Goal: Task Accomplishment & Management: Manage account settings

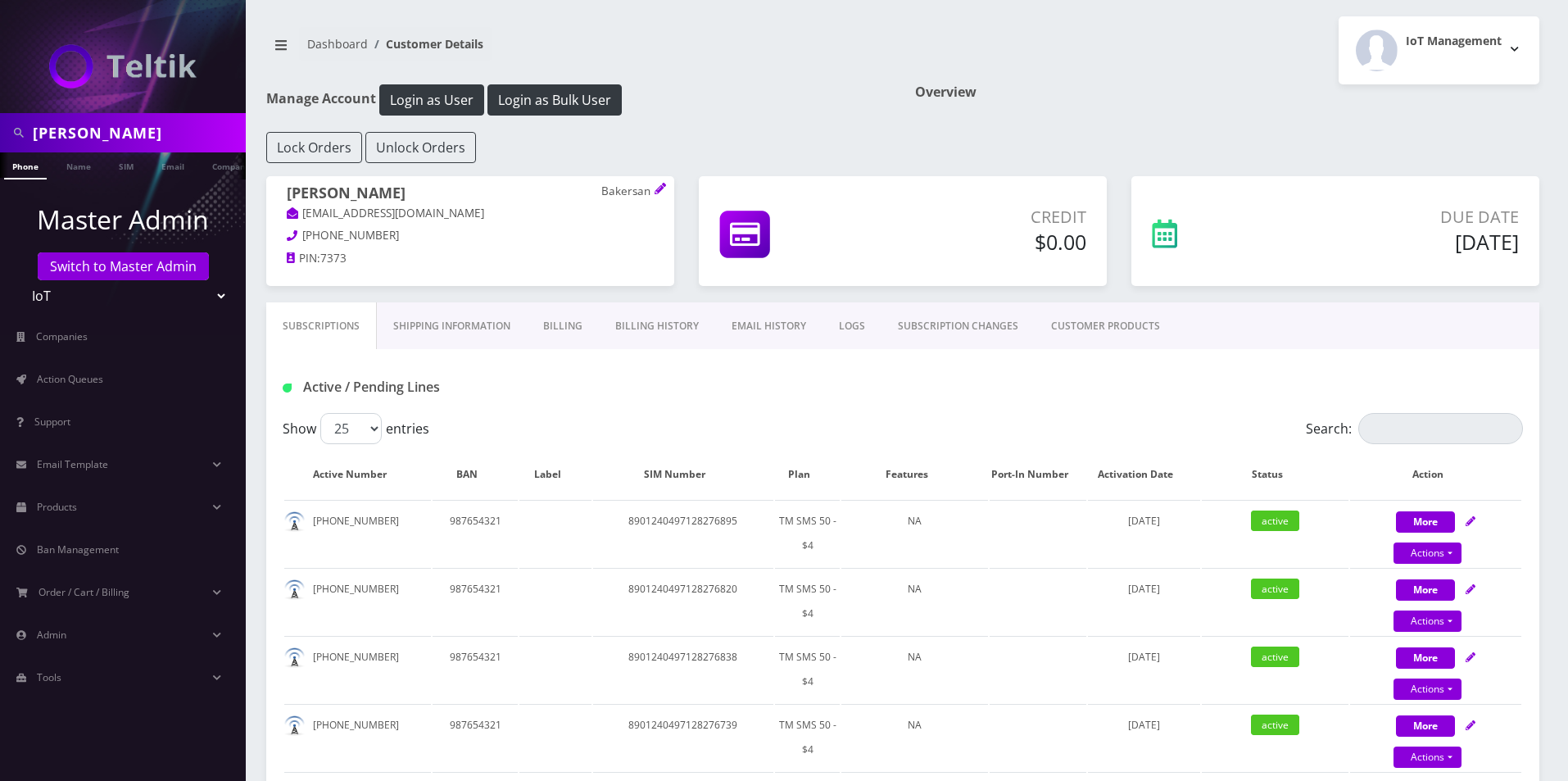
click at [114, 139] on input "Ryan Baker" at bounding box center [136, 133] width 209 height 31
paste input "Mark Levenda"
type input "Mark Levenda"
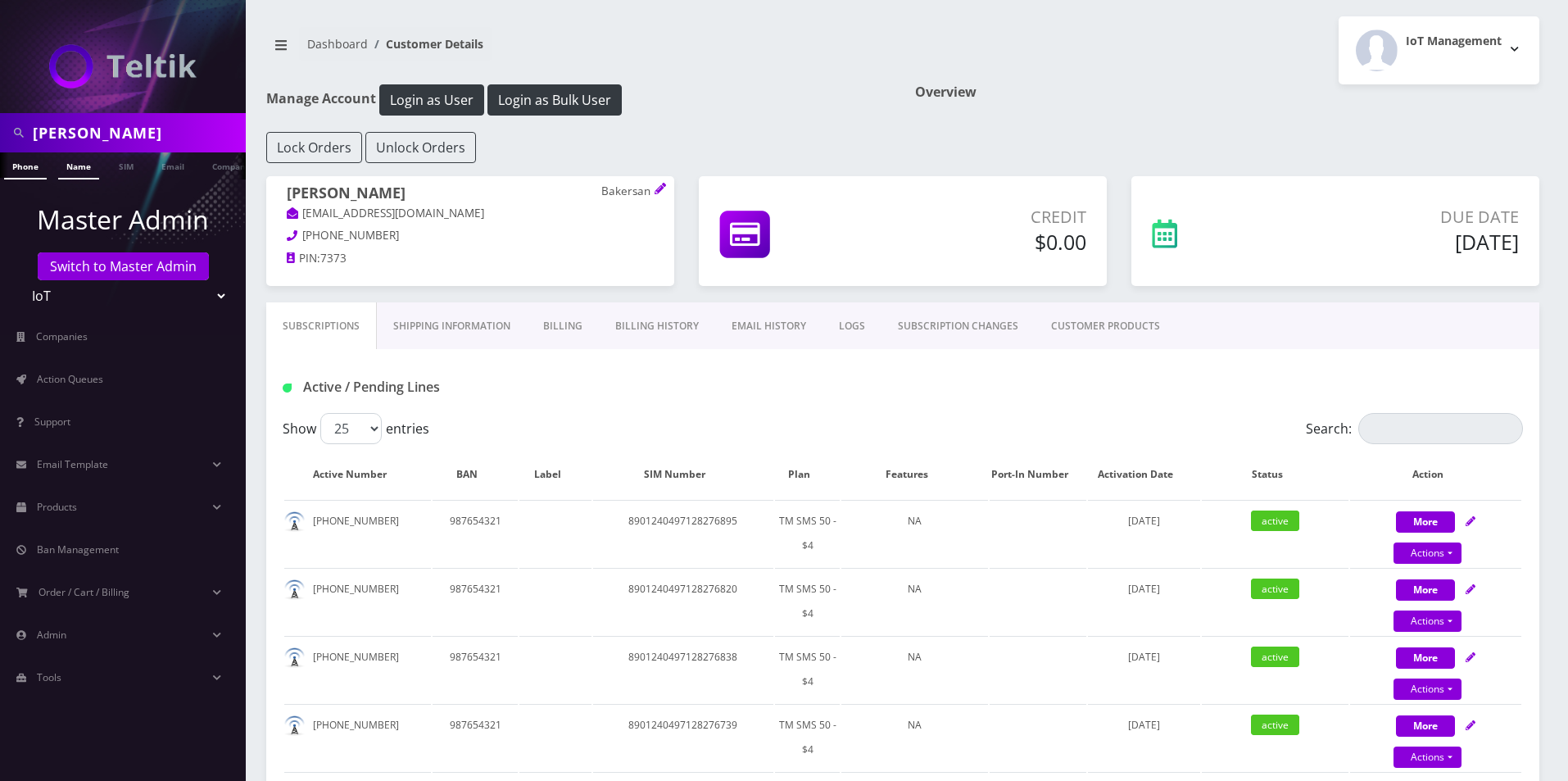
click at [77, 178] on link "Name" at bounding box center [79, 165] width 41 height 27
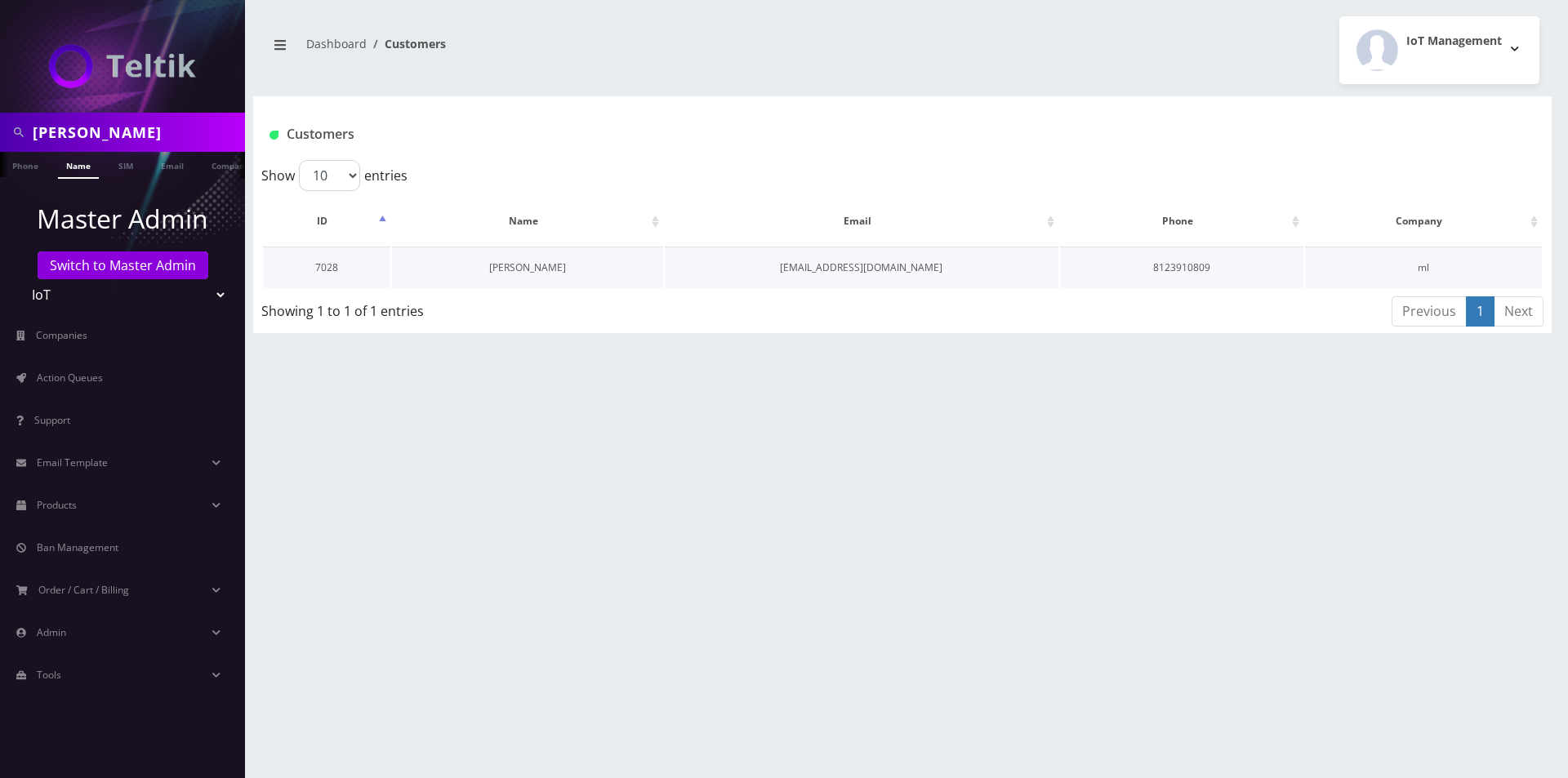
click at [545, 269] on link "[PERSON_NAME]" at bounding box center [527, 267] width 77 height 14
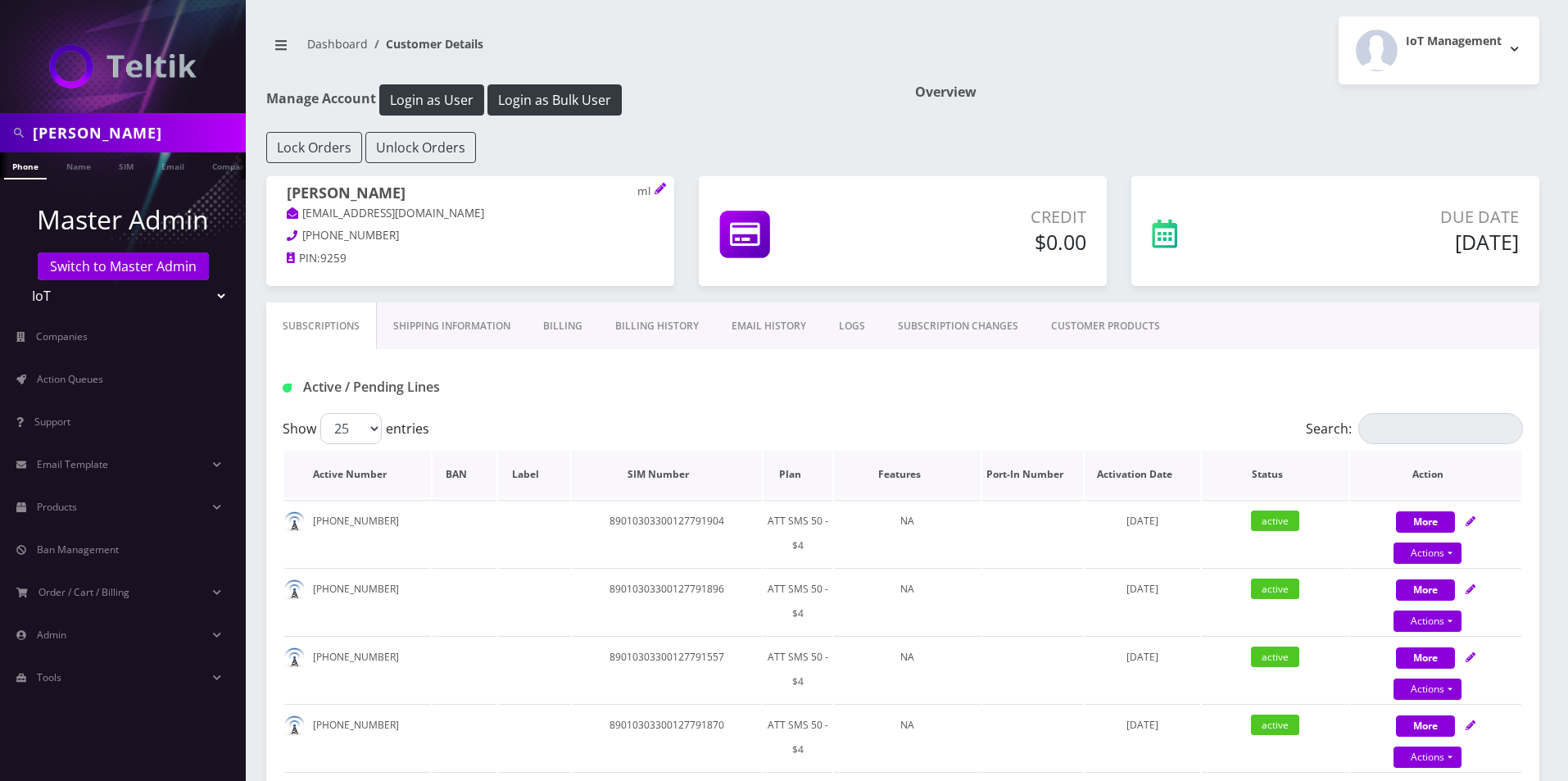
click at [824, 472] on th "Plan" at bounding box center [798, 474] width 70 height 47
click at [800, 478] on th "Plan" at bounding box center [798, 474] width 70 height 47
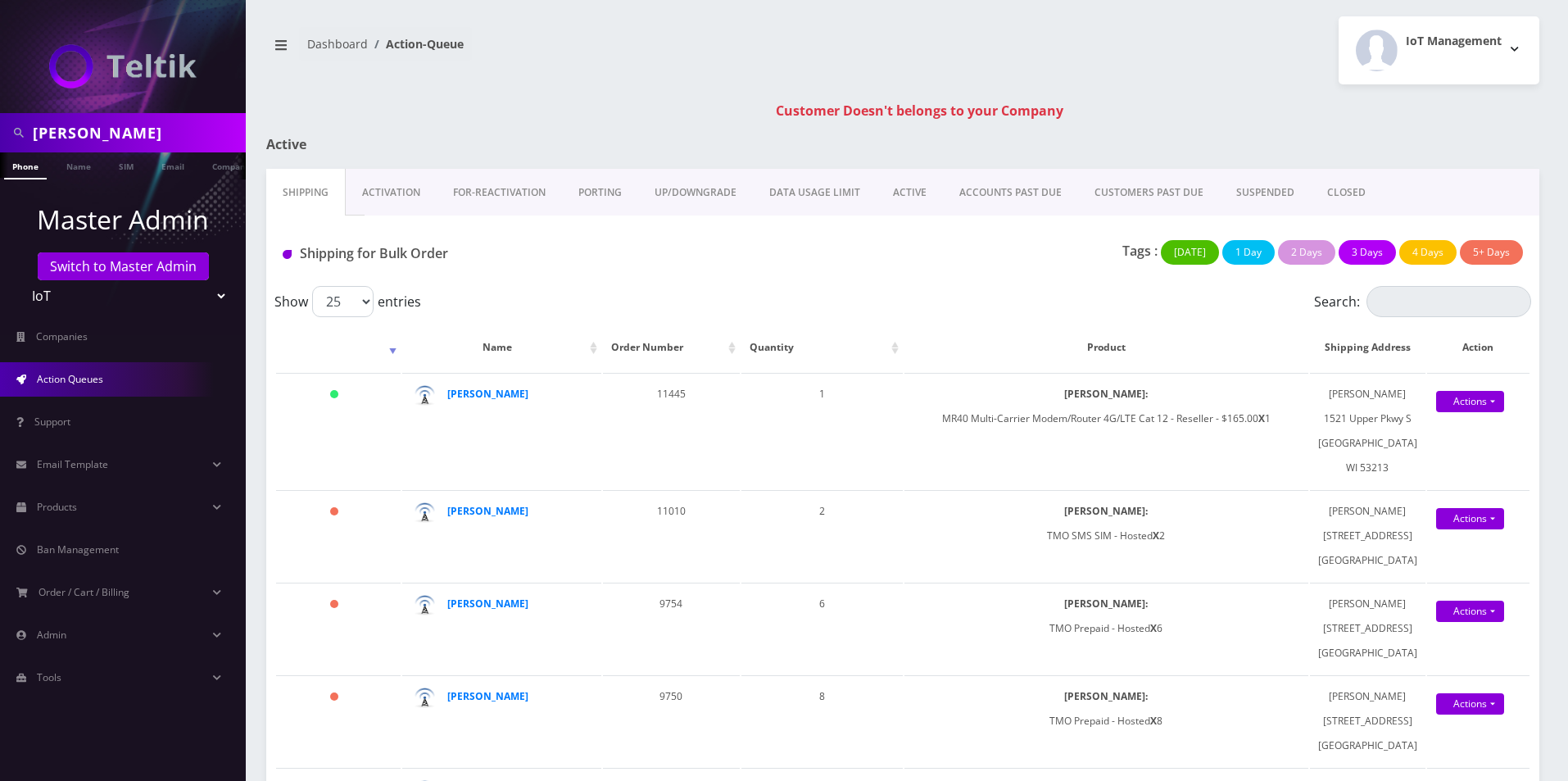
click at [125, 136] on input "[PERSON_NAME]" at bounding box center [136, 133] width 209 height 31
click at [125, 136] on input "Mark Levenda" at bounding box center [136, 133] width 209 height 31
paste input "8901240497131354655"
paste input "text"
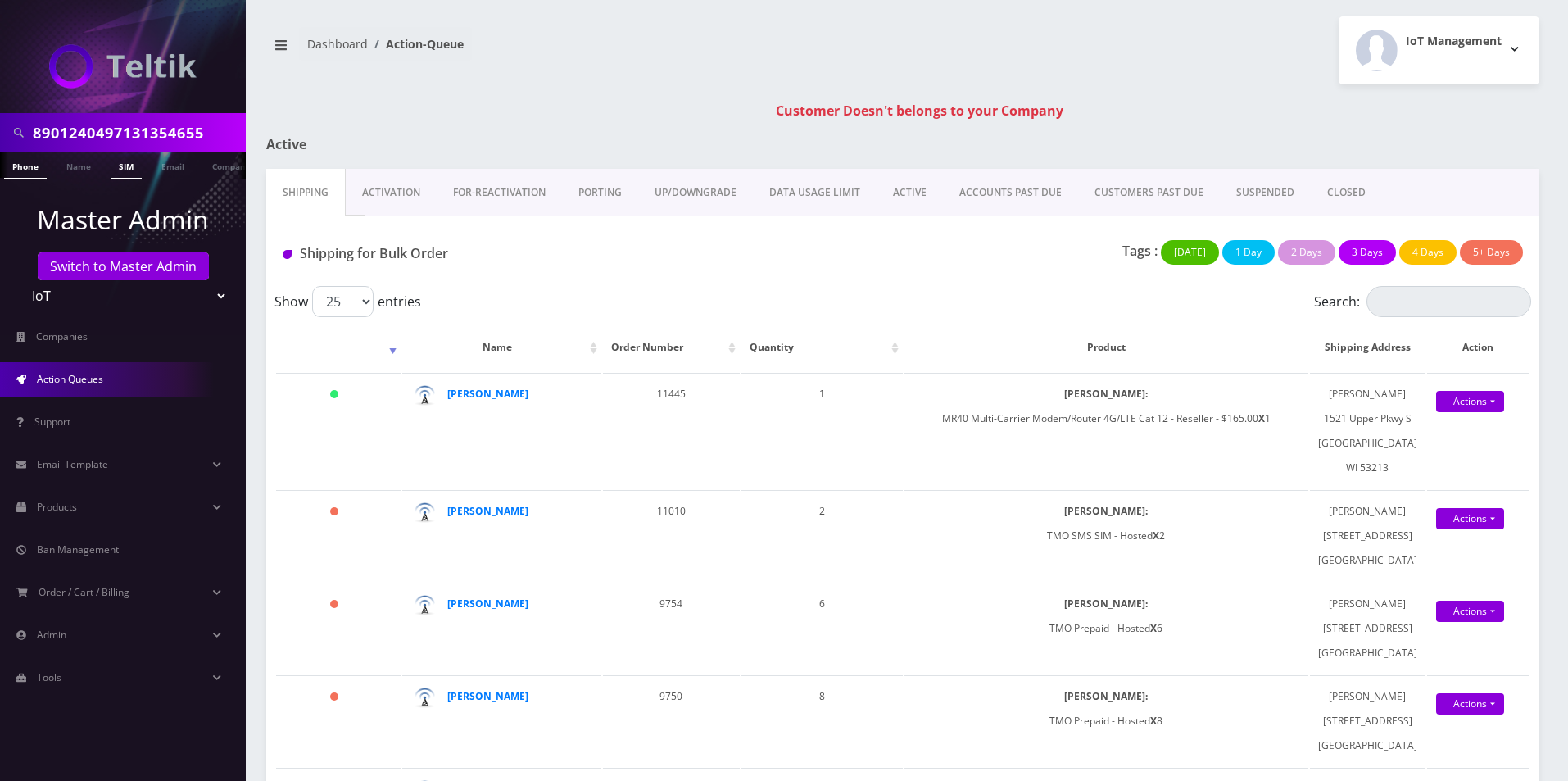
scroll to position [0, 0]
type input "8901240497131354655"
click at [133, 174] on link "SIM" at bounding box center [126, 165] width 31 height 27
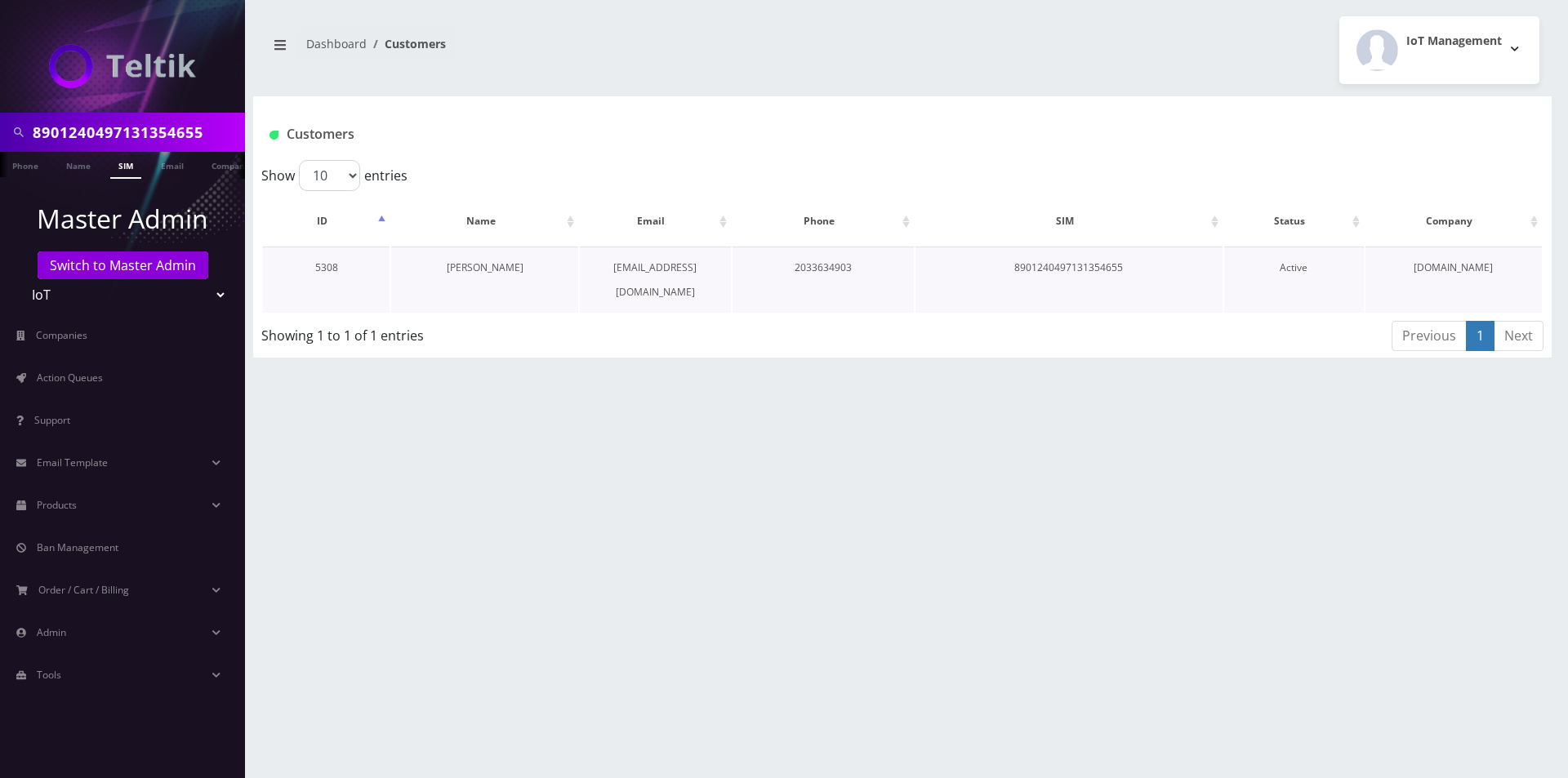
click at [478, 263] on link "[PERSON_NAME]" at bounding box center [485, 267] width 77 height 14
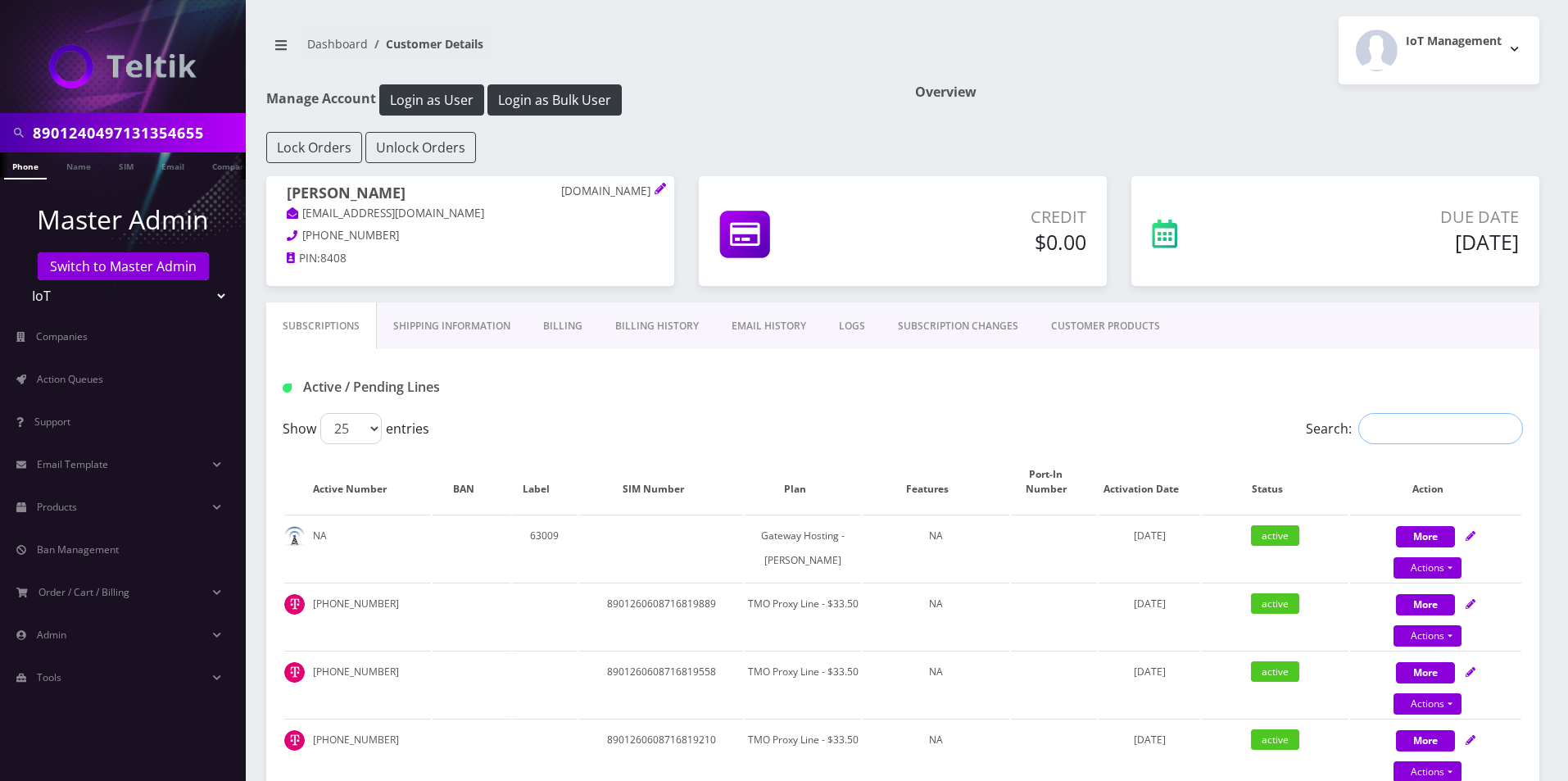
click at [1406, 434] on input "Search:" at bounding box center [1440, 429] width 164 height 31
paste input "8901240497131354655"
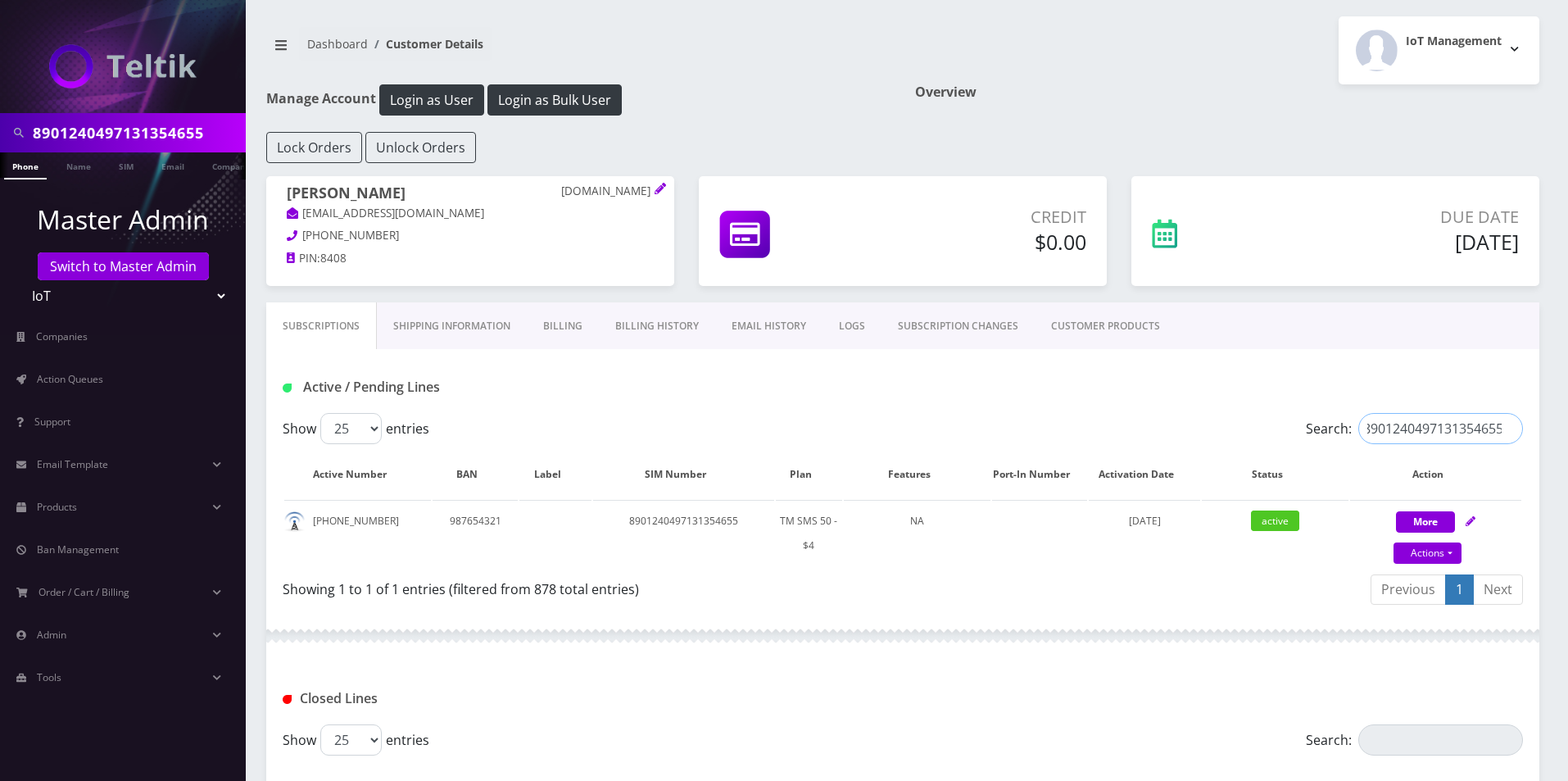
type input "8901240497131354655"
click at [89, 503] on link "Products" at bounding box center [122, 506] width 246 height 34
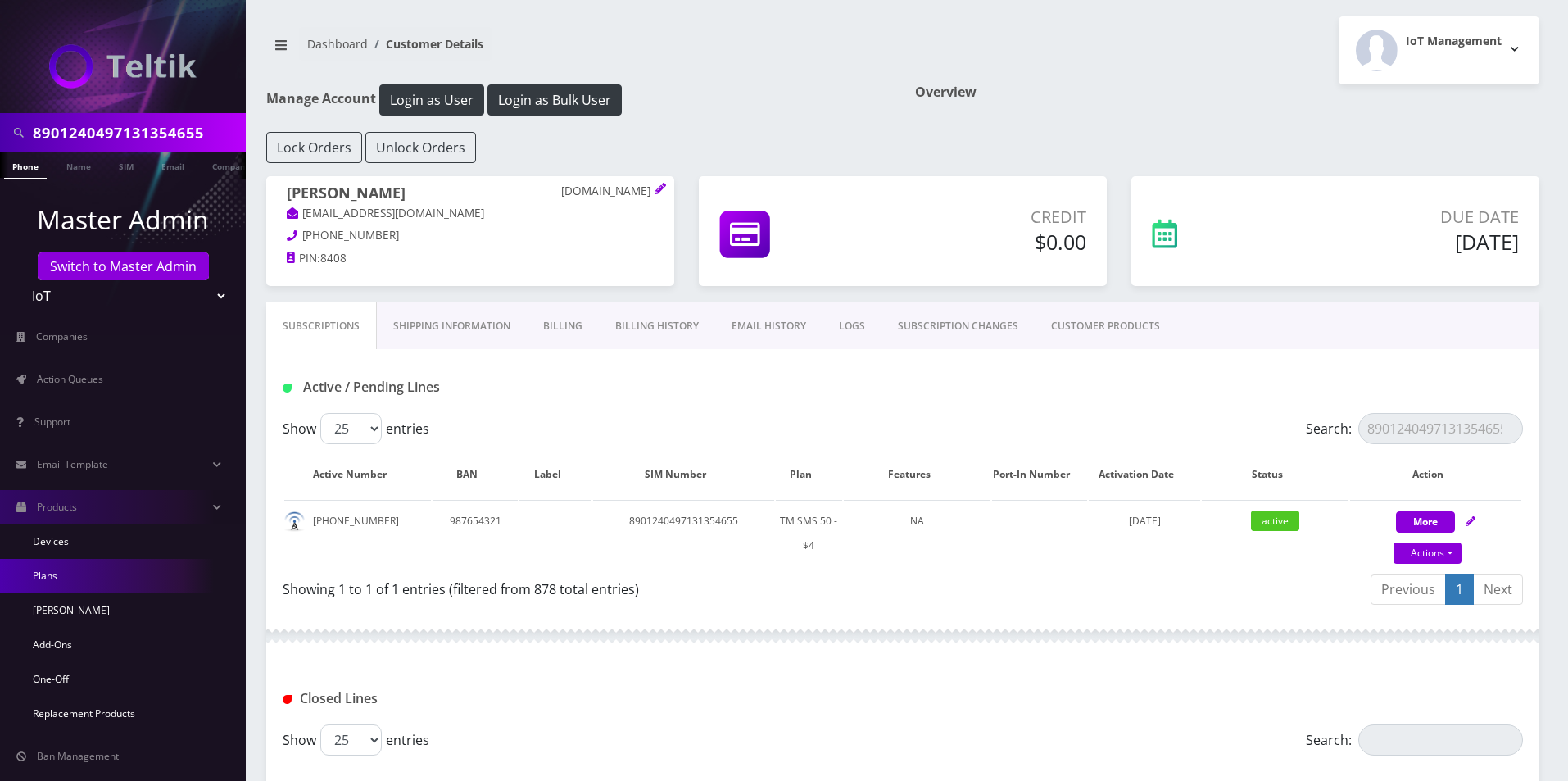
click at [37, 564] on link "Plans" at bounding box center [122, 575] width 246 height 34
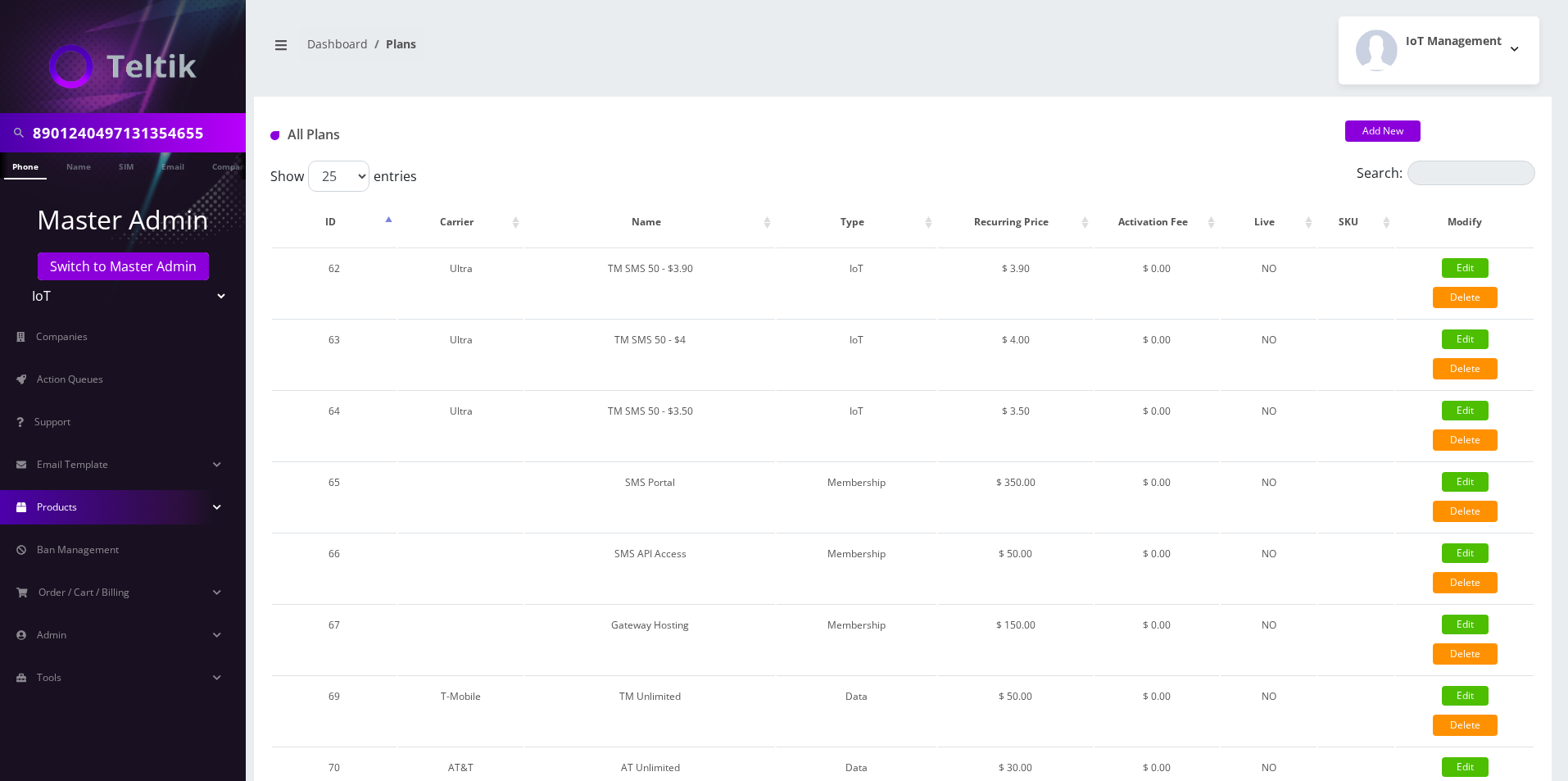
click at [1453, 166] on input "Search:" at bounding box center [1471, 173] width 128 height 24
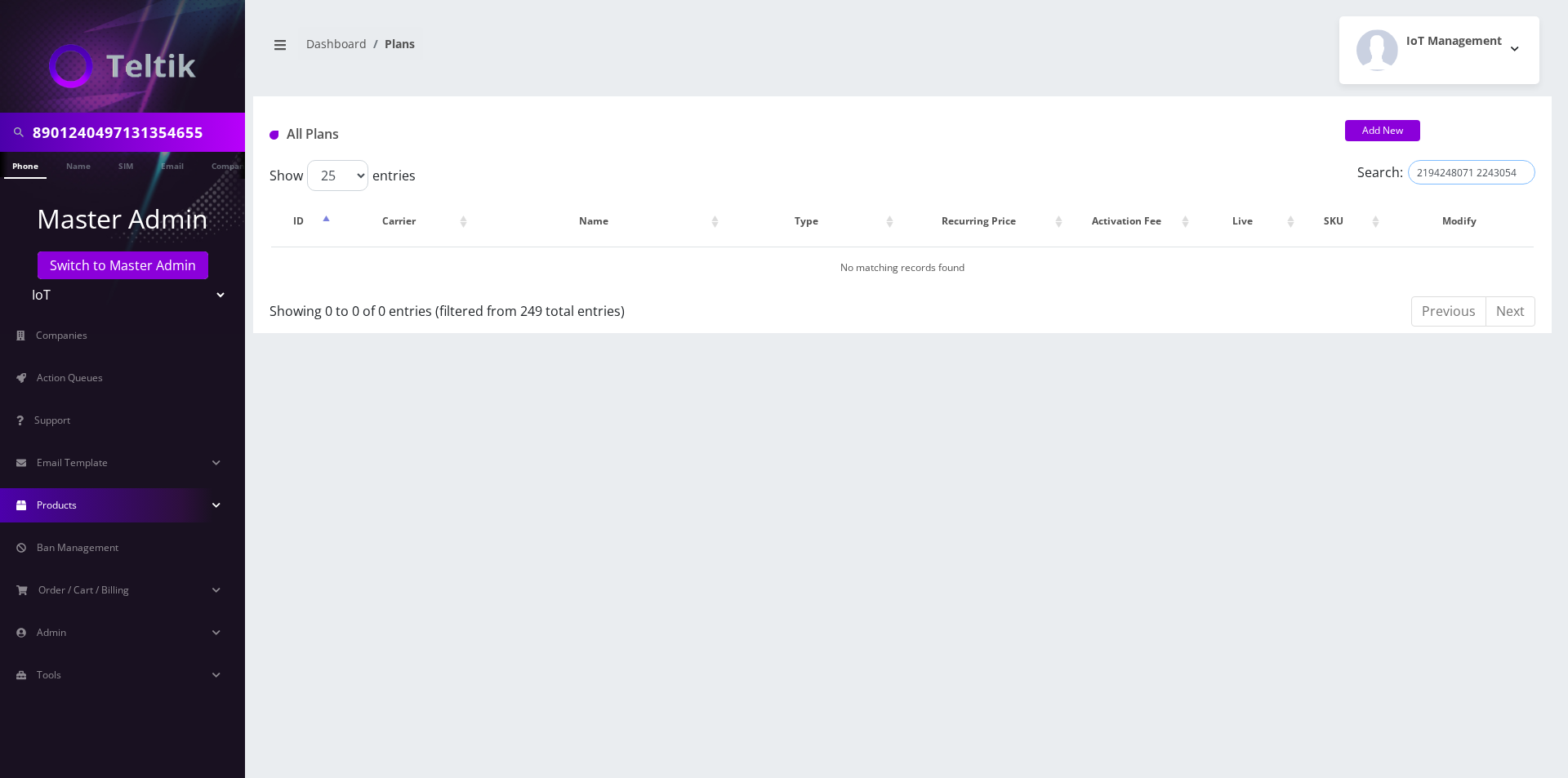
click at [1486, 162] on input "2194248071 2243054752 2283819268 2692006999 3074535304 3174900729 4176619212 43…" at bounding box center [1471, 173] width 127 height 24
paste input "VZ Unlimited Talk & Text + 500 MB - $12"
click at [1483, 168] on input "VZ Unlimited Talk & Text + 500 MB - $12" at bounding box center [1471, 173] width 127 height 24
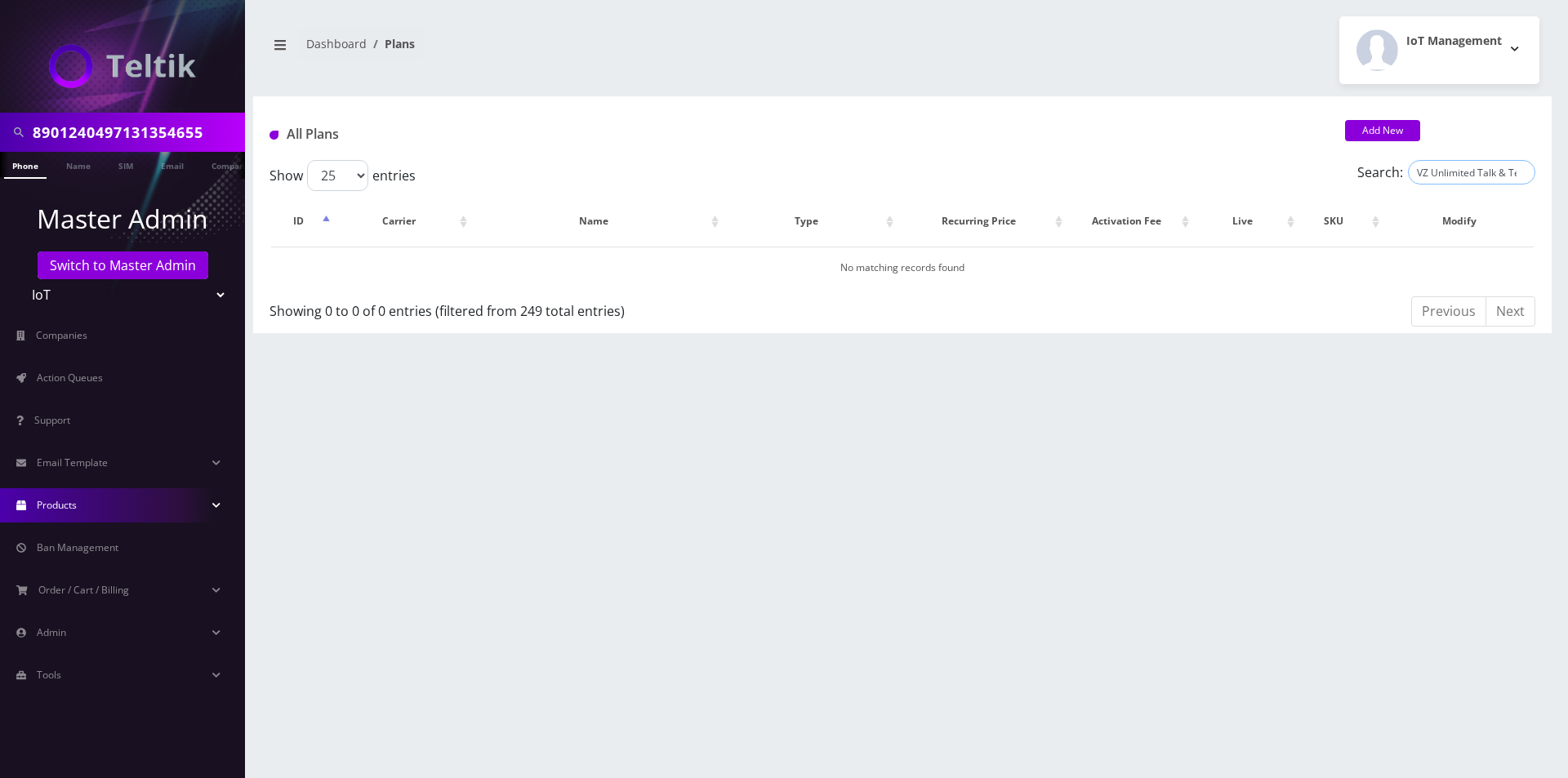
click at [1483, 168] on input "VZ Unlimited Talk & Text + 500 MB - $12" at bounding box center [1471, 173] width 127 height 24
paste input "search"
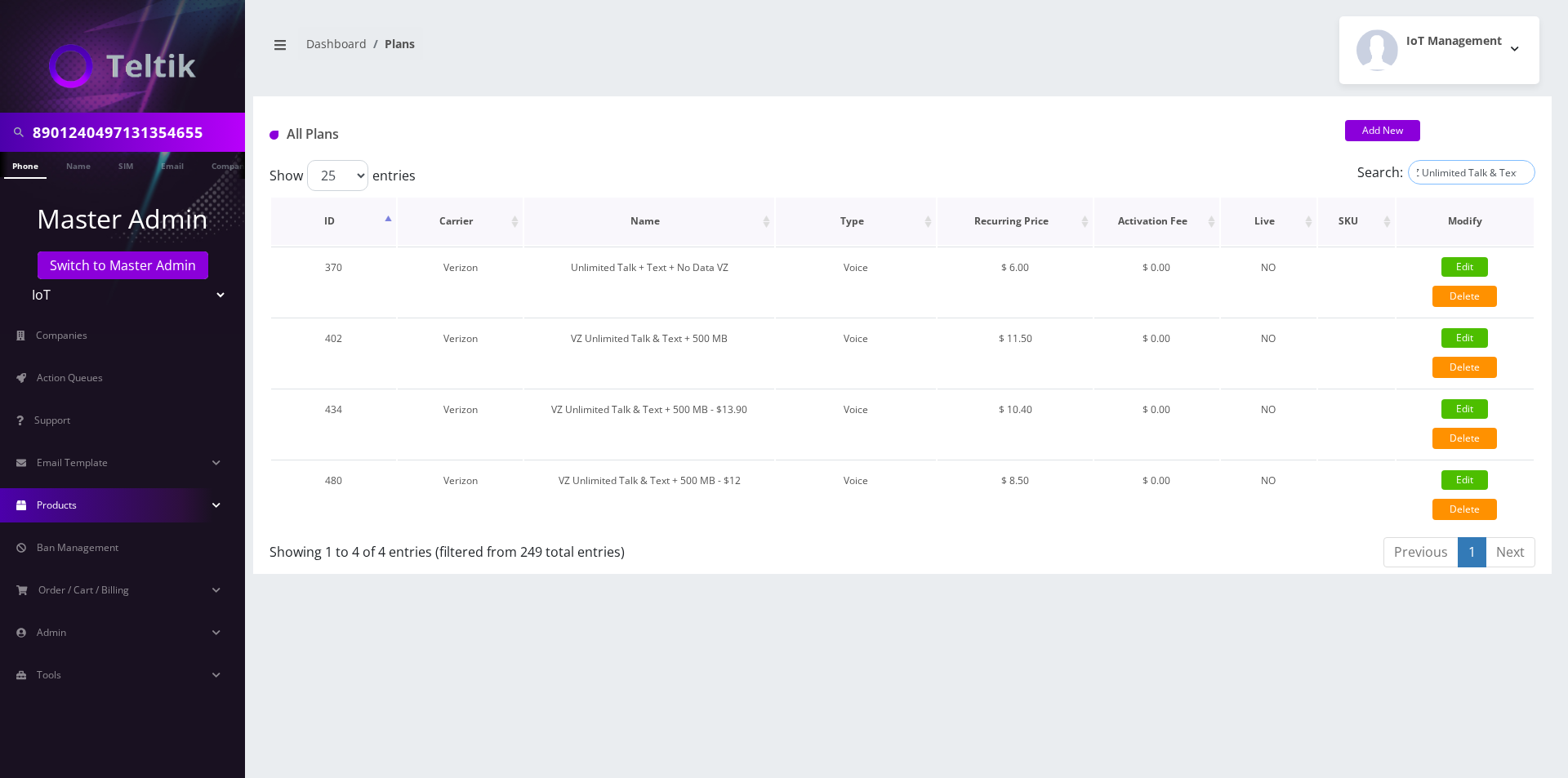
type input "VZ Unlimited Talk & Text"
drag, startPoint x: 743, startPoint y: 478, endPoint x: 557, endPoint y: 484, distance: 186.1
click at [557, 484] on td "VZ Unlimited Talk & Text + 500 MB - $12" at bounding box center [648, 494] width 250 height 70
click at [442, 619] on div "8901240497131354655 Phone Name SIM Email Company Customer Dashboard Plans IoT M…" at bounding box center [902, 389] width 1331 height 778
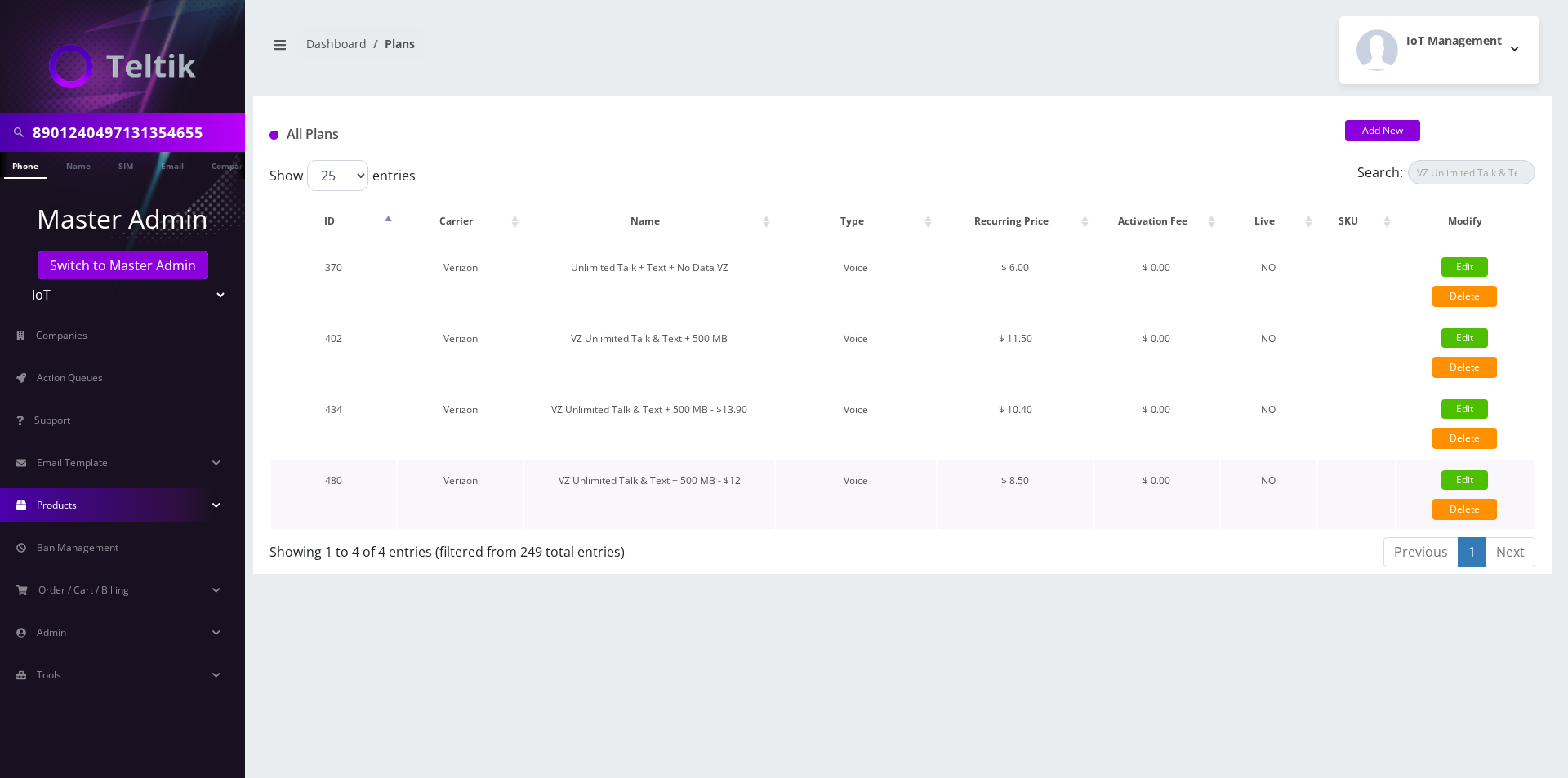
click at [329, 476] on td "480" at bounding box center [333, 494] width 125 height 70
copy td "480"
click at [165, 128] on input "8901240497131354655" at bounding box center [136, 132] width 208 height 31
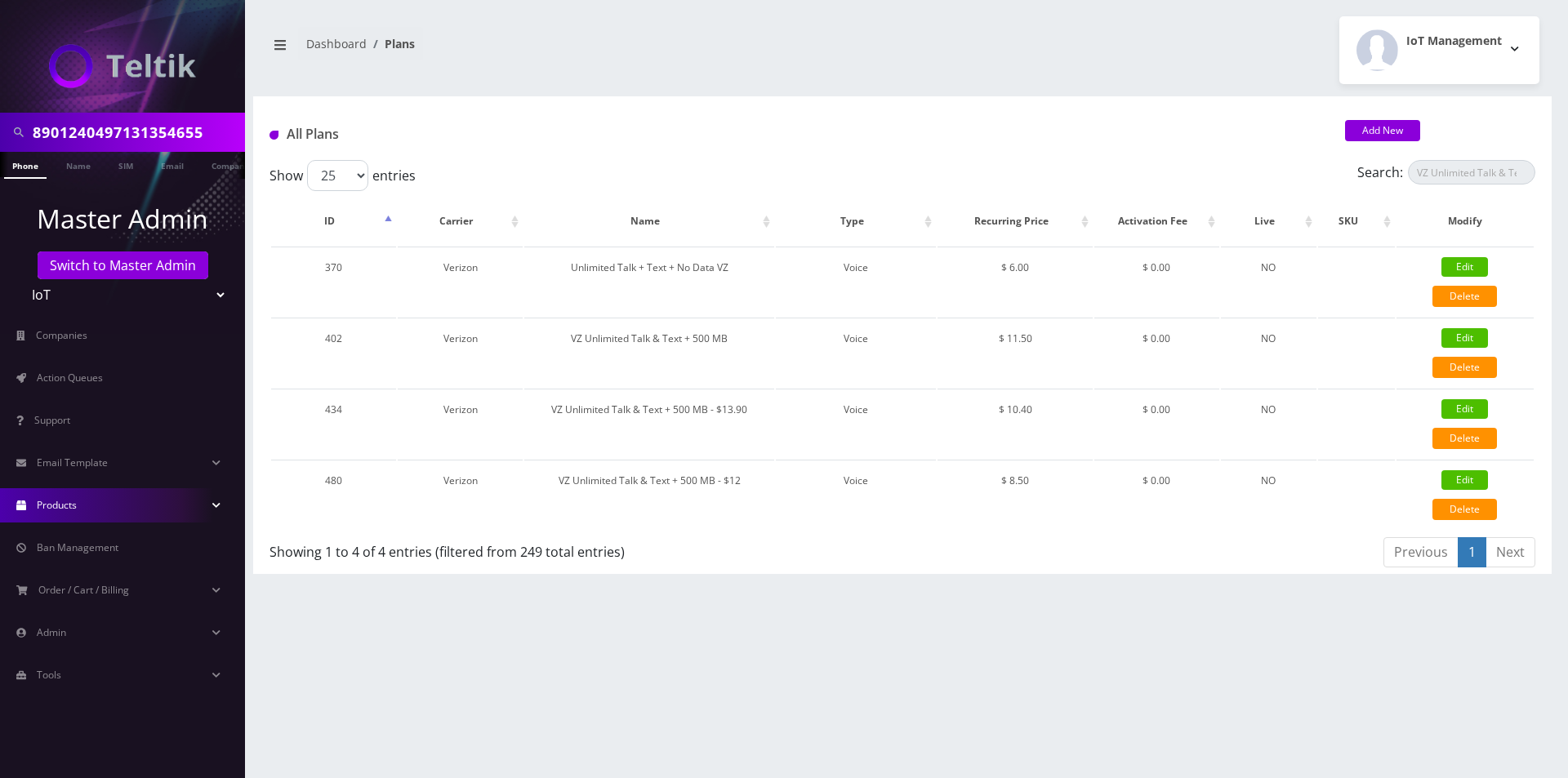
click at [165, 128] on input "8901240497131354655" at bounding box center [136, 132] width 208 height 31
paste input "7147"
type input "7147"
click at [112, 357] on li "Action Queues" at bounding box center [122, 377] width 245 height 43
click at [108, 379] on link "Action Queues" at bounding box center [122, 377] width 245 height 34
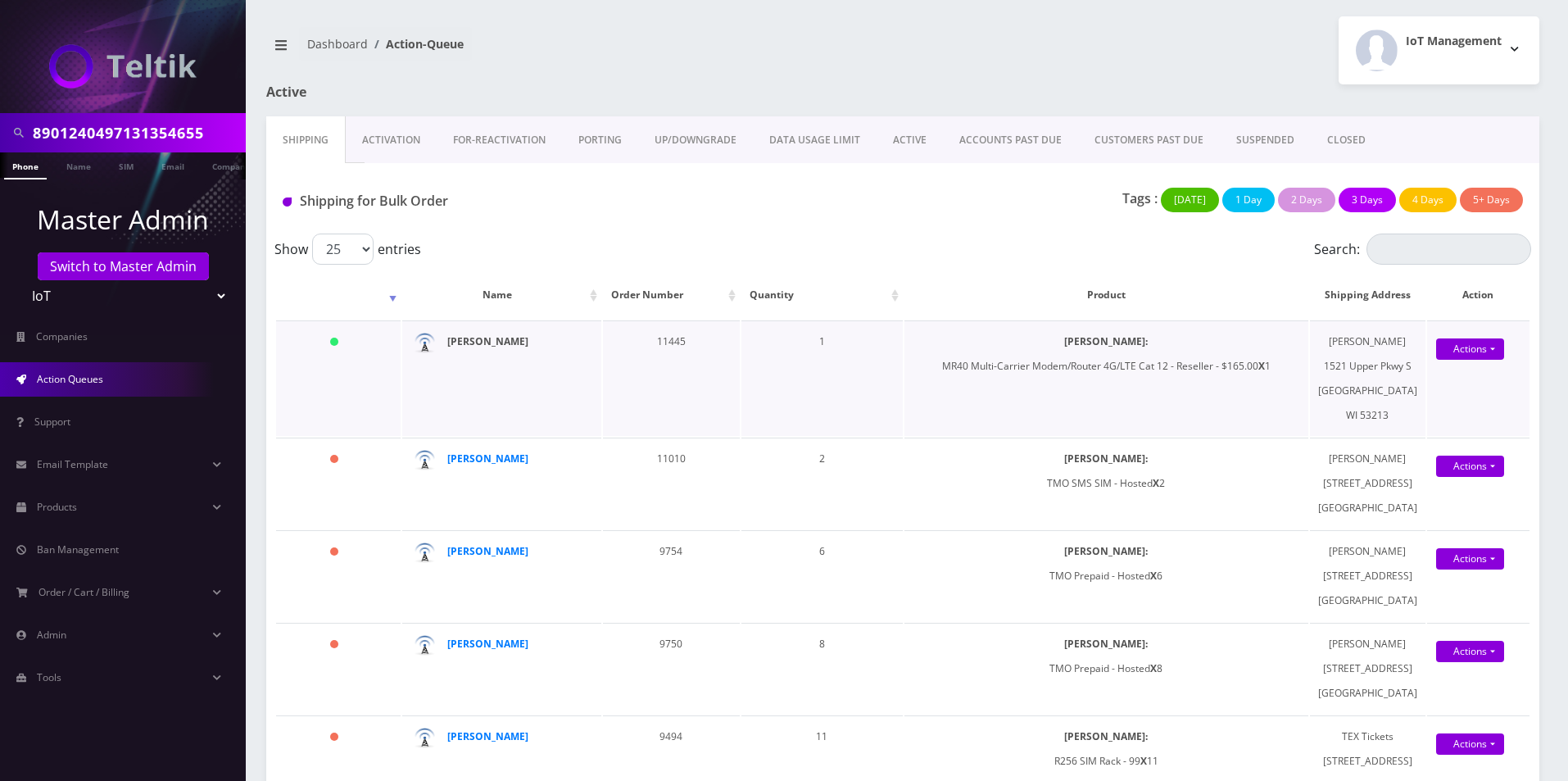
click at [473, 348] on strong "[PERSON_NAME]" at bounding box center [487, 341] width 81 height 14
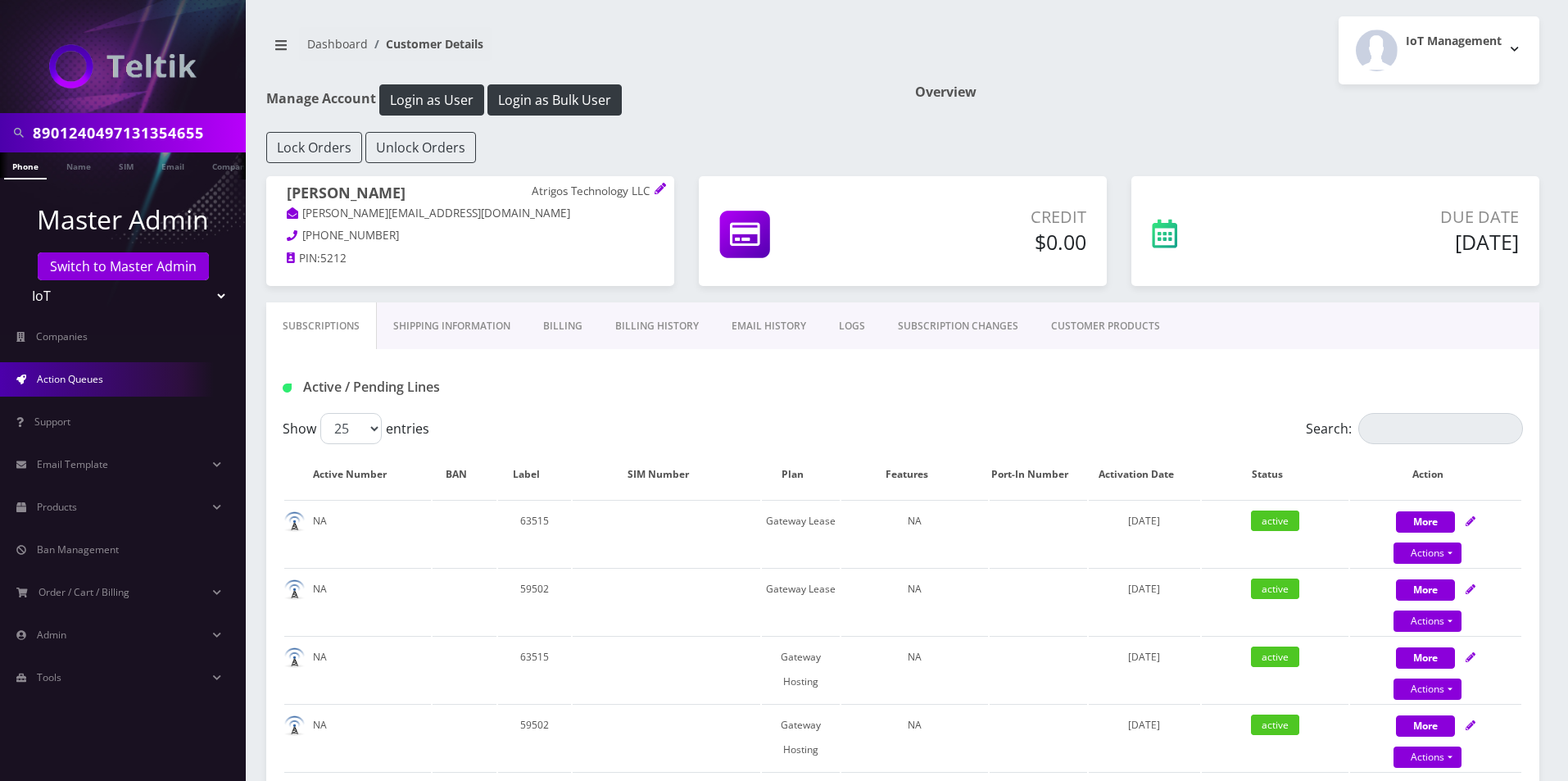
click at [59, 378] on span "Action Queues" at bounding box center [70, 379] width 66 height 14
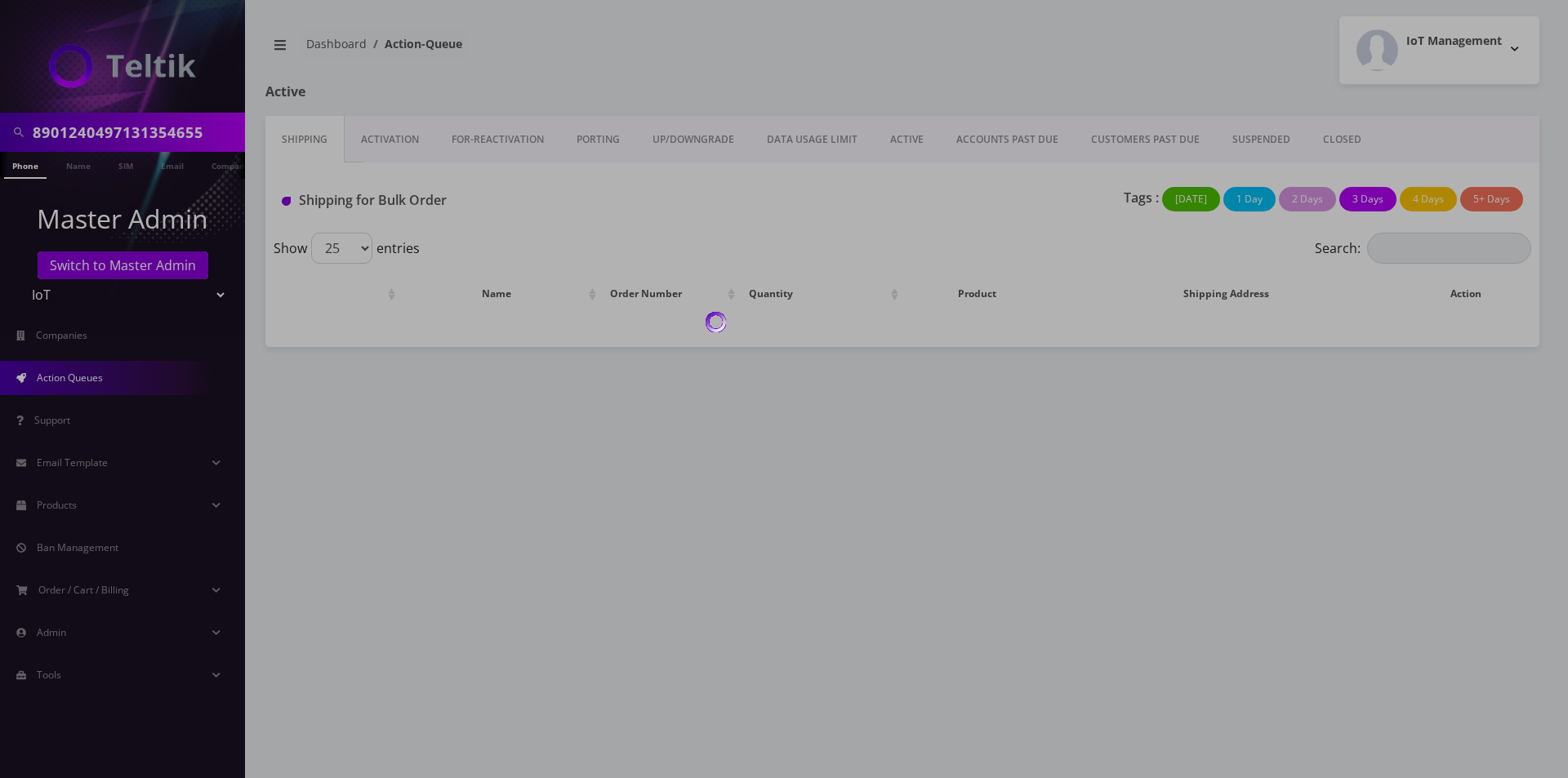
click at [593, 145] on body "8901240497131354655 Phone Name SIM Email Company Customer Master Admin Switch t…" at bounding box center [784, 389] width 1568 height 778
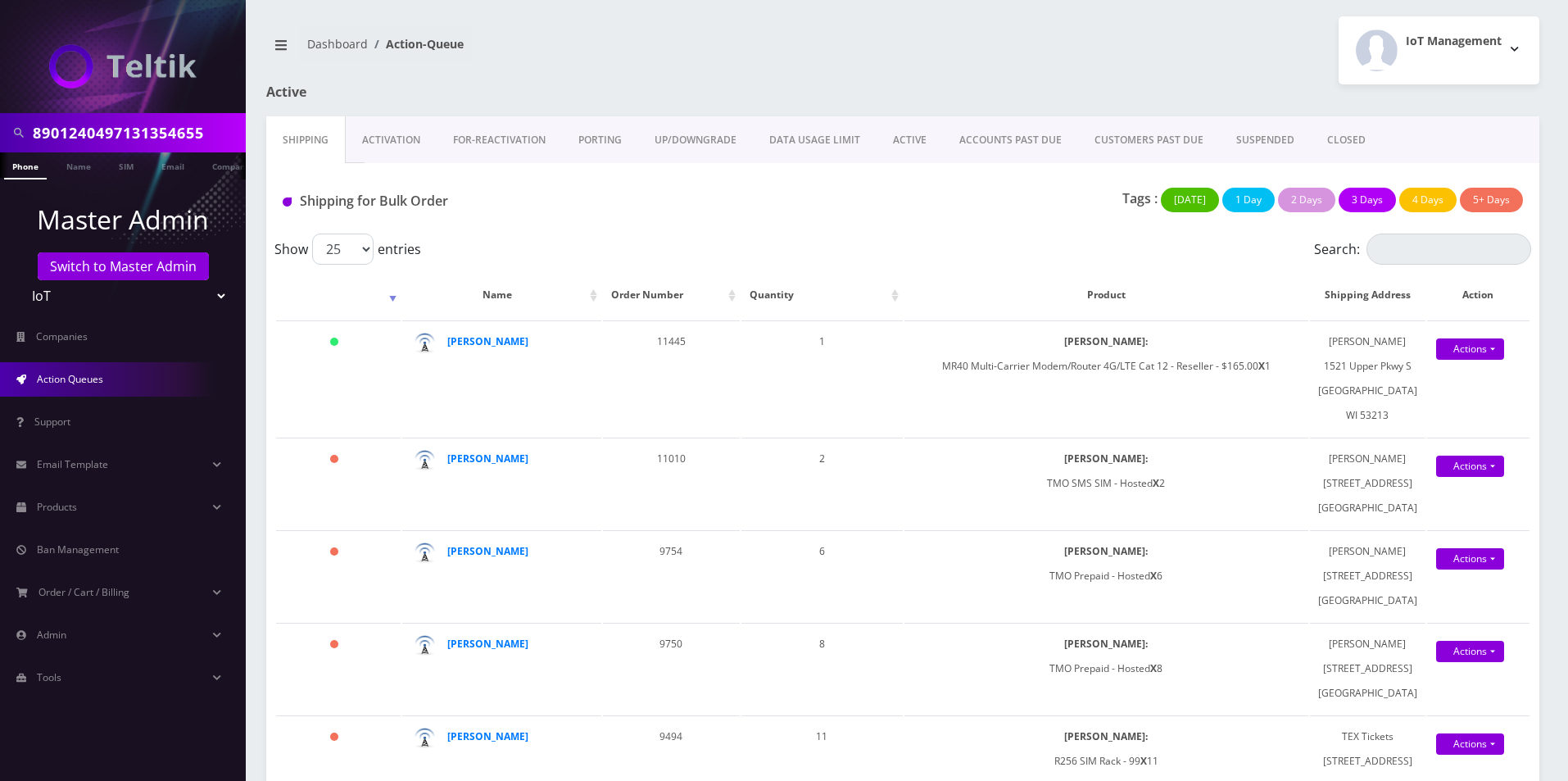
click at [595, 145] on link "PORTING" at bounding box center [600, 140] width 76 height 47
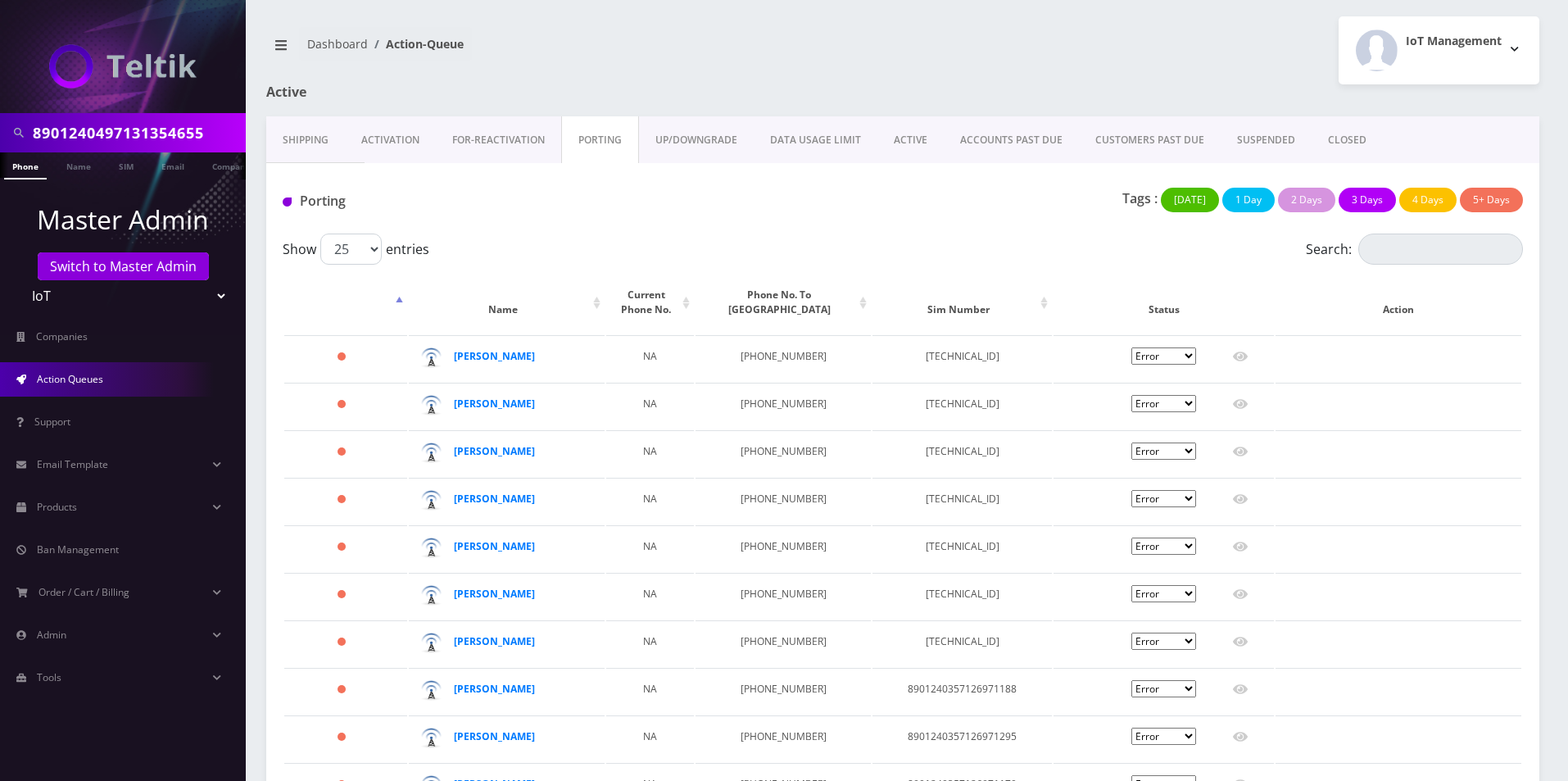
click at [373, 129] on link "Activation" at bounding box center [390, 140] width 91 height 47
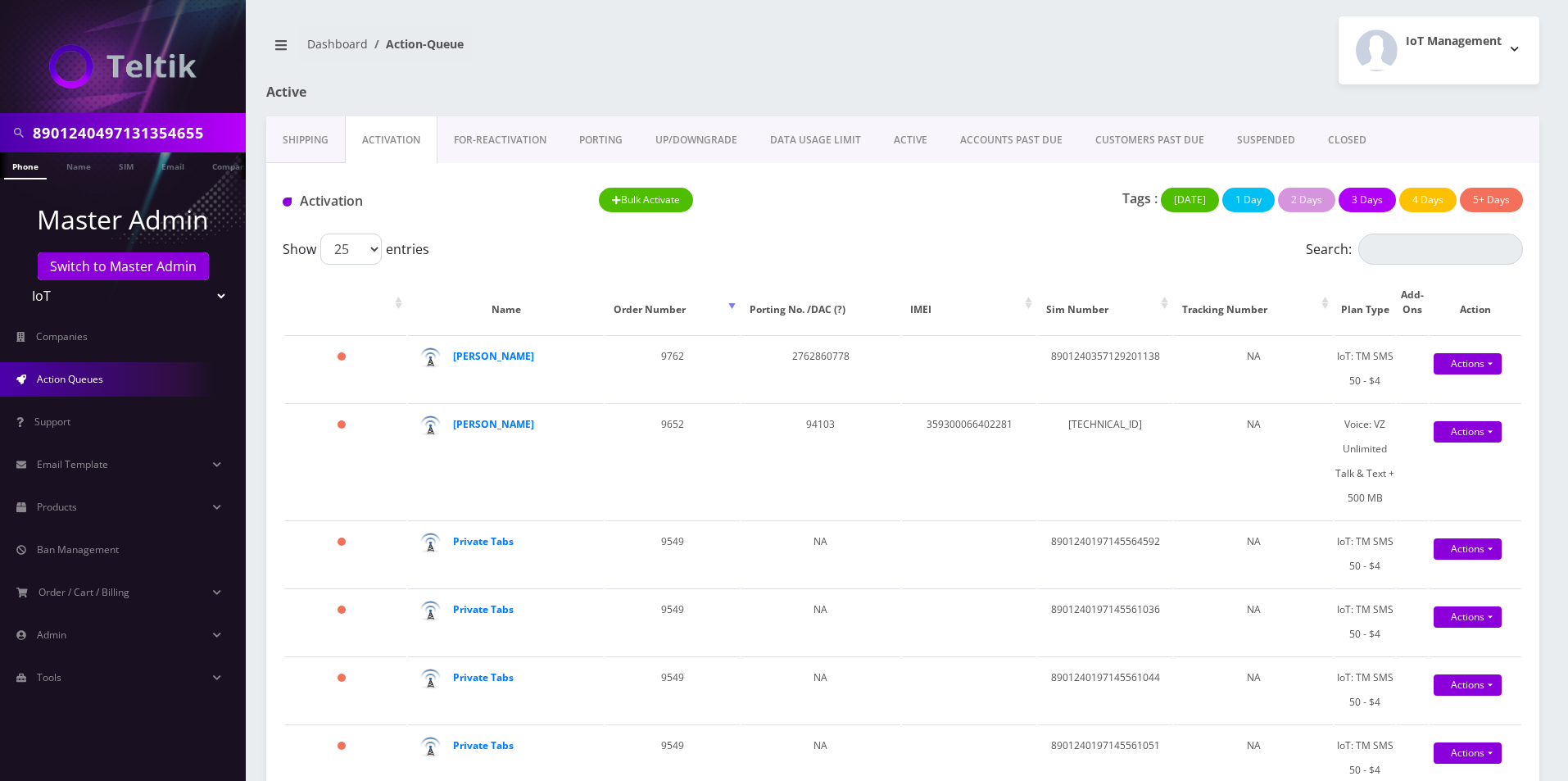
click at [472, 45] on ol "Dashboard Action-Queue" at bounding box center [386, 44] width 173 height 33
click at [291, 135] on link "Shipping" at bounding box center [305, 140] width 79 height 47
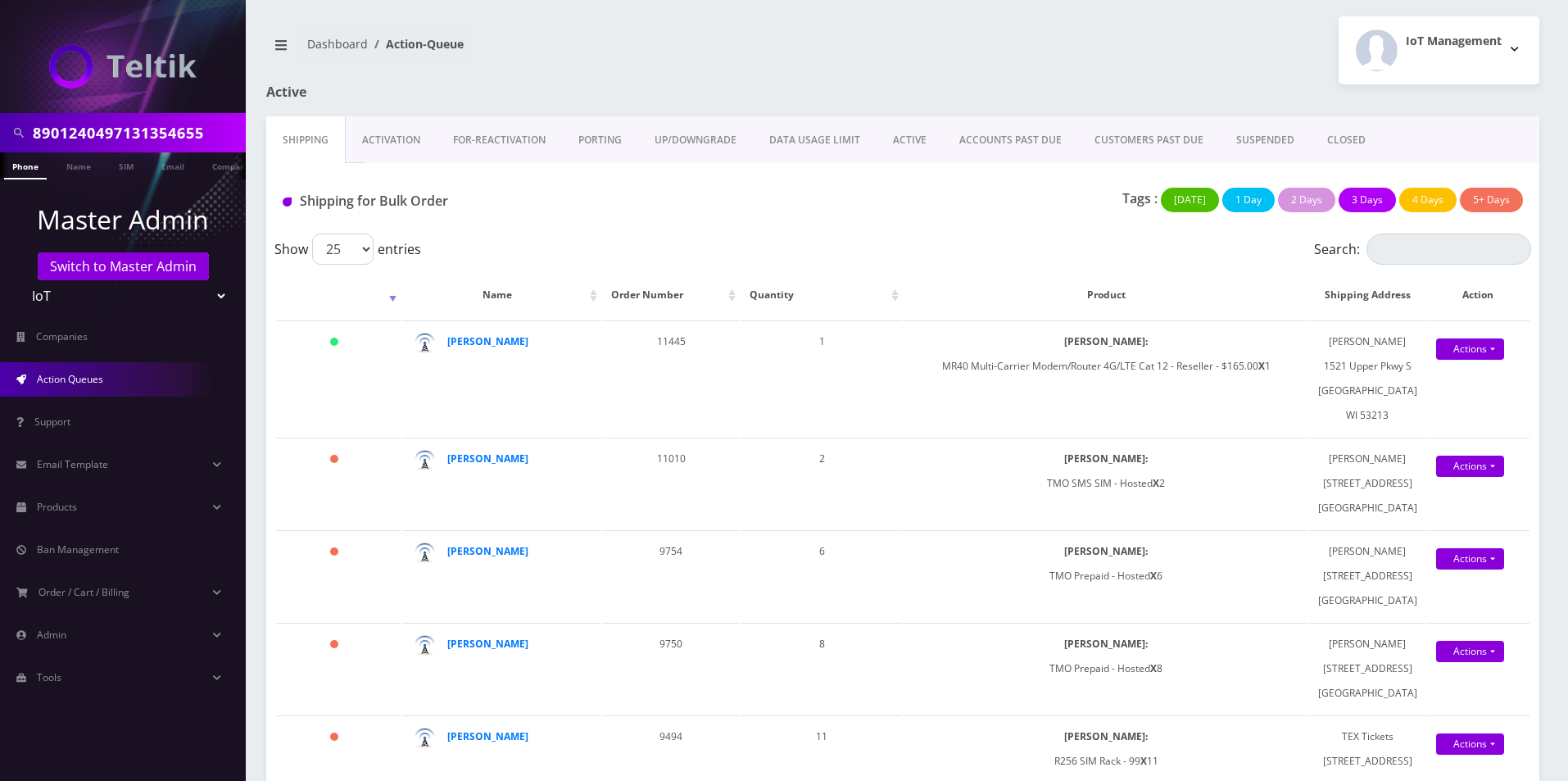
click at [80, 118] on input "8901240497131354655" at bounding box center [136, 133] width 209 height 31
click at [87, 128] on input "8901240497131354655" at bounding box center [136, 133] width 209 height 31
paste input "6452060091"
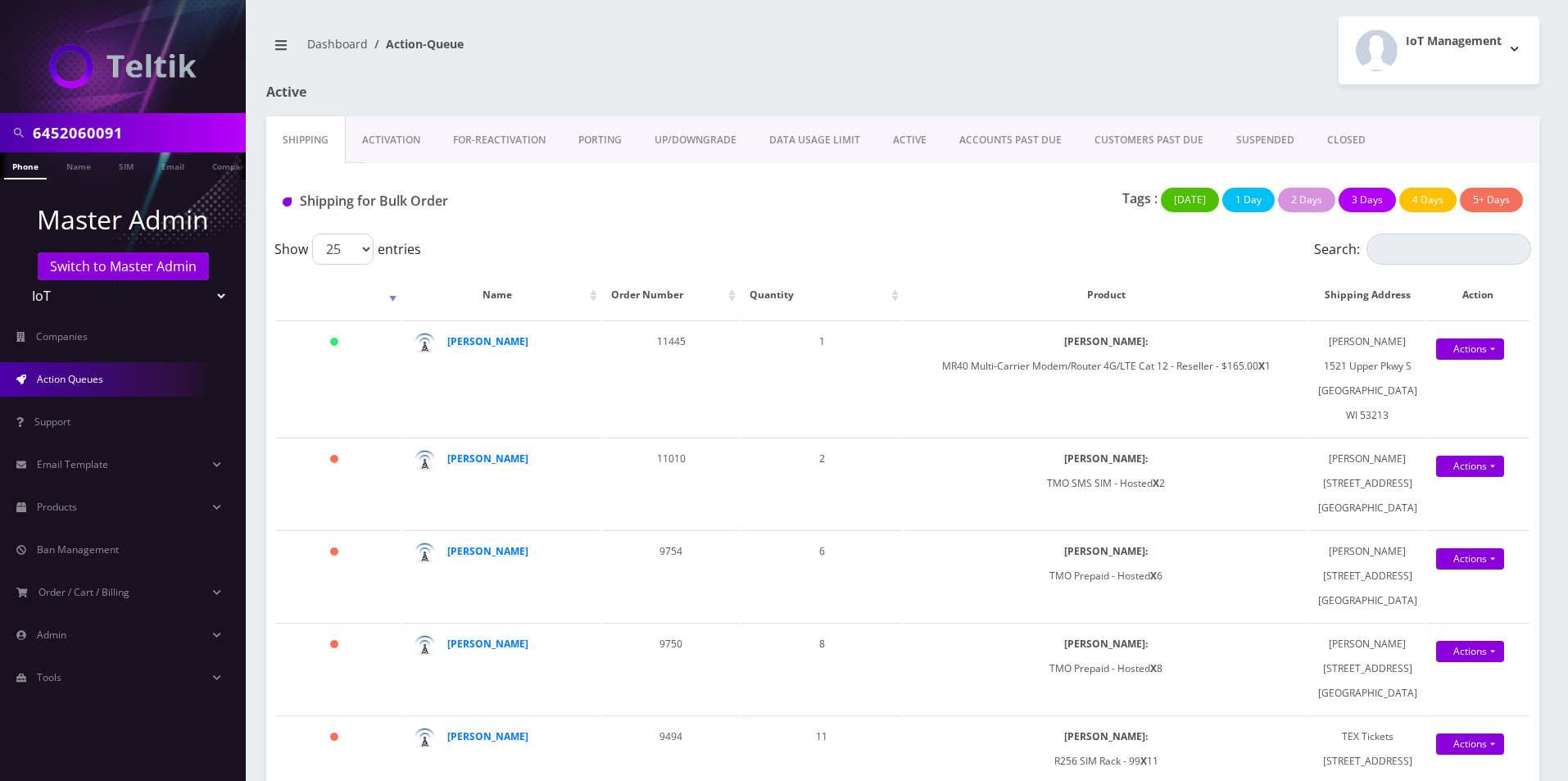
type input "6452060091"
click at [32, 172] on link "Phone" at bounding box center [25, 165] width 43 height 27
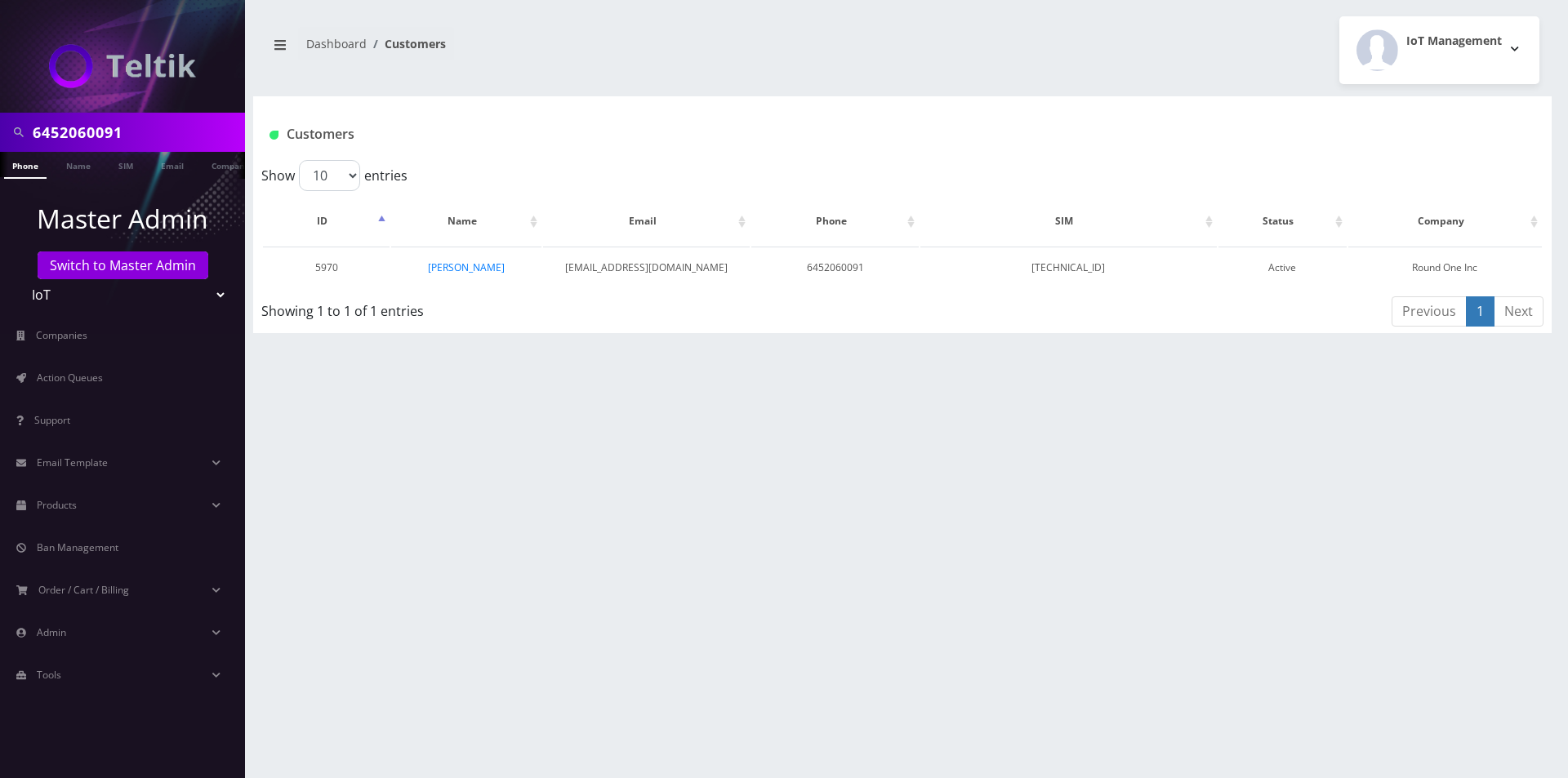
click at [88, 131] on input "6452060091" at bounding box center [136, 132] width 208 height 31
paste input "1395"
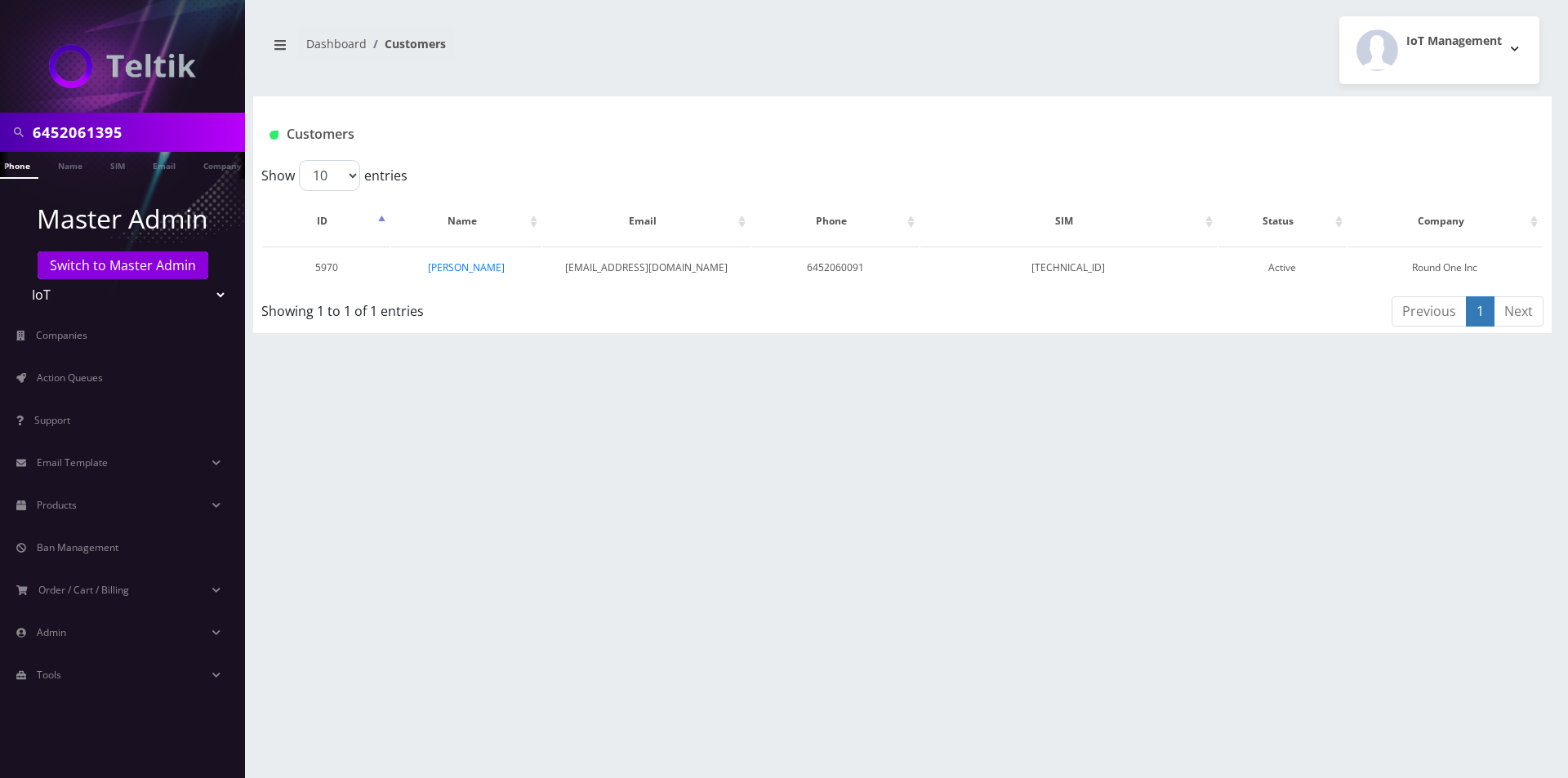
type input "6452061395"
click at [9, 170] on li at bounding box center [8, 168] width 17 height 41
click at [36, 161] on link "Phone" at bounding box center [25, 165] width 43 height 27
click at [107, 373] on link "Action Queues" at bounding box center [122, 377] width 245 height 34
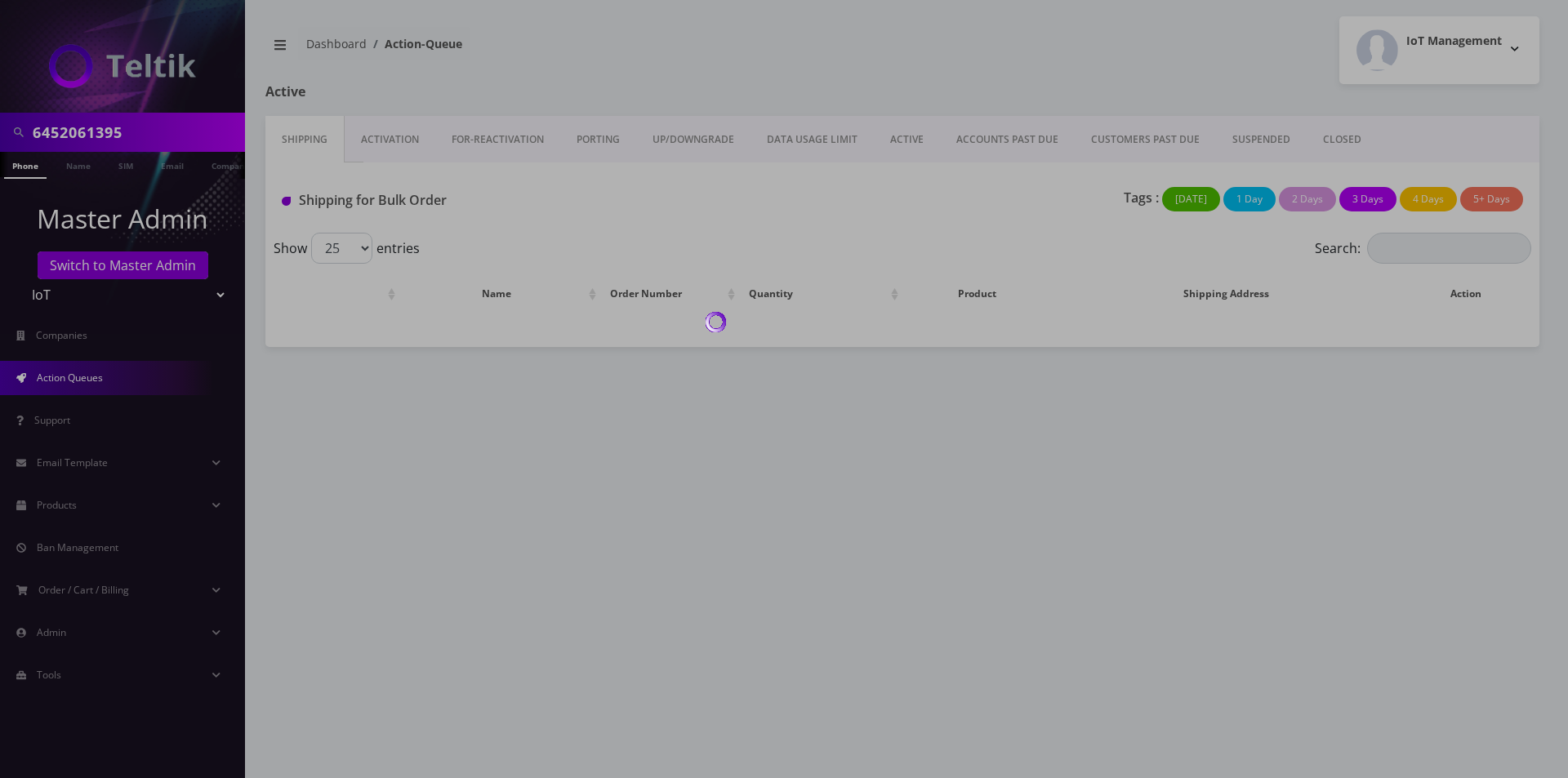
click at [887, 140] on div at bounding box center [784, 389] width 1568 height 778
click at [890, 136] on div at bounding box center [784, 389] width 1568 height 778
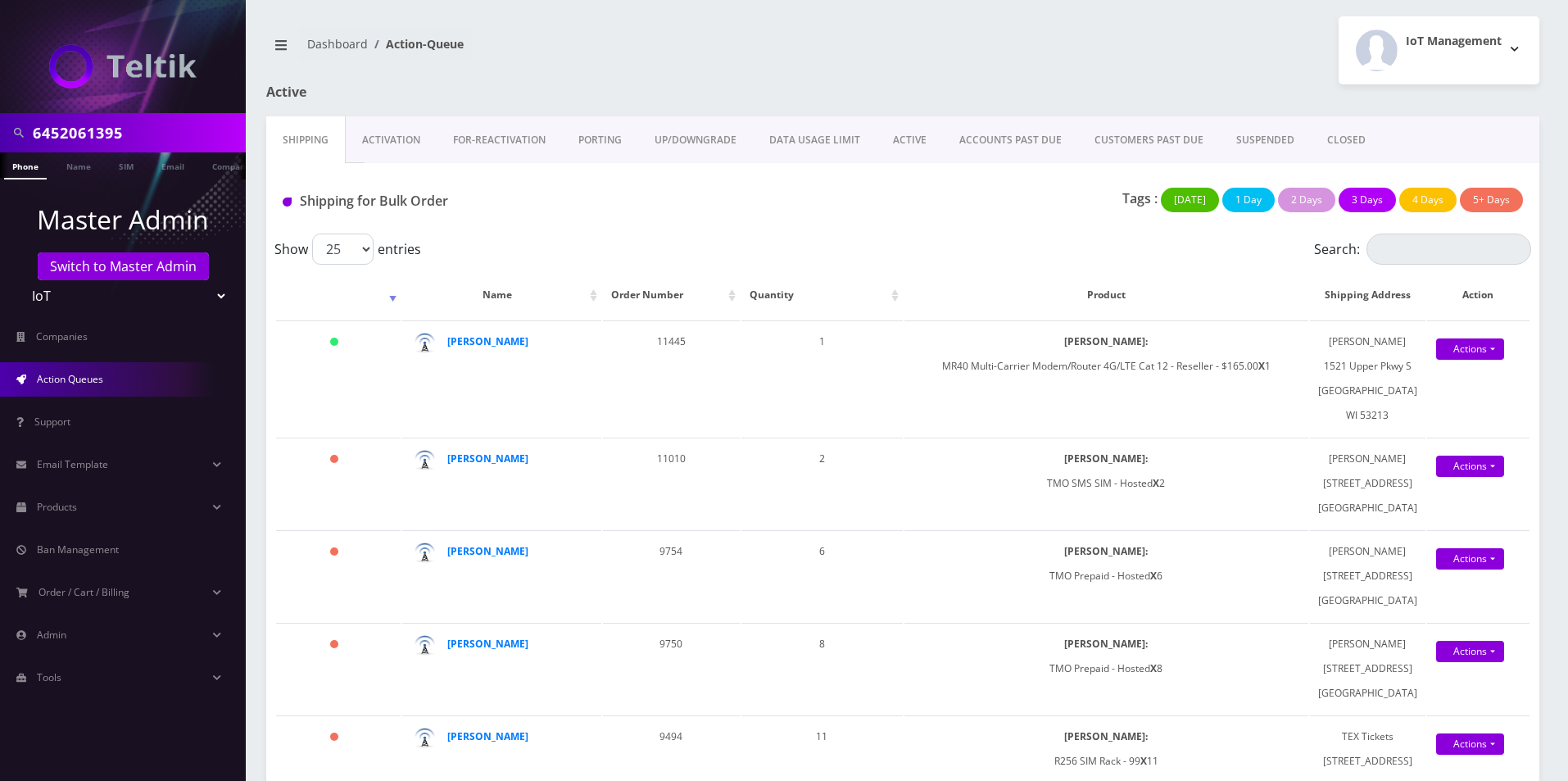
click at [893, 136] on link "ACTIVE" at bounding box center [909, 140] width 66 height 47
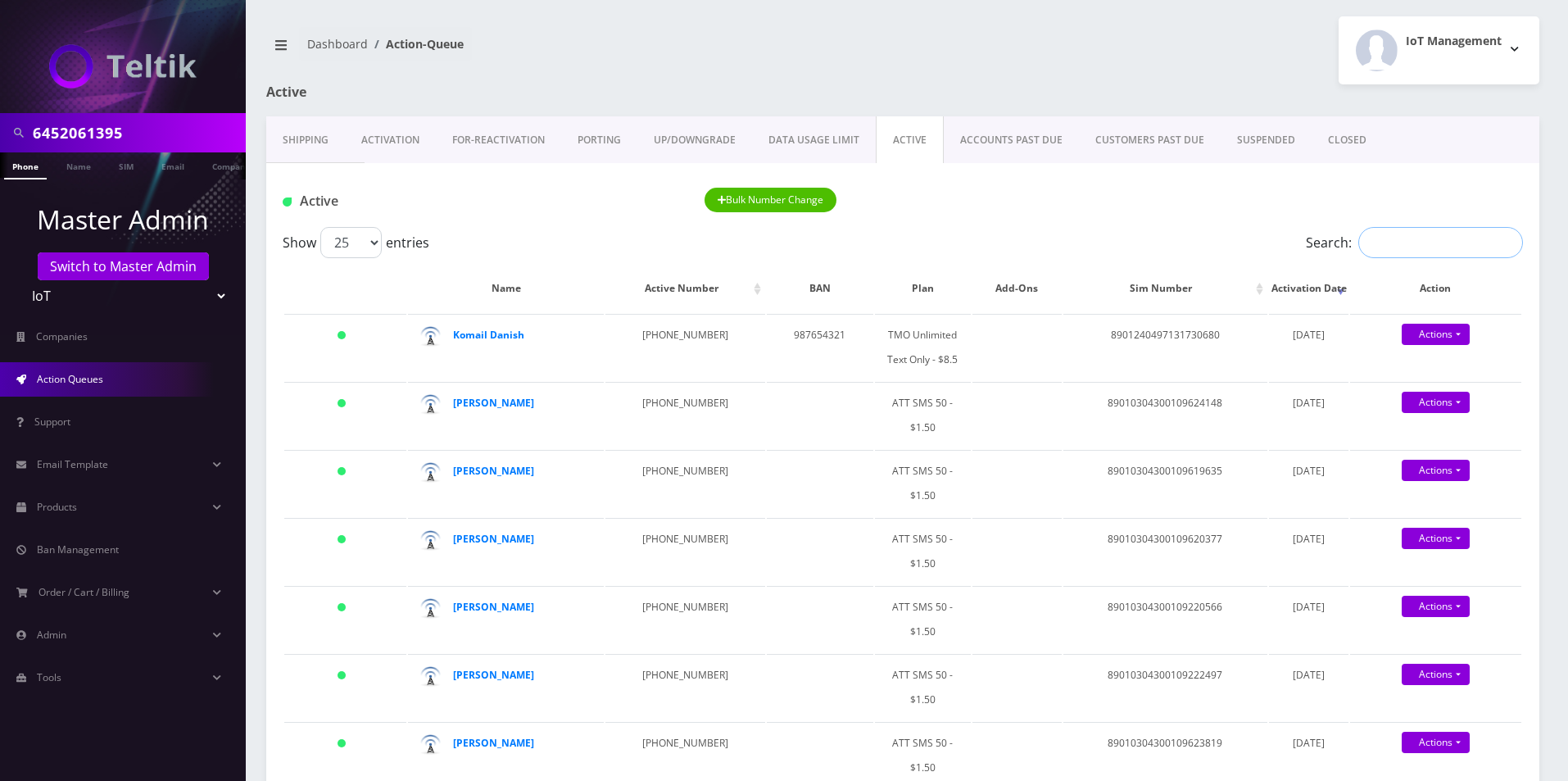
click at [1394, 234] on input "Search:" at bounding box center [1440, 242] width 164 height 31
paste input "6452060091"
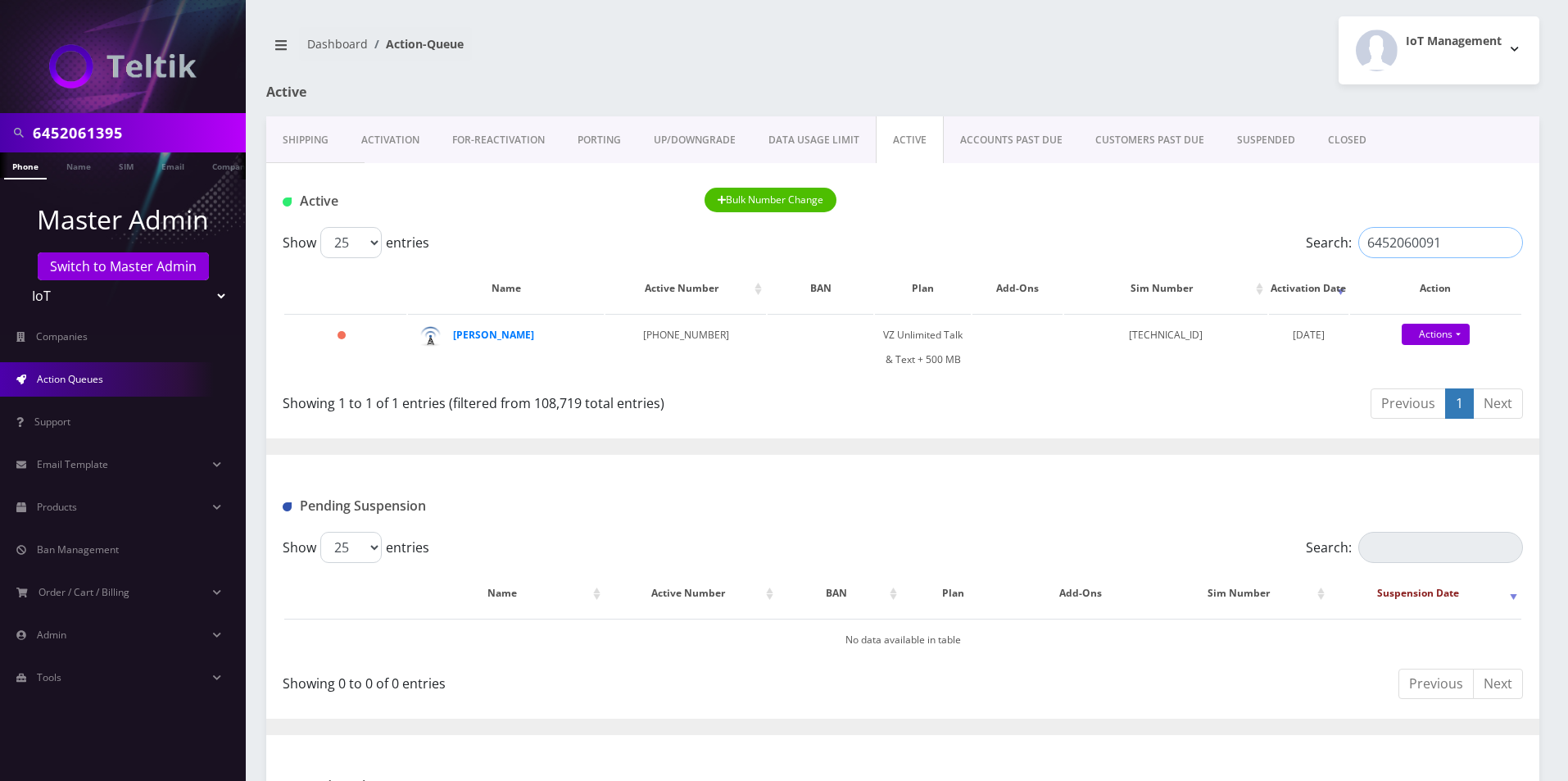
click at [1404, 238] on input "6452060091" at bounding box center [1440, 242] width 164 height 31
paste input "1395"
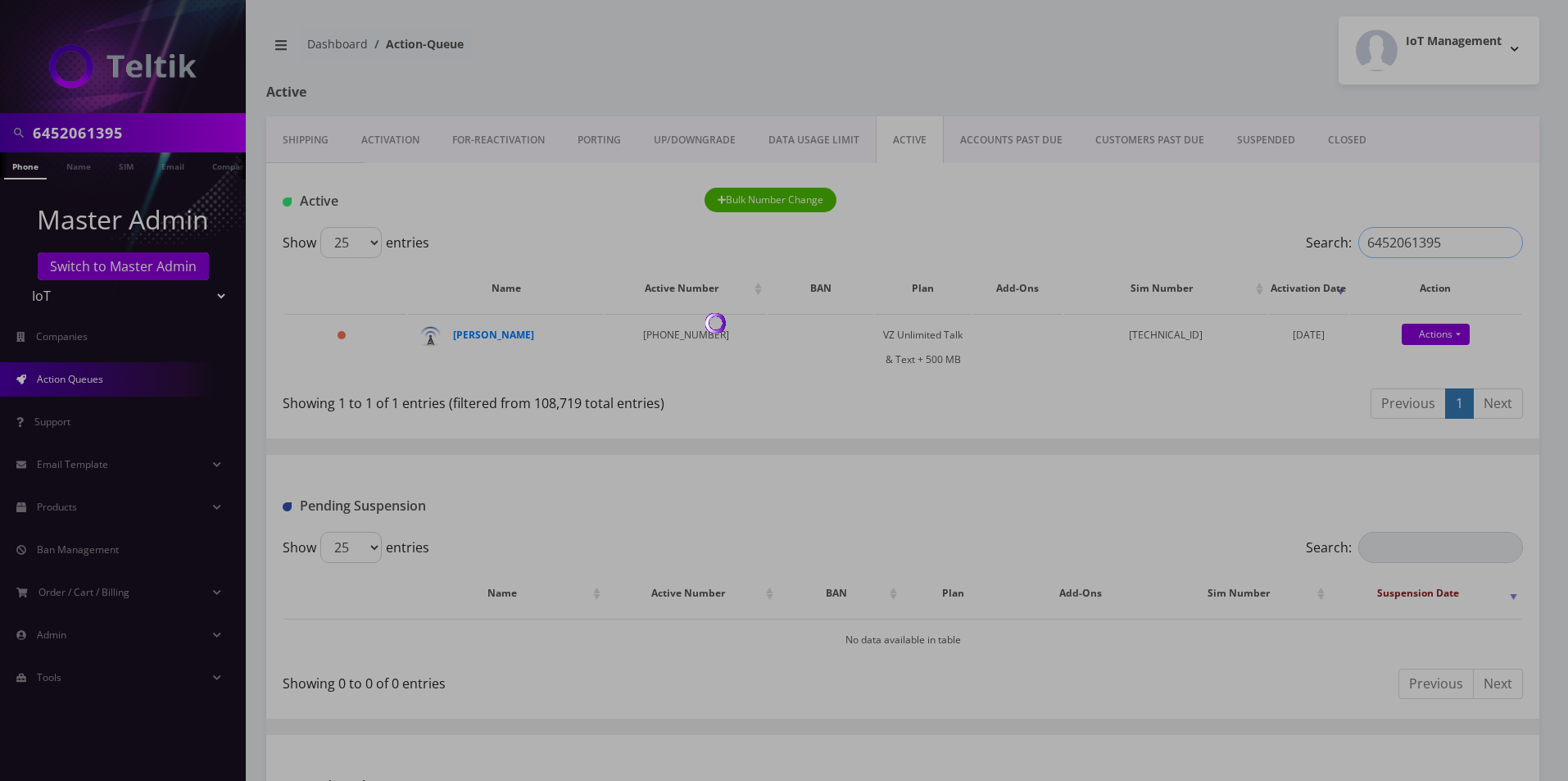
type input "6452061395"
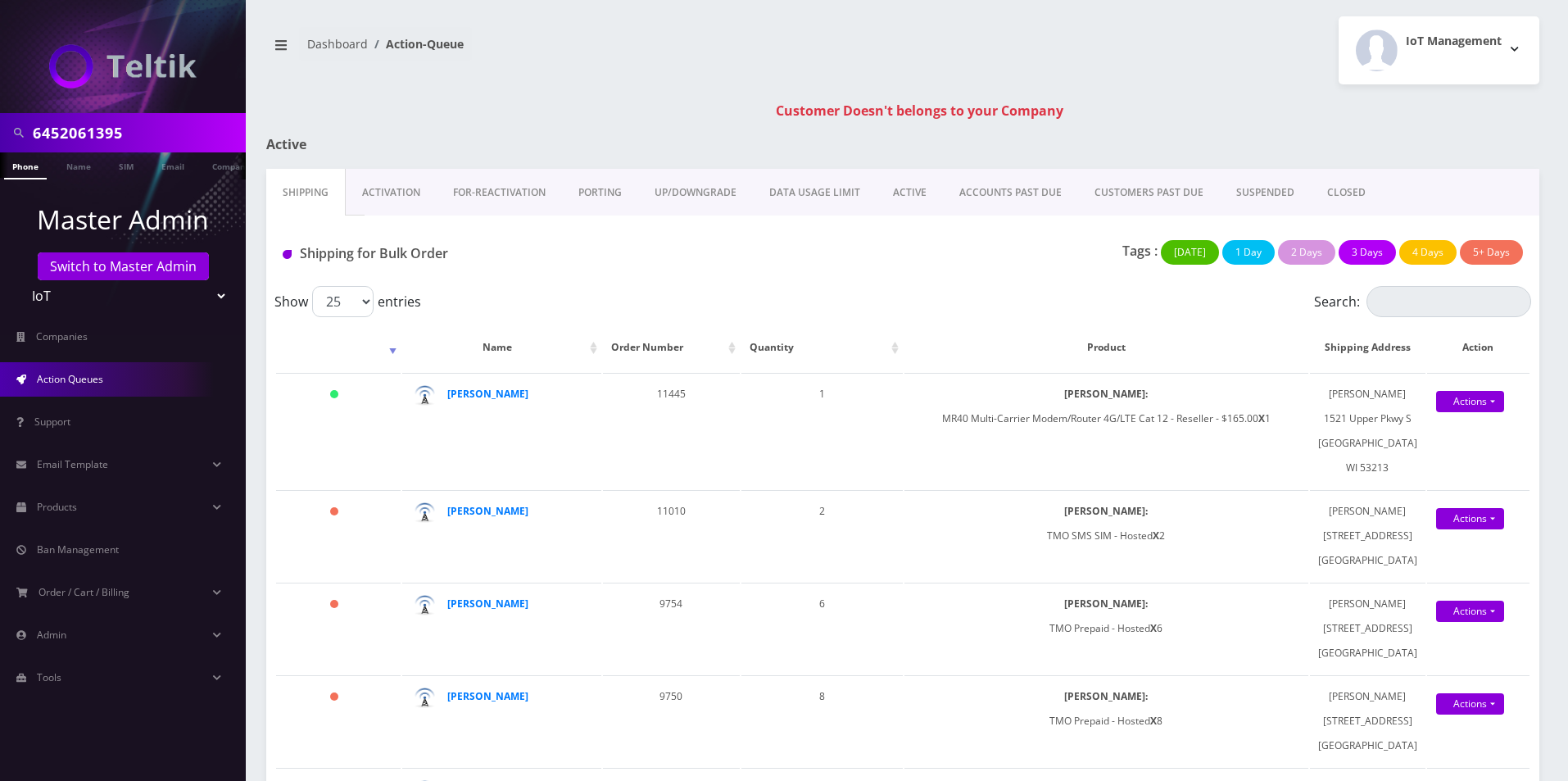
click at [125, 136] on input "6452061395" at bounding box center [136, 133] width 209 height 31
type input "oluwat"
click at [72, 174] on link "Name" at bounding box center [79, 165] width 41 height 27
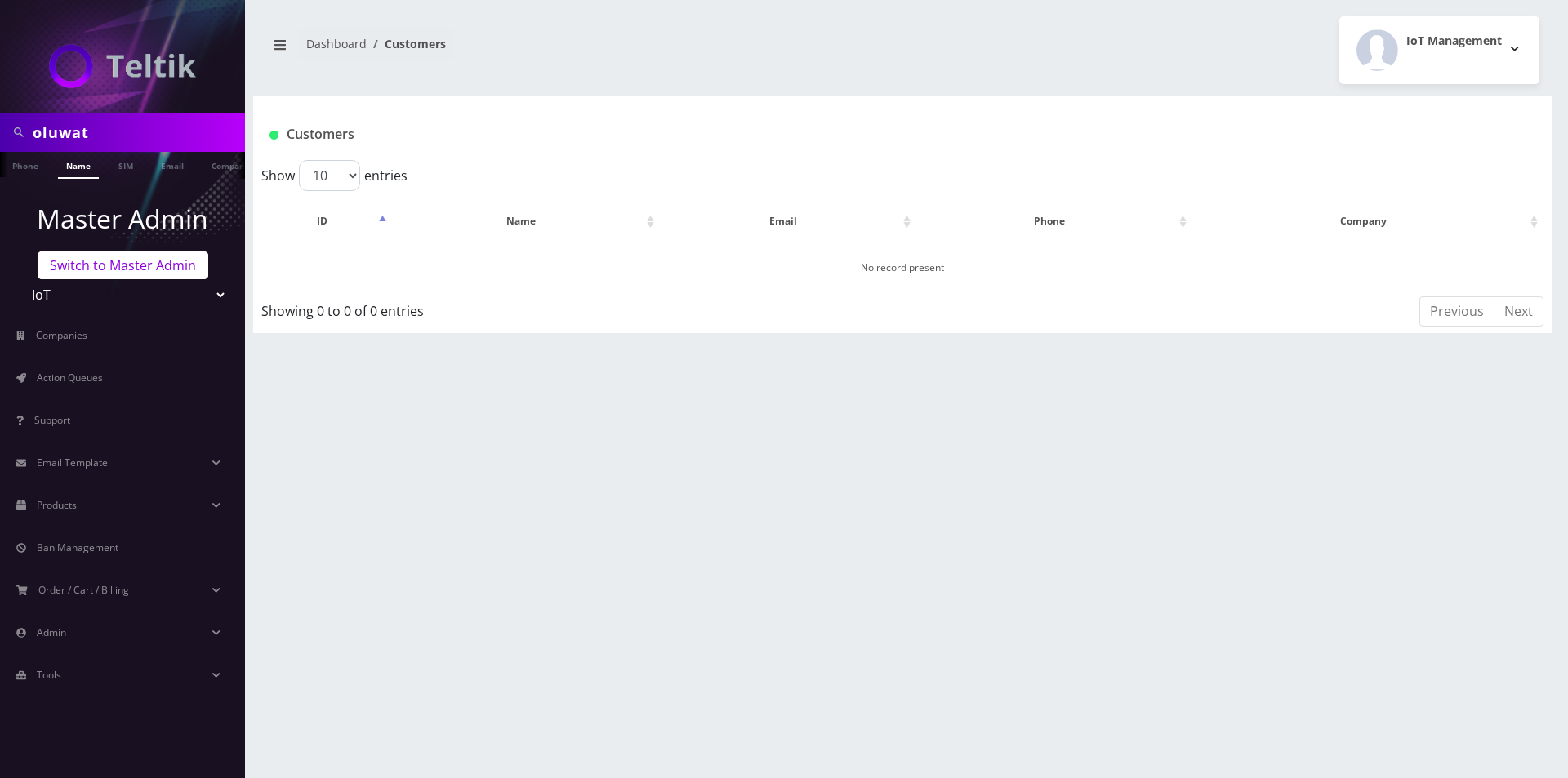
click at [79, 267] on link "Switch to Master Admin" at bounding box center [123, 266] width 171 height 28
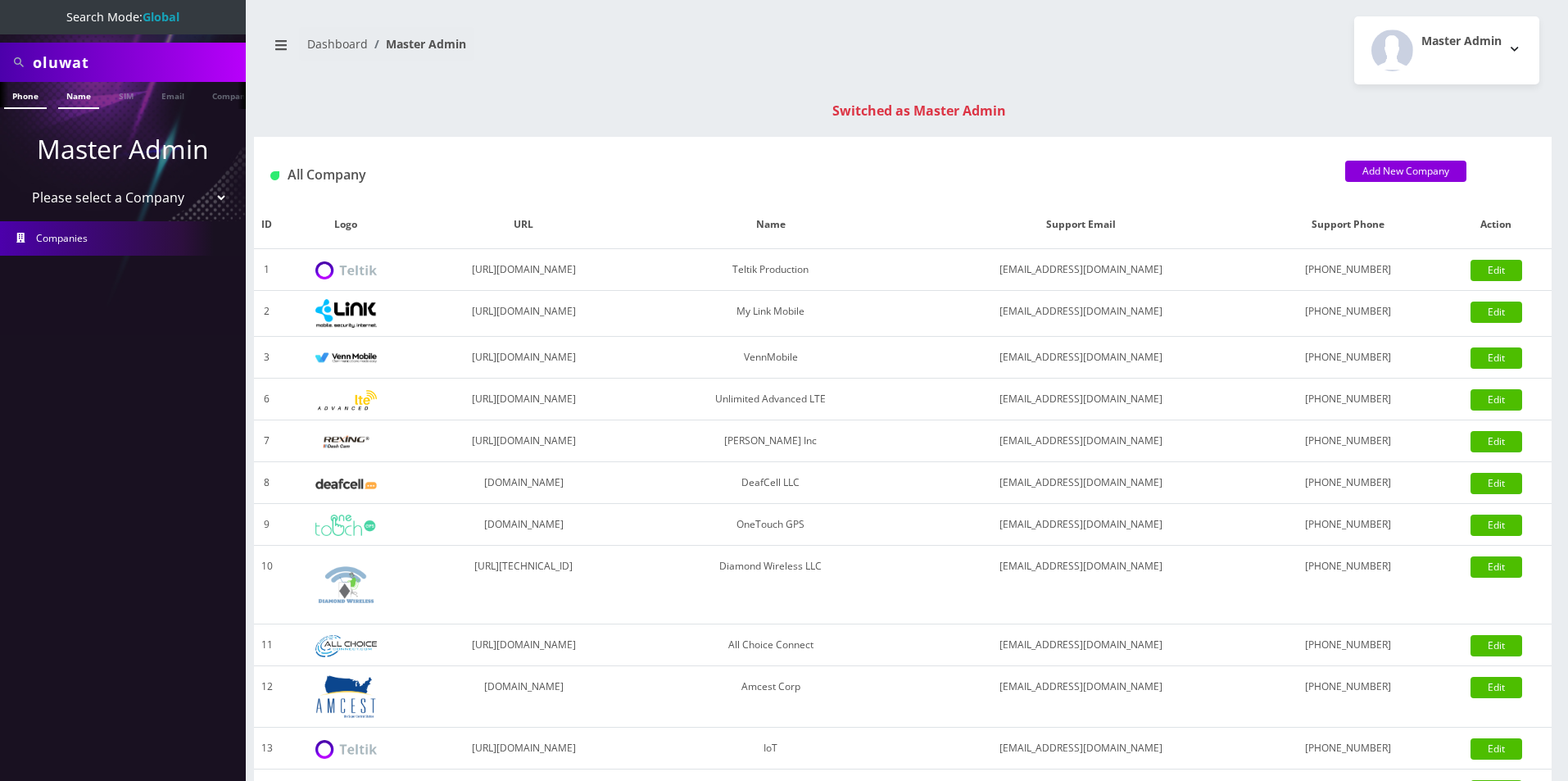
click at [68, 101] on link "Name" at bounding box center [79, 95] width 41 height 27
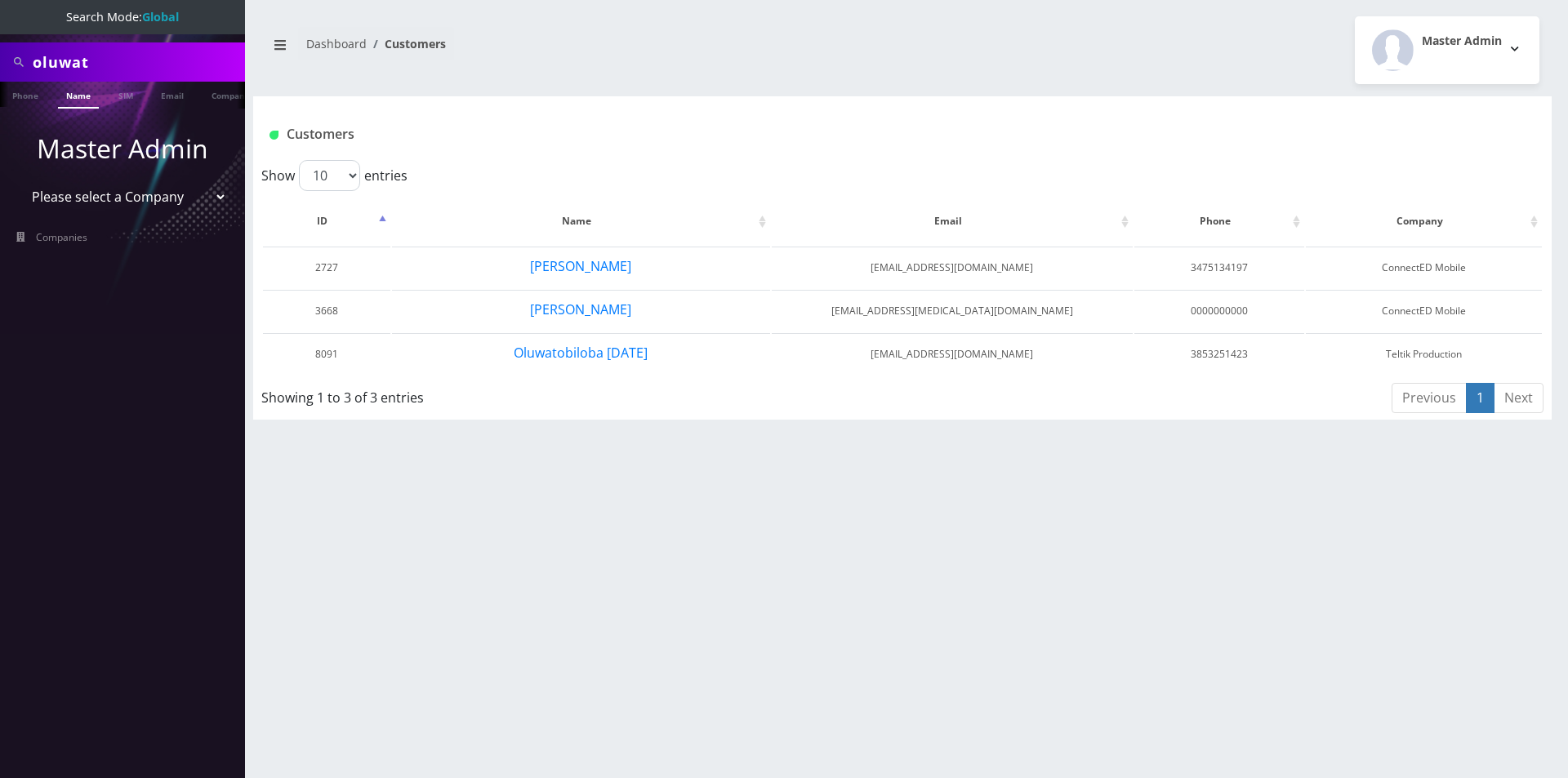
click at [671, 487] on div "oluwat Phone Name SIM Email Company Customer Dashboard Customers Master Admin" at bounding box center [902, 389] width 1331 height 778
click at [601, 354] on button "Oluwatobiloba [DATE]" at bounding box center [580, 353] width 136 height 21
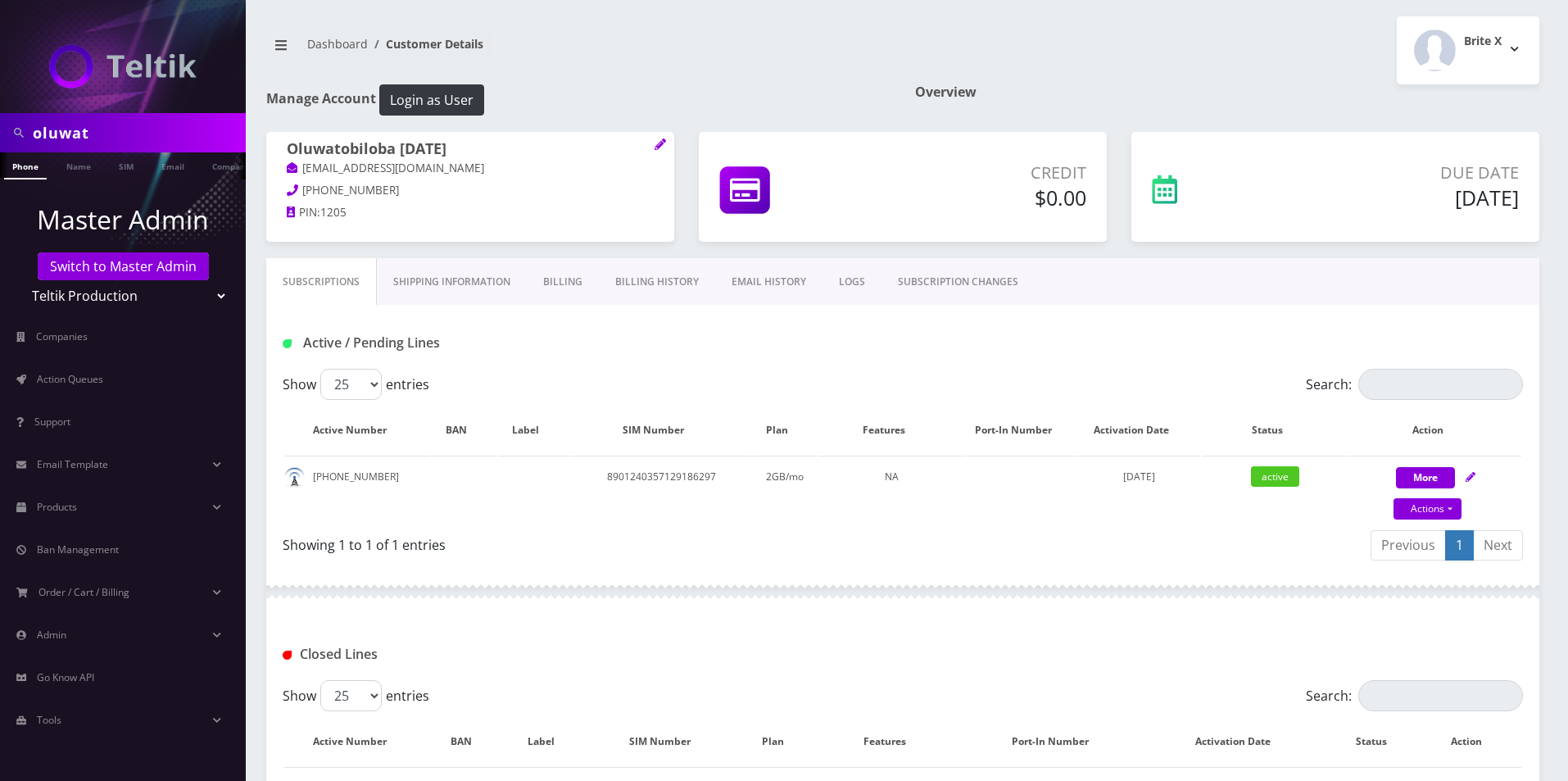
click at [618, 284] on link "Billing History" at bounding box center [657, 282] width 116 height 47
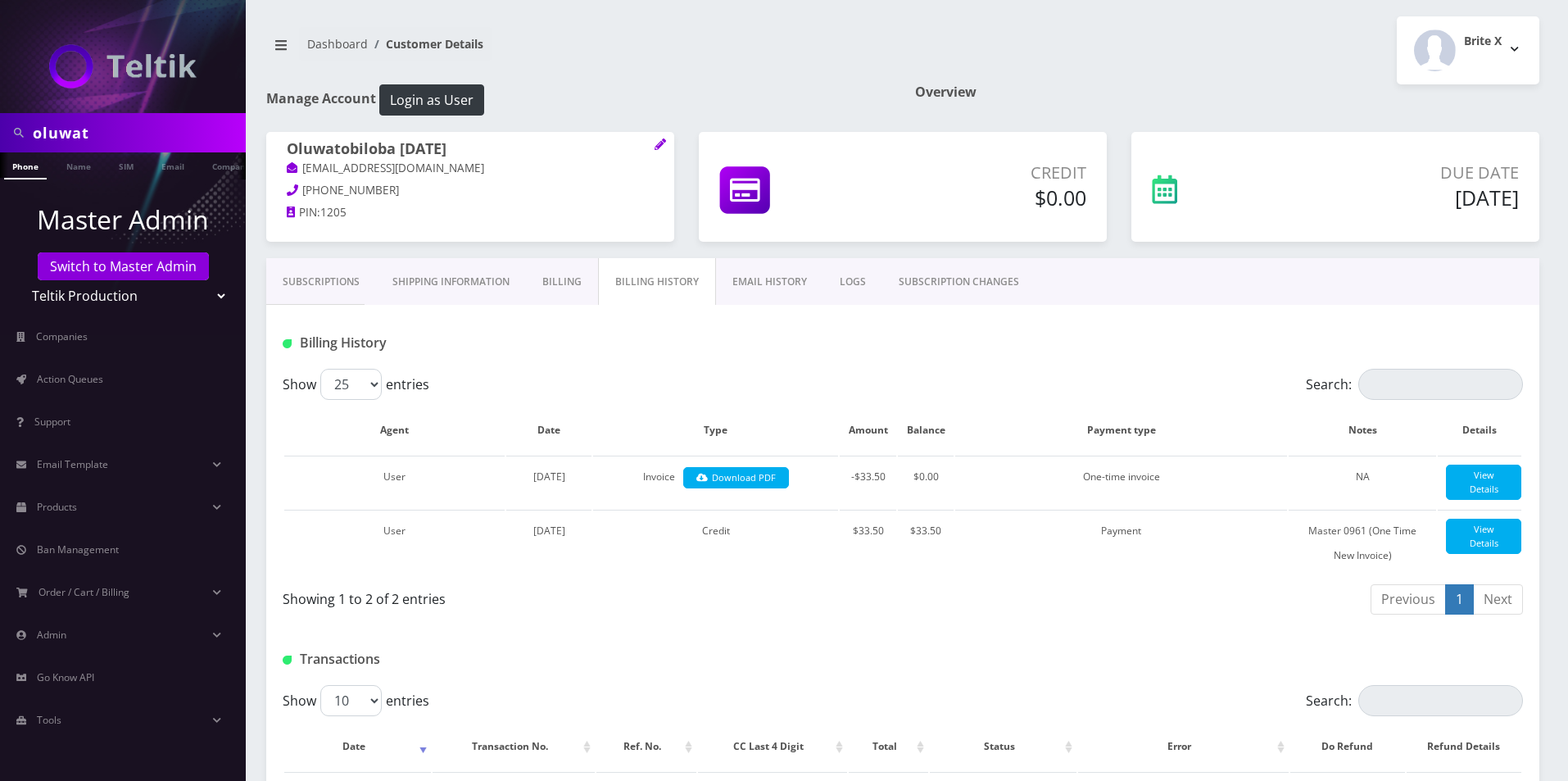
click at [349, 259] on link "Subscriptions" at bounding box center [321, 282] width 110 height 47
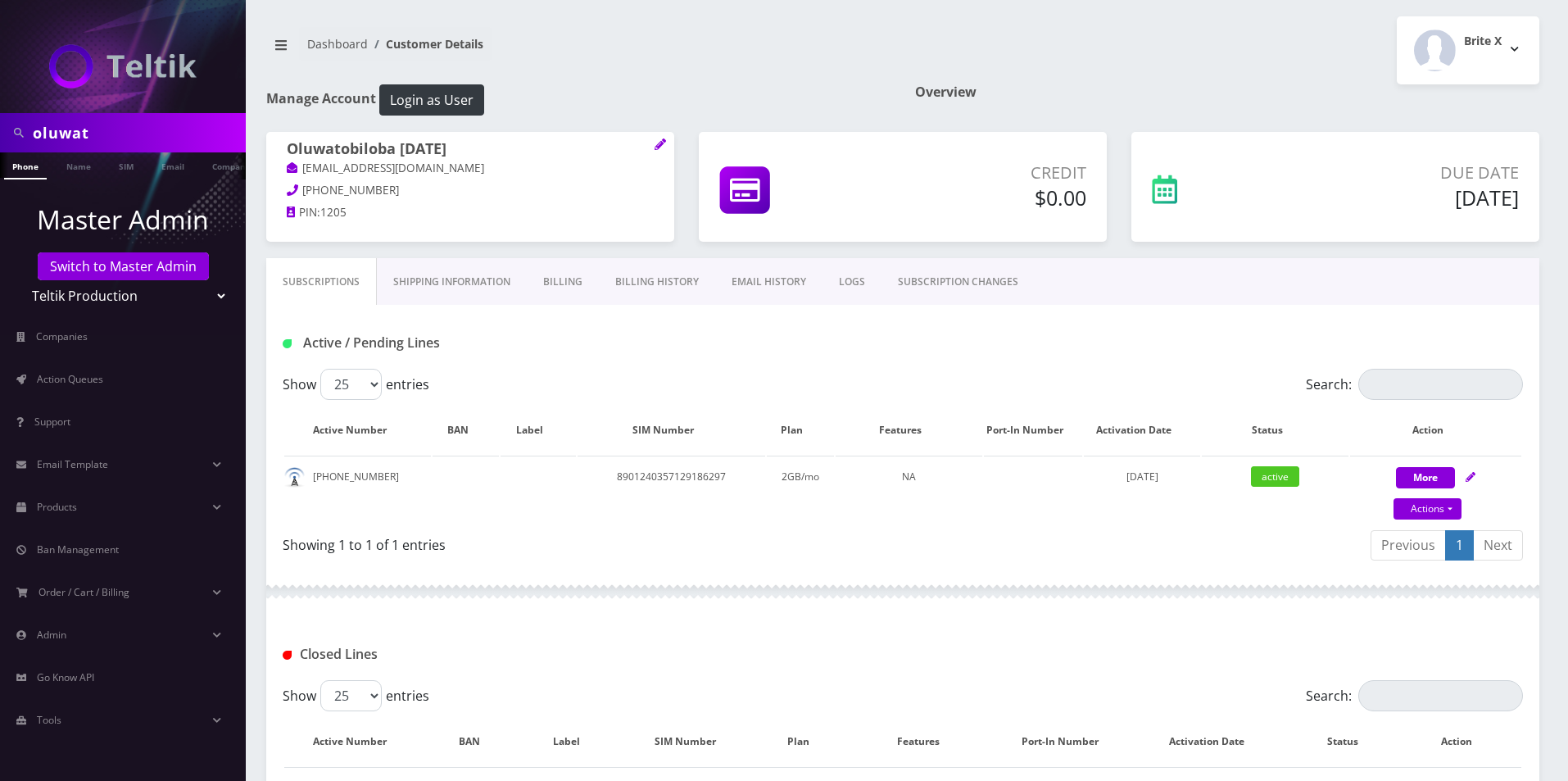
click at [429, 283] on link "Shipping Information" at bounding box center [451, 282] width 150 height 47
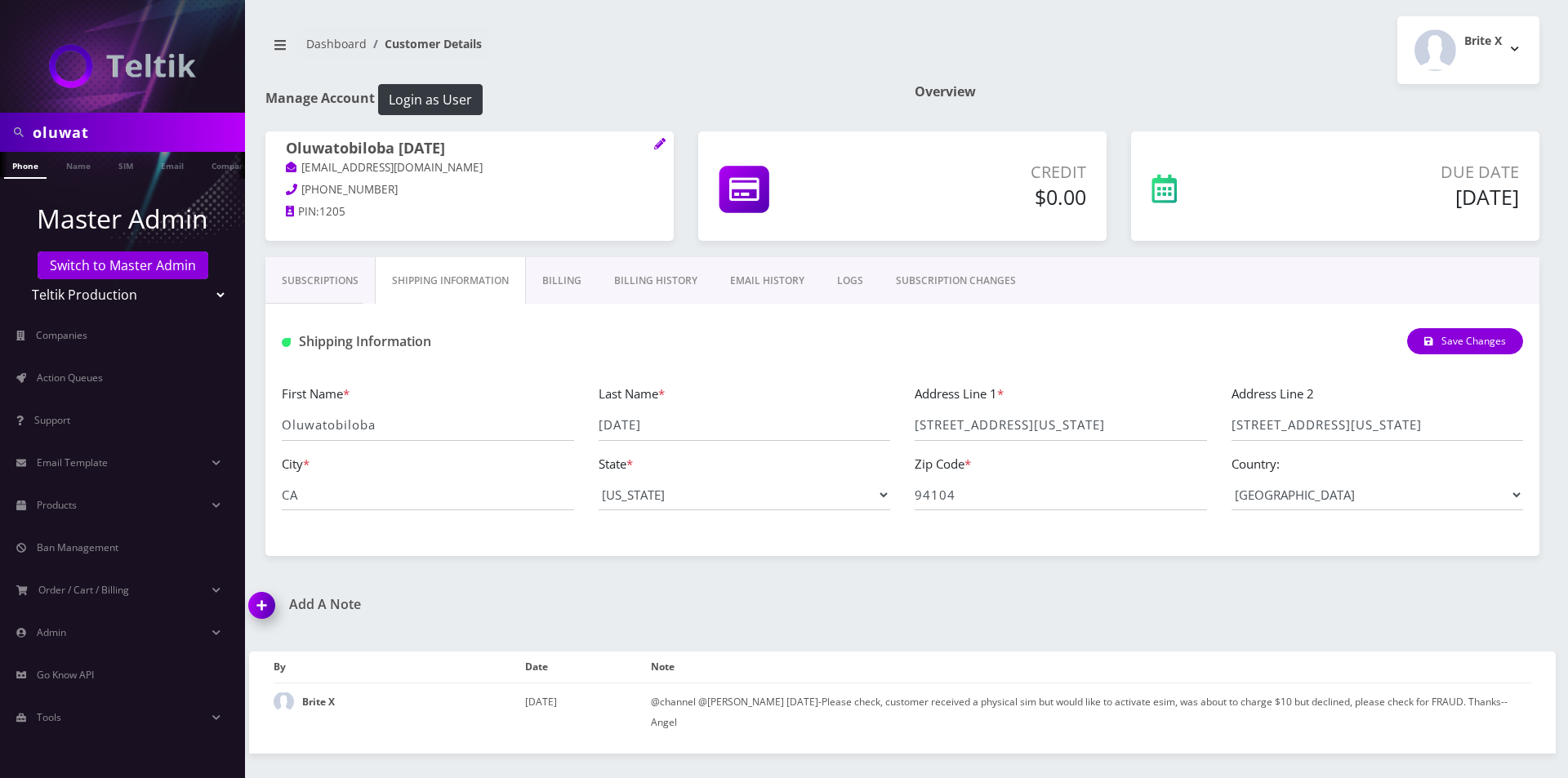
click at [635, 274] on link "Billing History" at bounding box center [655, 281] width 116 height 47
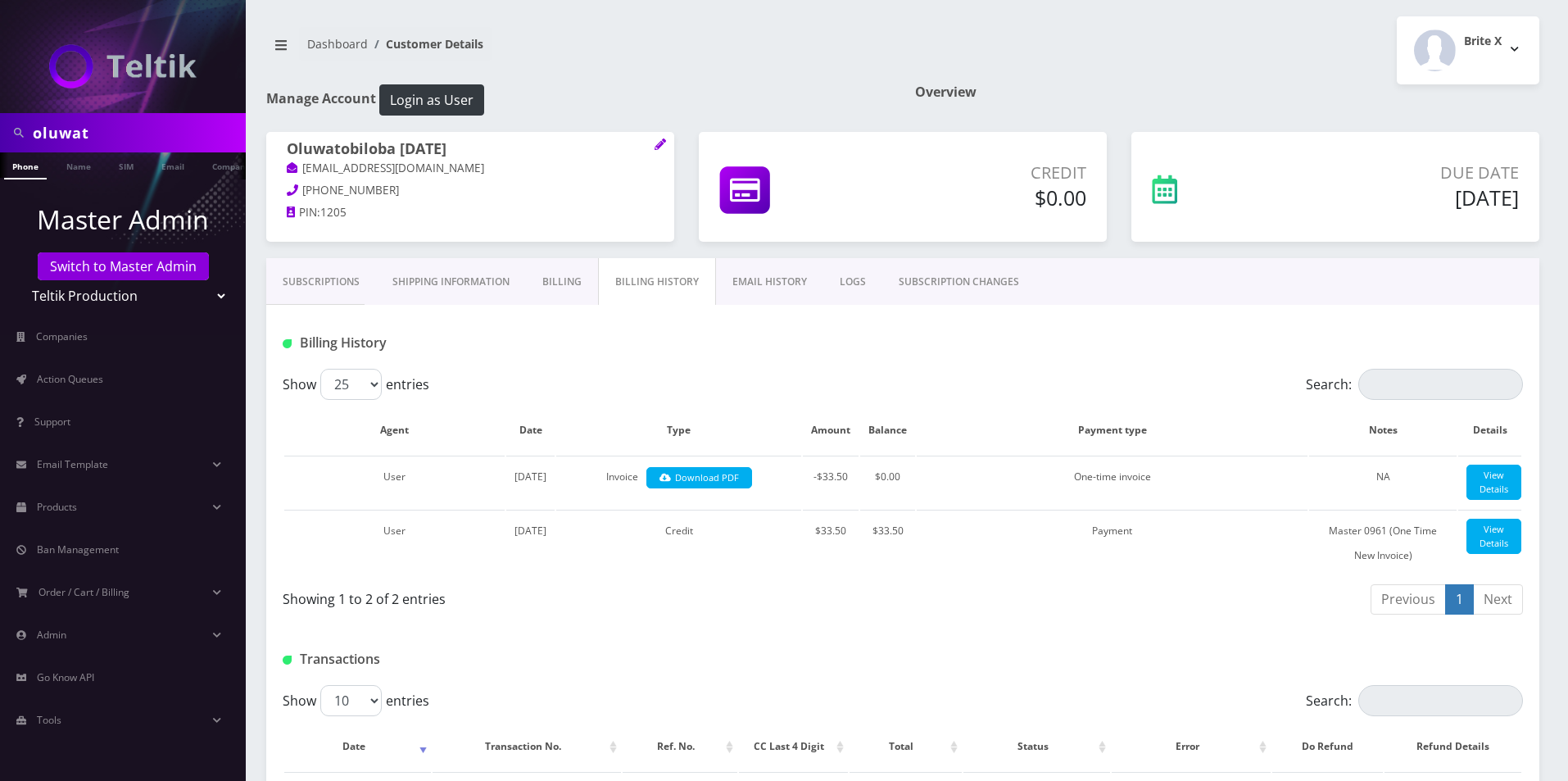
click at [481, 272] on link "Shipping Information" at bounding box center [450, 282] width 150 height 47
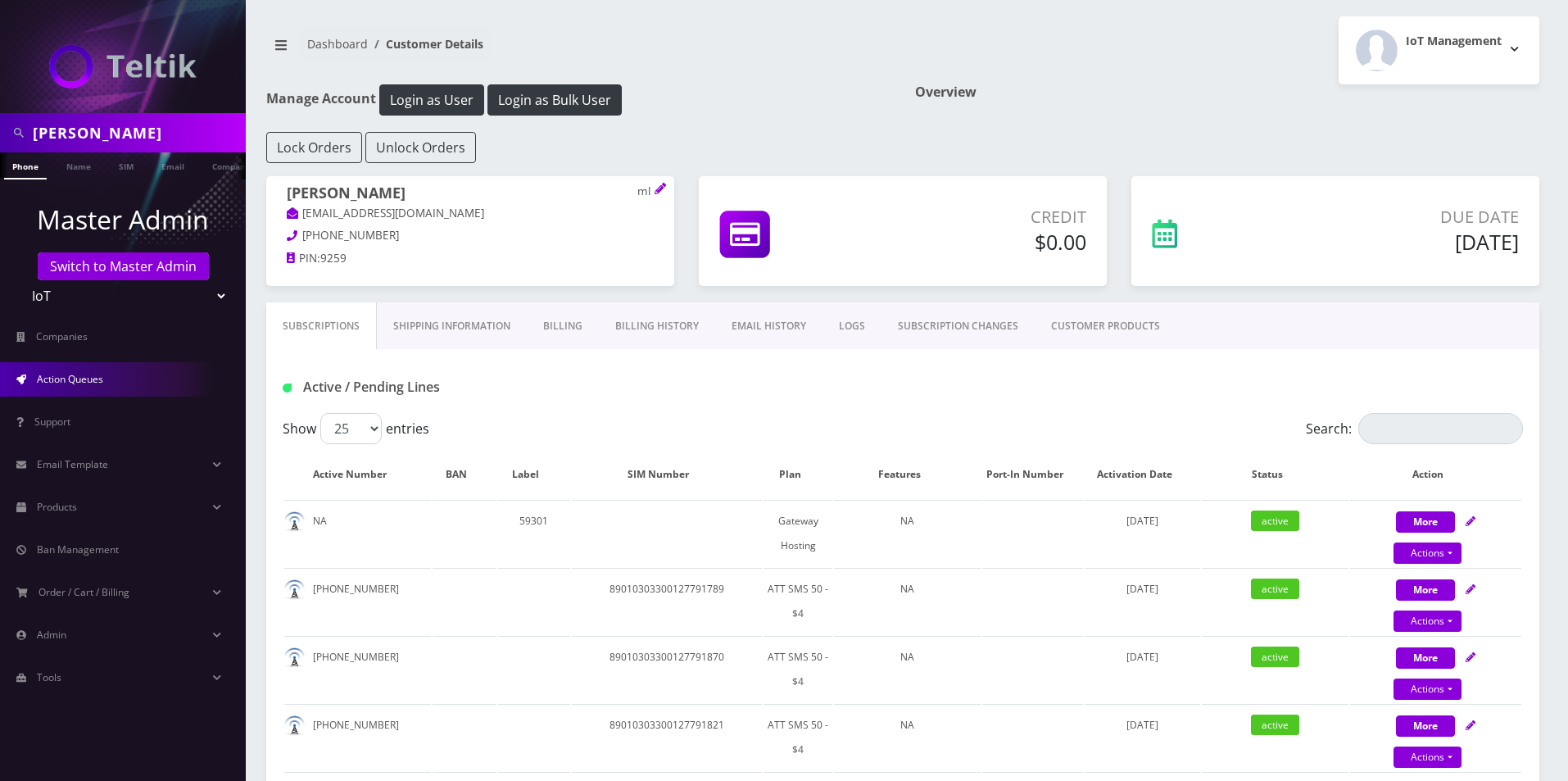
click at [86, 369] on link "Action Queues" at bounding box center [122, 379] width 246 height 34
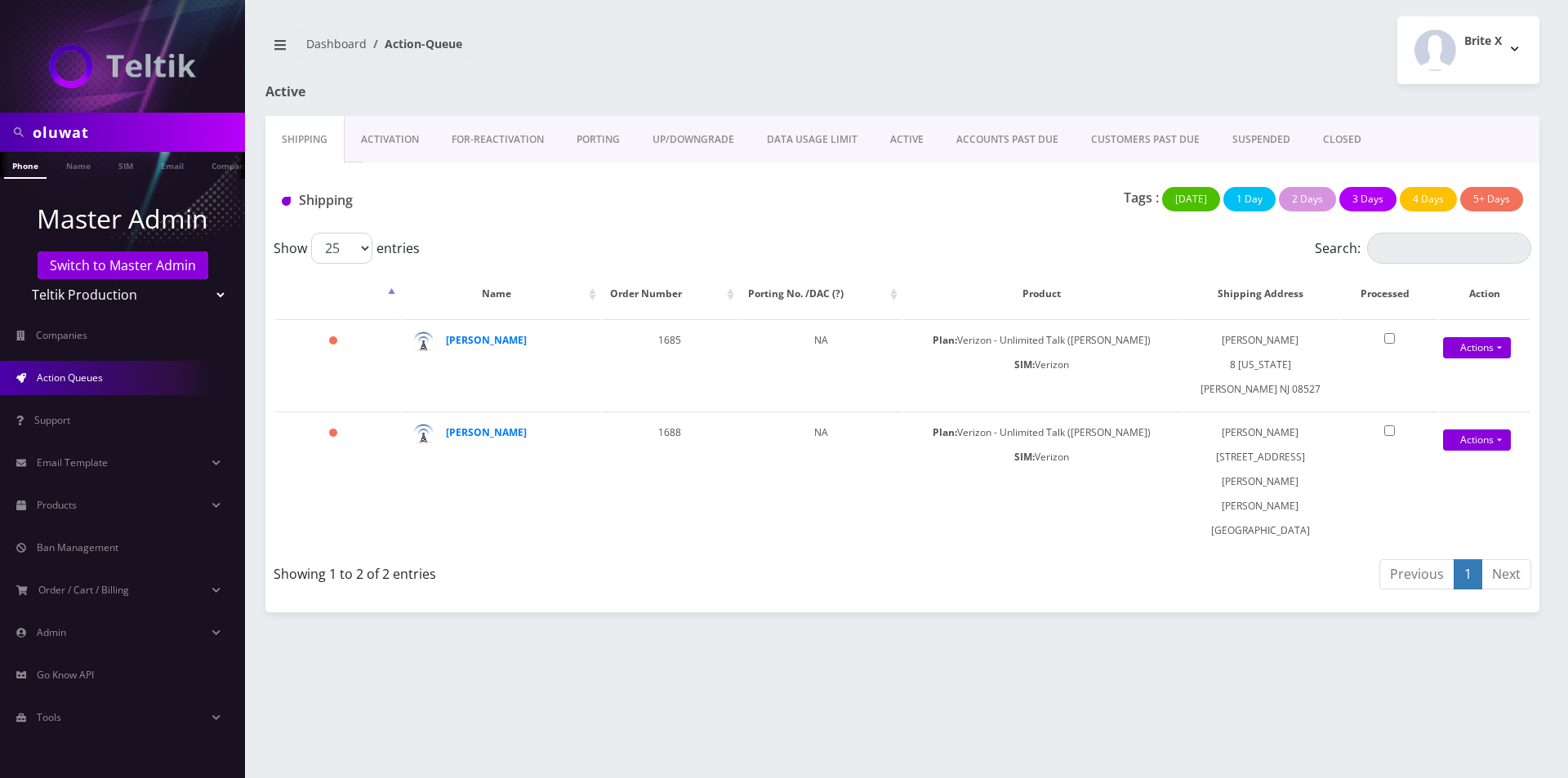
click at [120, 290] on select "Teltik Production My Link Mobile VennMobile Unlimited Advanced LTE Rexing Inc D…" at bounding box center [123, 294] width 208 height 31
select select "13"
click at [19, 279] on select "Teltik Production My Link Mobile VennMobile Unlimited Advanced LTE Rexing Inc D…" at bounding box center [123, 294] width 208 height 31
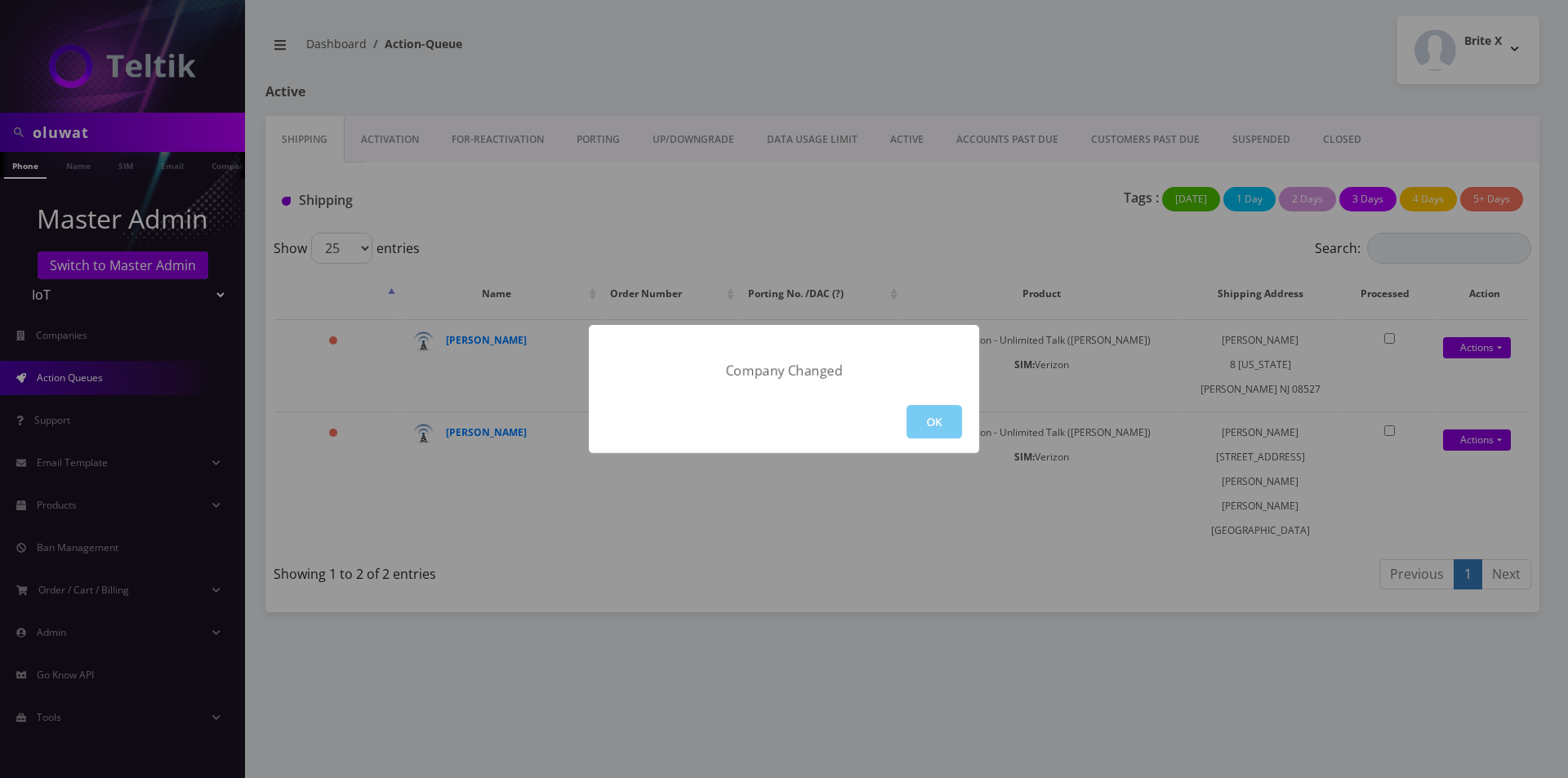
click at [943, 420] on button "OK" at bounding box center [934, 422] width 56 height 33
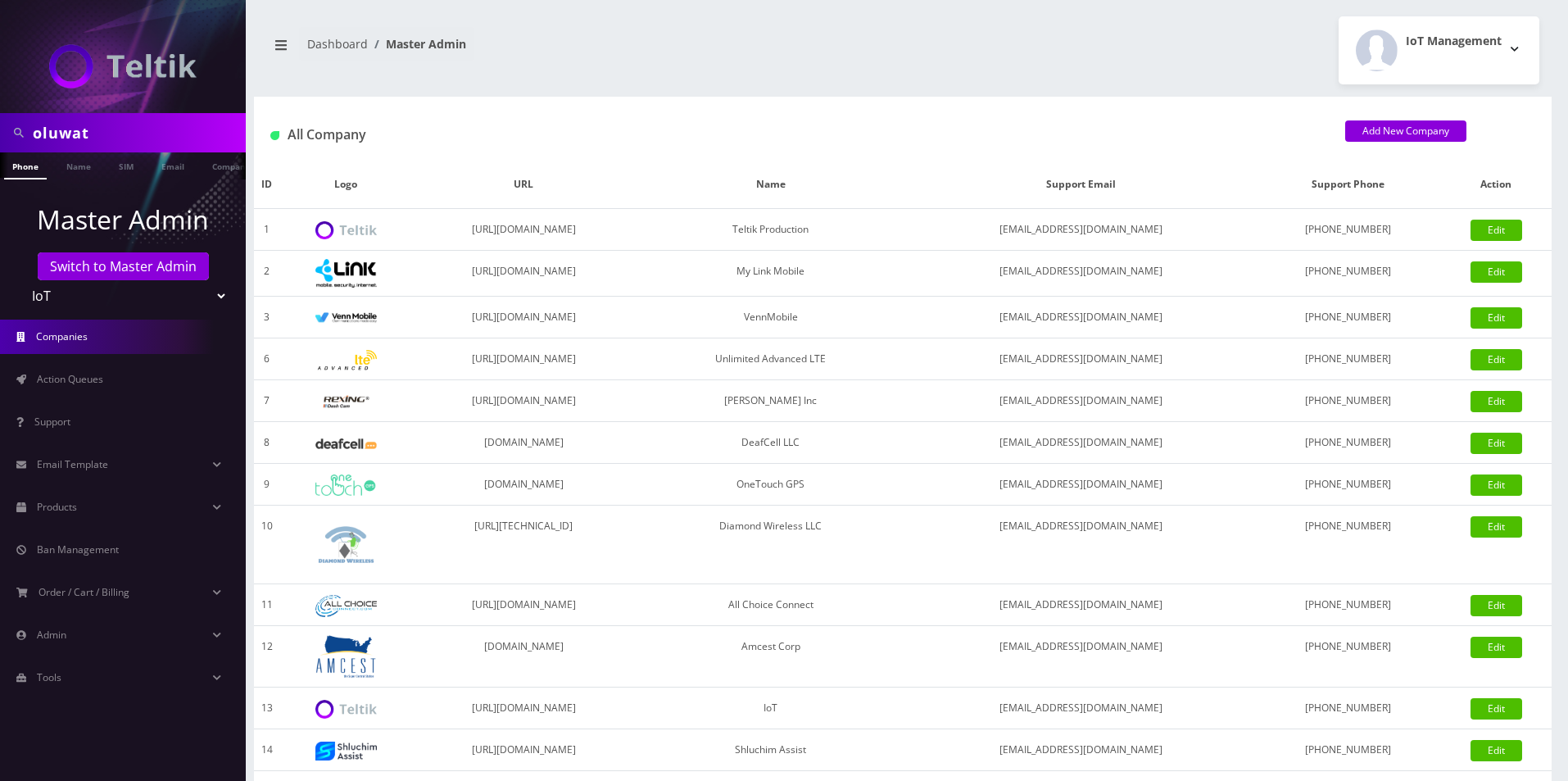
click at [93, 391] on link "Action Queues" at bounding box center [122, 379] width 246 height 34
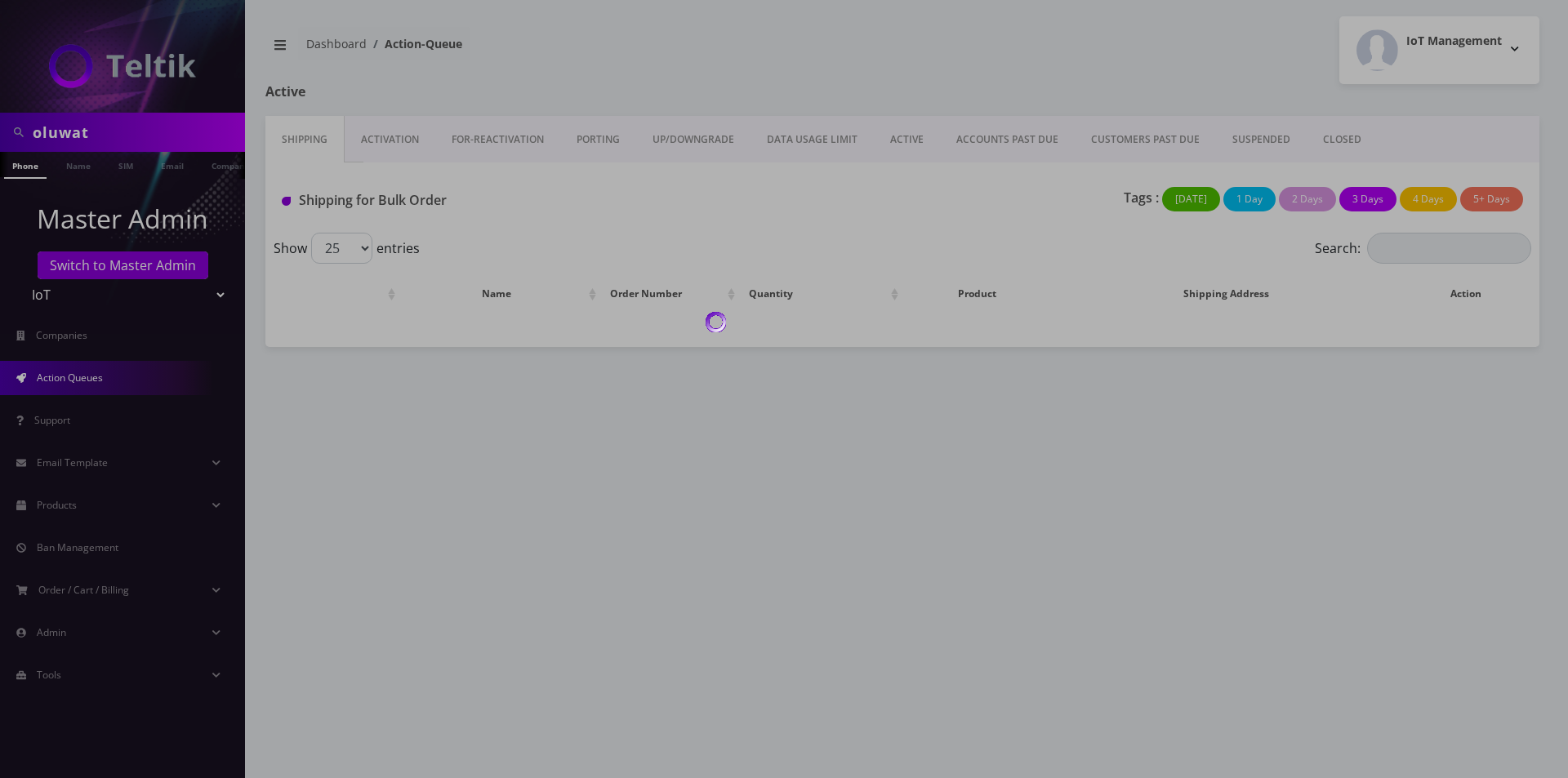
click at [381, 144] on div at bounding box center [784, 389] width 1568 height 778
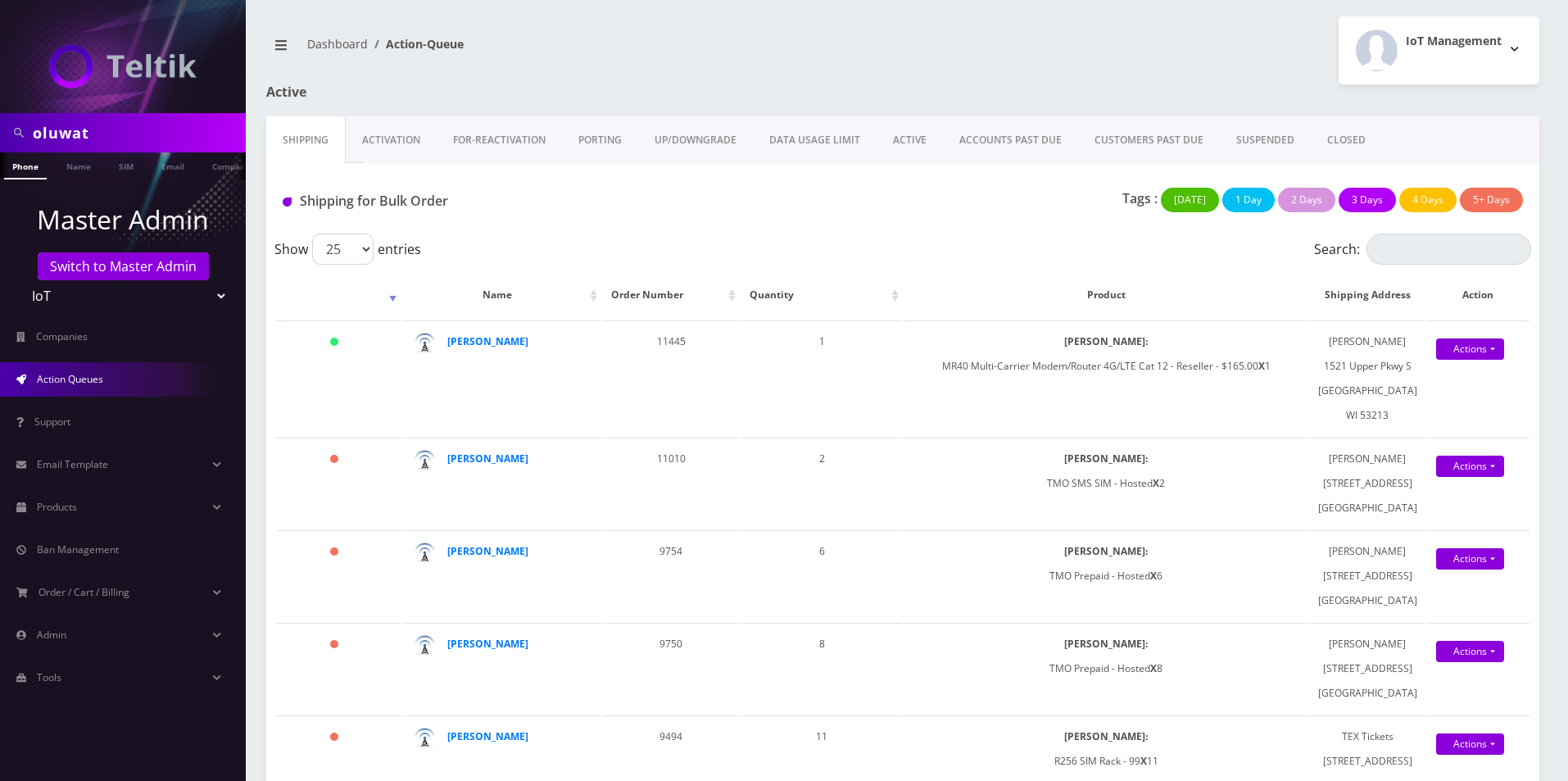
click at [401, 142] on link "Activation" at bounding box center [391, 140] width 91 height 47
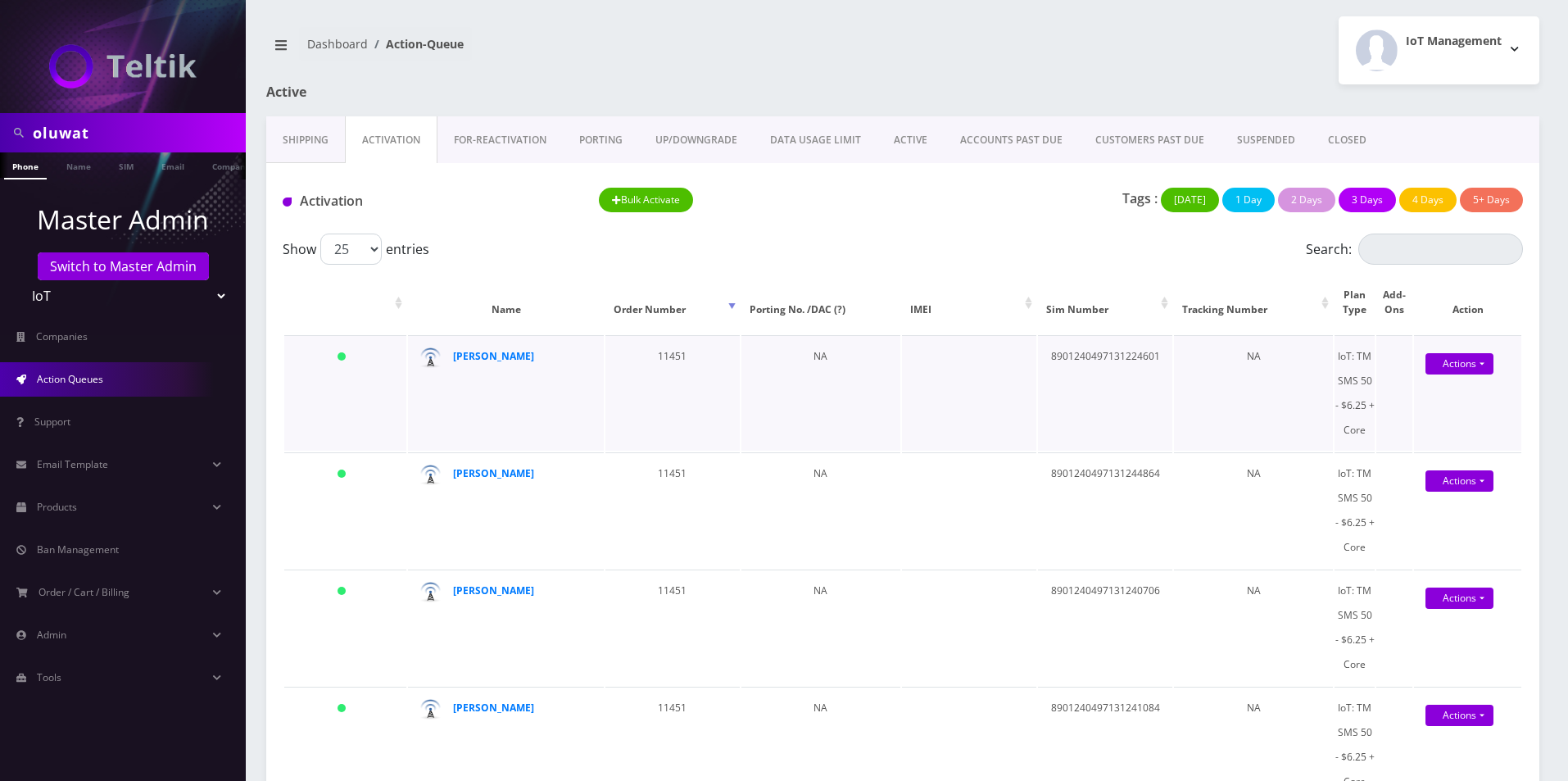
click at [1063, 357] on td "8901240497131224601" at bounding box center [1105, 393] width 135 height 115
copy td "8901240497131224601"
copy strong "[PERSON_NAME]"
drag, startPoint x: 499, startPoint y: 344, endPoint x: 484, endPoint y: 408, distance: 65.7
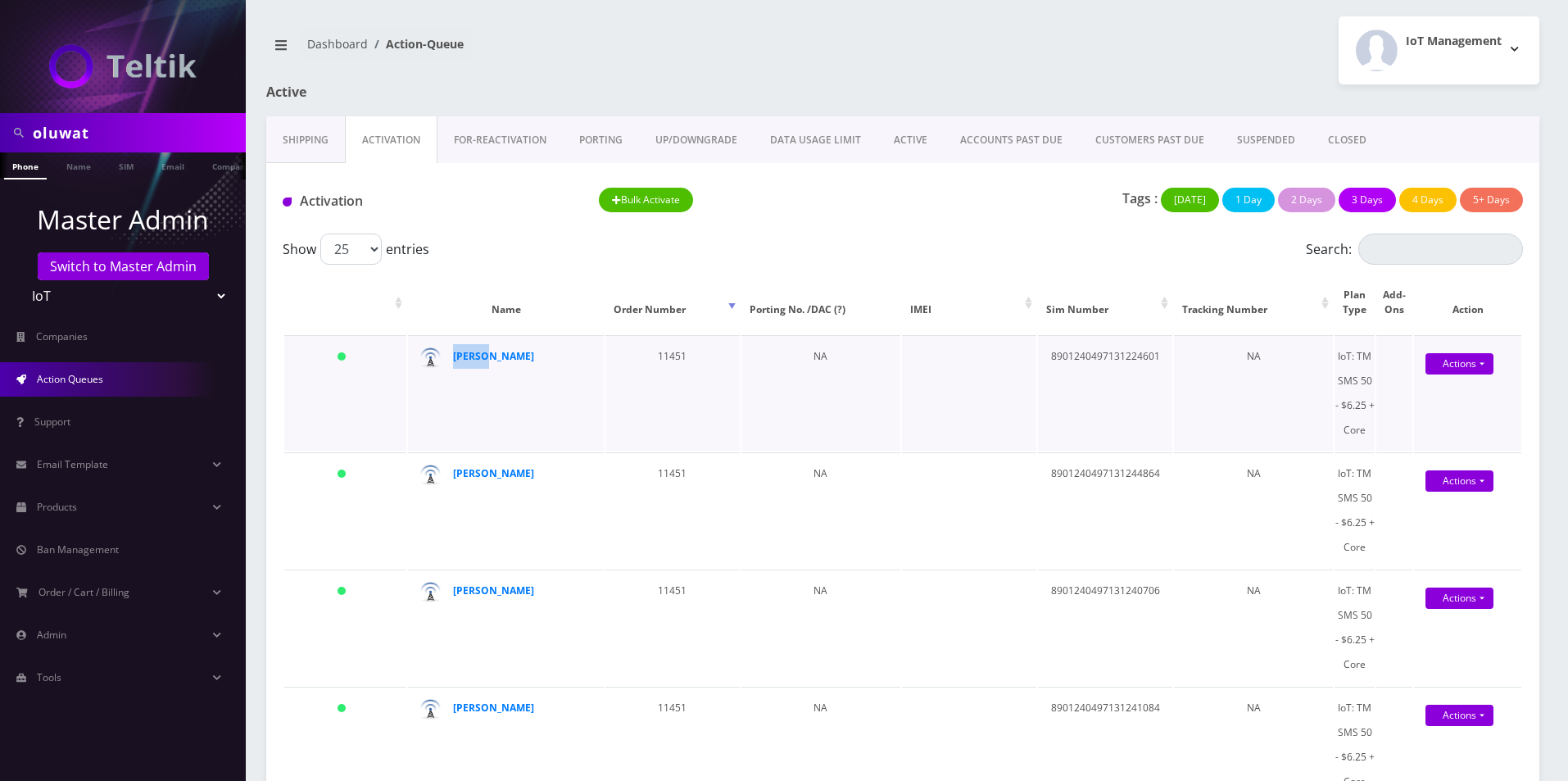
click at [479, 405] on td "[PERSON_NAME]" at bounding box center [506, 393] width 196 height 115
click at [484, 408] on td "Paul C" at bounding box center [506, 393] width 196 height 115
click at [1140, 356] on td "8901240497131224601" at bounding box center [1105, 393] width 135 height 115
copy td "8901240497131224601"
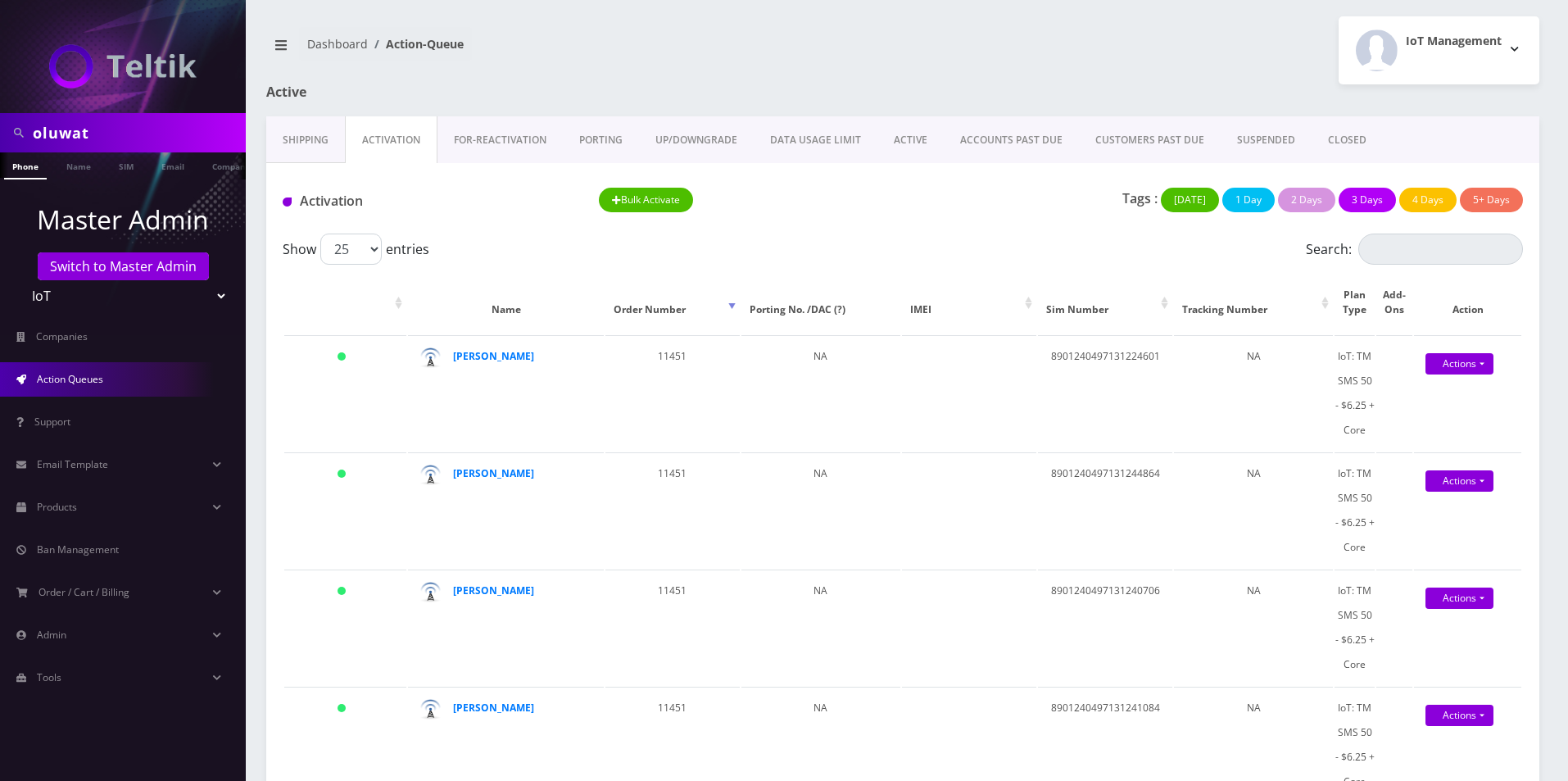
click at [674, 66] on nav "Dashboard Action-Queue" at bounding box center [578, 50] width 624 height 46
drag, startPoint x: 1356, startPoint y: 414, endPoint x: 1356, endPoint y: 351, distance: 63.0
click at [1356, 351] on tr "Today Paul C 11451 NA 8901240497131224601 NA IoT: TM SMS 50 - $6.25 + Core Acti…" at bounding box center [902, 393] width 1237 height 115
copy div "TM SMS 50 - $6.25 + Core"
click at [60, 514] on link "Products" at bounding box center [122, 506] width 246 height 34
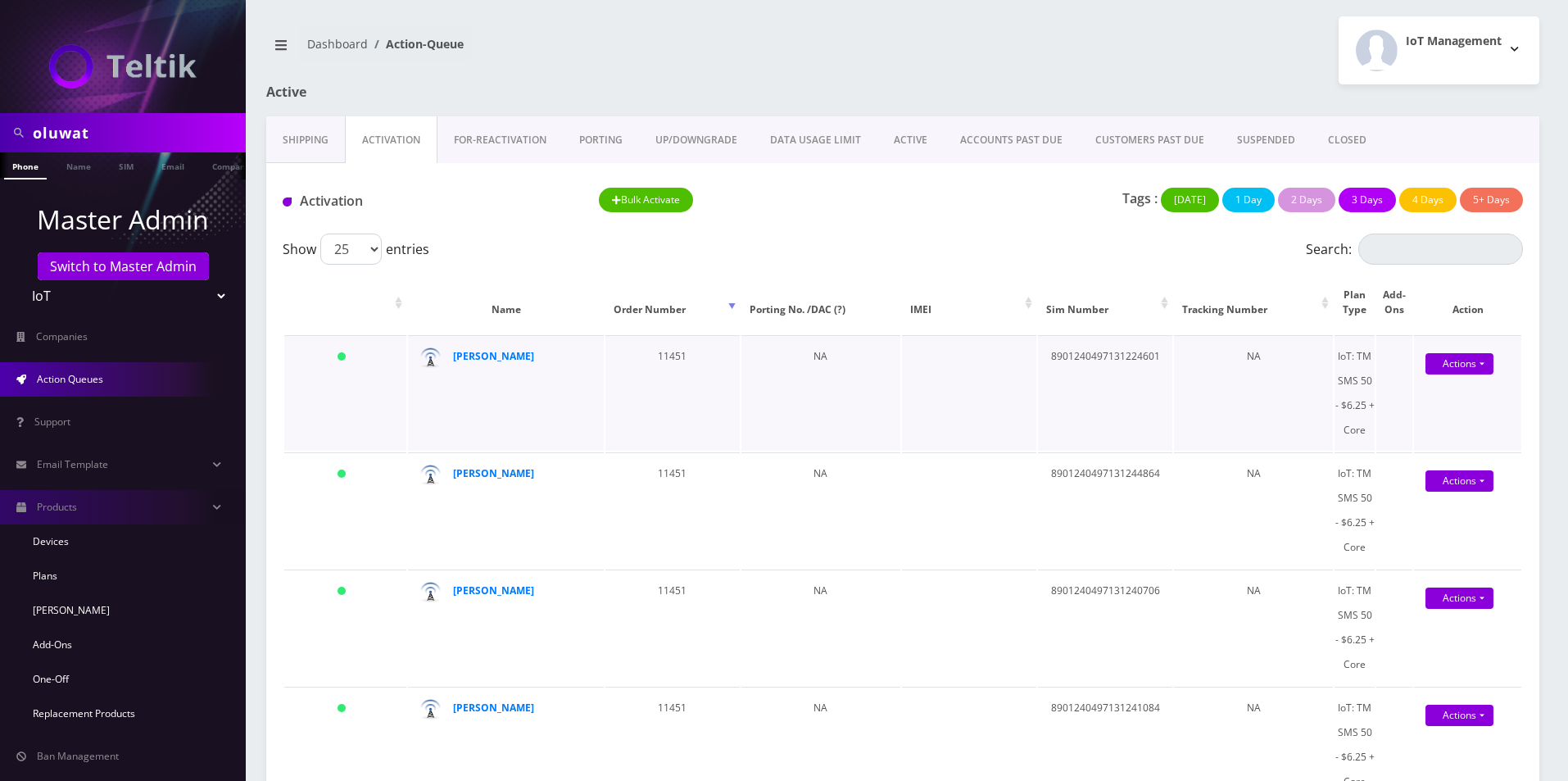
click at [1121, 352] on td "8901240497131224601" at bounding box center [1105, 393] width 135 height 115
copy td "8901240497131224601"
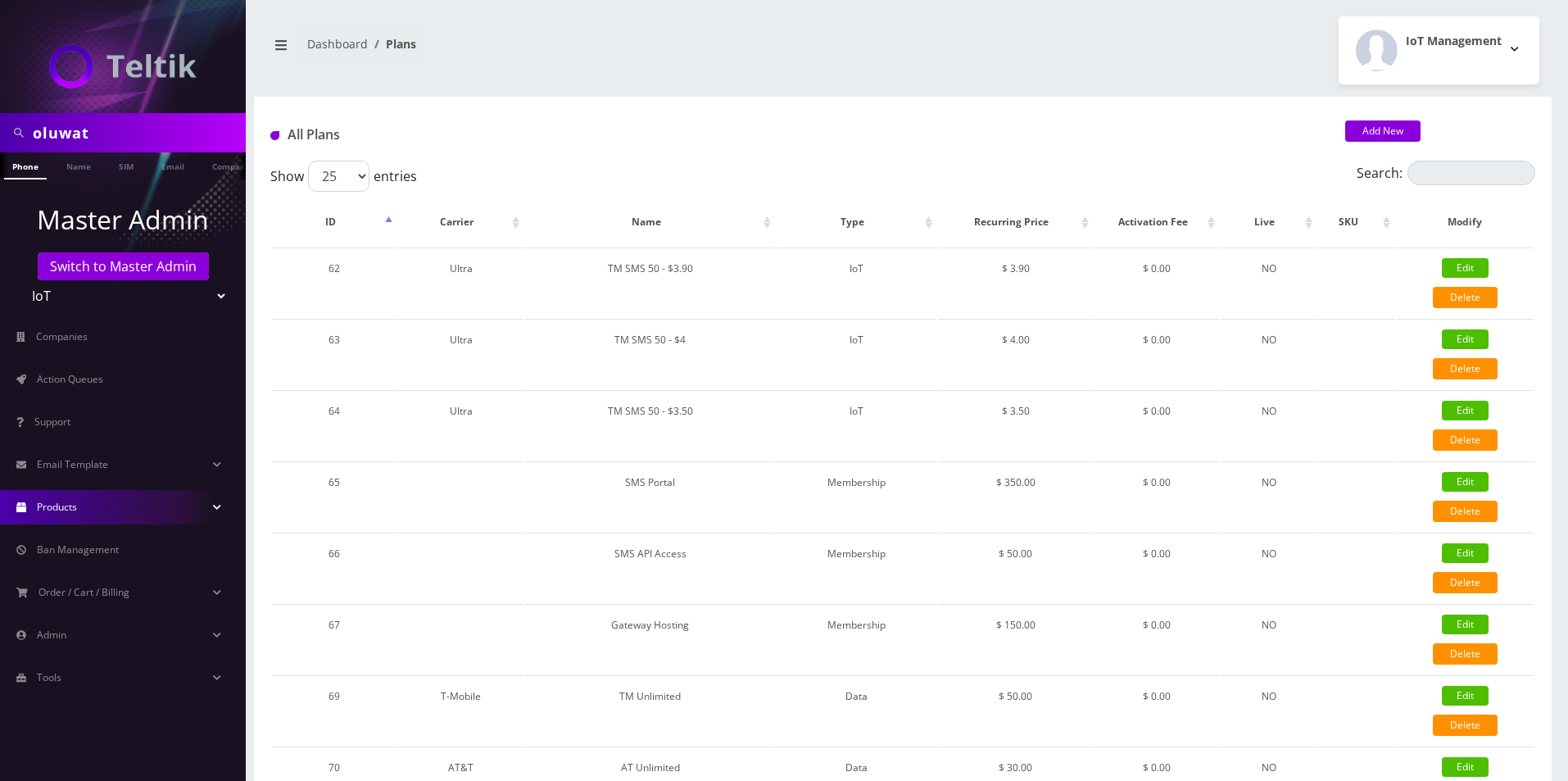
click at [1445, 170] on input "Search:" at bounding box center [1471, 173] width 128 height 24
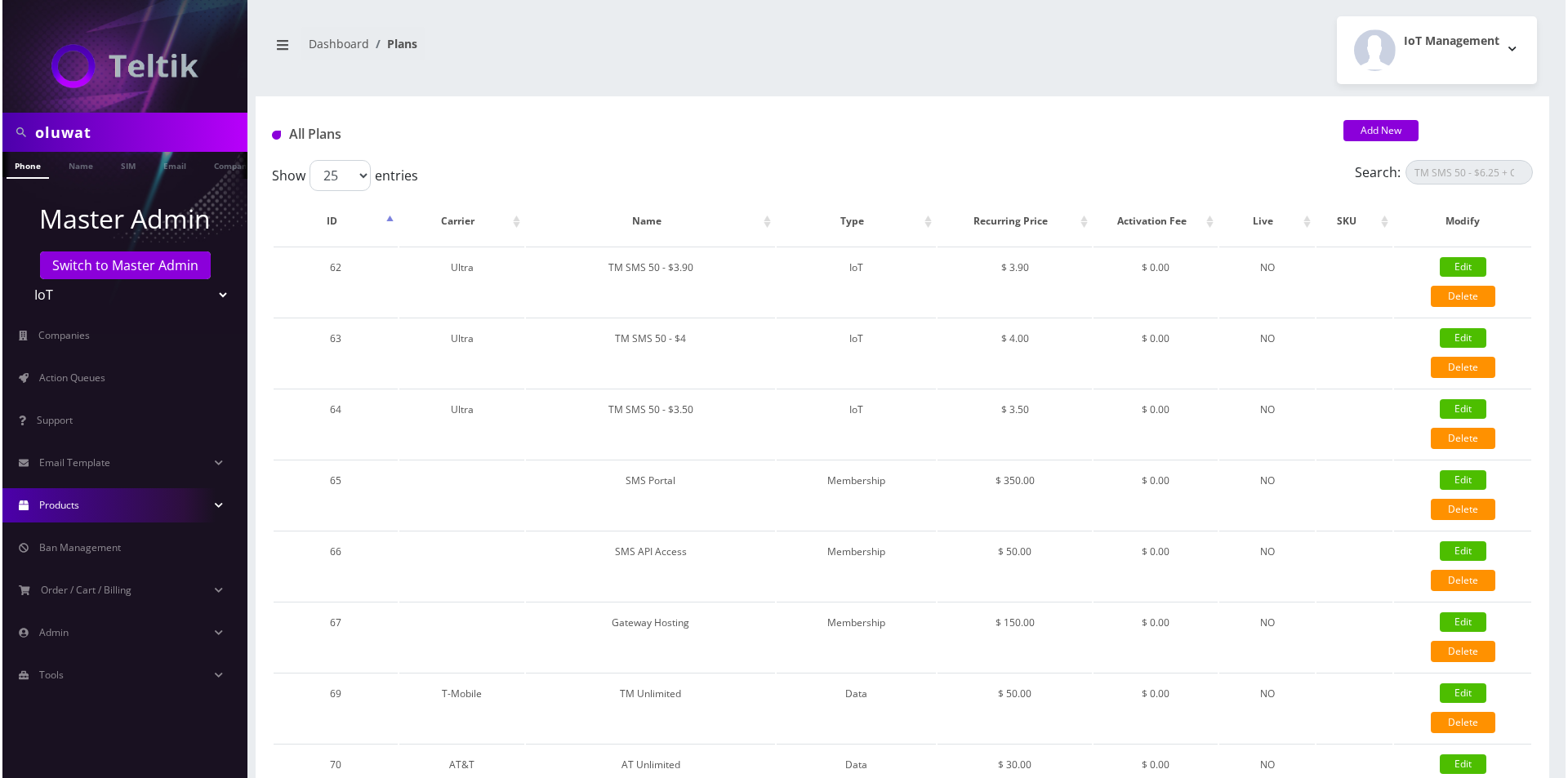
scroll to position [0, 13]
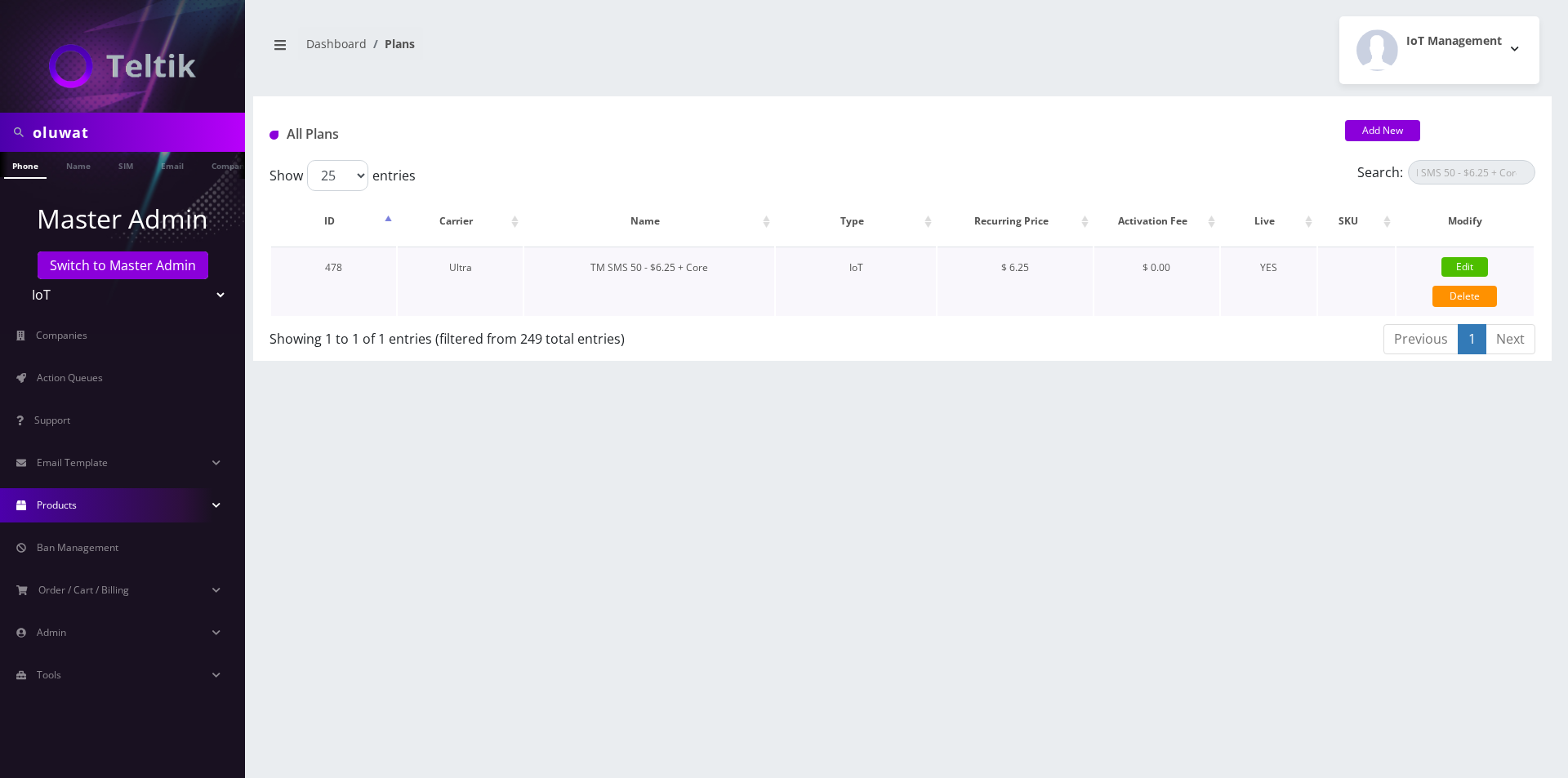
type input "TM SMS 50 - $6.25 + Core"
click at [1464, 259] on link "Edit" at bounding box center [1463, 267] width 46 height 19
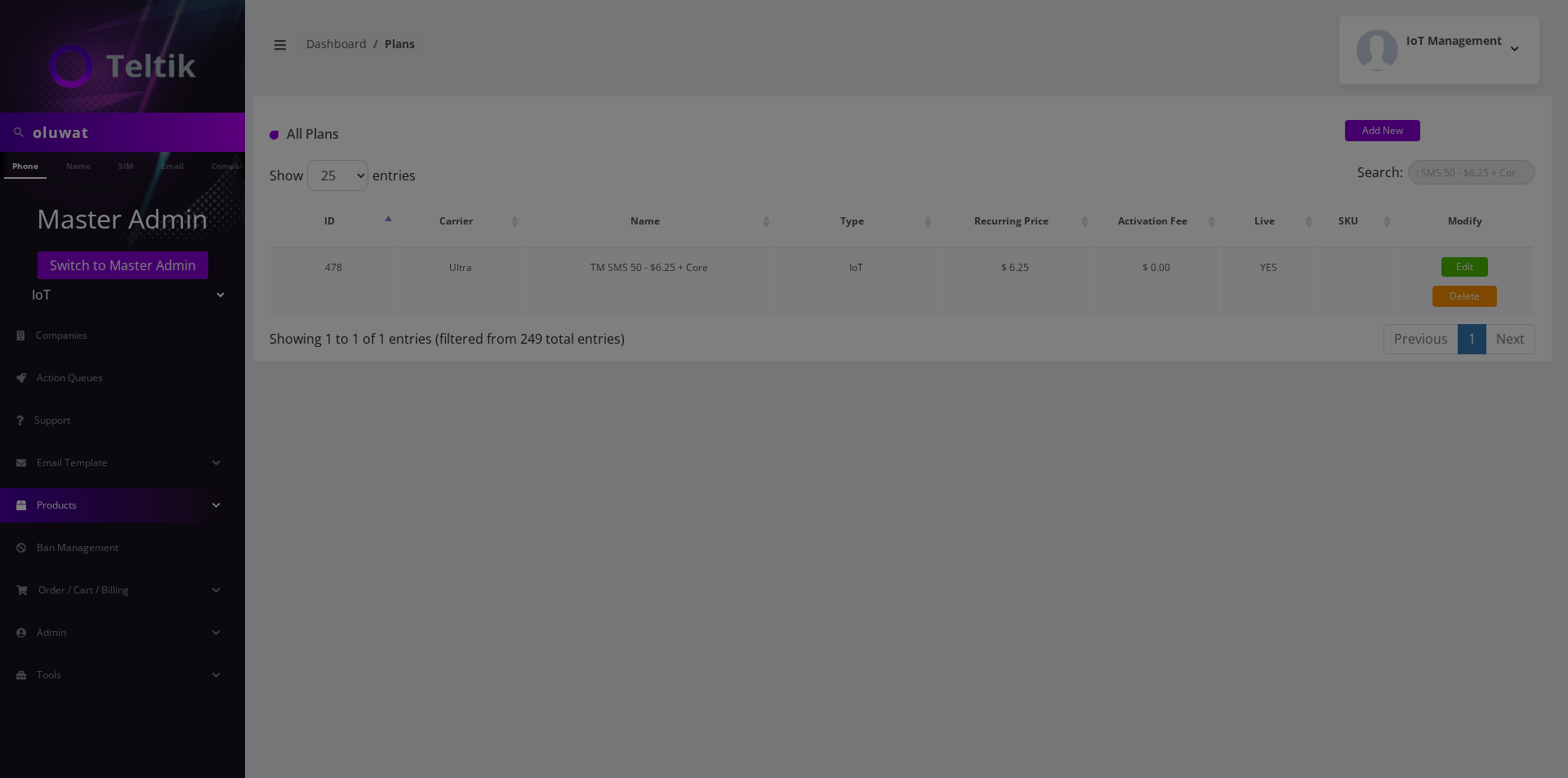
type input "TM SMS 50 - $6.25 + Core"
select select "7"
select select "5"
select select "0"
checkbox input "false"
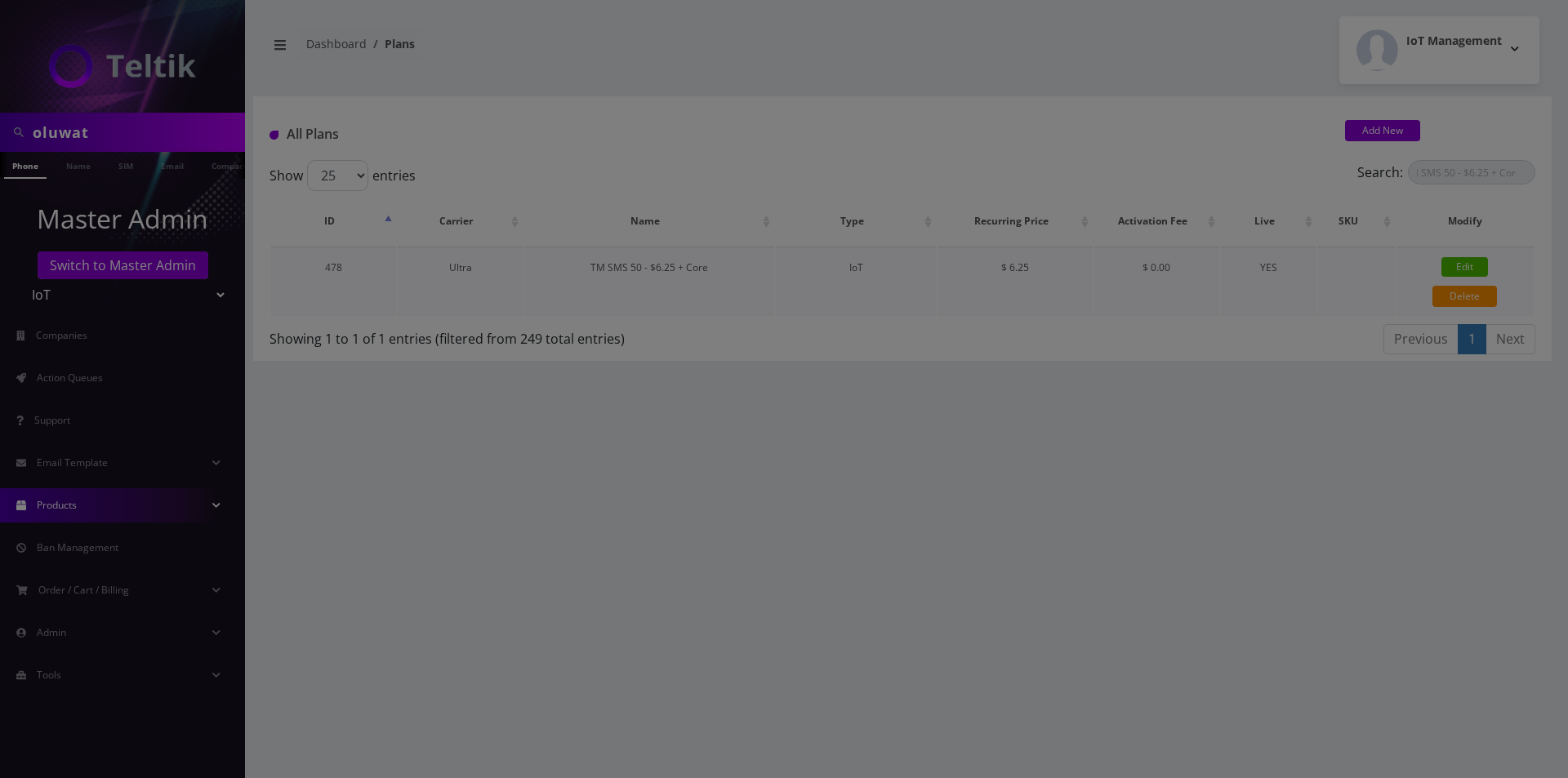
checkbox input "false"
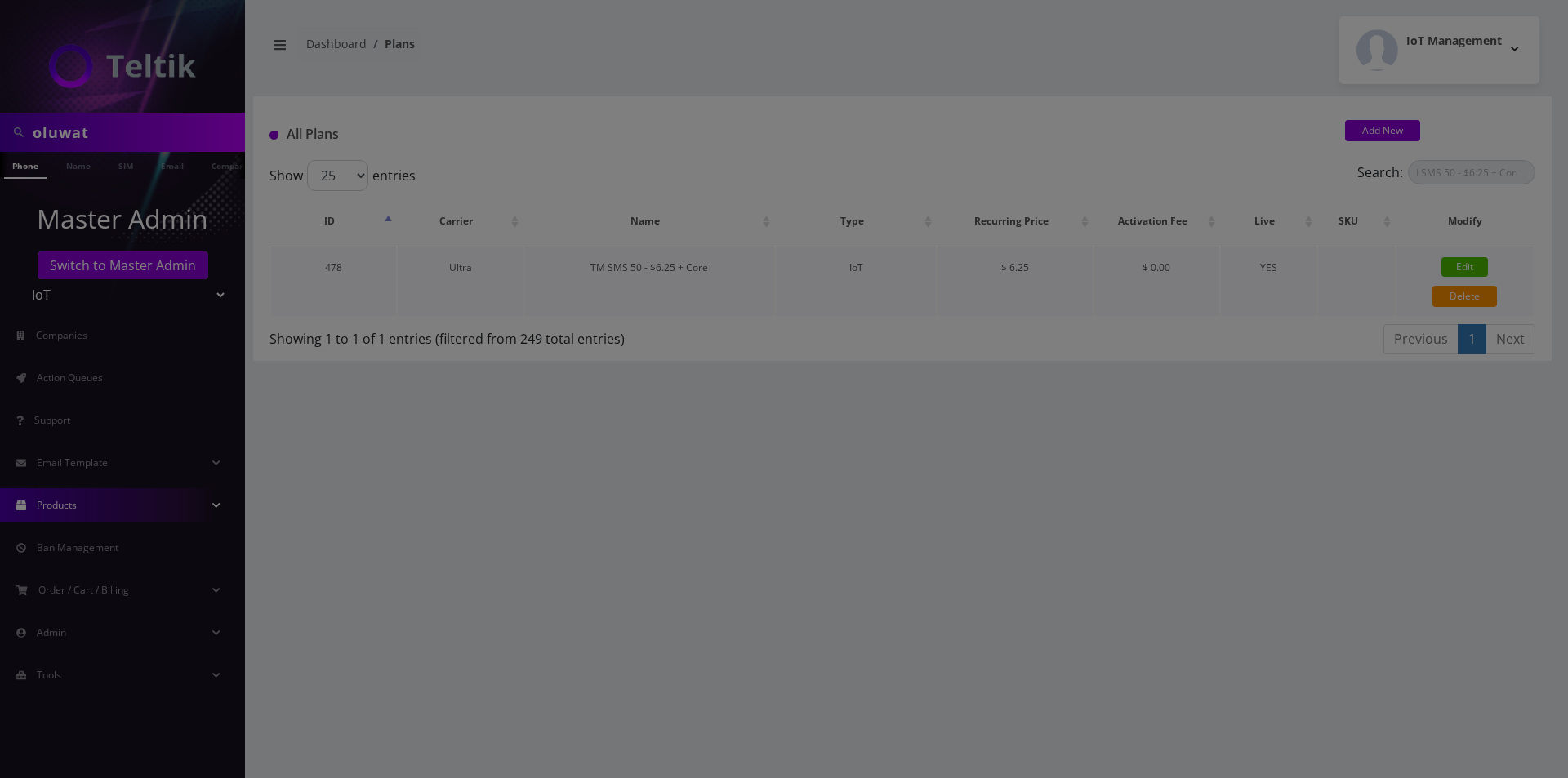
checkbox input "false"
type input "326"
type input "IMSI"
checkbox input "true"
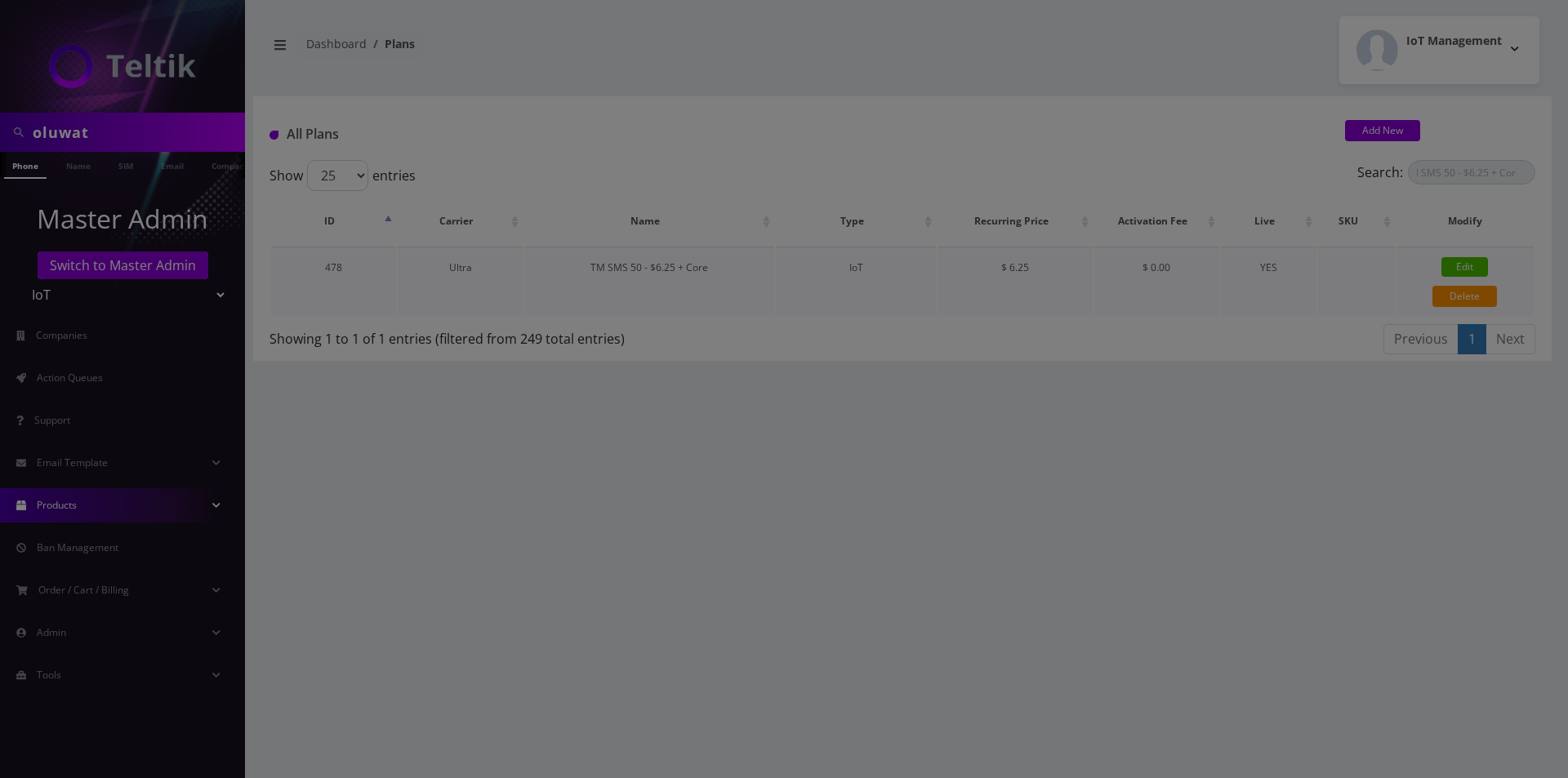
checkbox input "false"
type input "6.25"
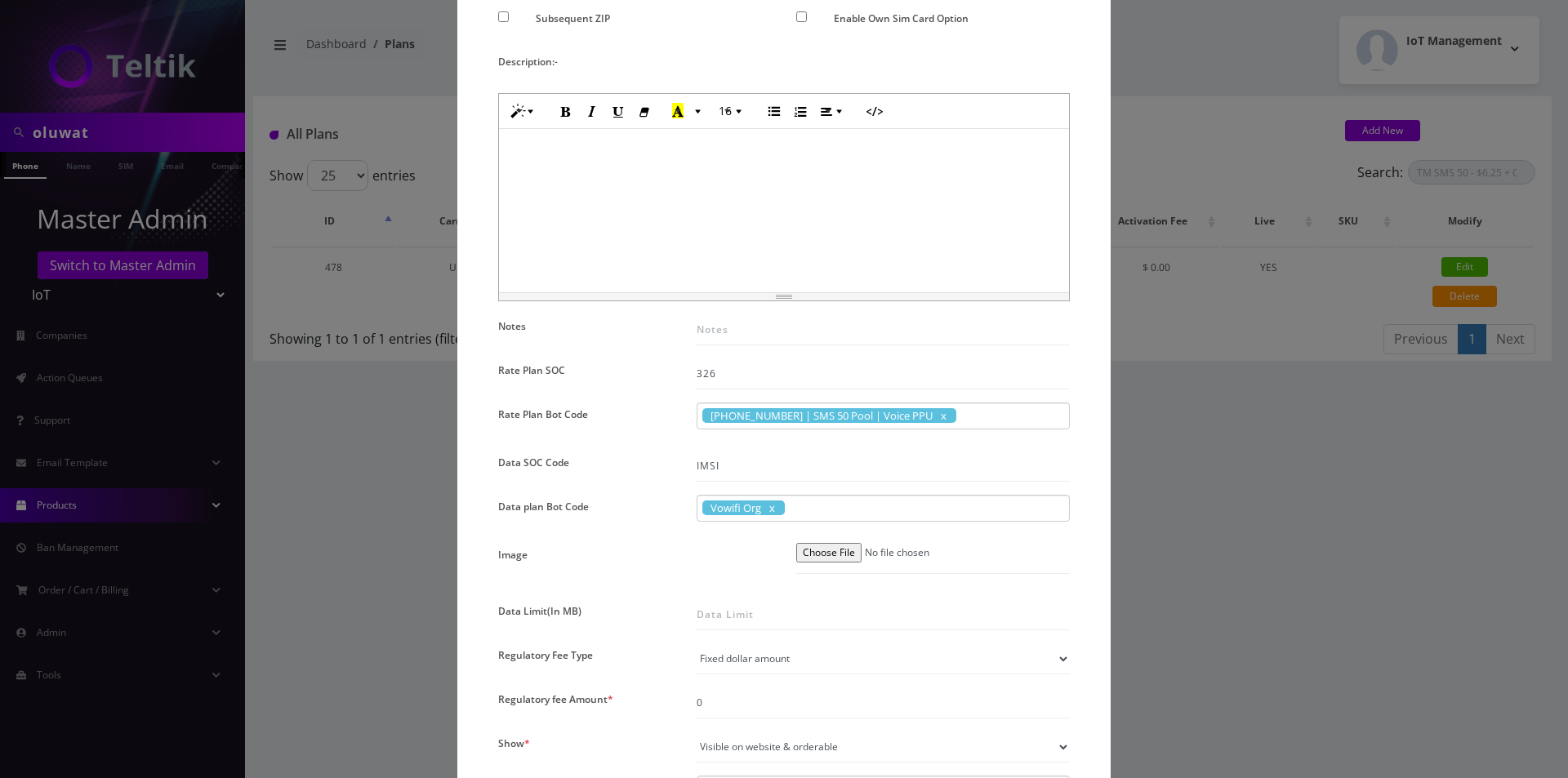
scroll to position [572, 0]
click at [362, 434] on div "× Edit Plan Name * TM SMS 50 - $6.25 + Core SKU Tag Type * Voice Data Wearable …" at bounding box center [784, 389] width 1568 height 778
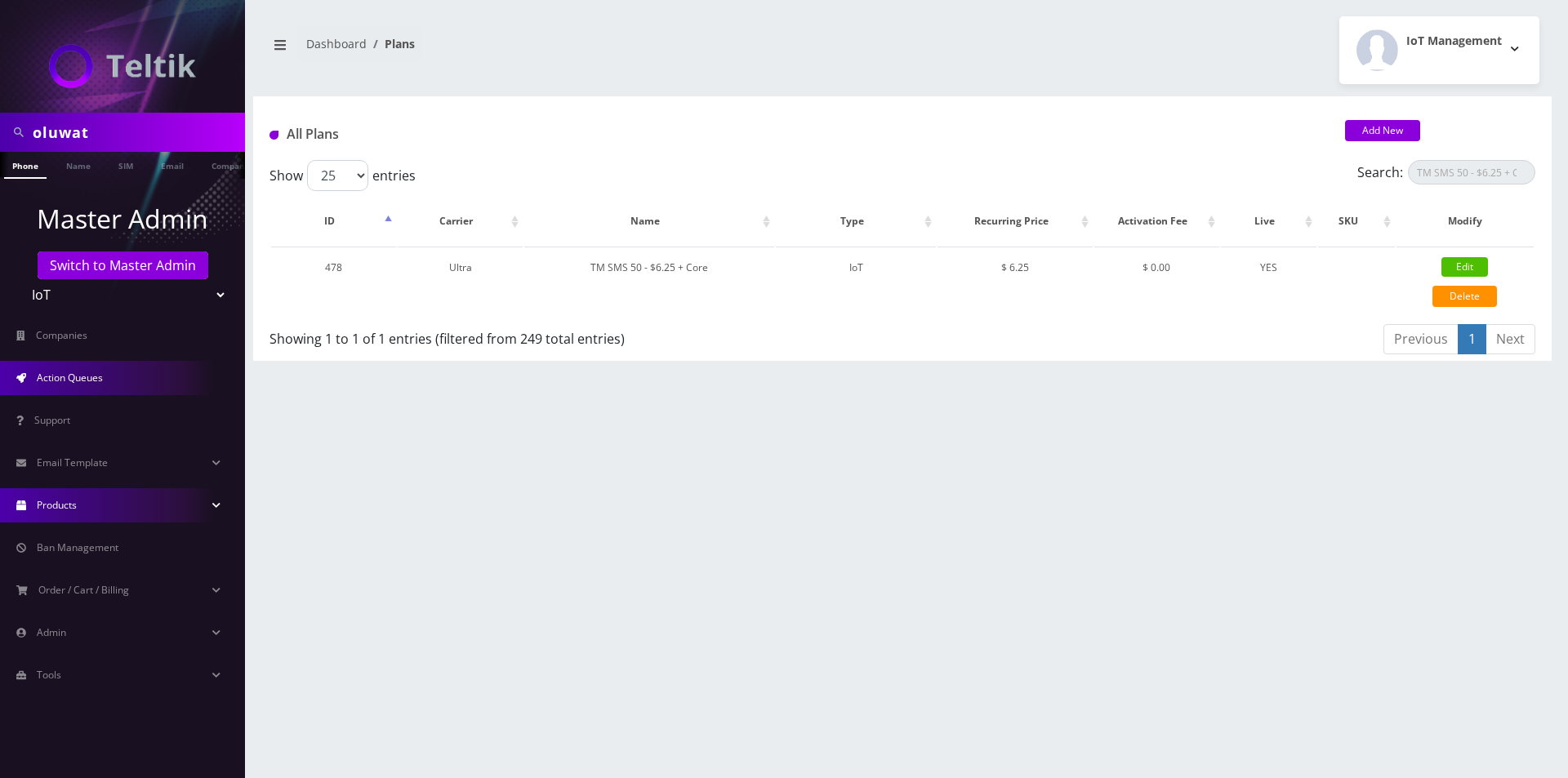
click at [90, 386] on link "Action Queues" at bounding box center [122, 377] width 245 height 34
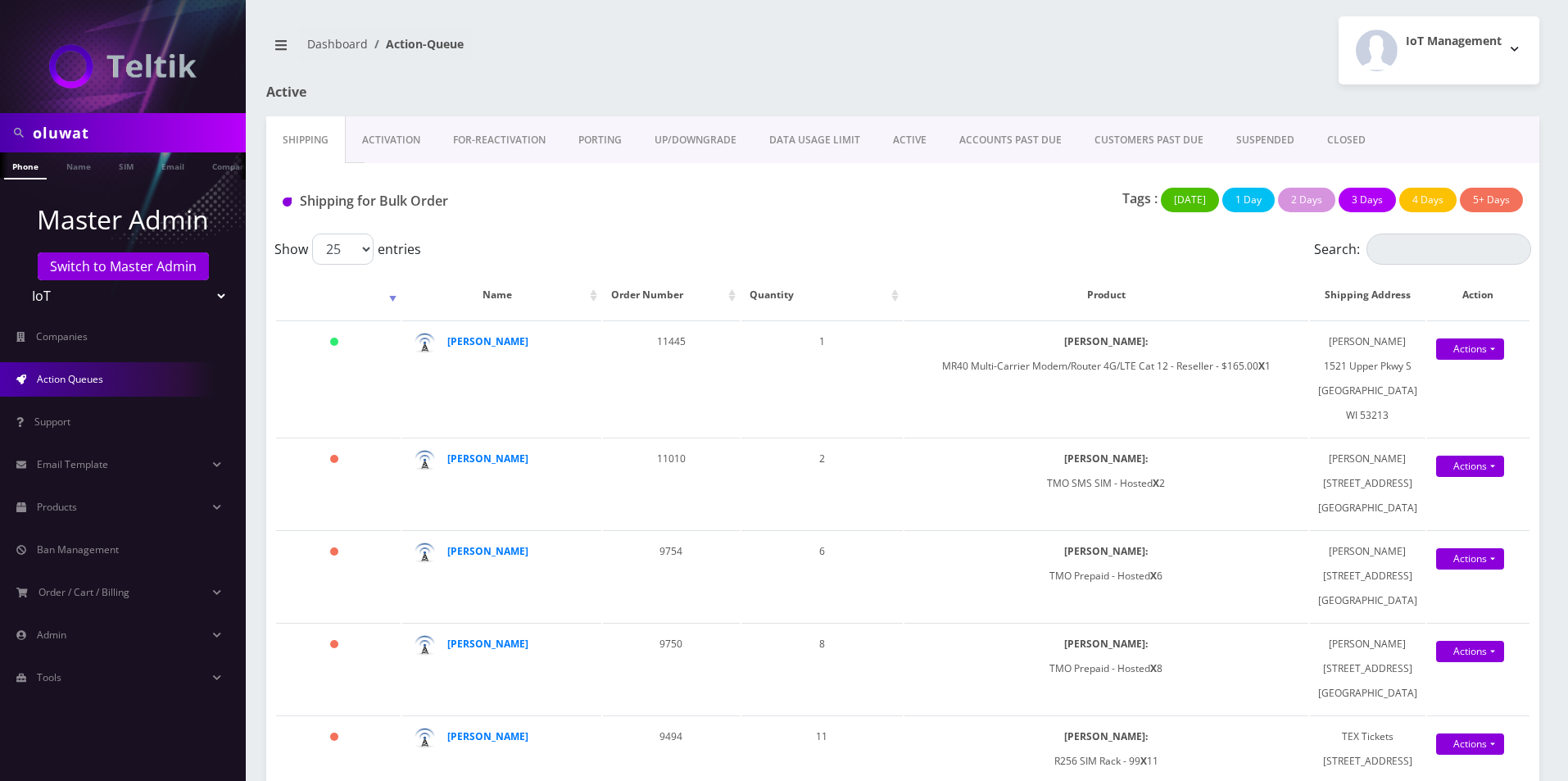
click at [398, 145] on link "Activation" at bounding box center [391, 140] width 91 height 47
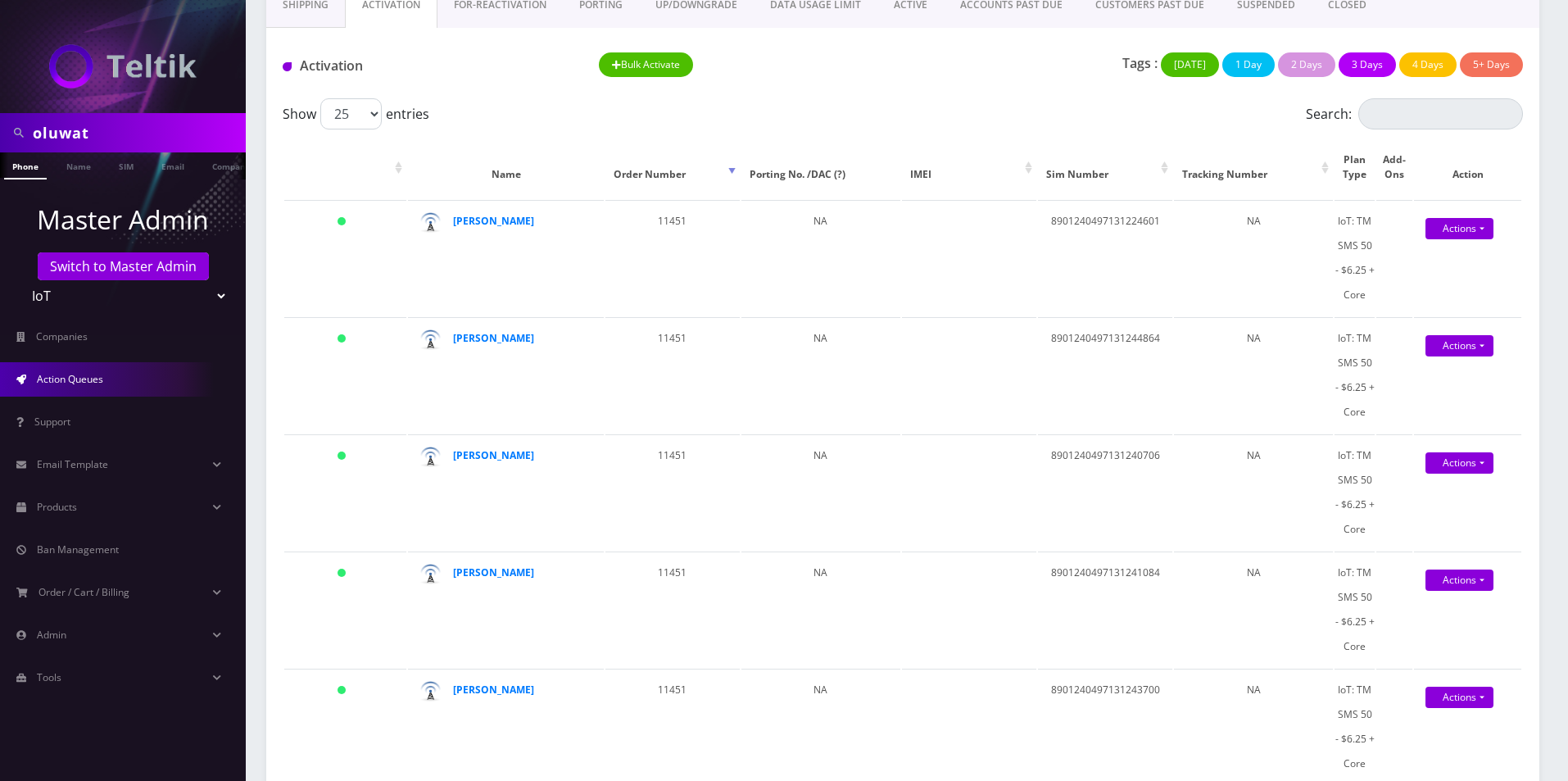
scroll to position [164, 0]
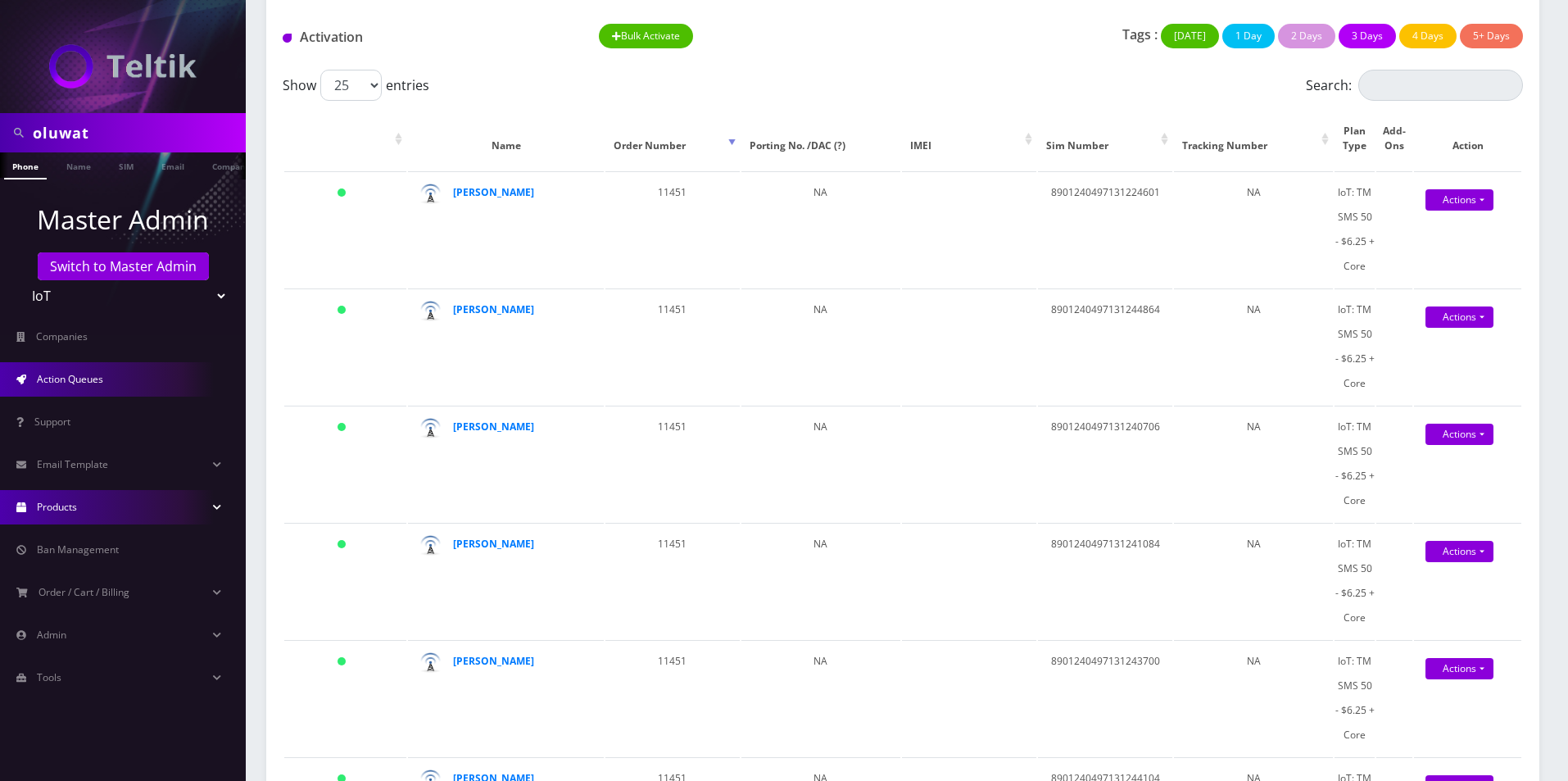
click at [65, 499] on link "Products" at bounding box center [122, 506] width 246 height 34
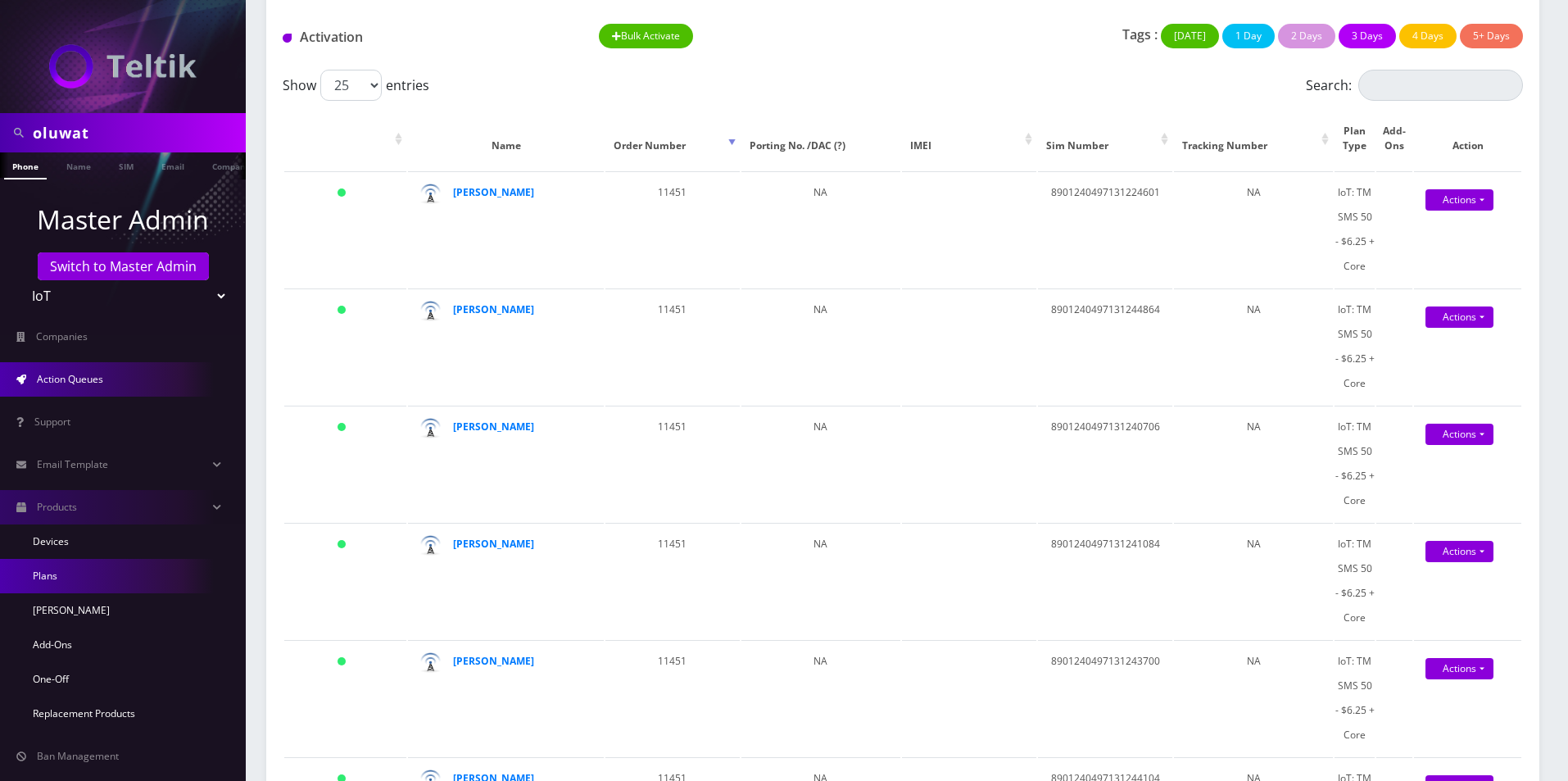
click at [57, 575] on link "Plans" at bounding box center [122, 575] width 246 height 34
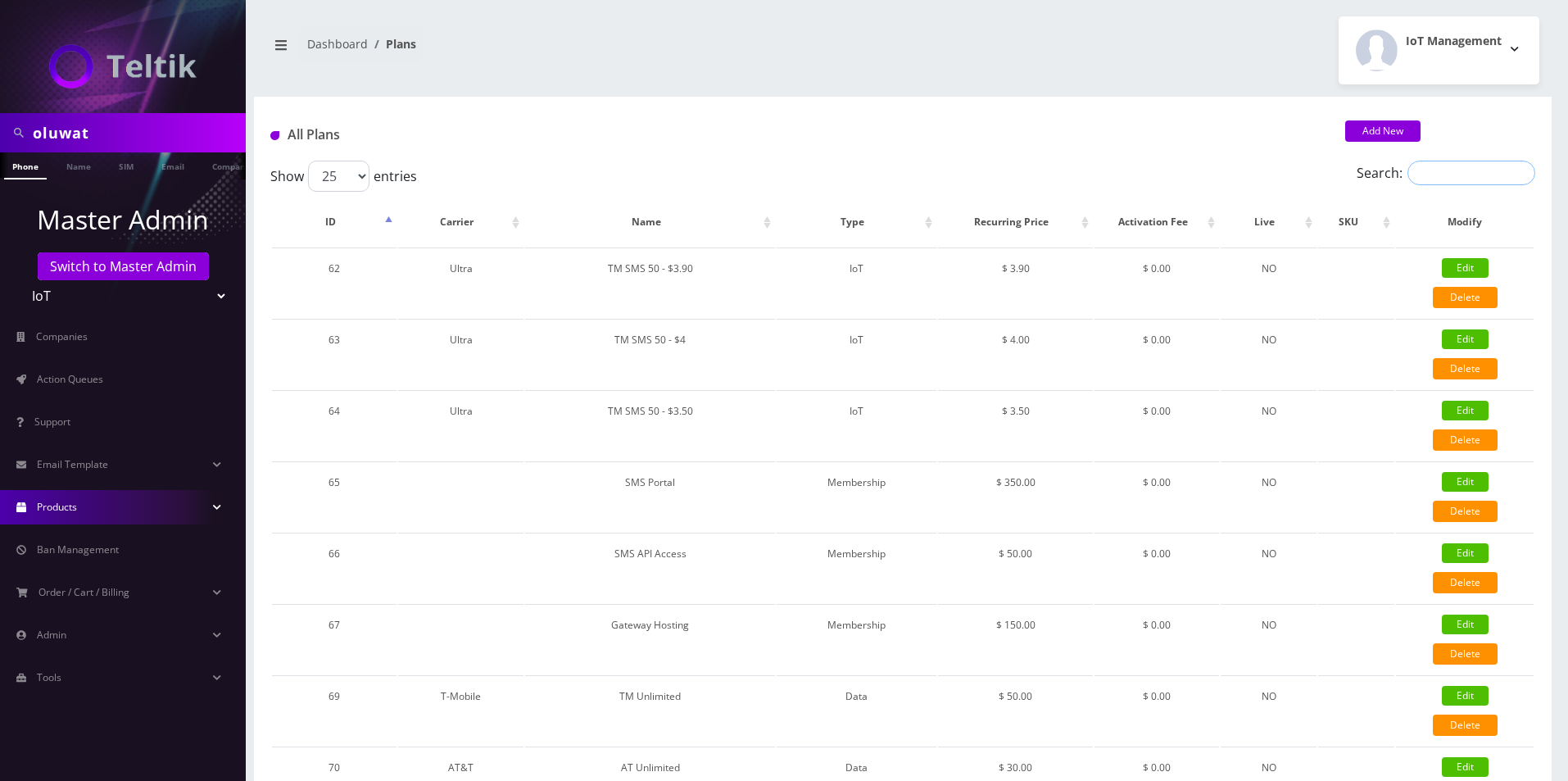
click at [1418, 170] on input "Search:" at bounding box center [1471, 173] width 128 height 24
paste input "VZ Unlimited Talk & Text + 500 MB - $12"
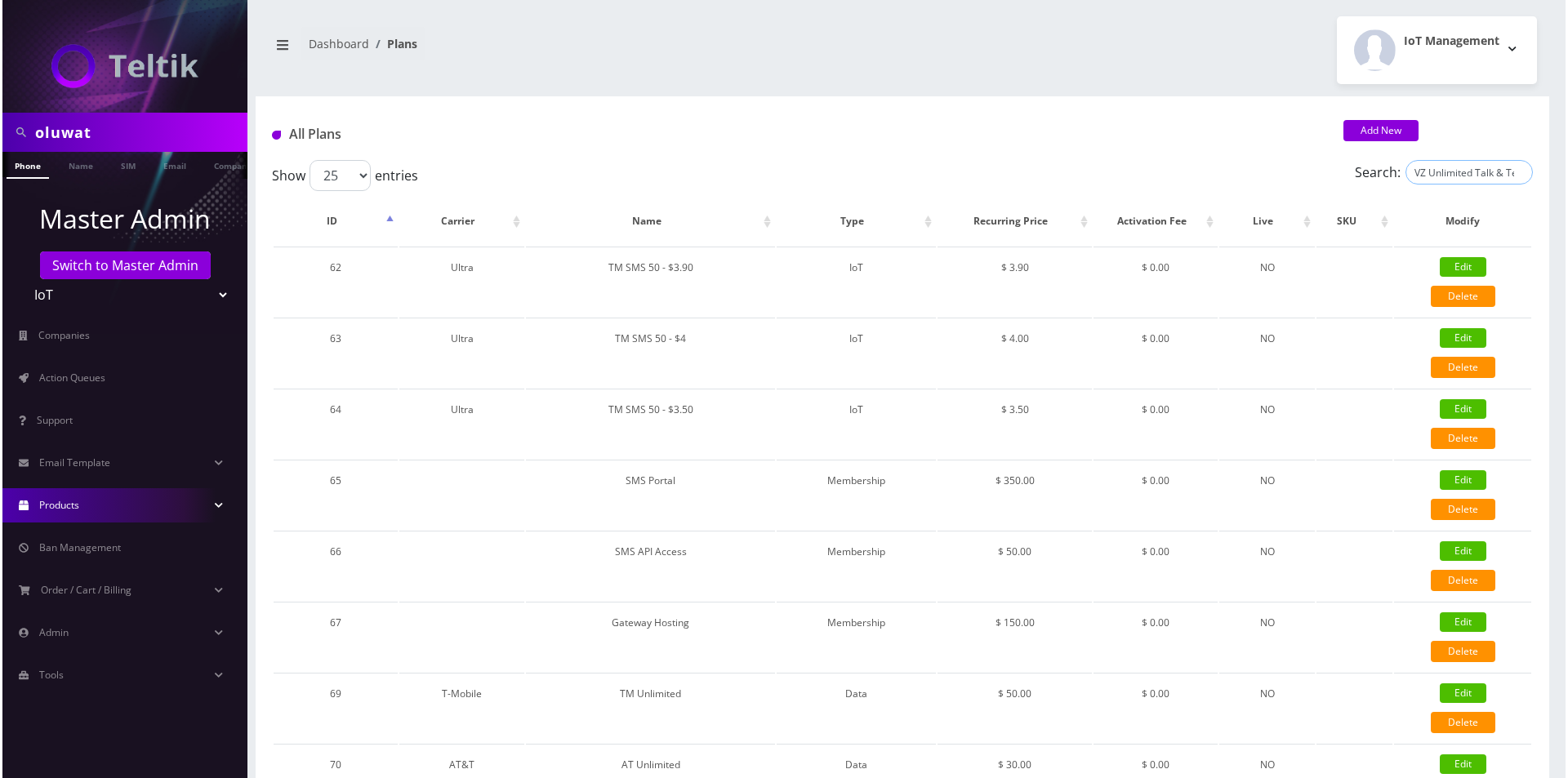
scroll to position [0, 79]
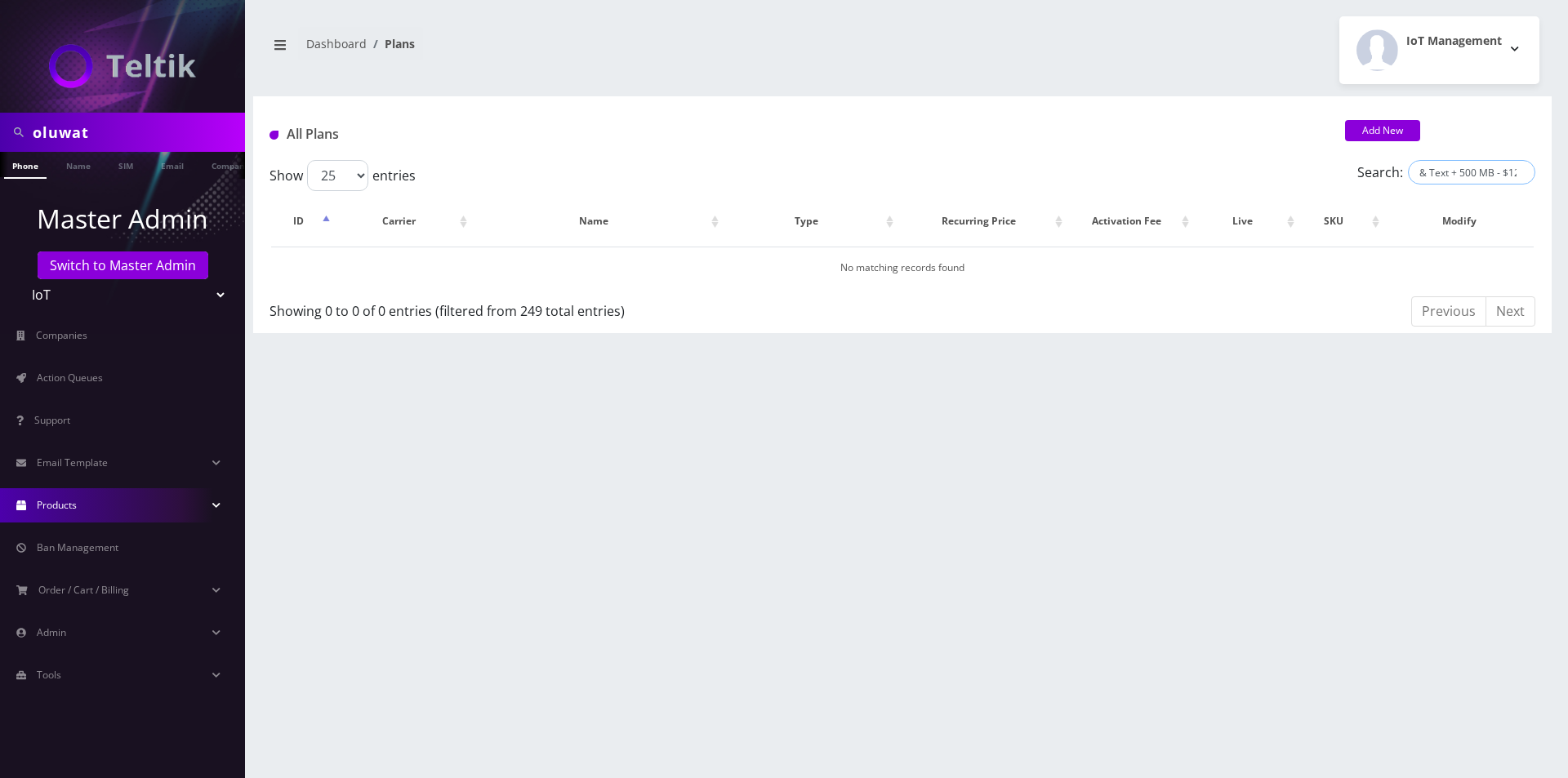
drag, startPoint x: 1468, startPoint y: 166, endPoint x: 1567, endPoint y: 173, distance: 99.2
click at [1562, 173] on div "oluwat Phone Name SIM Email Company Customer Dashboard Plans IoT Management 25" at bounding box center [902, 389] width 1331 height 778
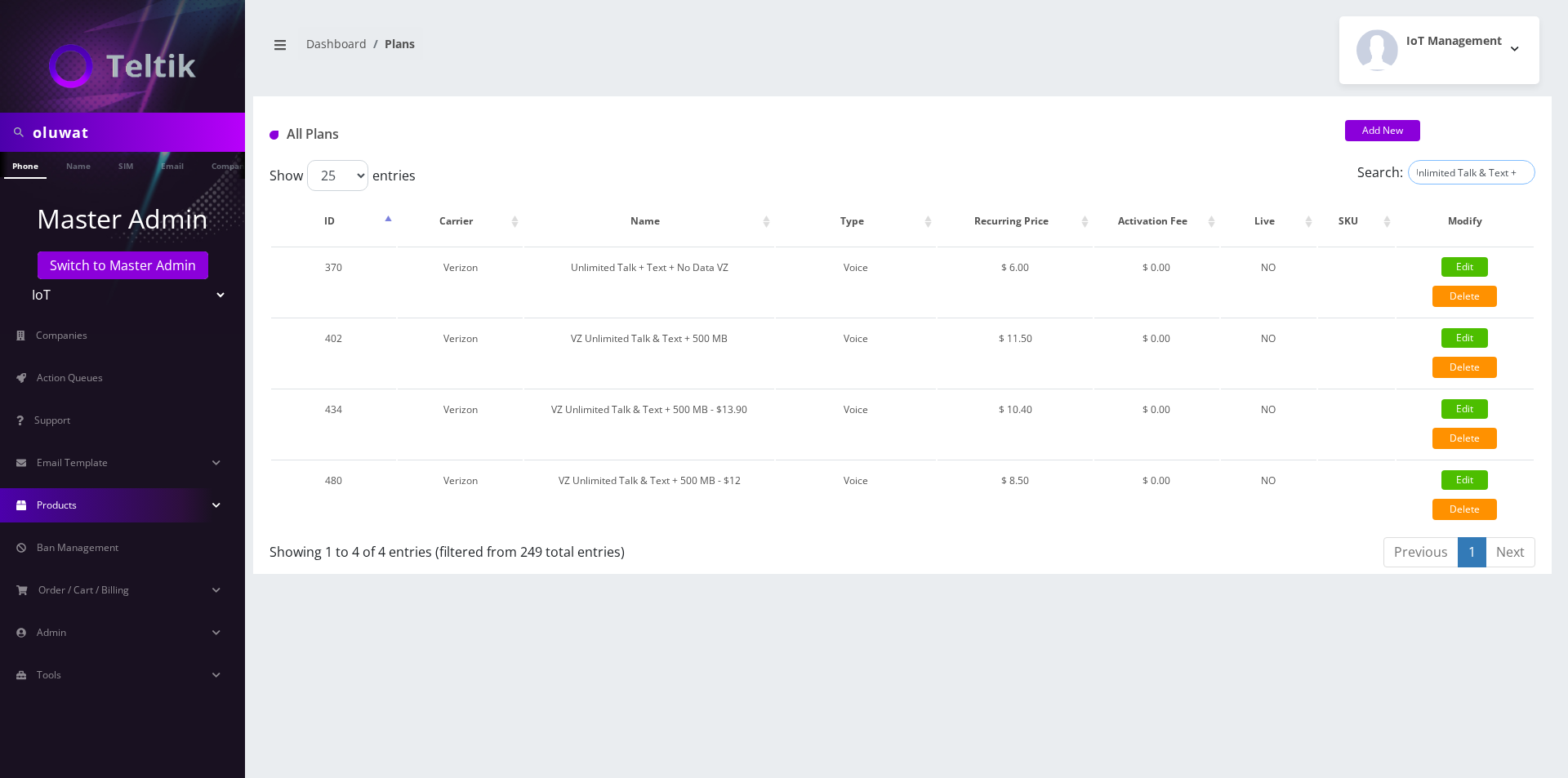
type input "VZ Unlimited Talk & Text +"
click at [1460, 473] on link "Edit" at bounding box center [1463, 480] width 46 height 19
type input "VZ Unlimited Talk & Text + 500 MB - $12"
select select "1"
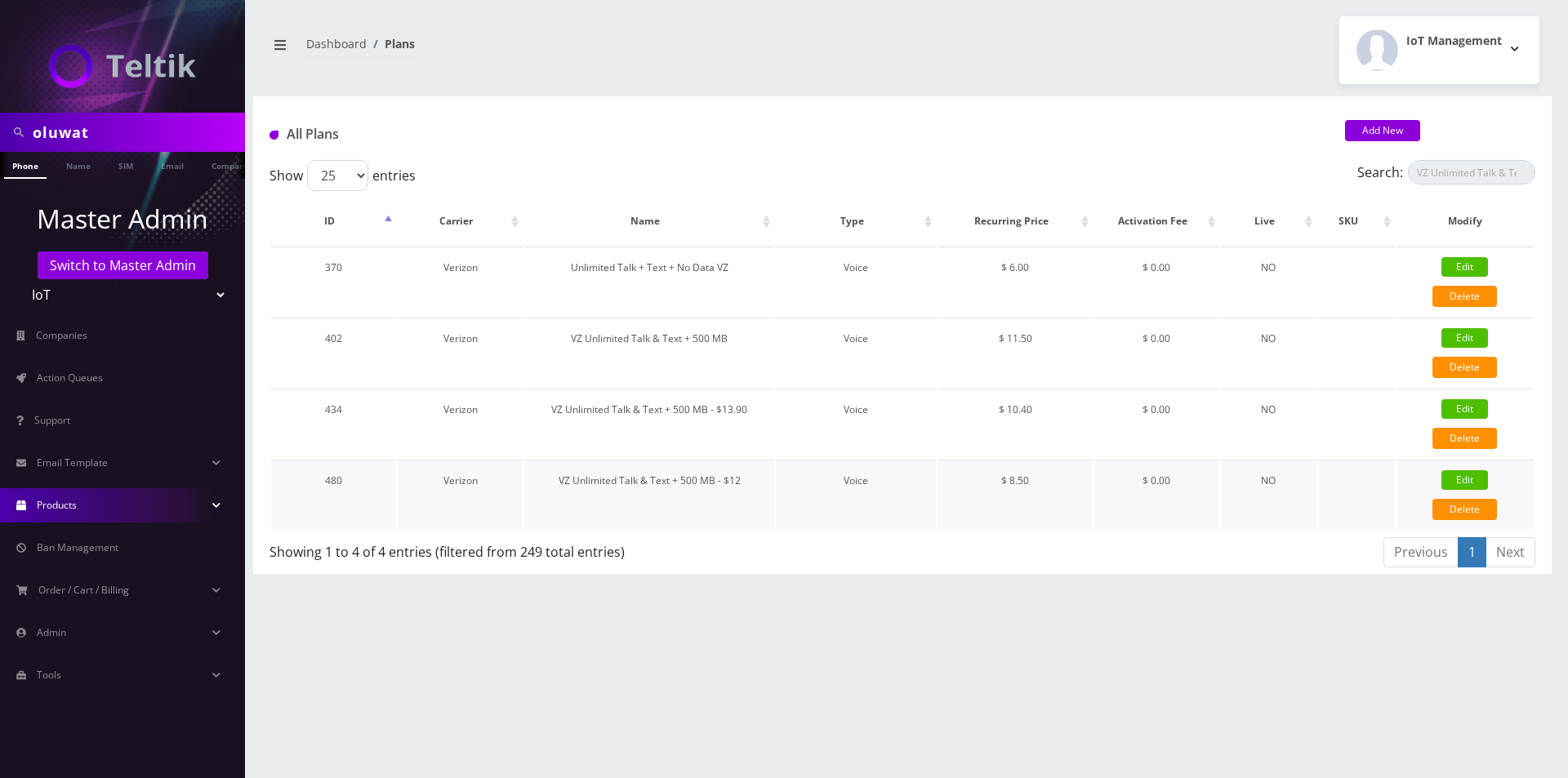
select select "6"
select select "0"
checkbox input "false"
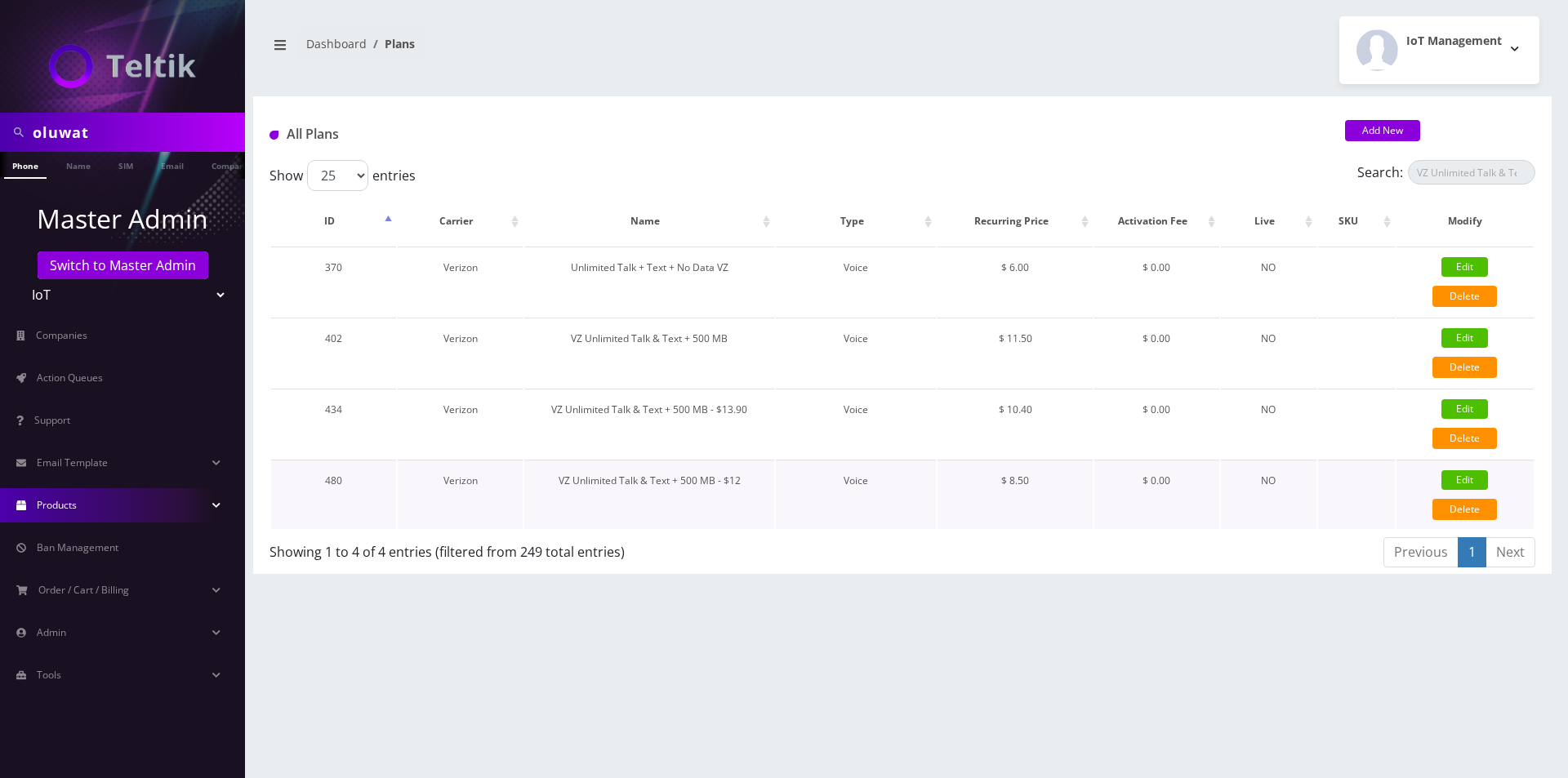
checkbox input "true"
checkbox input "false"
checkbox input "true"
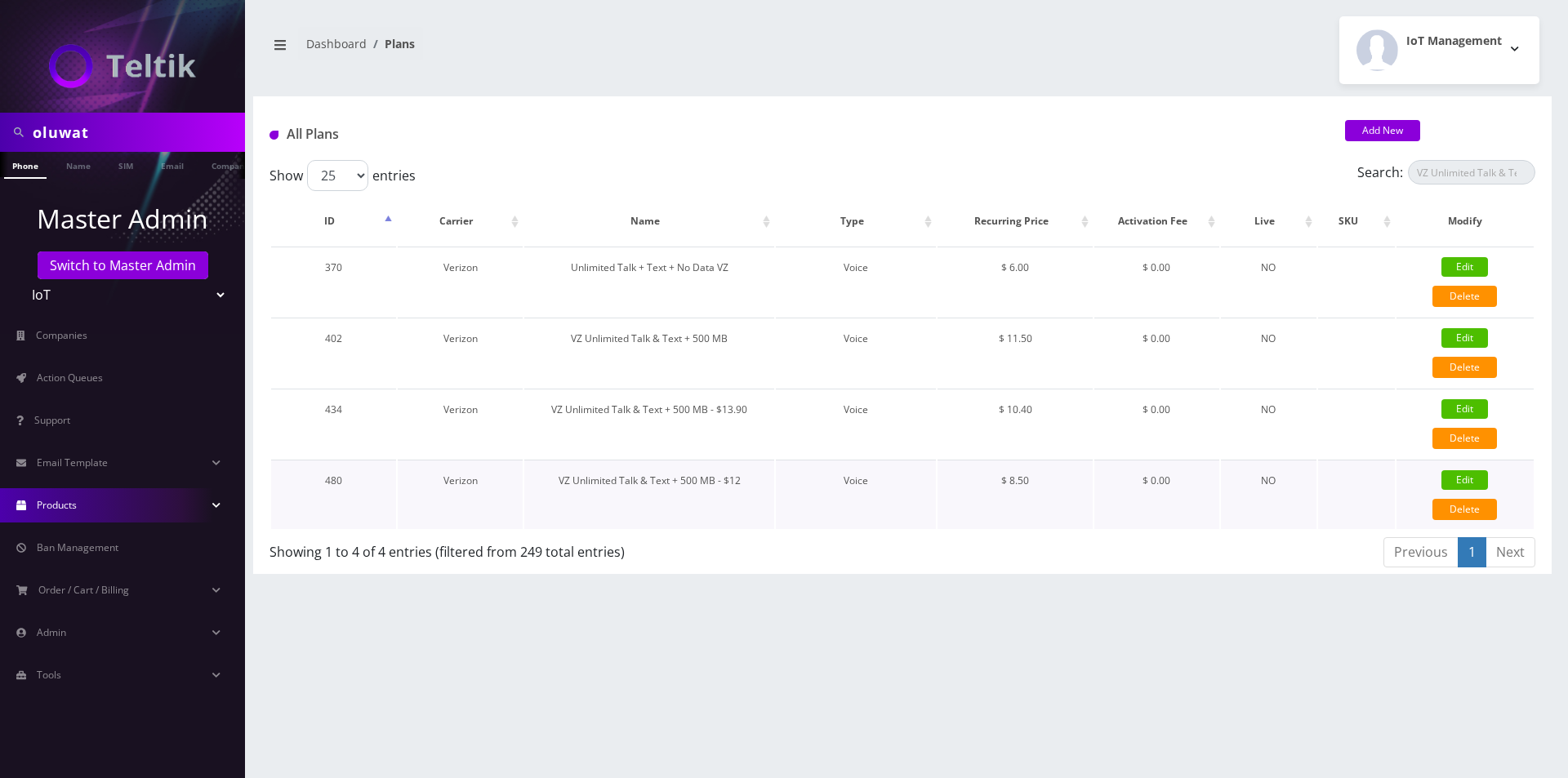
type input "10719"
type input "3.5"
select select "0"
checkbox input "true"
checkbox input "false"
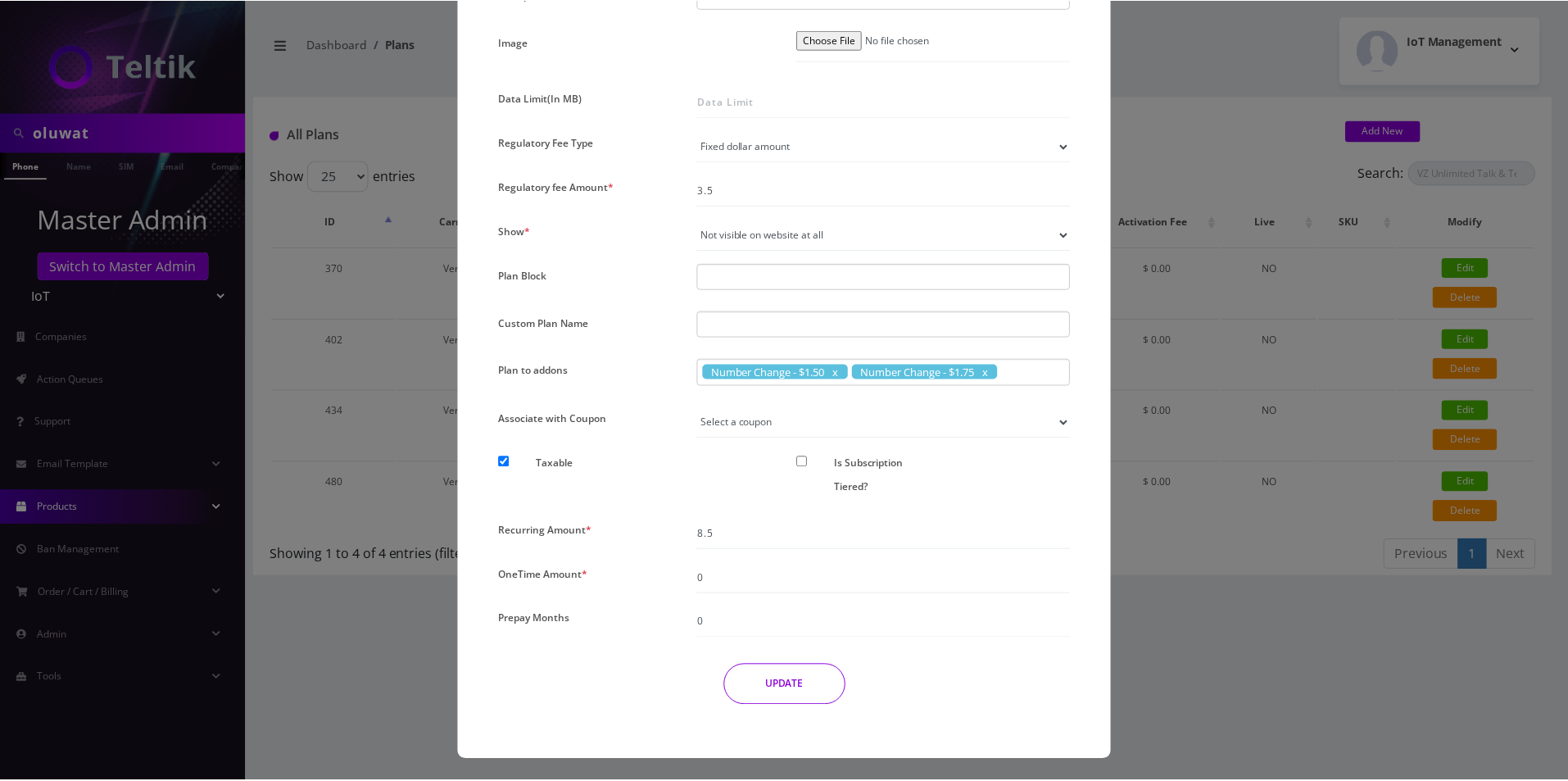
scroll to position [1084, 0]
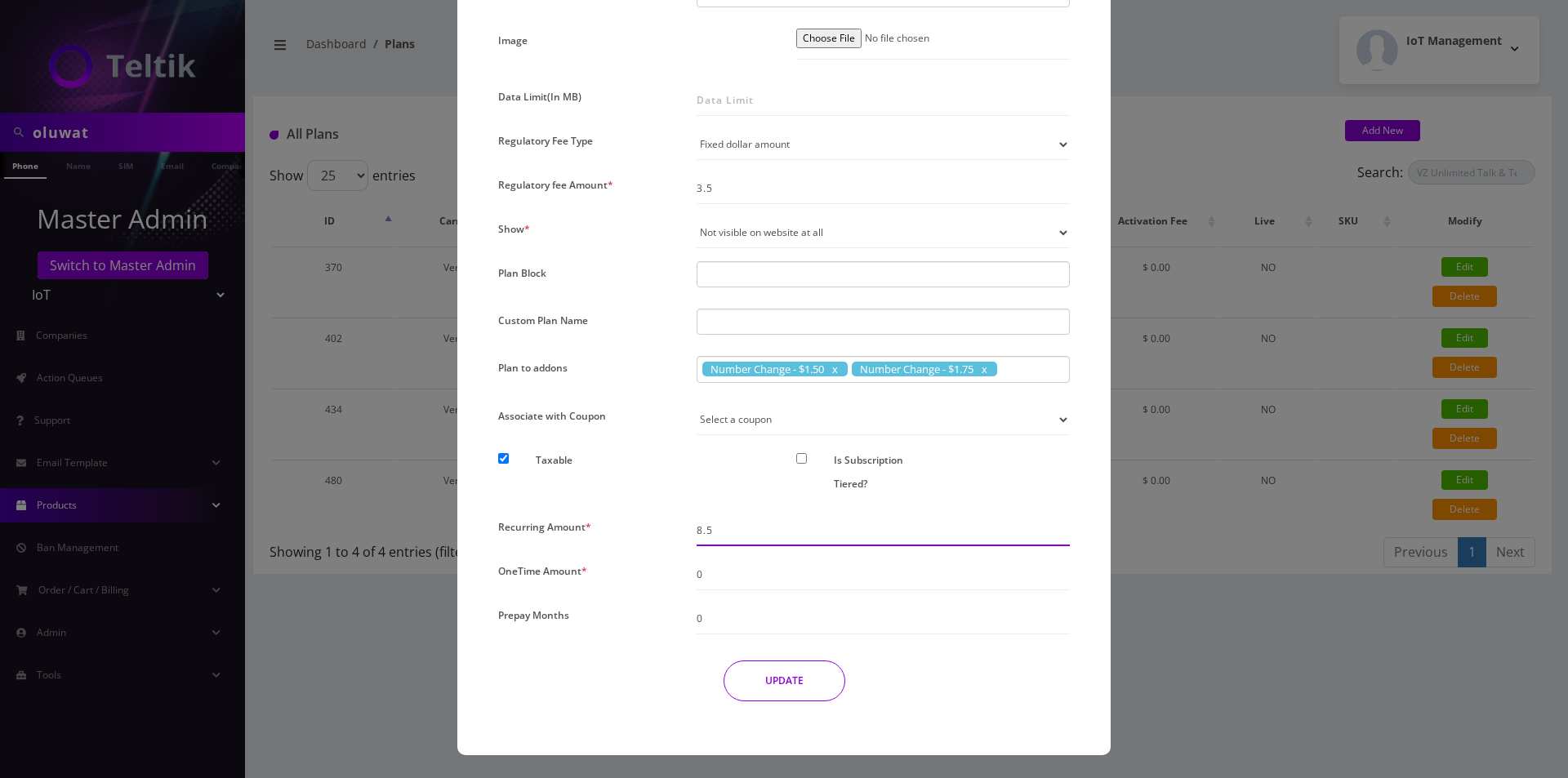
drag, startPoint x: 699, startPoint y: 527, endPoint x: 633, endPoint y: 527, distance: 66.0
type input "9.5"
click at [784, 684] on button "UPDATE" at bounding box center [784, 680] width 122 height 41
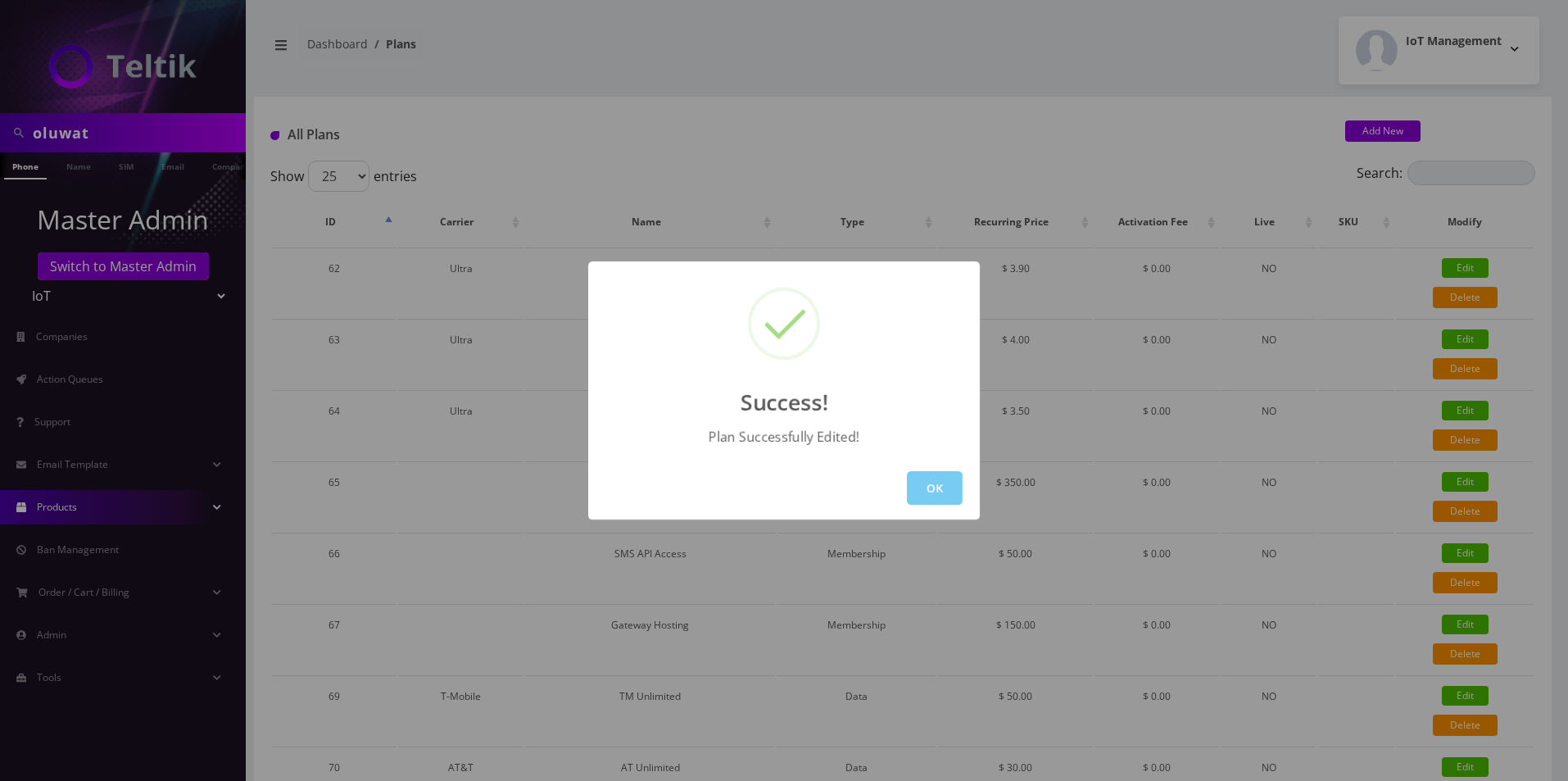
click at [928, 486] on button "OK" at bounding box center [935, 488] width 56 height 33
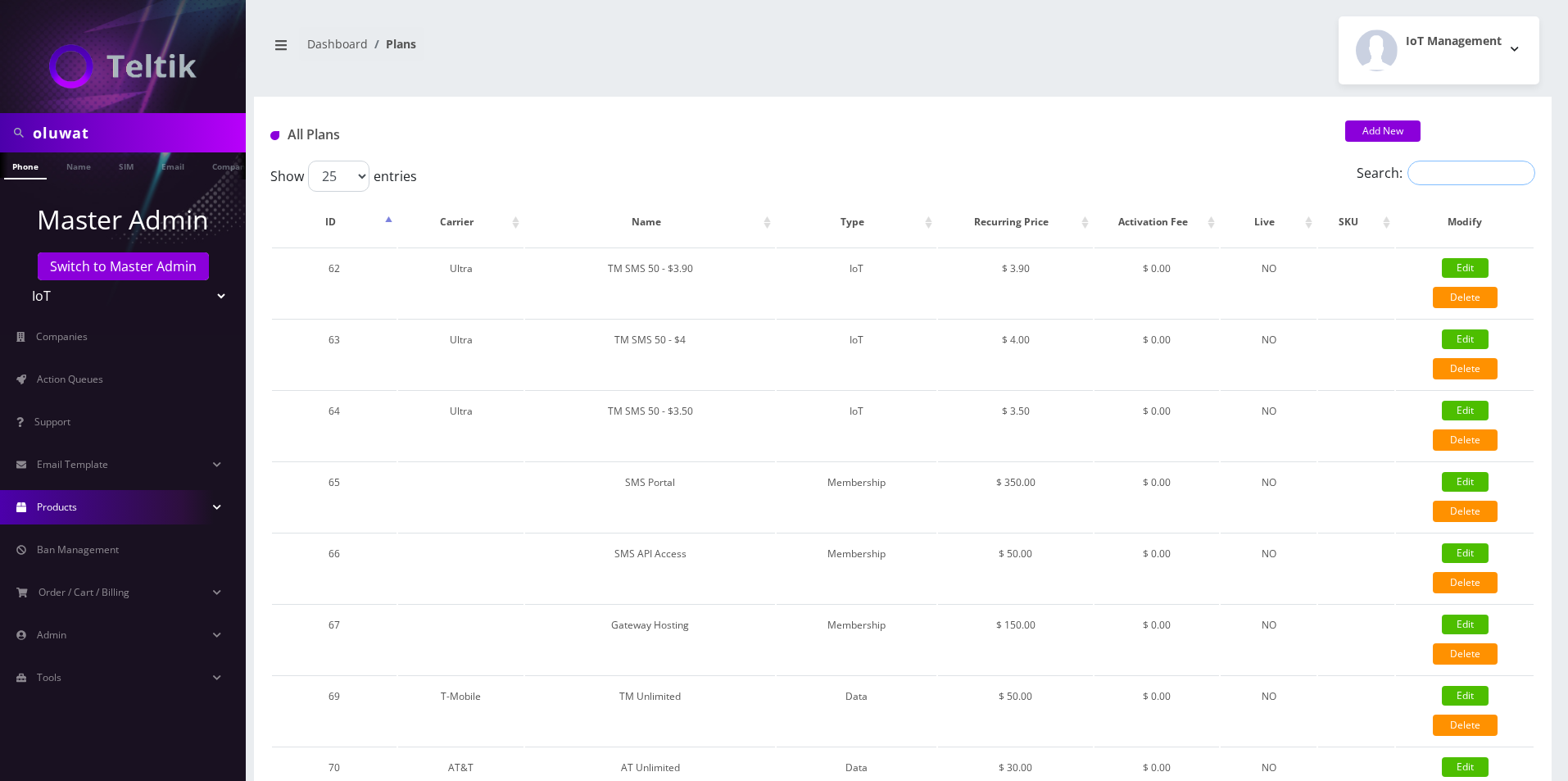
click at [1445, 170] on input "Search:" at bounding box center [1471, 173] width 128 height 24
paste input "VZ Unlimited Talk & Text + 500 MB - $12"
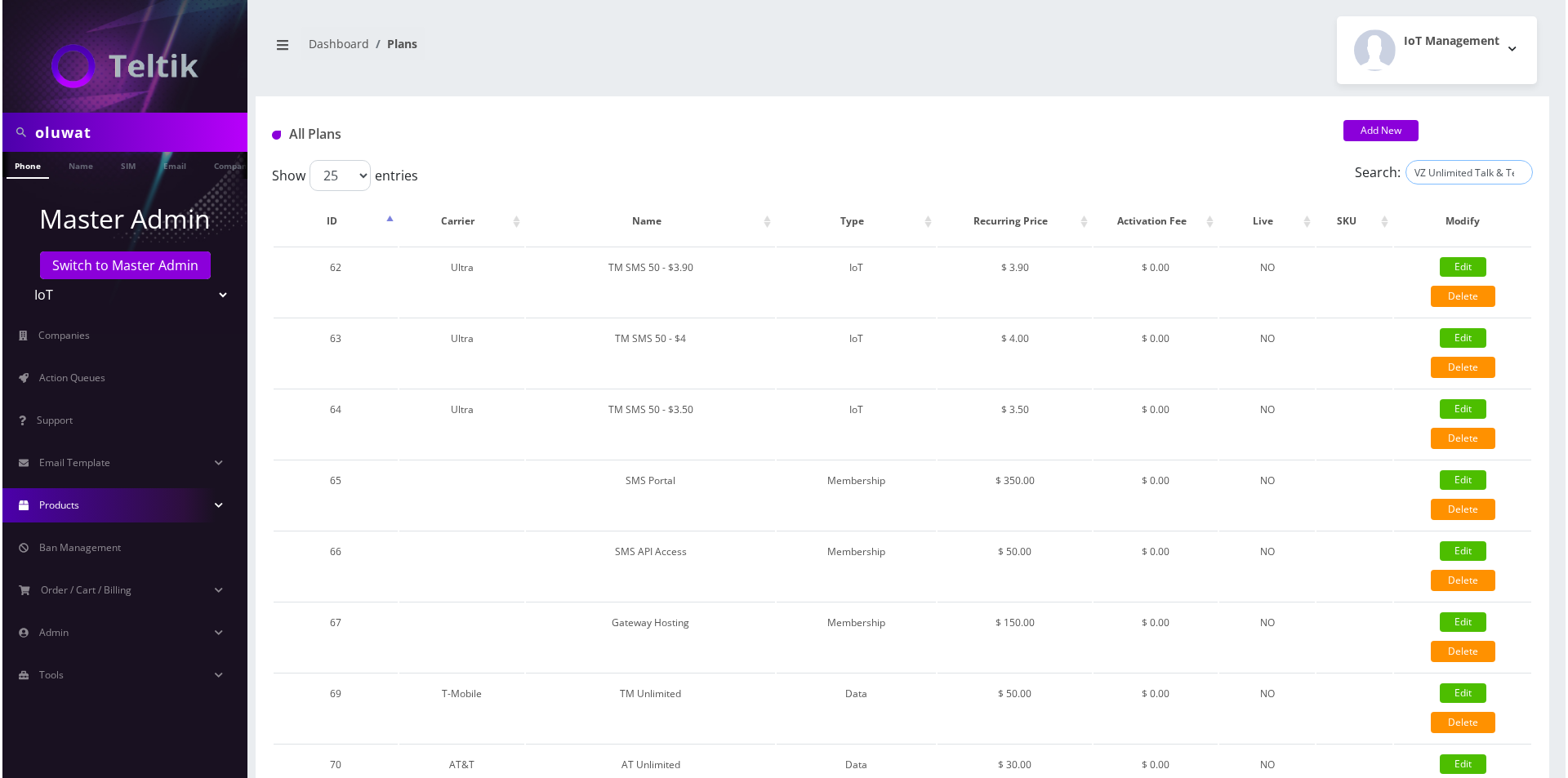
scroll to position [0, 79]
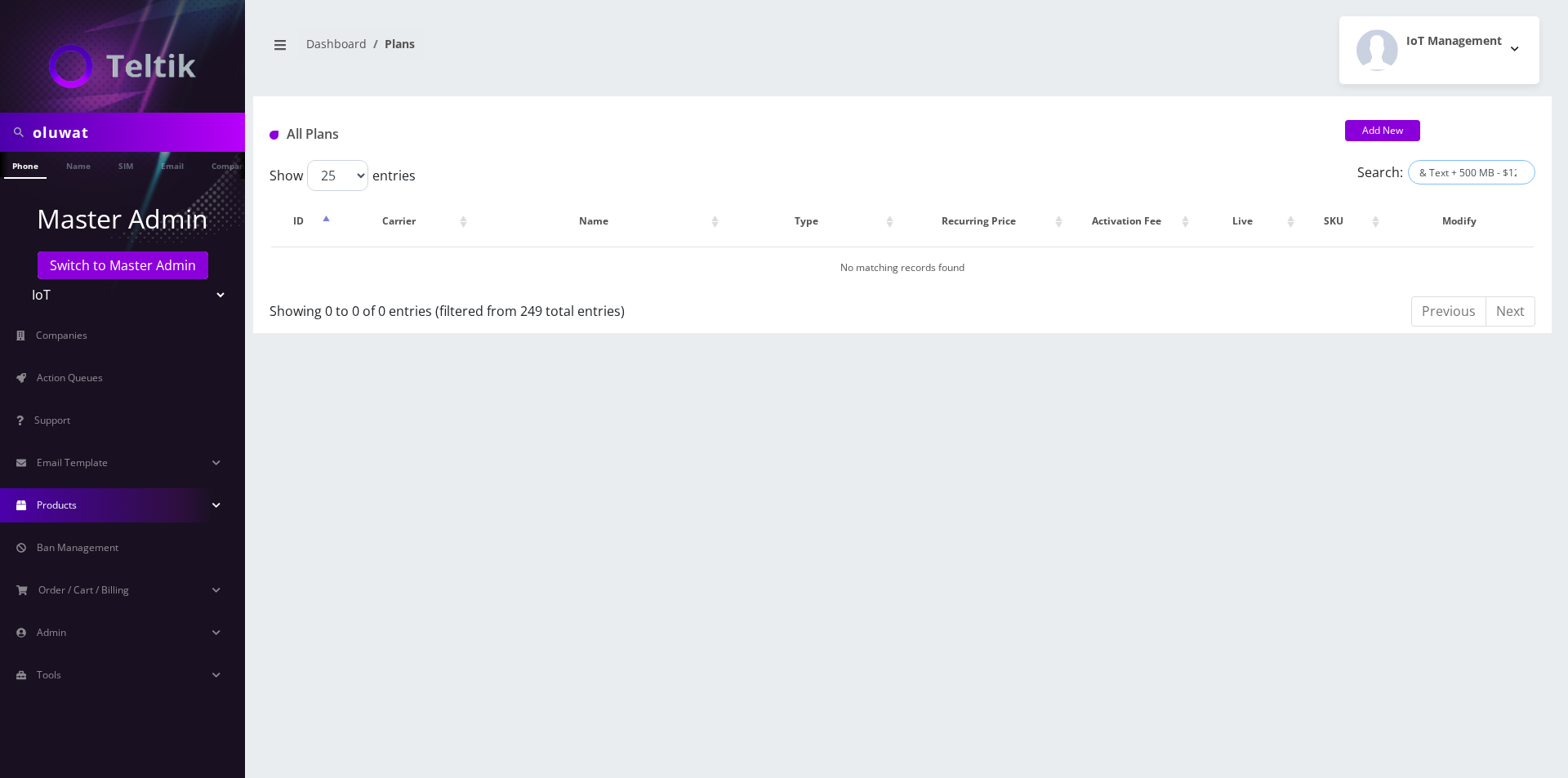
drag, startPoint x: 1492, startPoint y: 173, endPoint x: 1567, endPoint y: 176, distance: 75.1
click at [1562, 176] on div "oluwat Phone Name SIM Email Company Customer Dashboard Plans IoT Management 25" at bounding box center [902, 389] width 1331 height 778
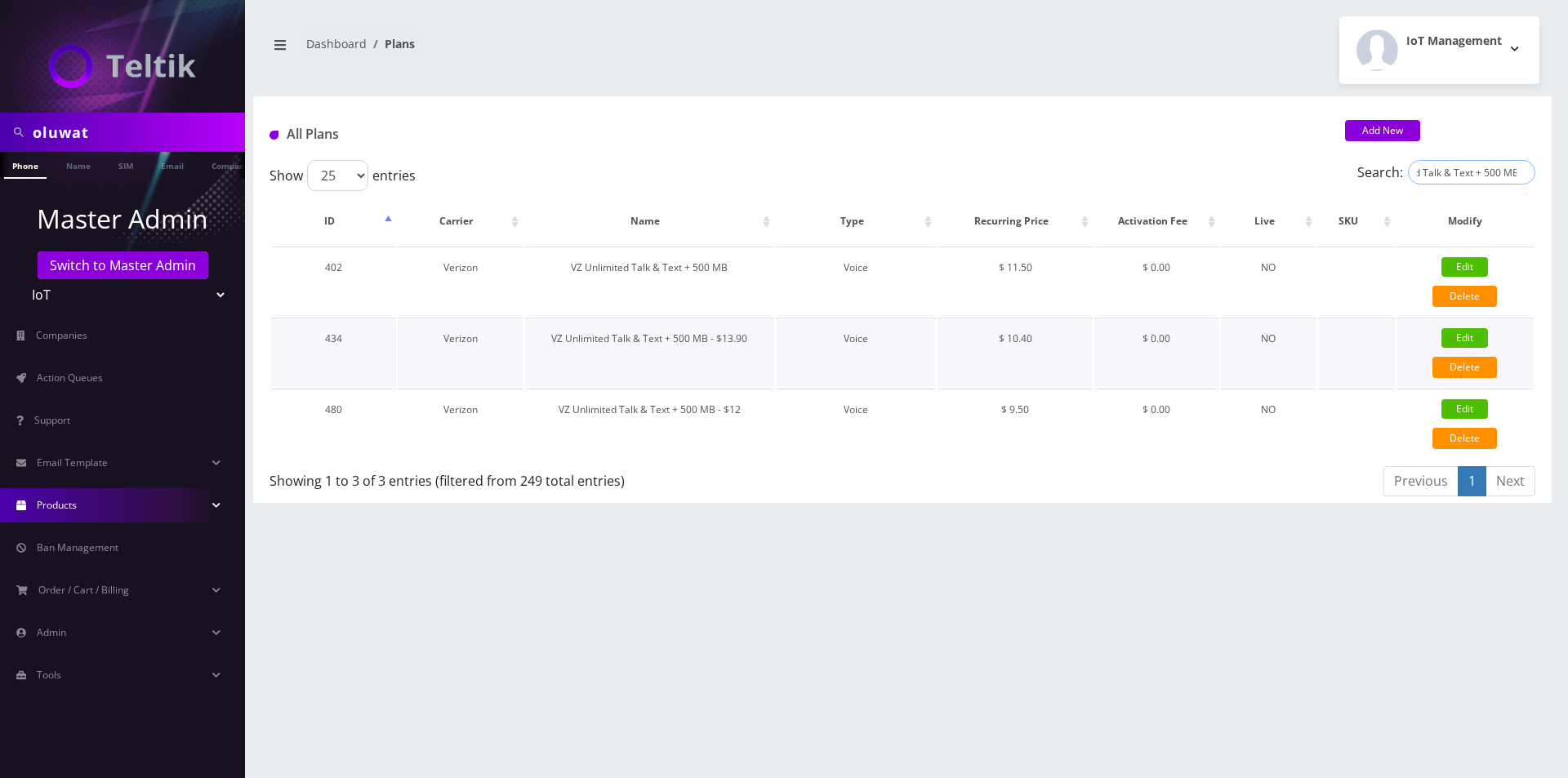
type input "VZ Unlimited Talk & Text + 500 MB"
click at [1451, 404] on link "Edit" at bounding box center [1463, 409] width 46 height 19
checkbox input "false"
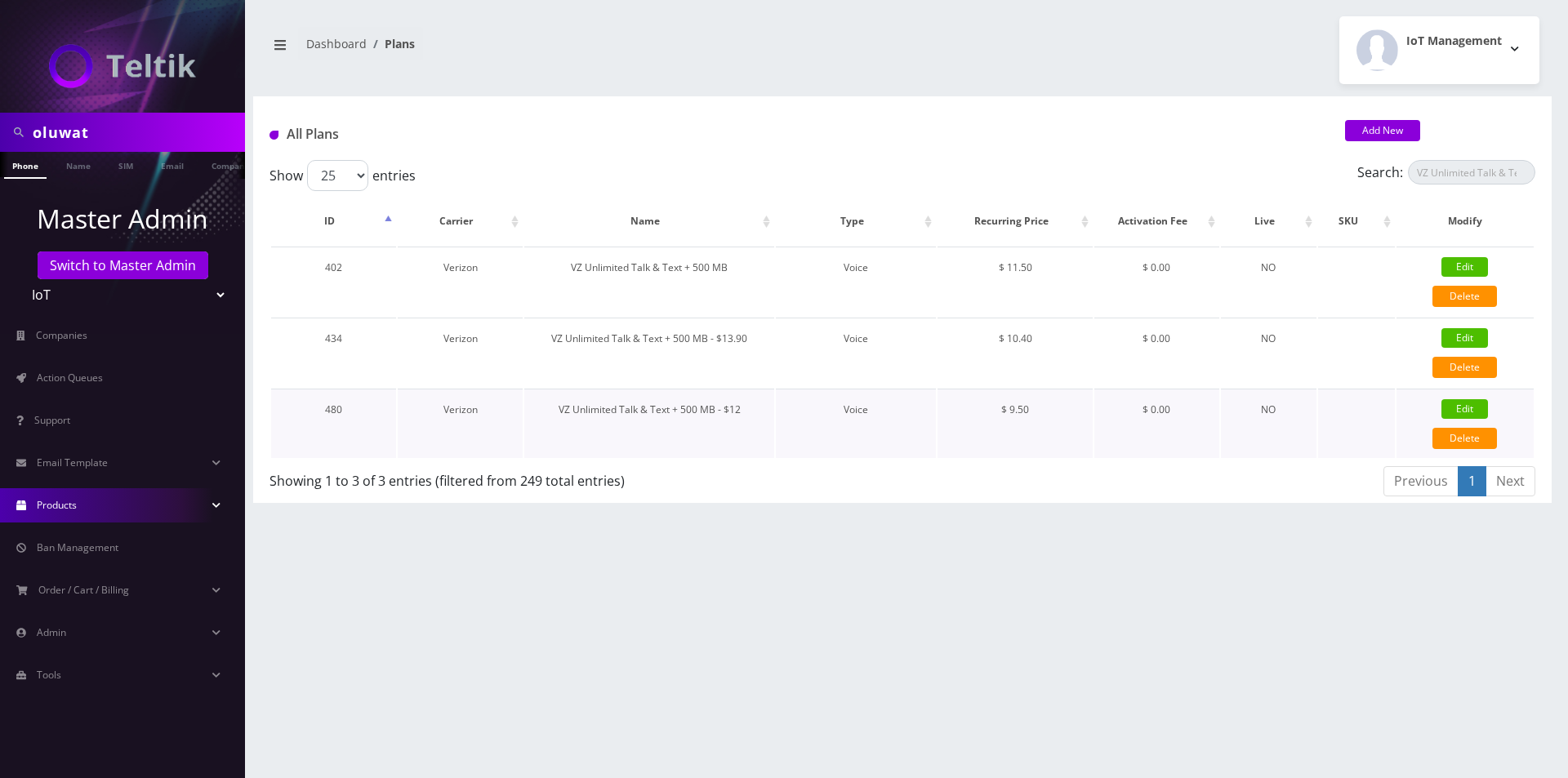
checkbox input "false"
checkbox input "true"
checkbox input "false"
checkbox input "true"
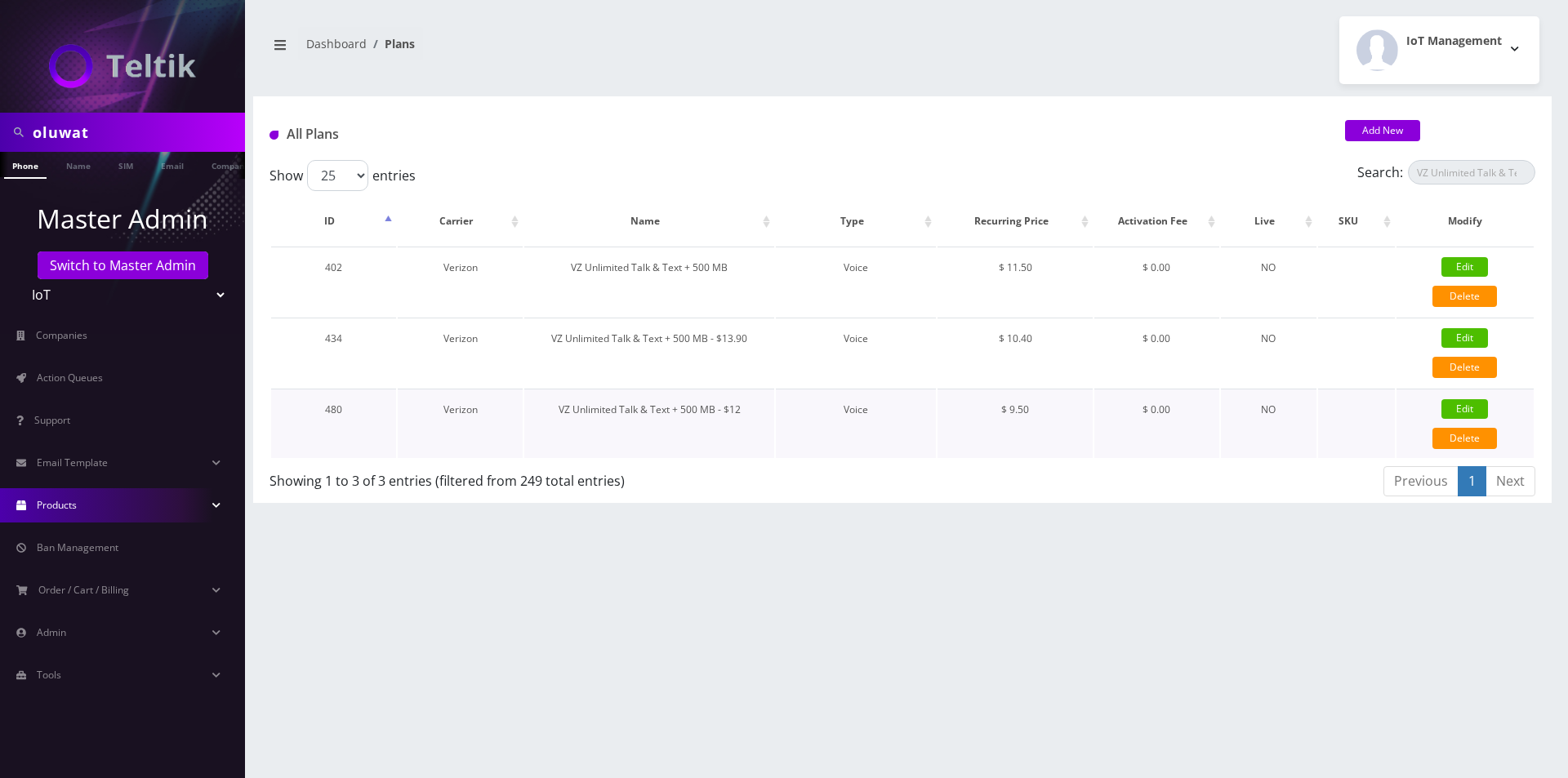
checkbox input "true"
checkbox input "false"
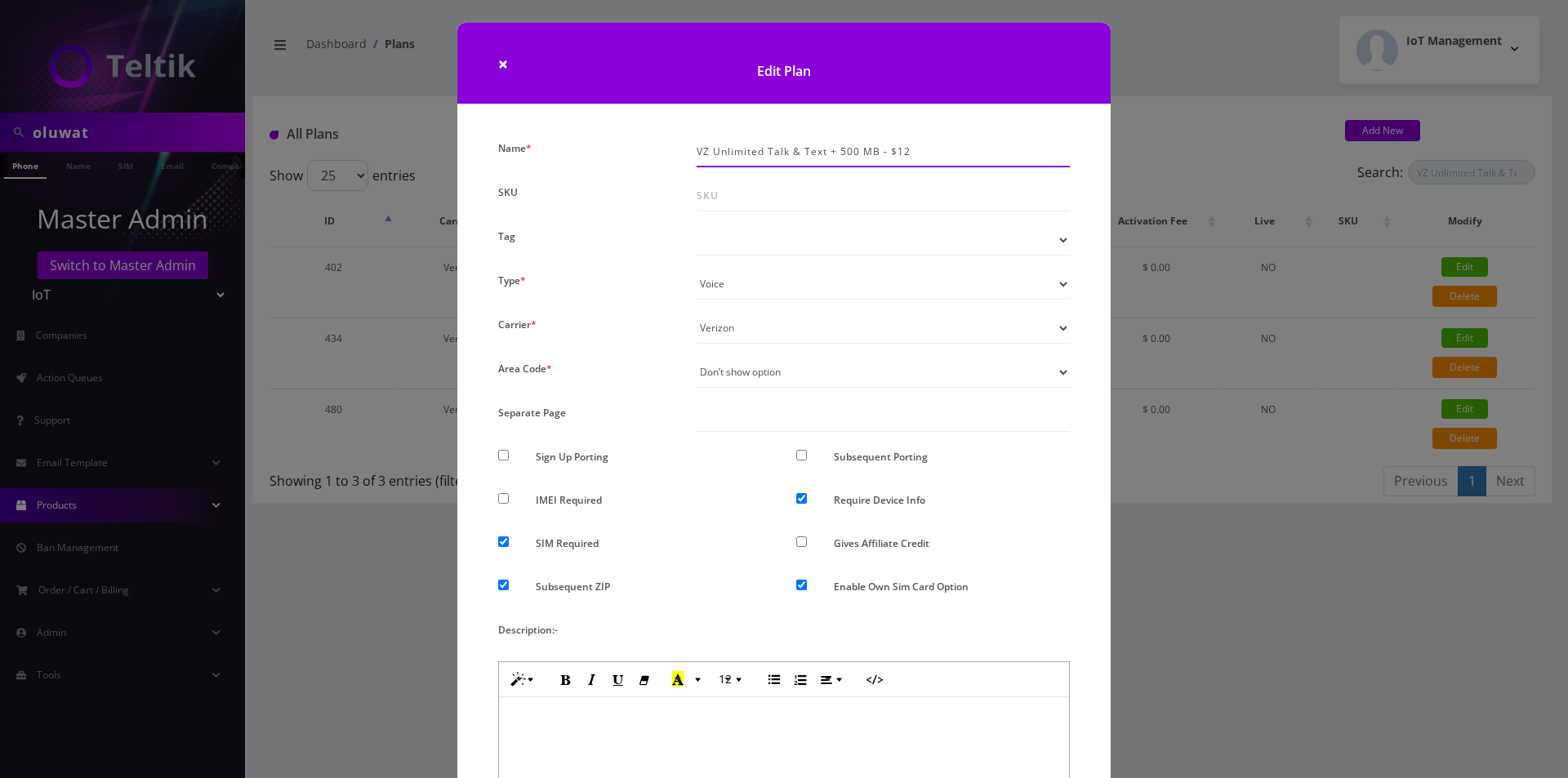
click at [924, 149] on input "VZ Unlimited Talk & Text + 500 MB - $12" at bounding box center [883, 152] width 373 height 31
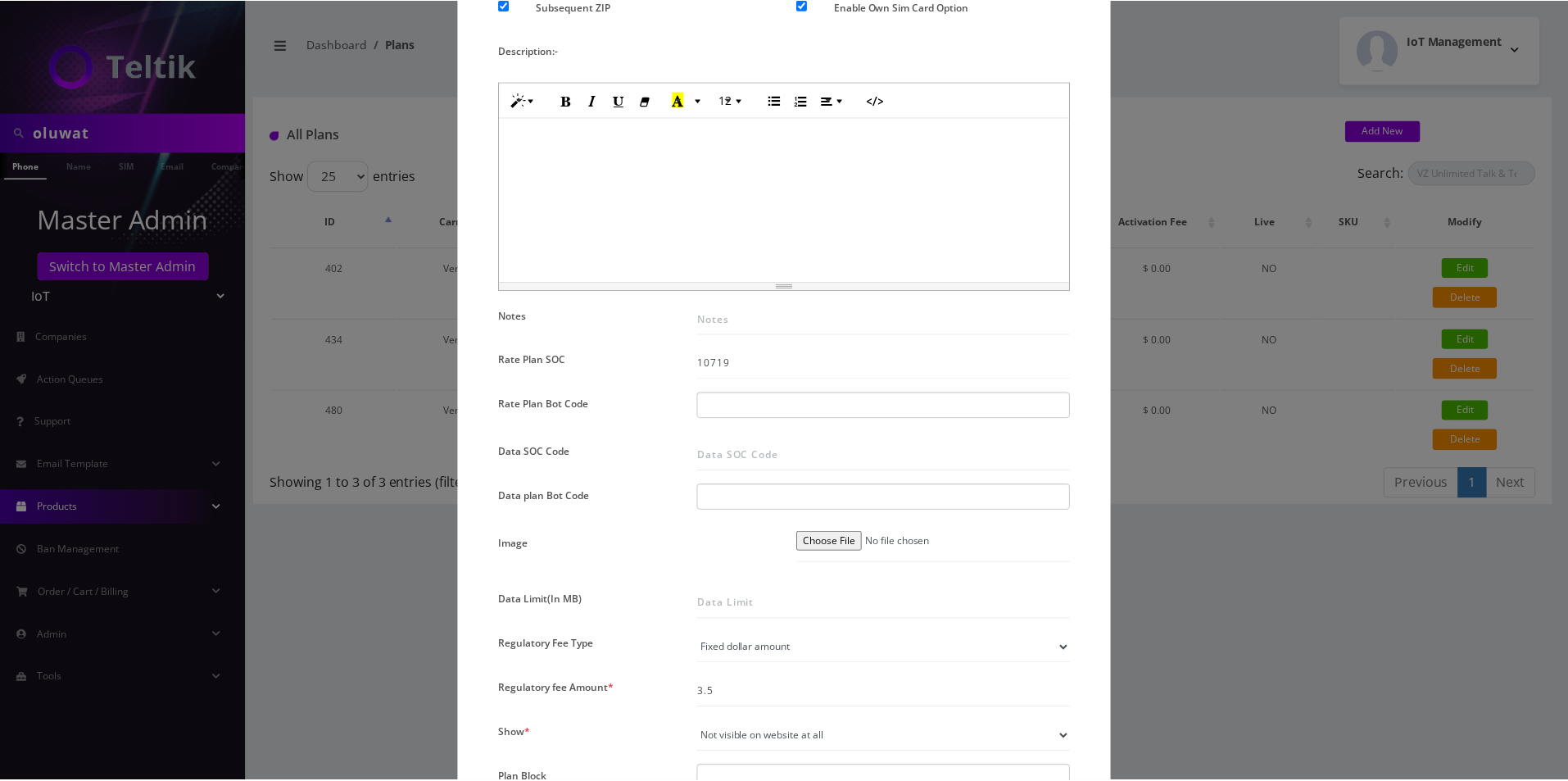
scroll to position [1084, 0]
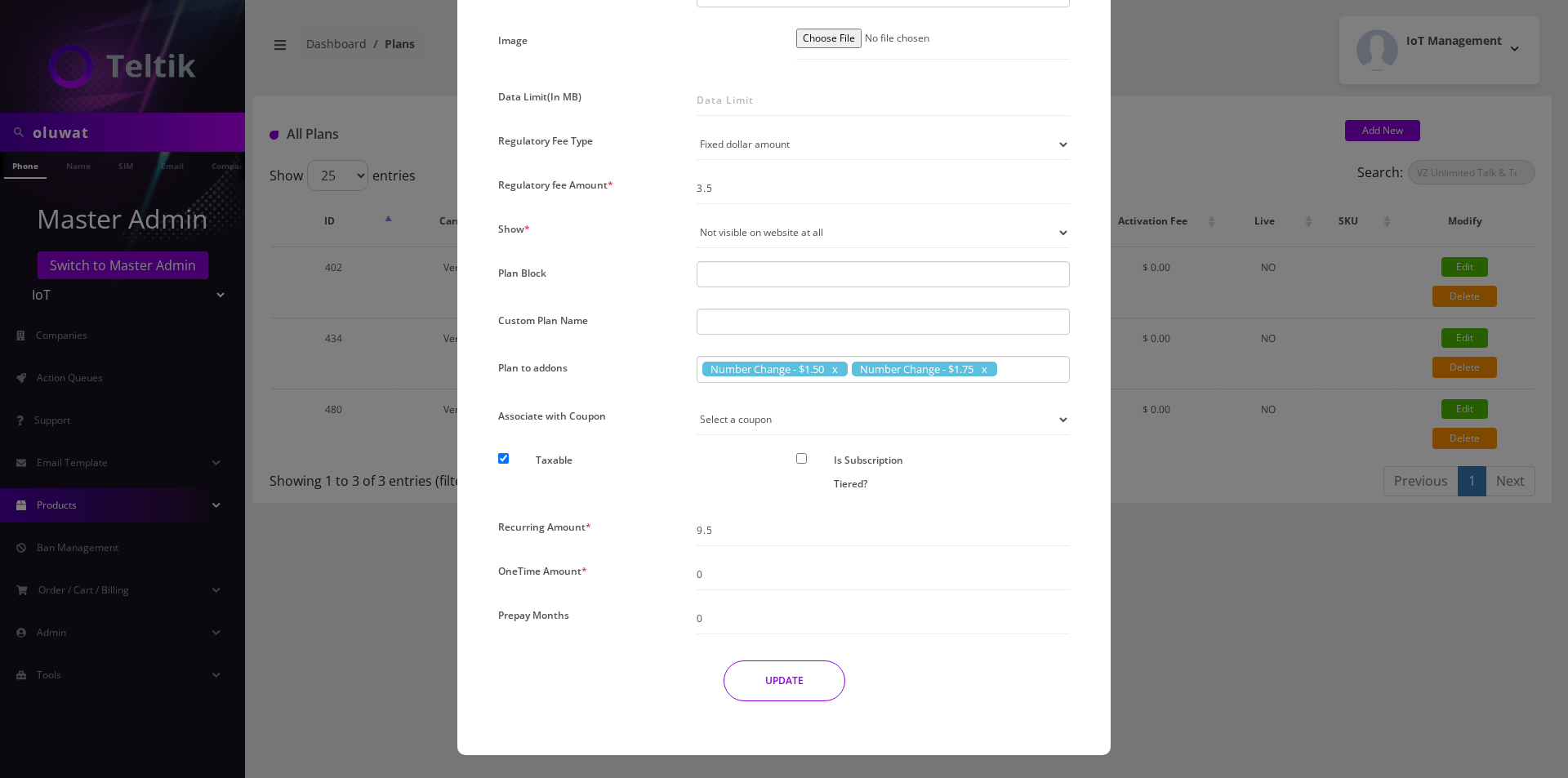
type input "VZ Unlimited Talk & Text + 500 MB - $13"
click at [756, 668] on button "UPDATE" at bounding box center [784, 680] width 122 height 41
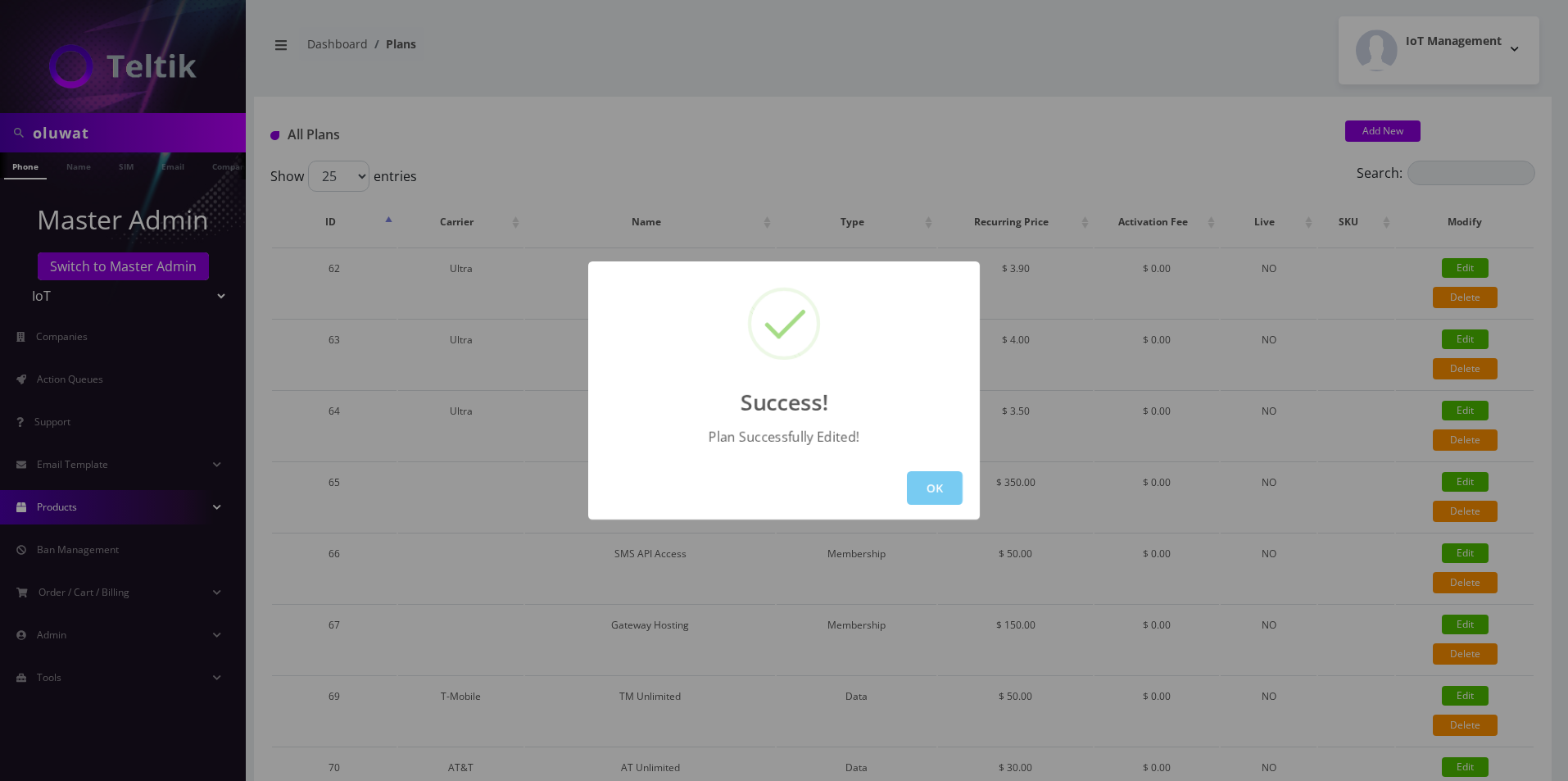
click at [950, 483] on button "OK" at bounding box center [935, 488] width 56 height 33
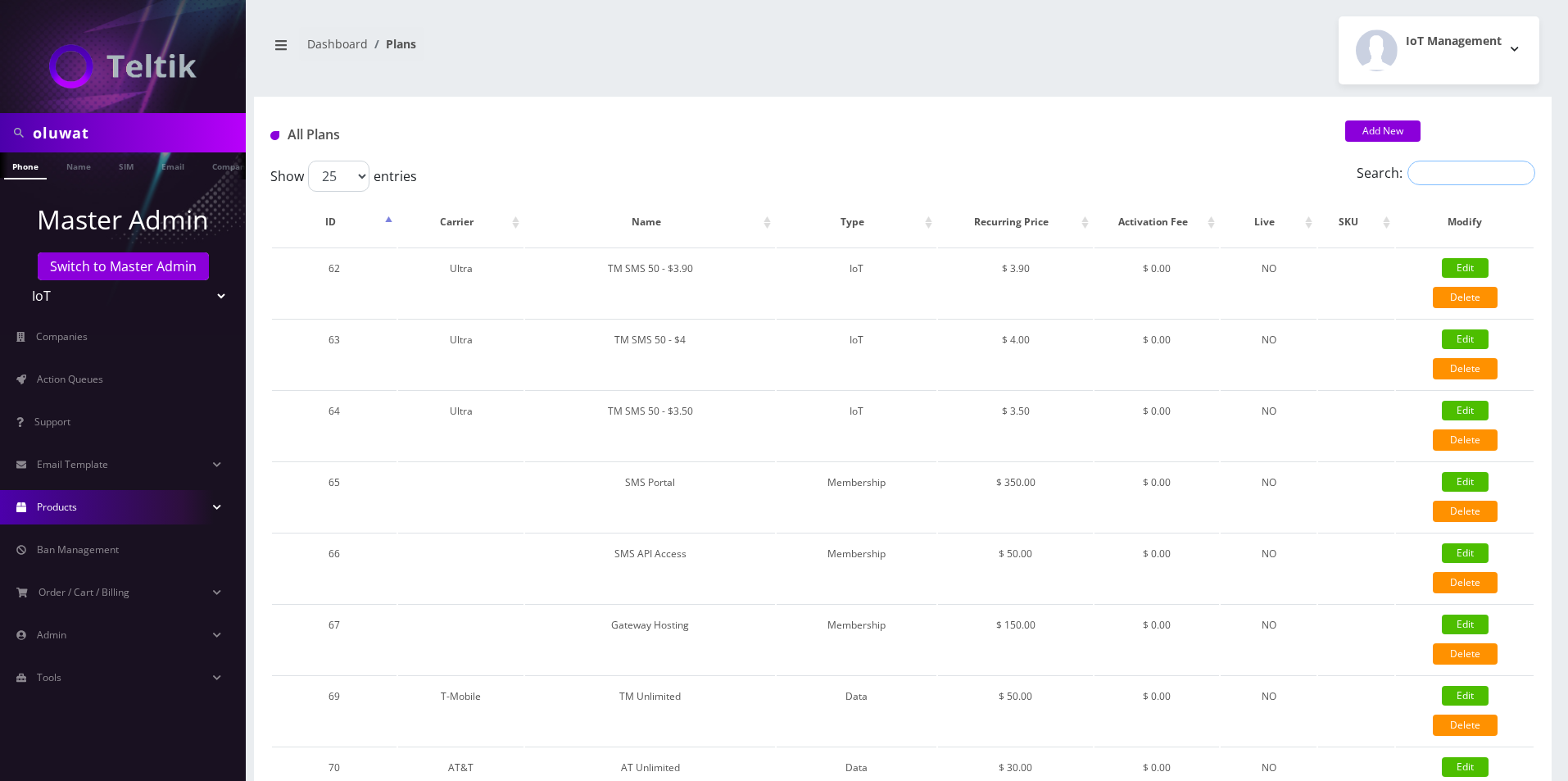
click at [1432, 183] on input "Search:" at bounding box center [1471, 173] width 128 height 24
paste input "VZ Unlimited Talk & Text + 500 MB - $12"
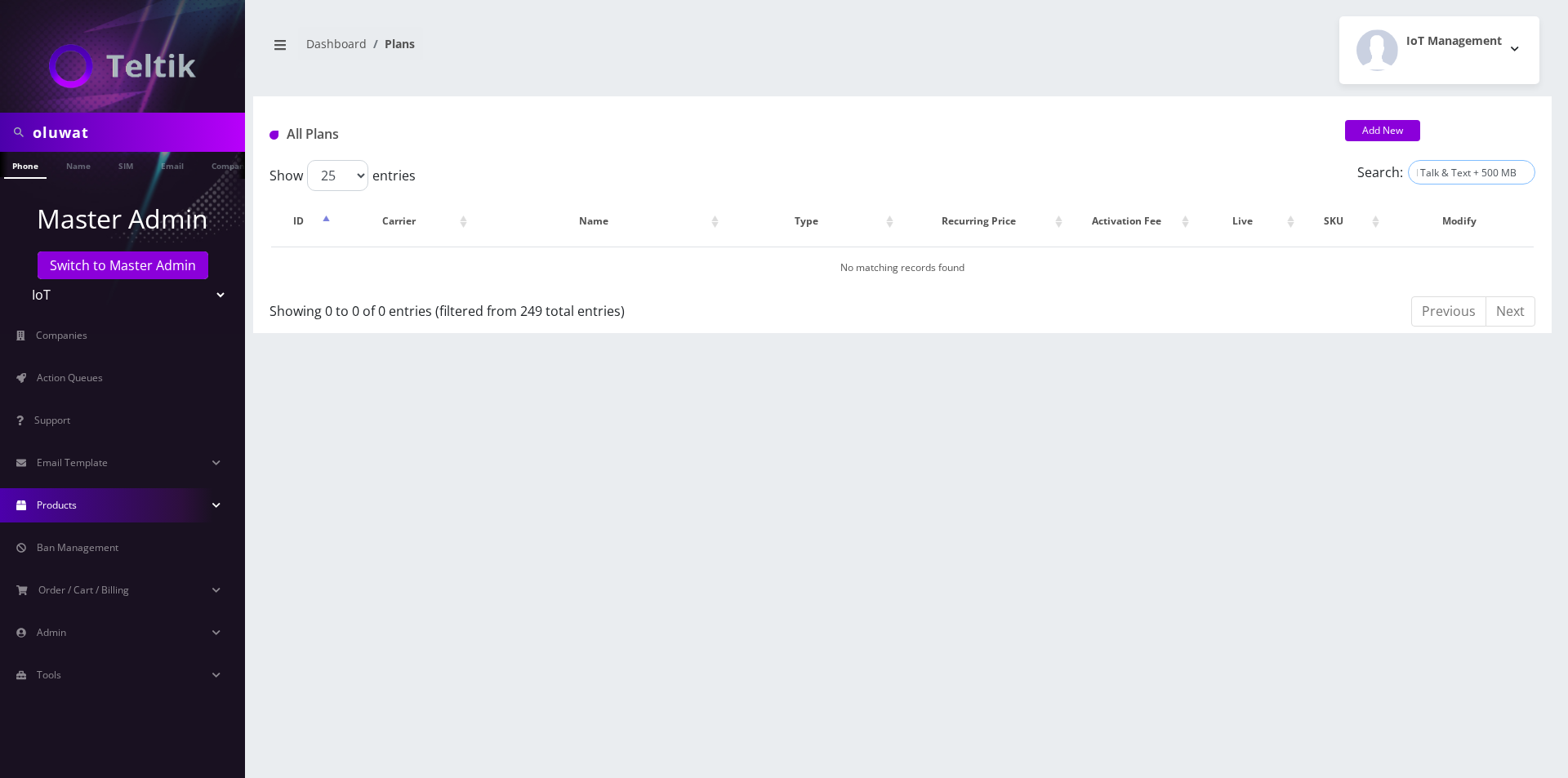
scroll to position [0, 58]
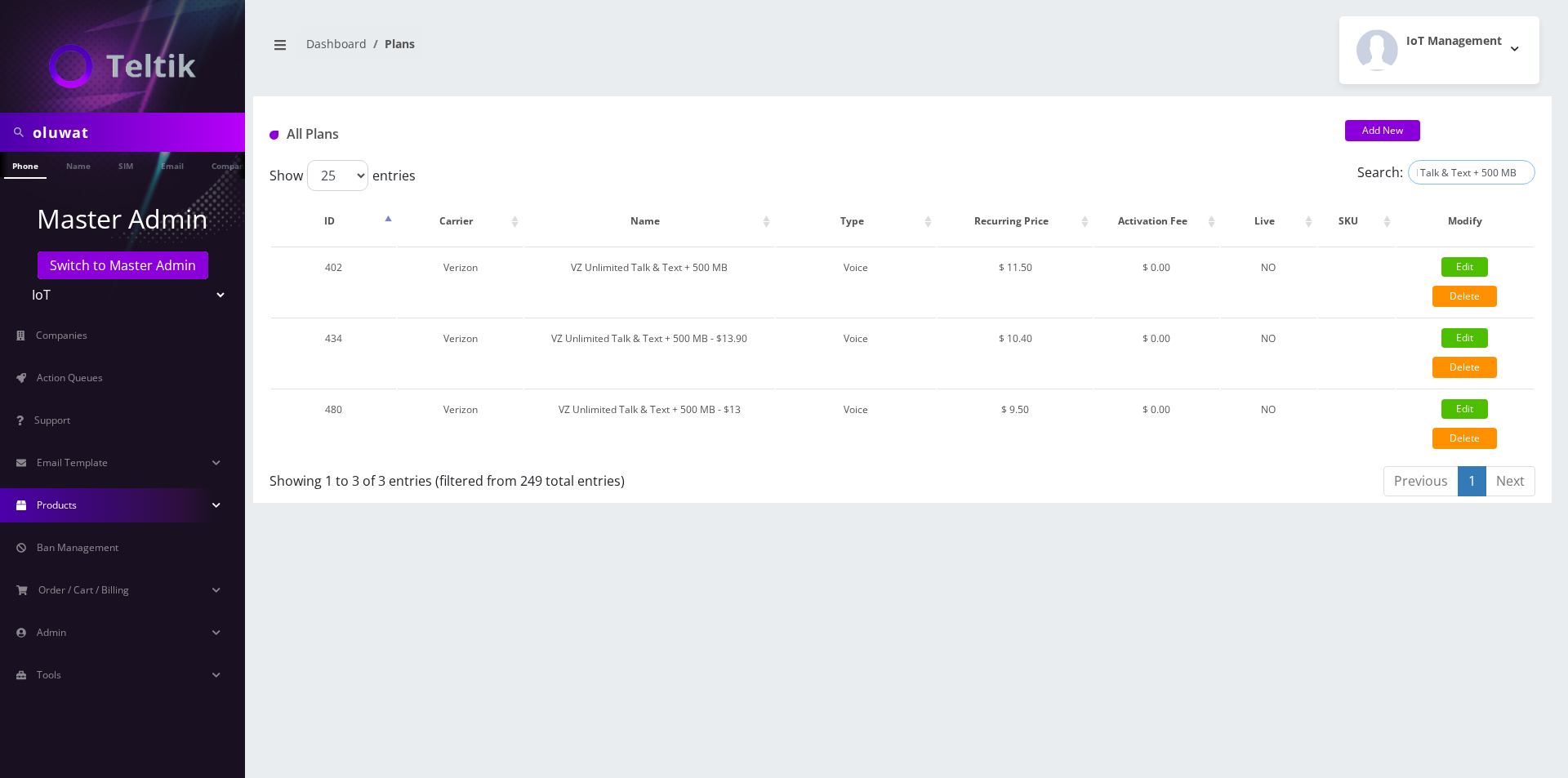
type input "VZ Unlimited Talk & Text + 500 MB"
click at [1216, 542] on div "oluwat Phone Name SIM Email Company Customer Dashboard Plans IoT Management 25" at bounding box center [902, 389] width 1331 height 778
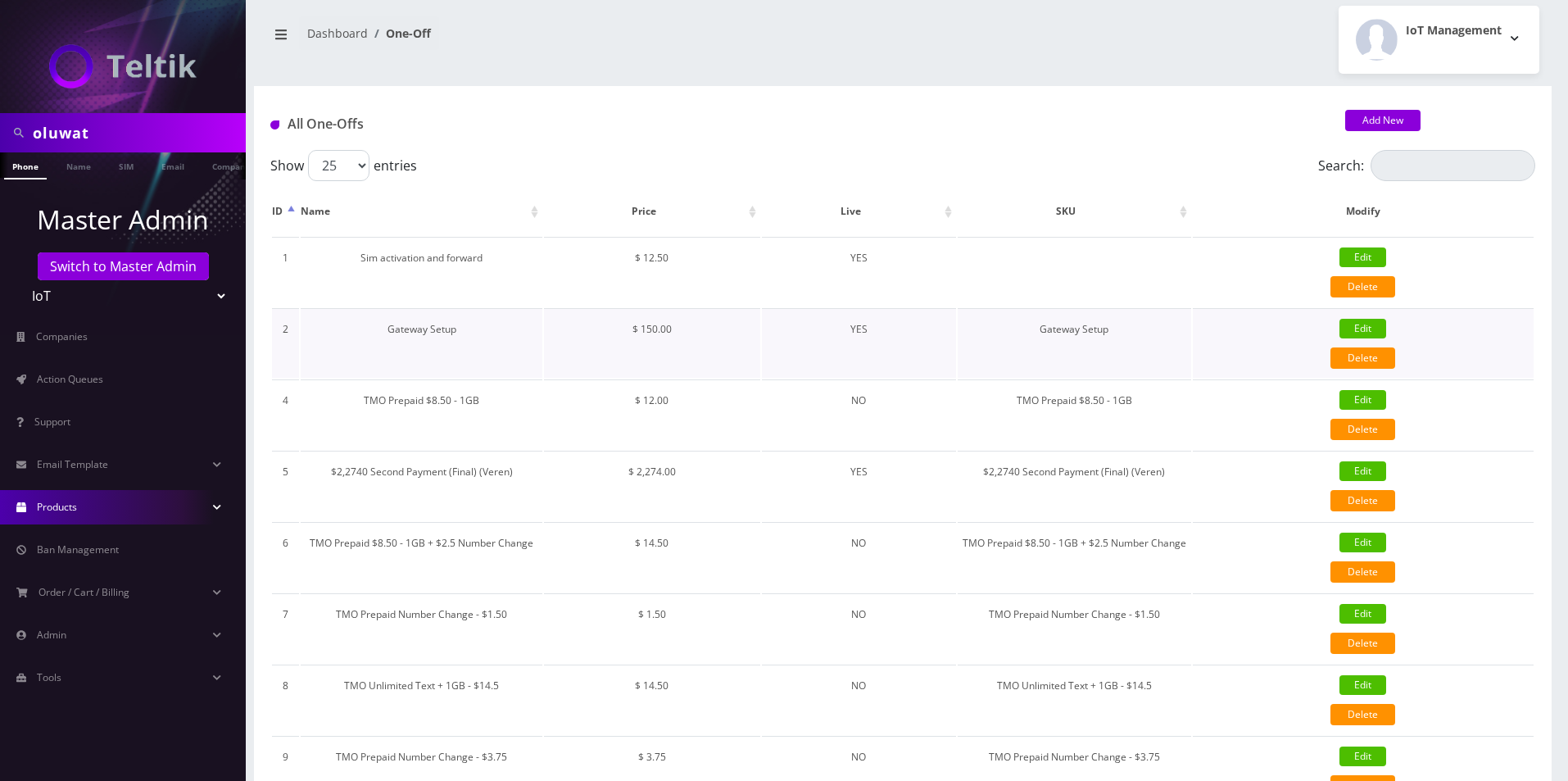
scroll to position [93, 0]
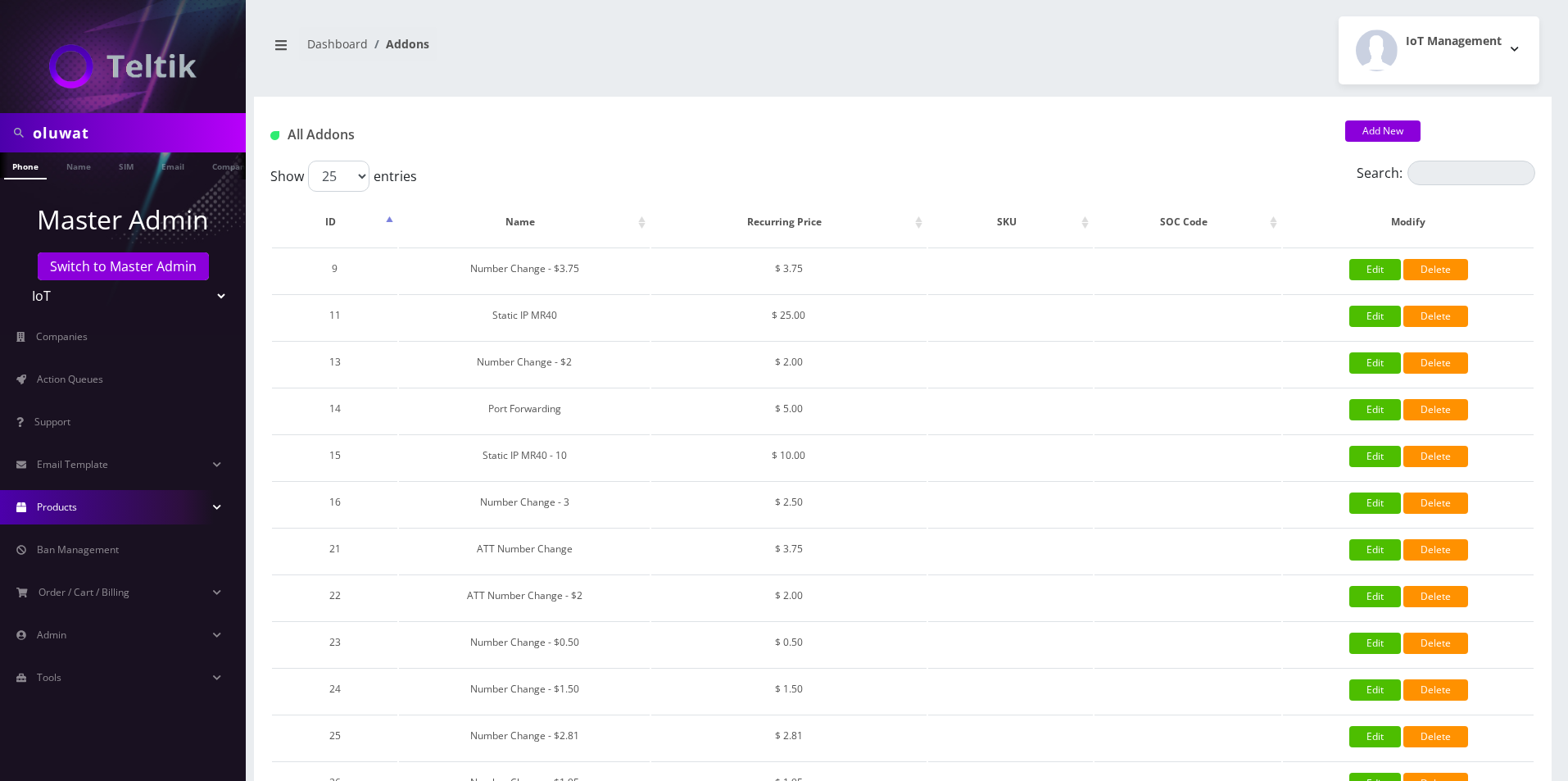
click at [96, 508] on link "Products" at bounding box center [122, 506] width 246 height 34
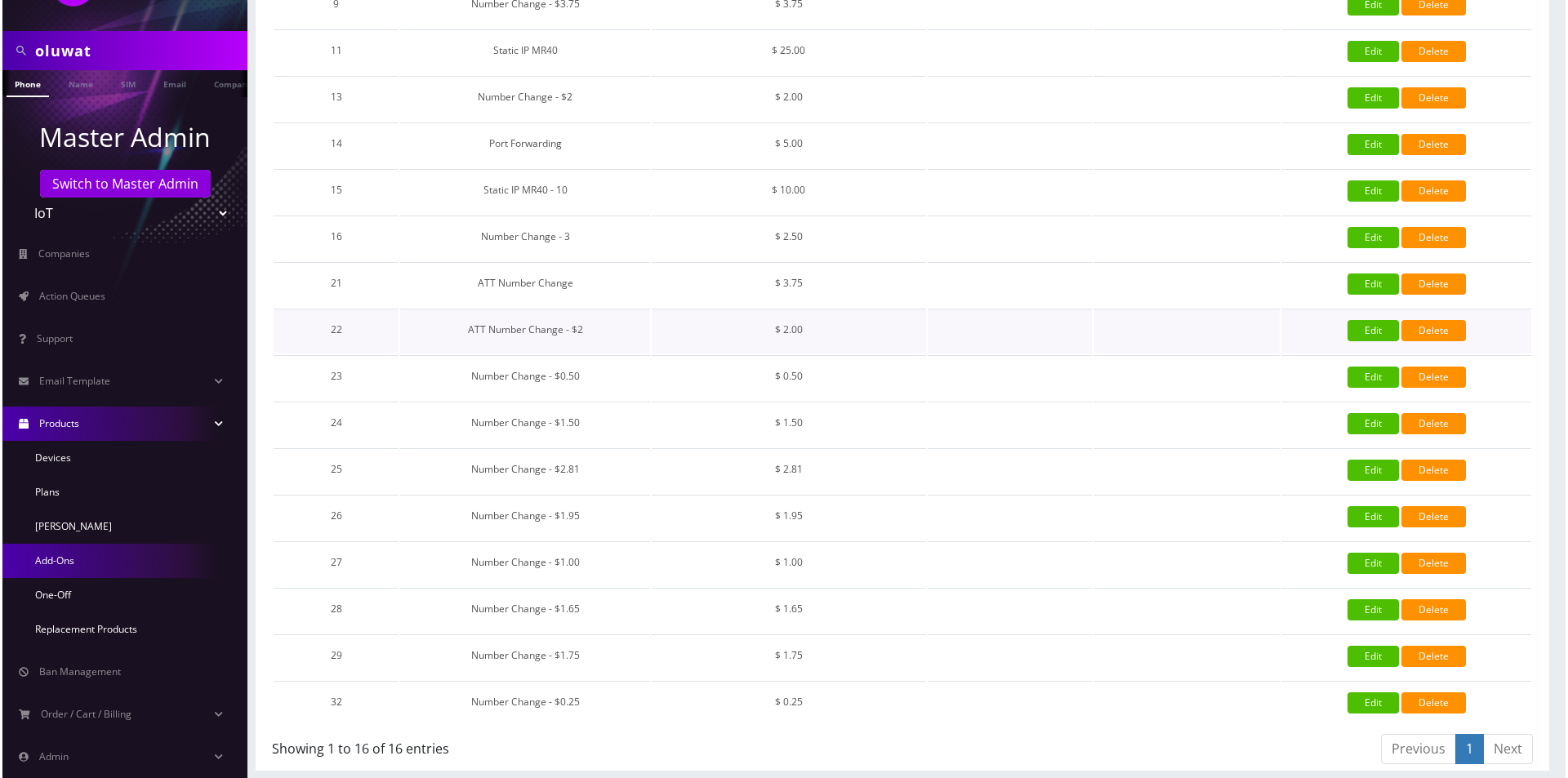
scroll to position [268, 0]
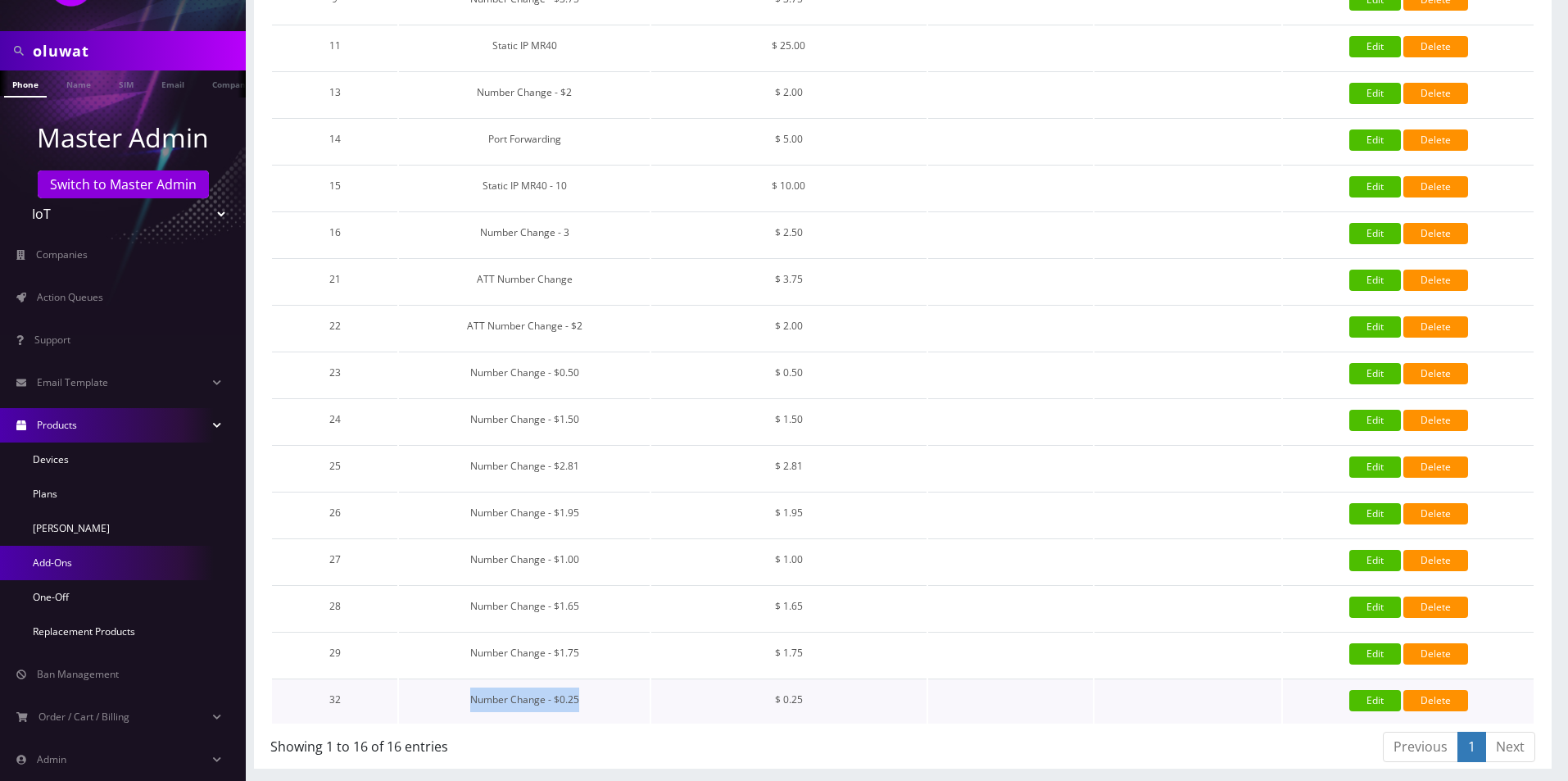
drag, startPoint x: 612, startPoint y: 700, endPoint x: 464, endPoint y: 697, distance: 148.0
click at [464, 697] on td "Number Change - $0.25" at bounding box center [524, 701] width 251 height 45
copy td "Number Change - $0.25"
click at [1359, 704] on link "Edit" at bounding box center [1375, 701] width 52 height 21
type input "Number Change - $0.25"
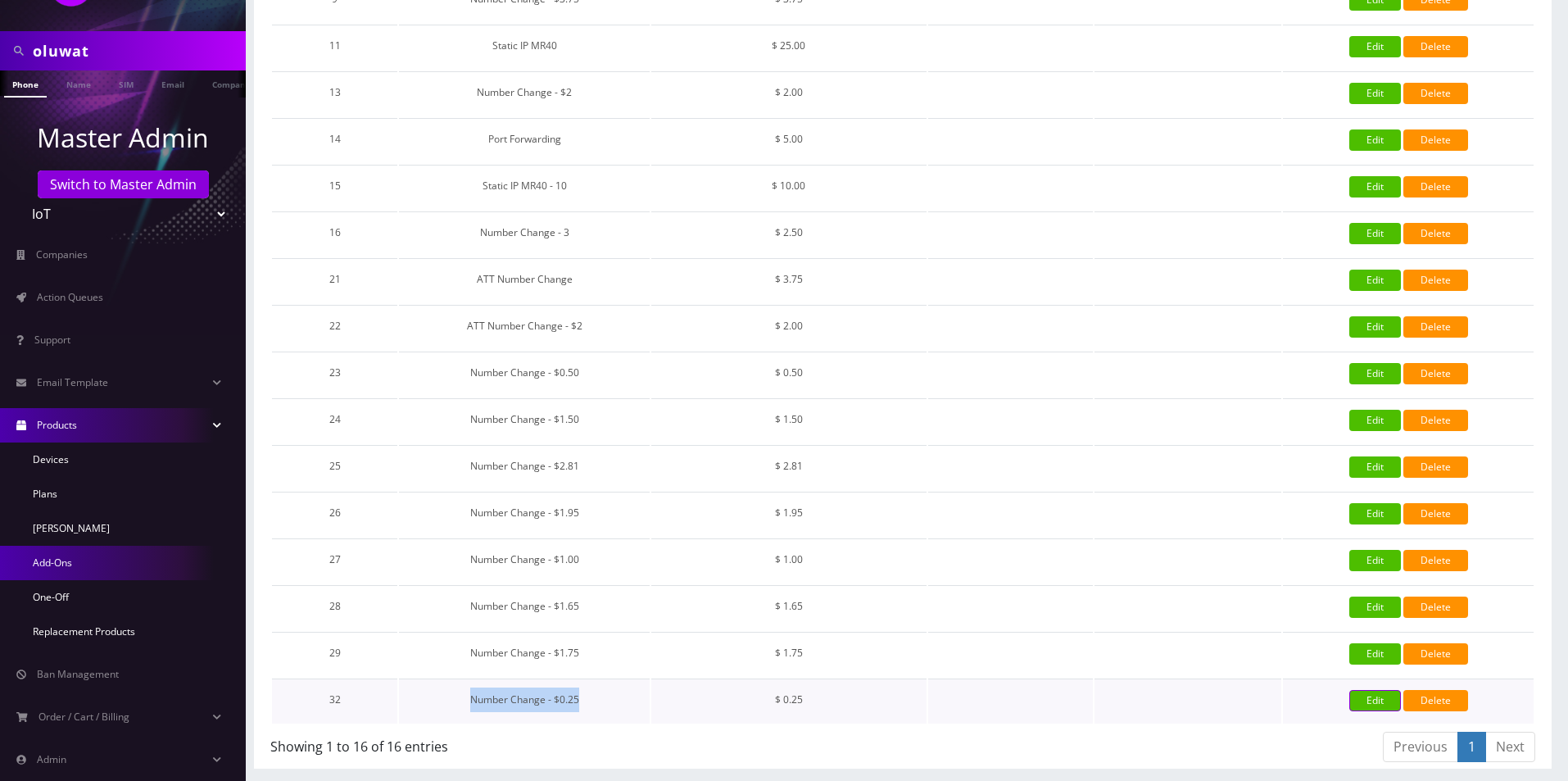
type input "0.25"
select select "0"
checkbox input "true"
checkbox input "false"
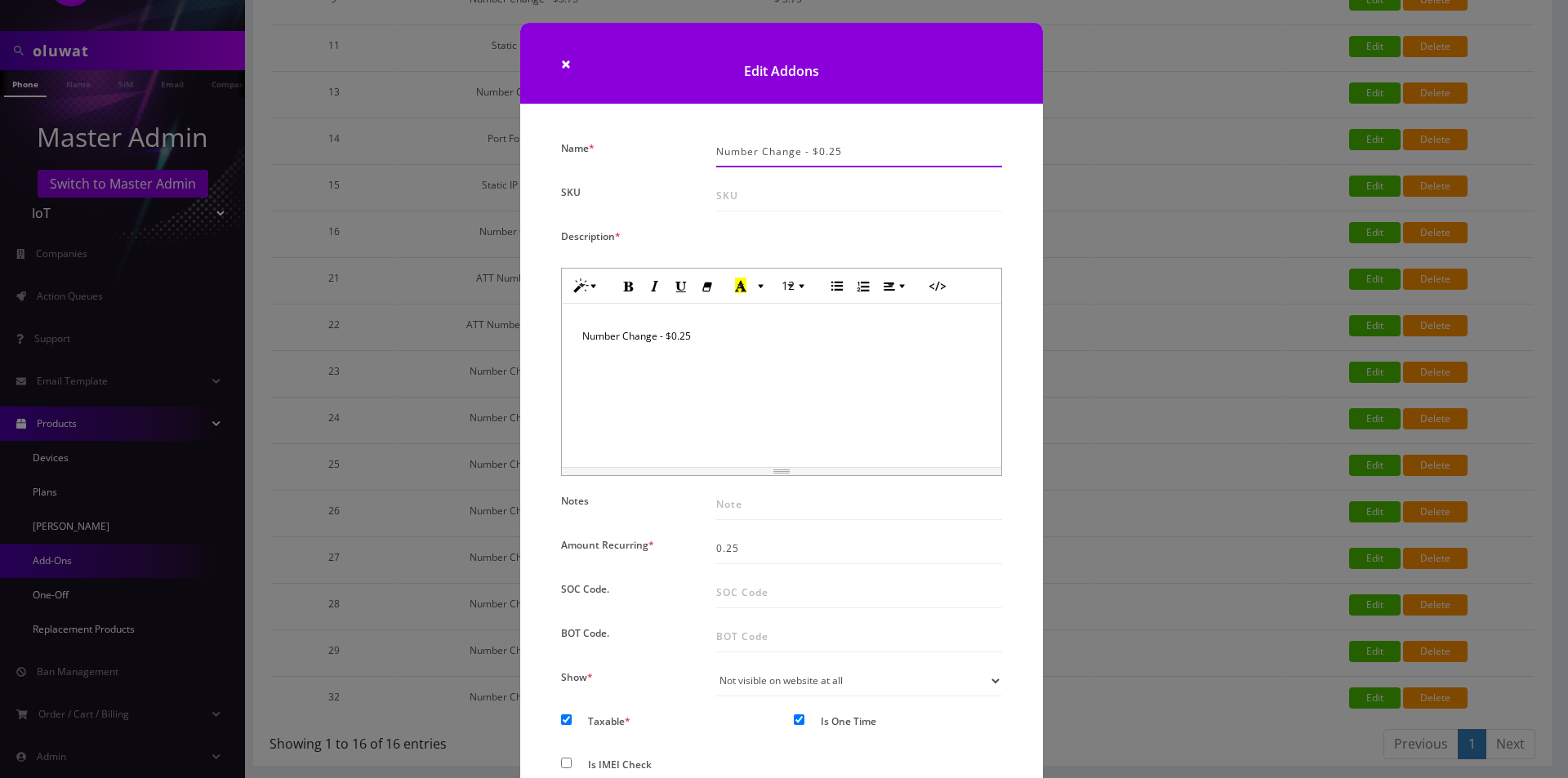
click at [794, 160] on input "Number Change - $0.25" at bounding box center [859, 152] width 286 height 31
click at [625, 389] on div "Number Change - $0.25" at bounding box center [782, 384] width 439 height 163
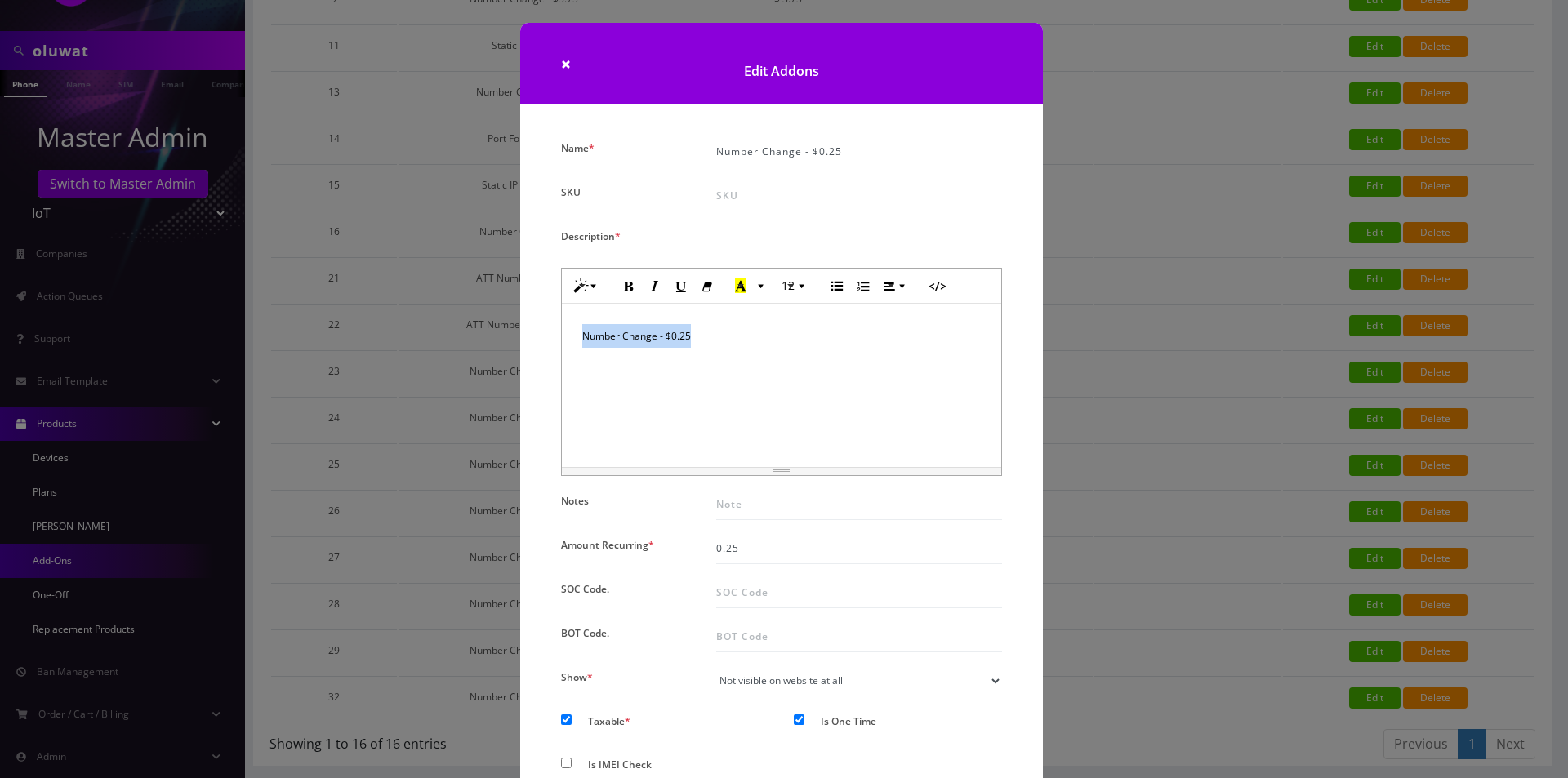
click at [625, 389] on div "Number Change - $0.25" at bounding box center [782, 384] width 439 height 163
copy div "Number Change - $0.25"
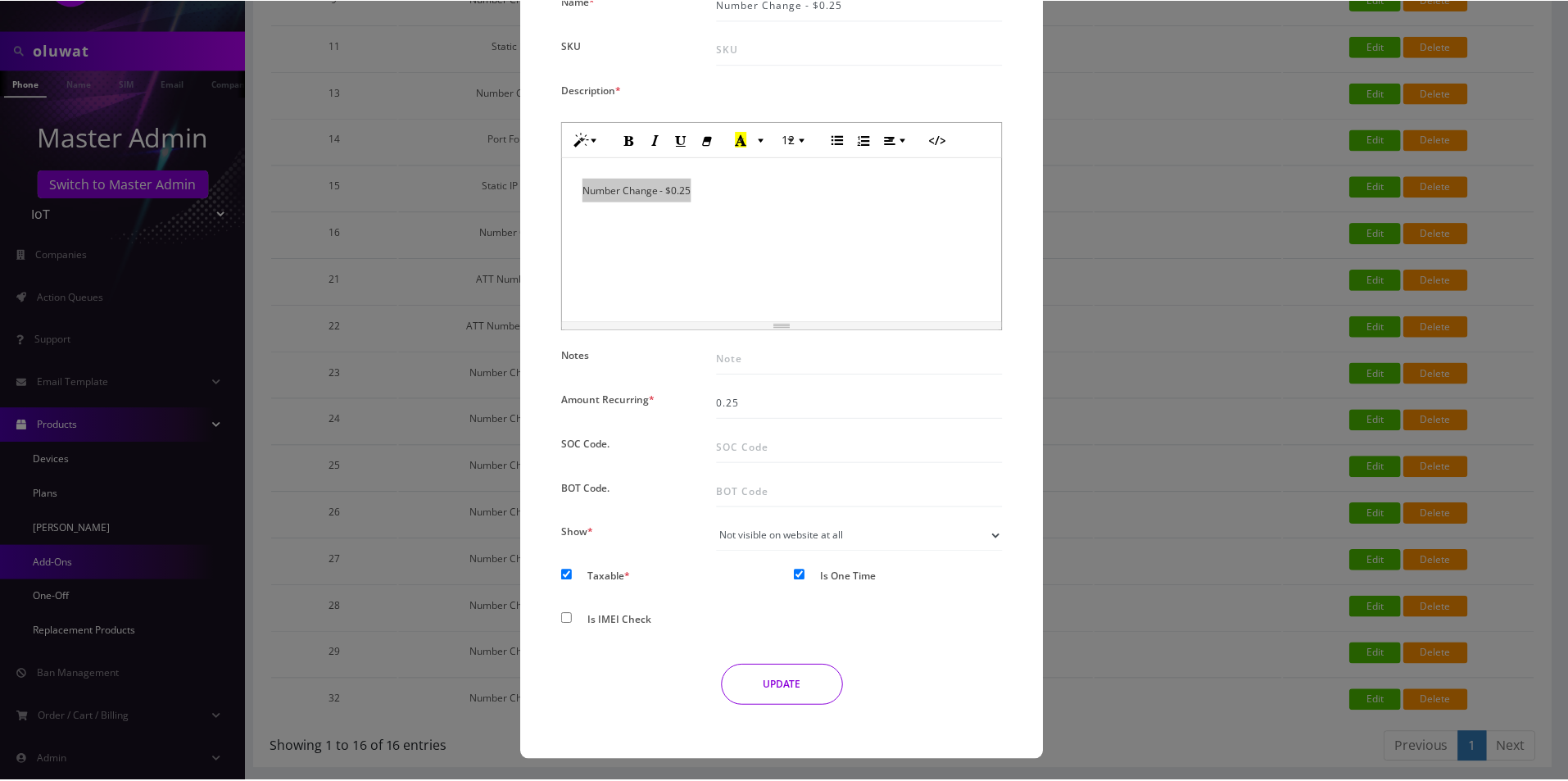
scroll to position [149, 0]
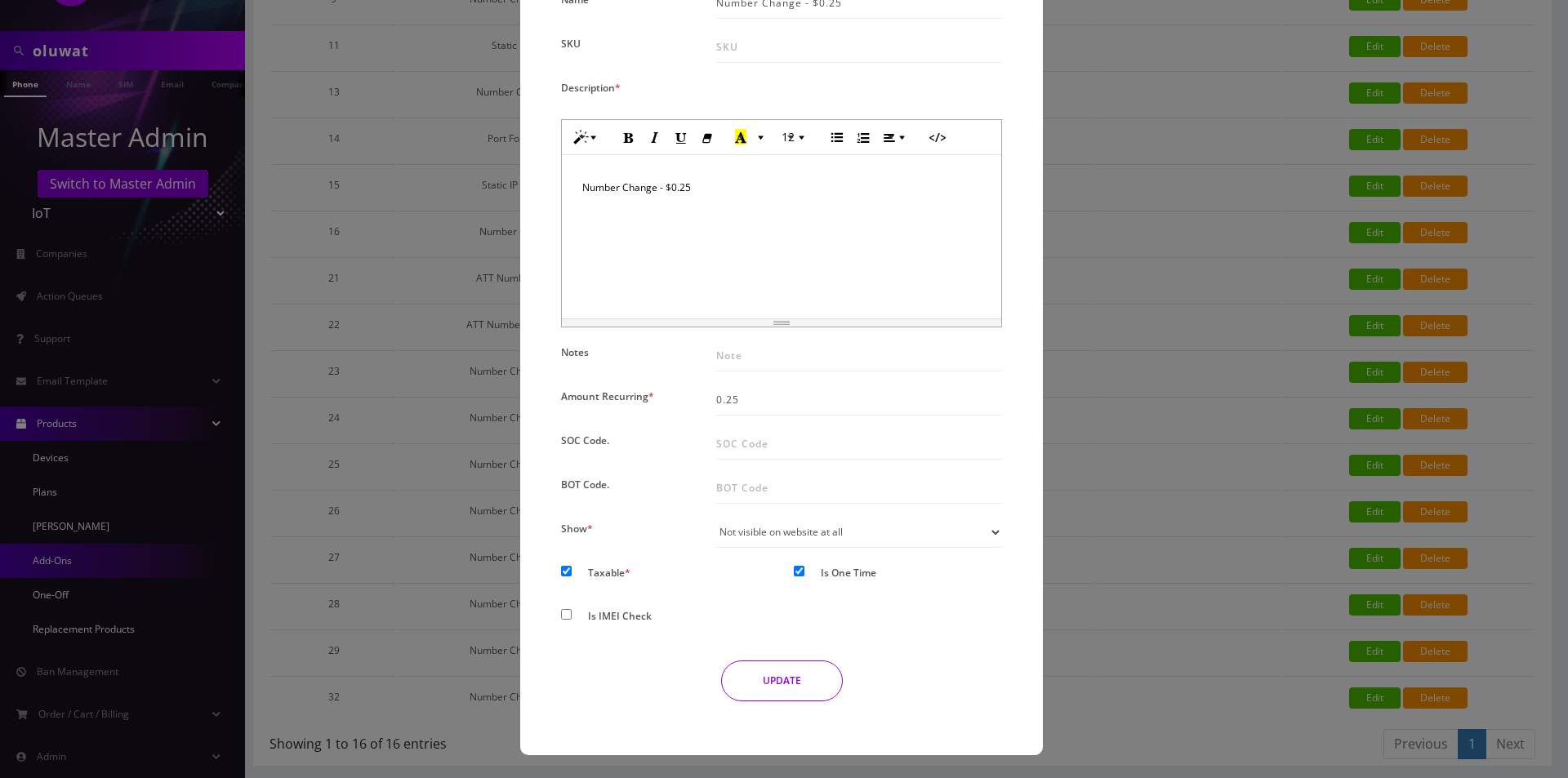
click at [216, 141] on div "× Edit Addons Name * Number Change - $0.25 SKU Description * Normal Quote Code …" at bounding box center [784, 389] width 1568 height 778
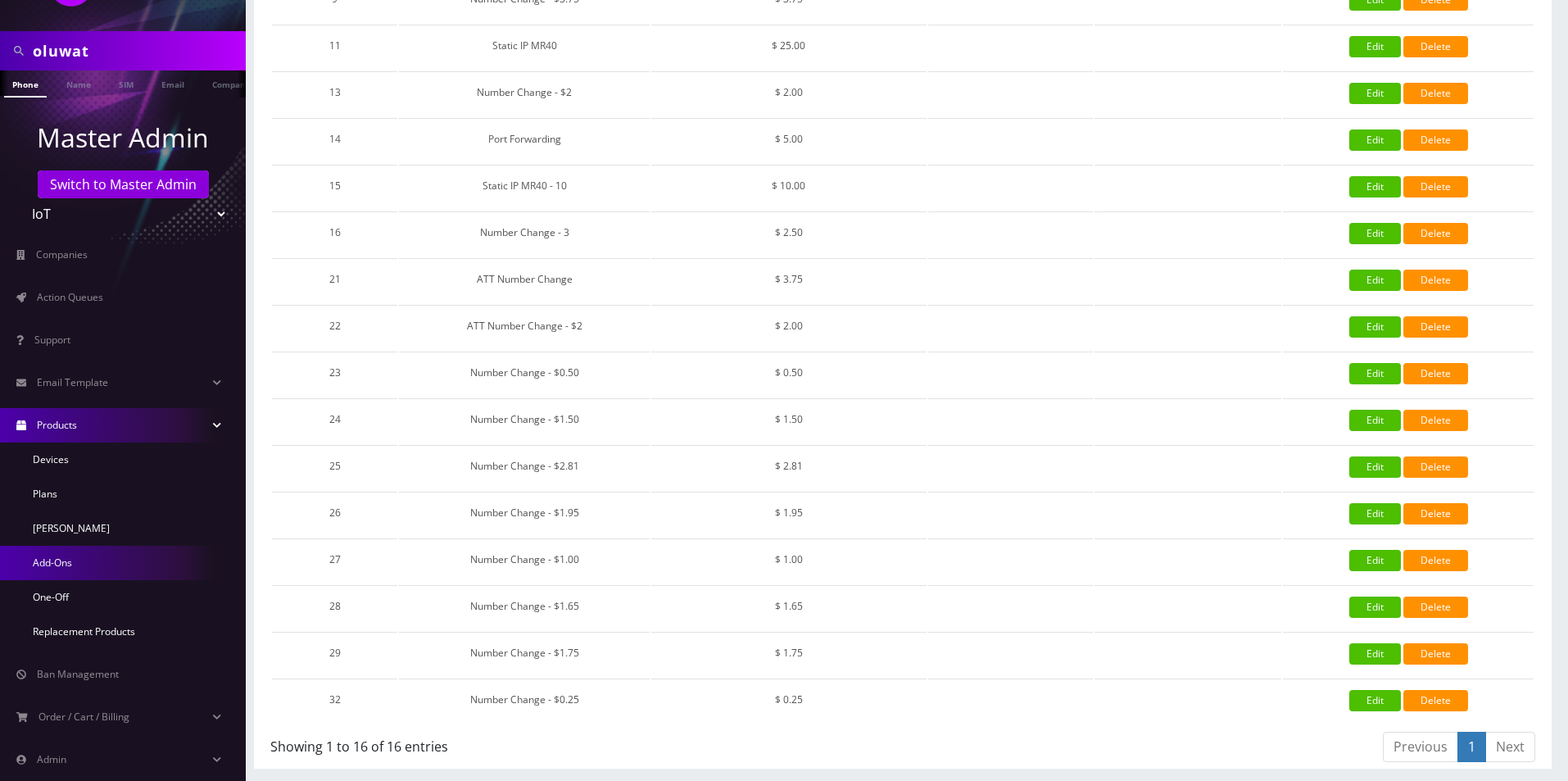
click at [107, 45] on input "oluwat" at bounding box center [136, 51] width 209 height 31
type input "paul c"
click at [72, 85] on link "Name" at bounding box center [79, 84] width 41 height 27
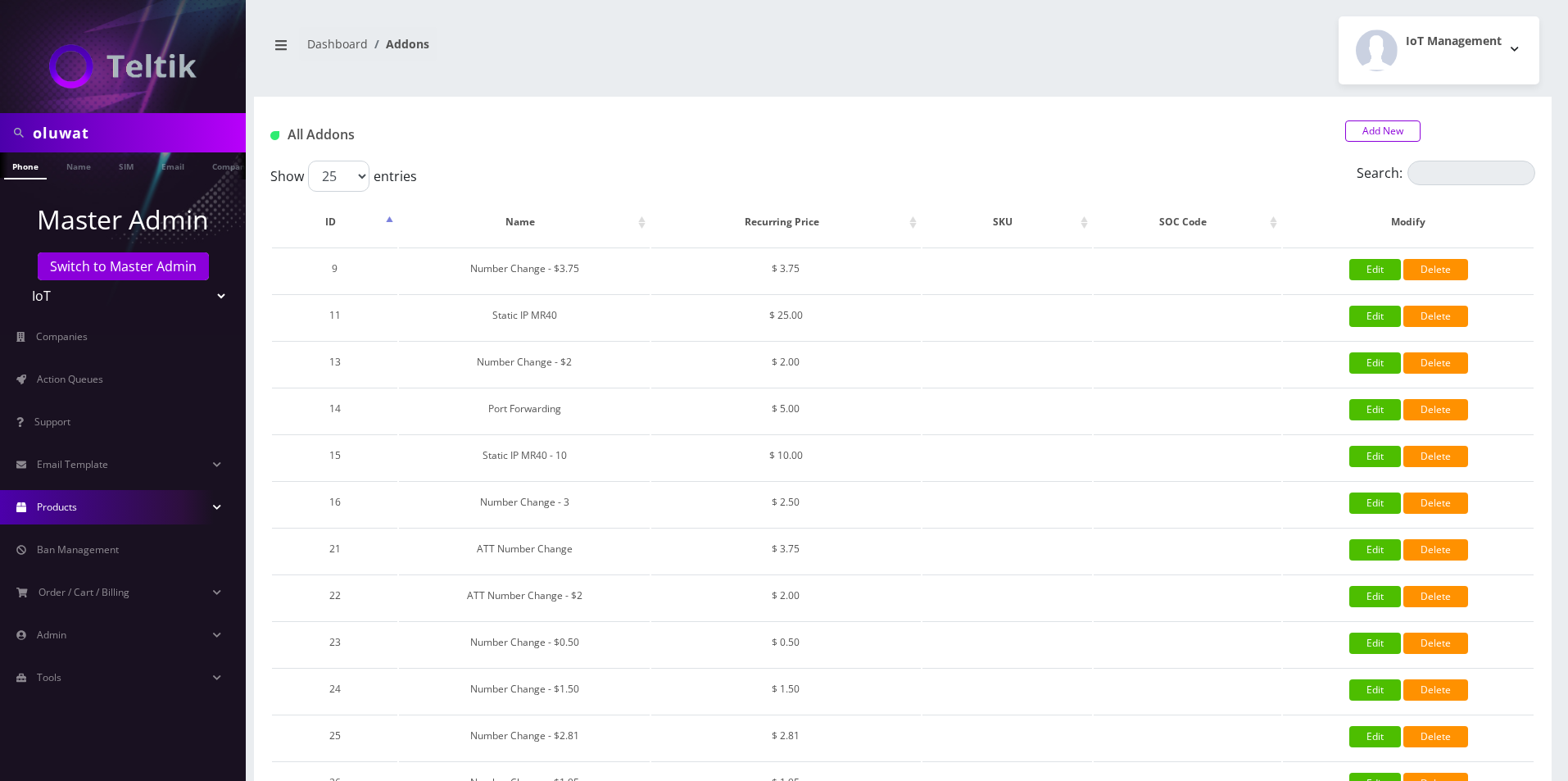
click at [1369, 137] on link "Add New" at bounding box center [1383, 131] width 75 height 21
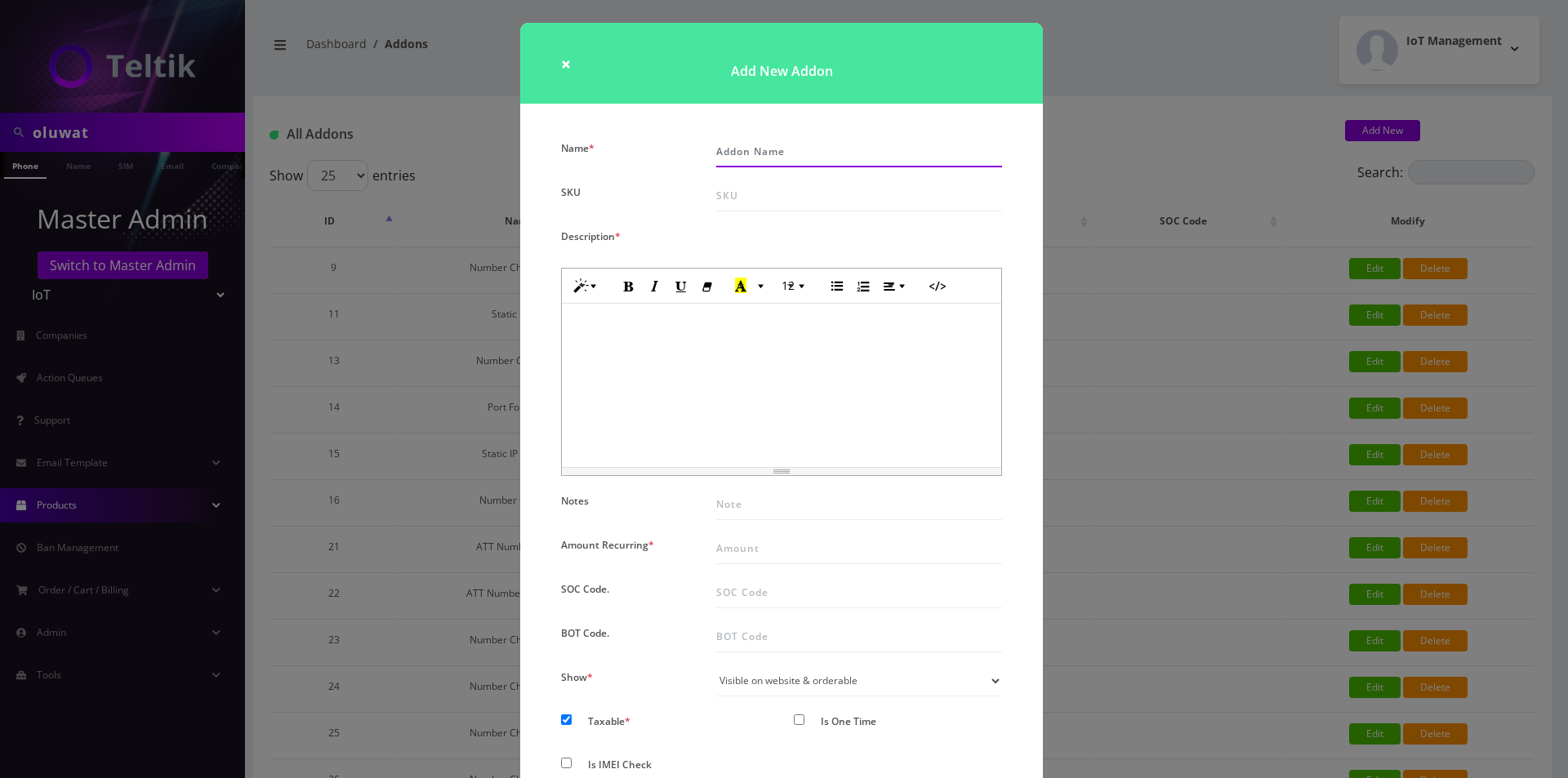
click at [772, 161] on input "Name *" at bounding box center [859, 152] width 286 height 31
paste input "Number Change - $0.25"
click at [775, 161] on input "Number Change - $0.00" at bounding box center [859, 152] width 286 height 31
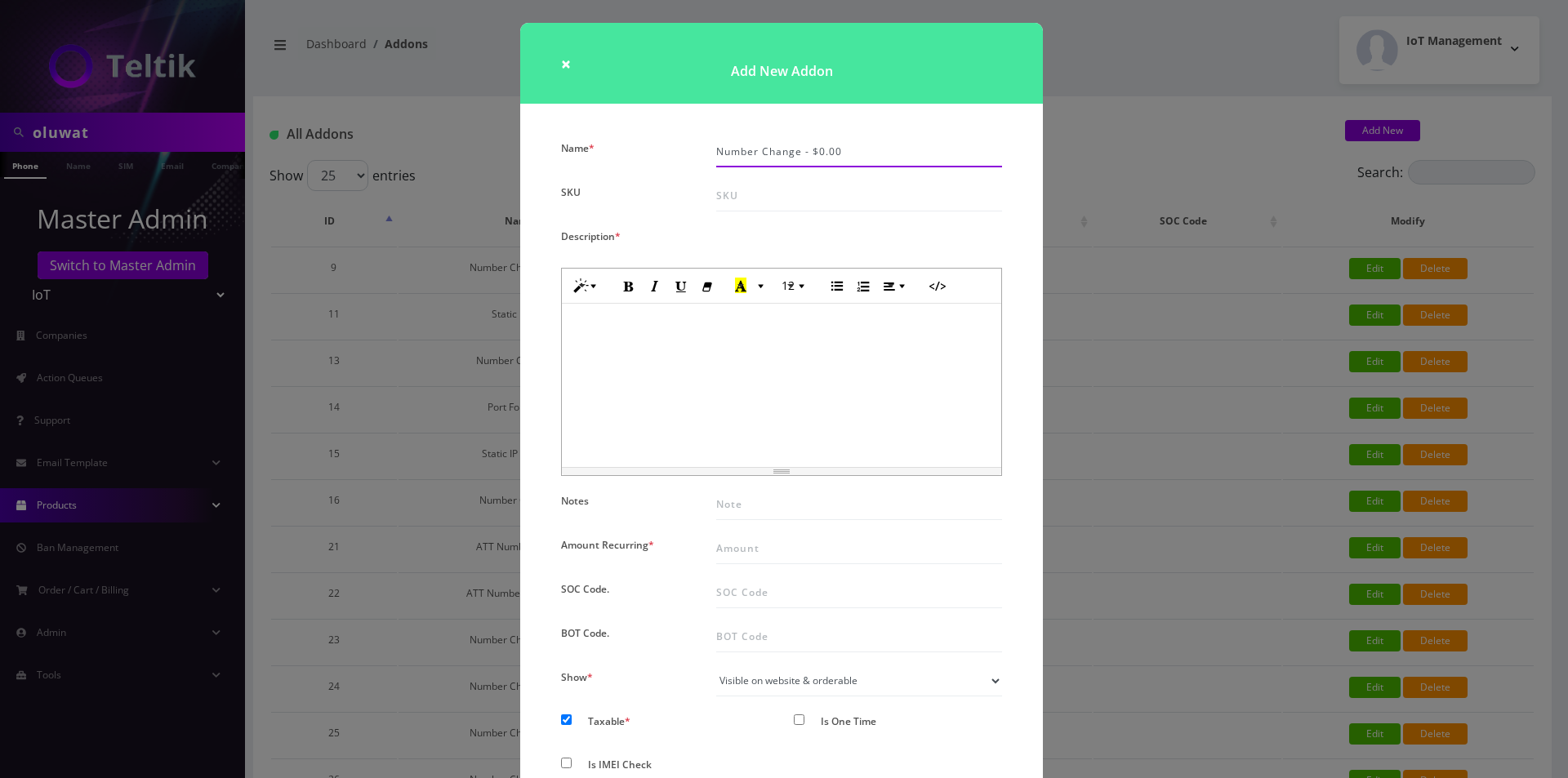
type input "Number Change - $0.00"
click at [771, 369] on div at bounding box center [782, 384] width 439 height 163
paste div
click at [753, 561] on input "Amount Recurring *" at bounding box center [859, 549] width 286 height 31
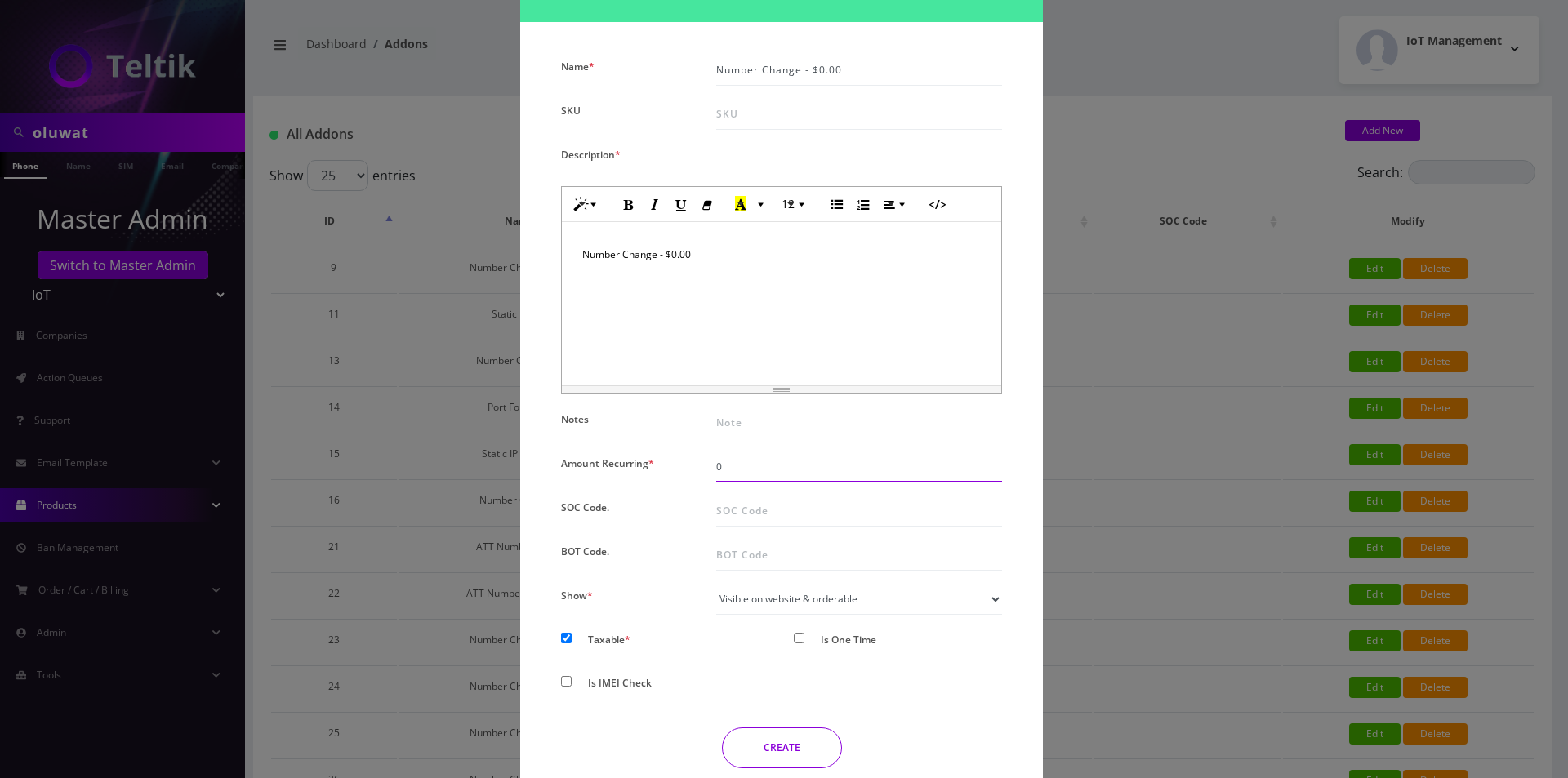
type input "0"
click at [761, 671] on div "Is IMEI Check" at bounding box center [665, 686] width 233 height 30
click at [814, 596] on select "Not visible on website at all Visible on website & orderable Visible on website…" at bounding box center [859, 599] width 286 height 31
select select "0"
click at [716, 584] on select "Not visible on website at all Visible on website & orderable Visible on website…" at bounding box center [859, 599] width 286 height 31
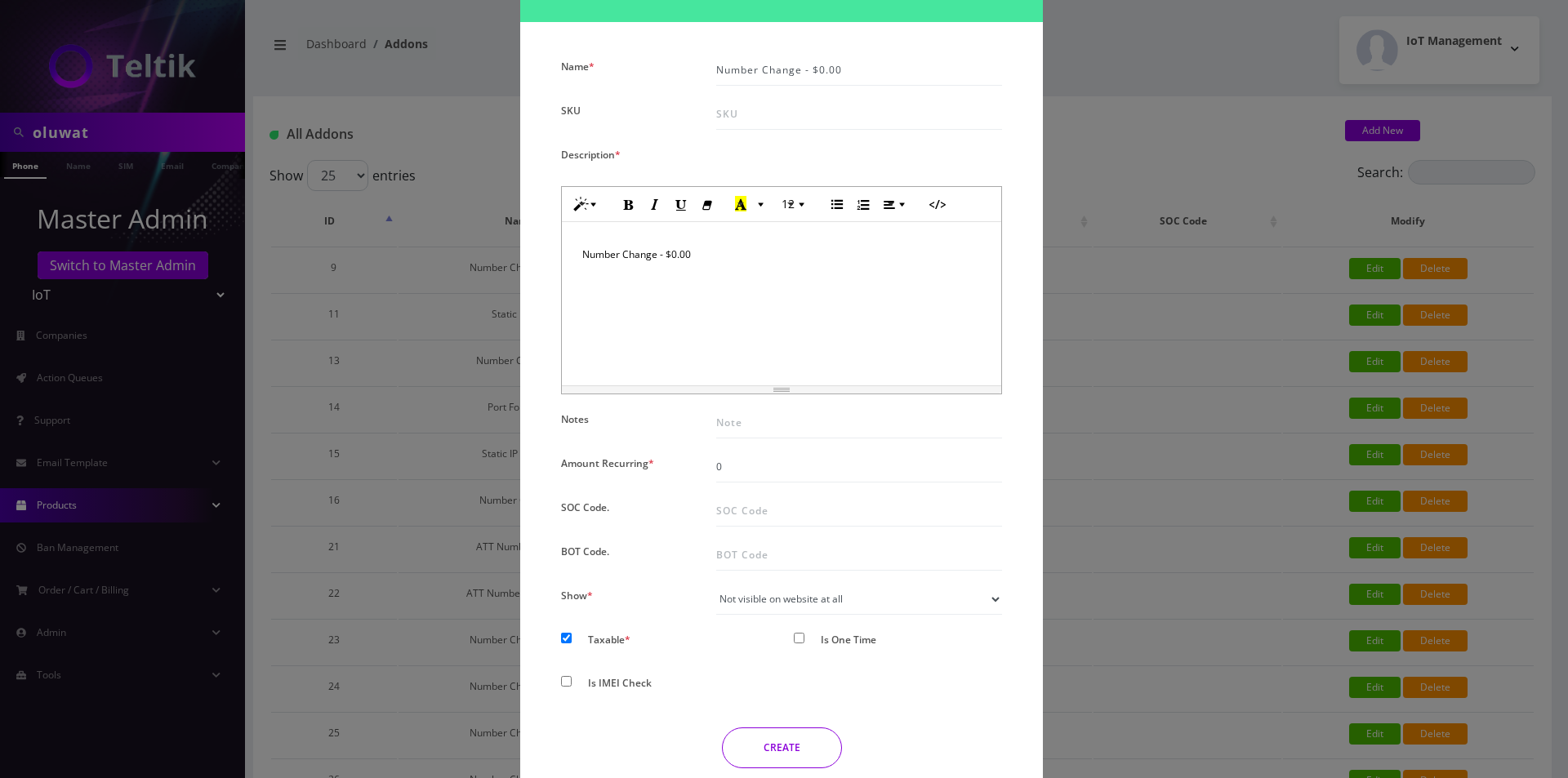
click at [808, 634] on div at bounding box center [801, 642] width 39 height 30
click at [804, 644] on div at bounding box center [801, 642] width 39 height 30
click at [794, 633] on input "Is One Time" at bounding box center [799, 638] width 10 height 10
checkbox input "true"
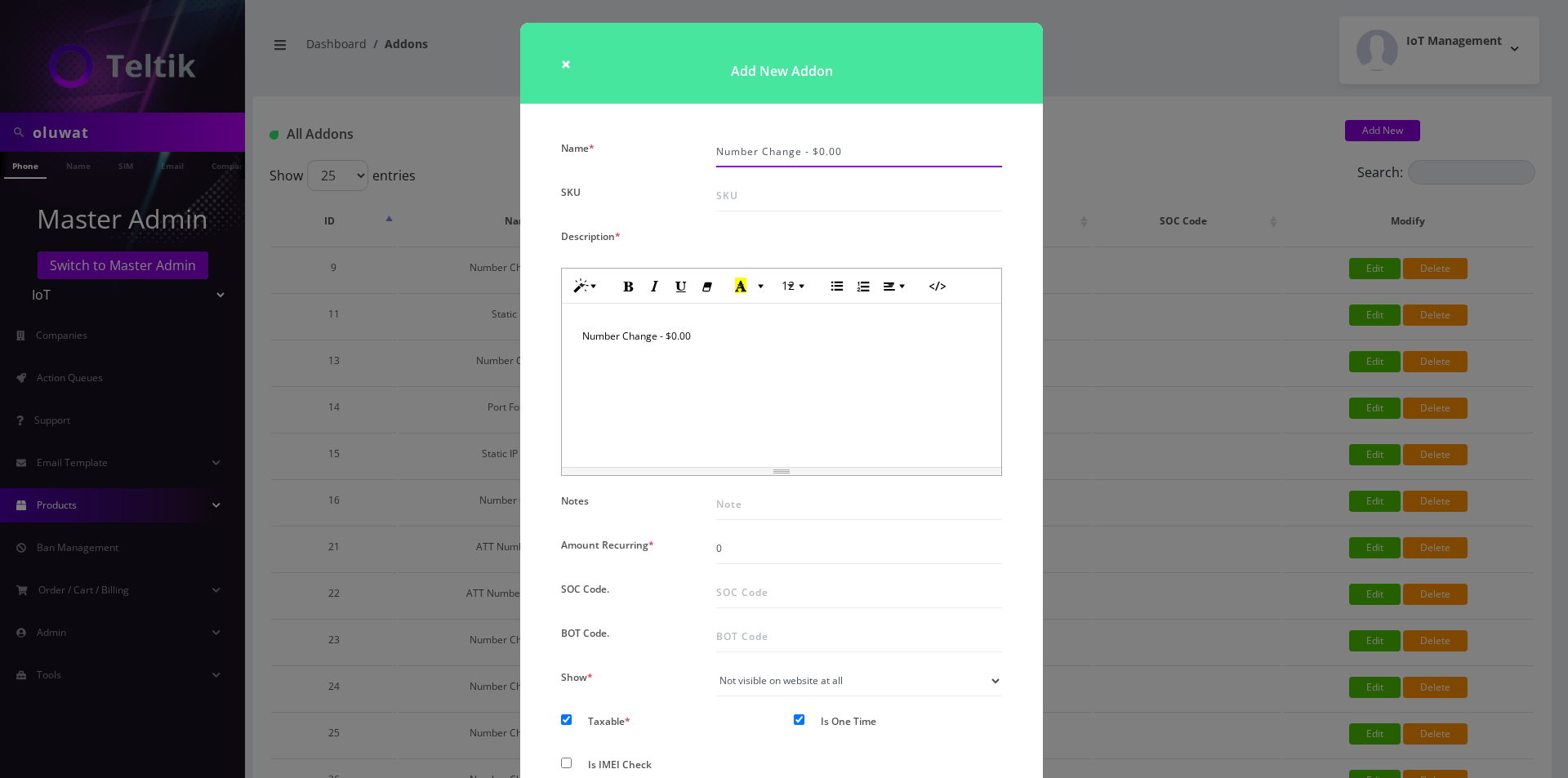
click at [872, 160] on input "Number Change - $0.00" at bounding box center [859, 152] width 286 height 31
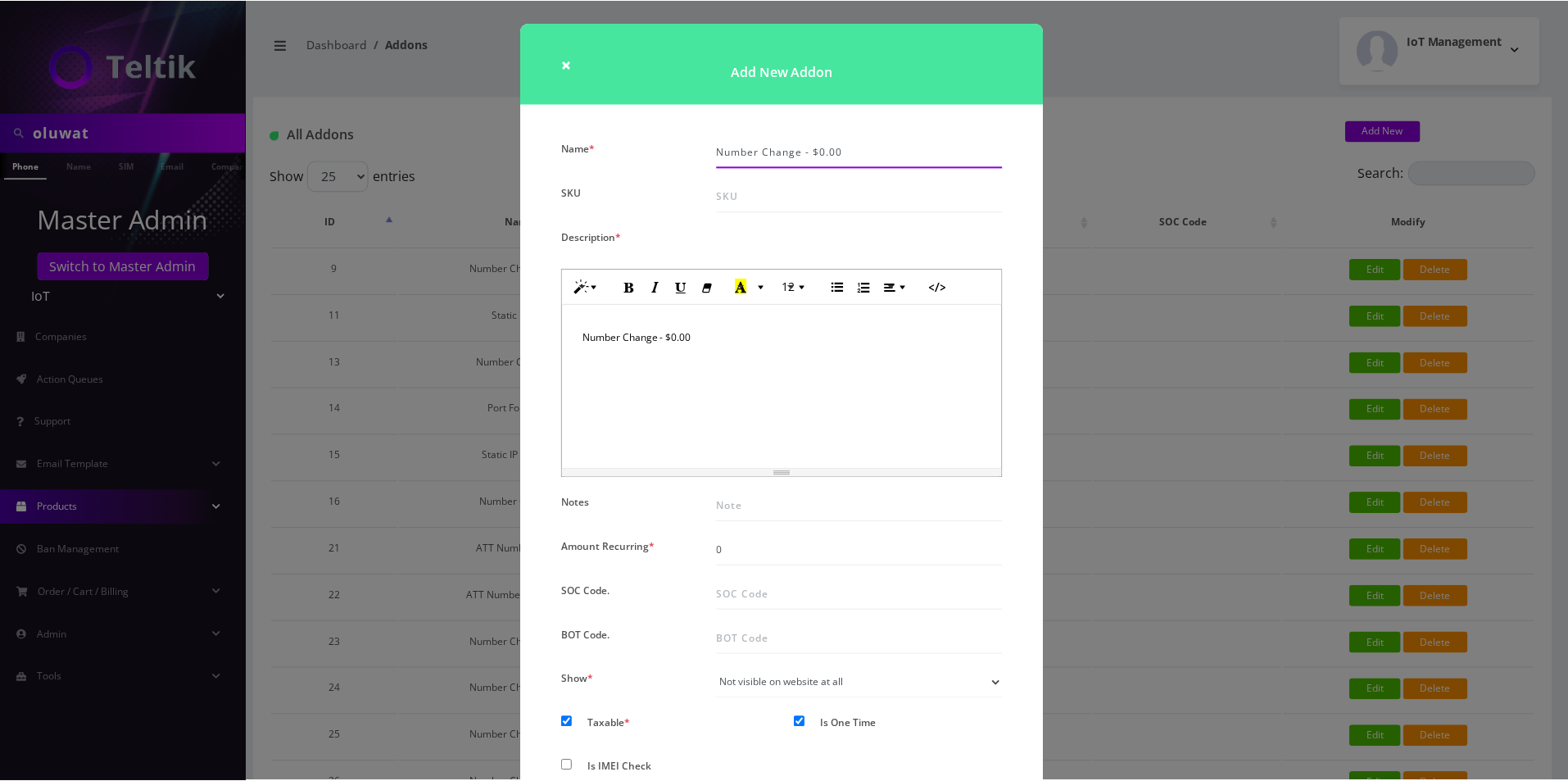
scroll to position [149, 0]
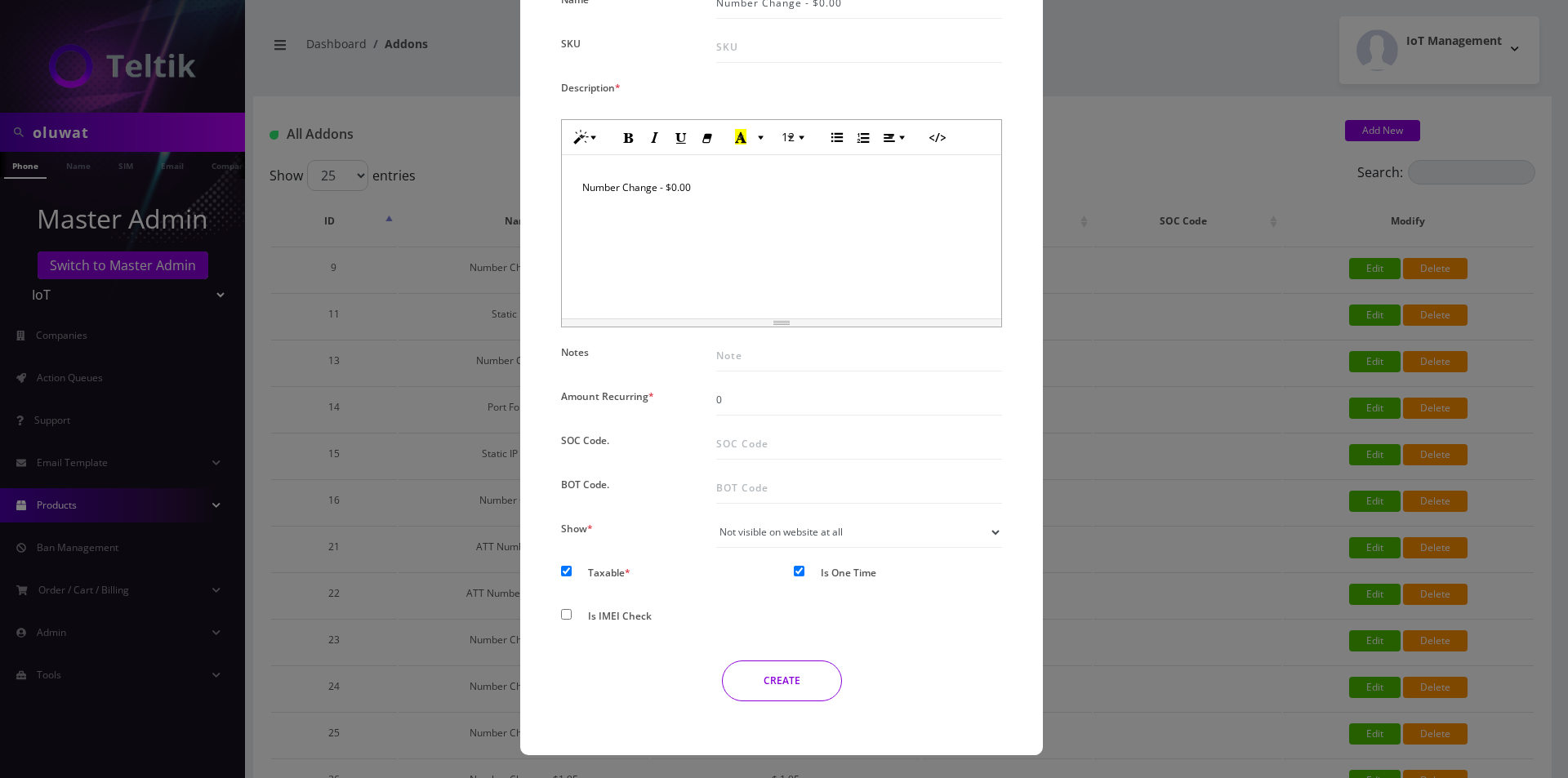
click at [809, 691] on button "CREATE" at bounding box center [782, 680] width 120 height 41
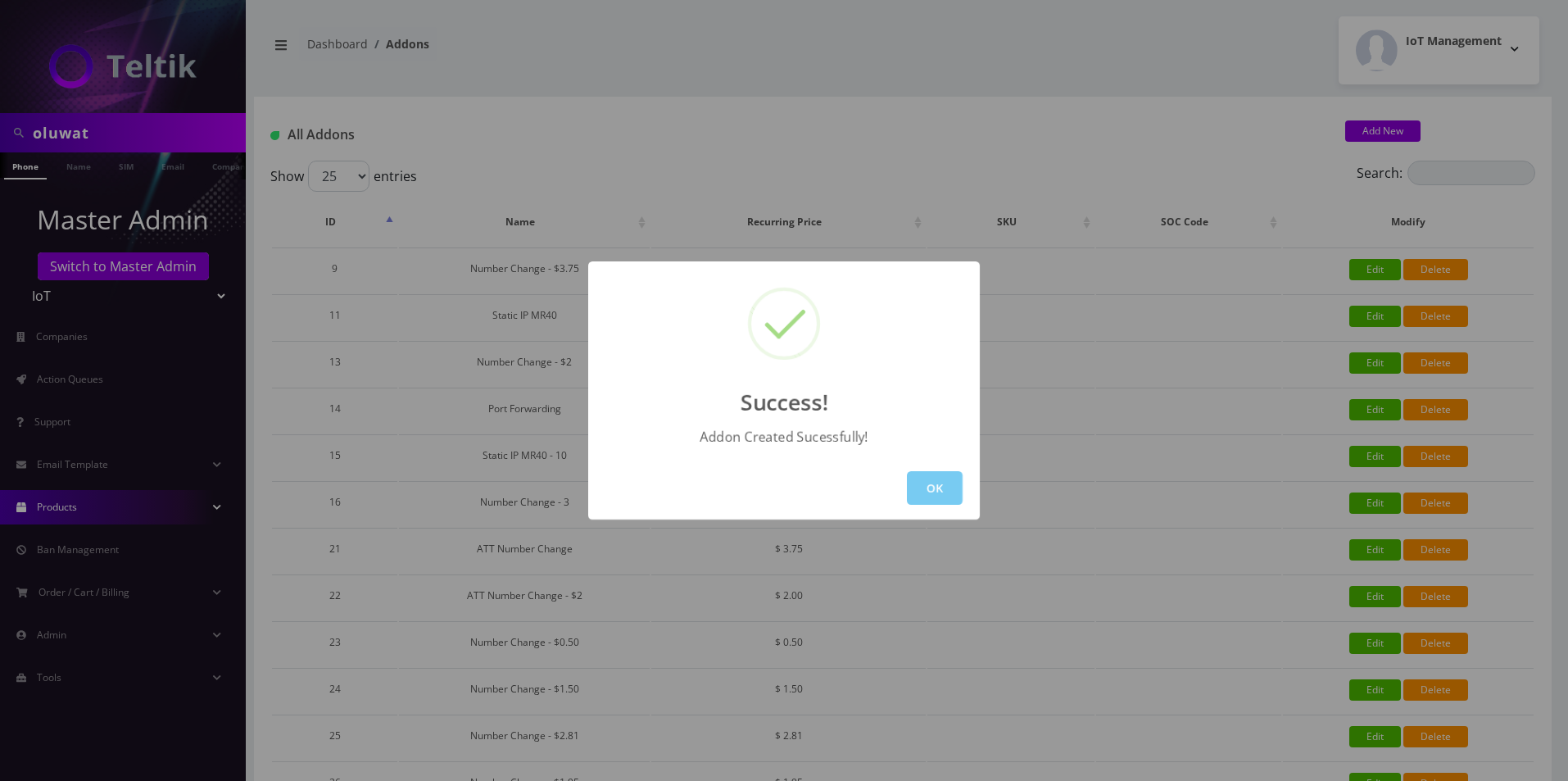
click at [933, 496] on button "OK" at bounding box center [935, 488] width 56 height 33
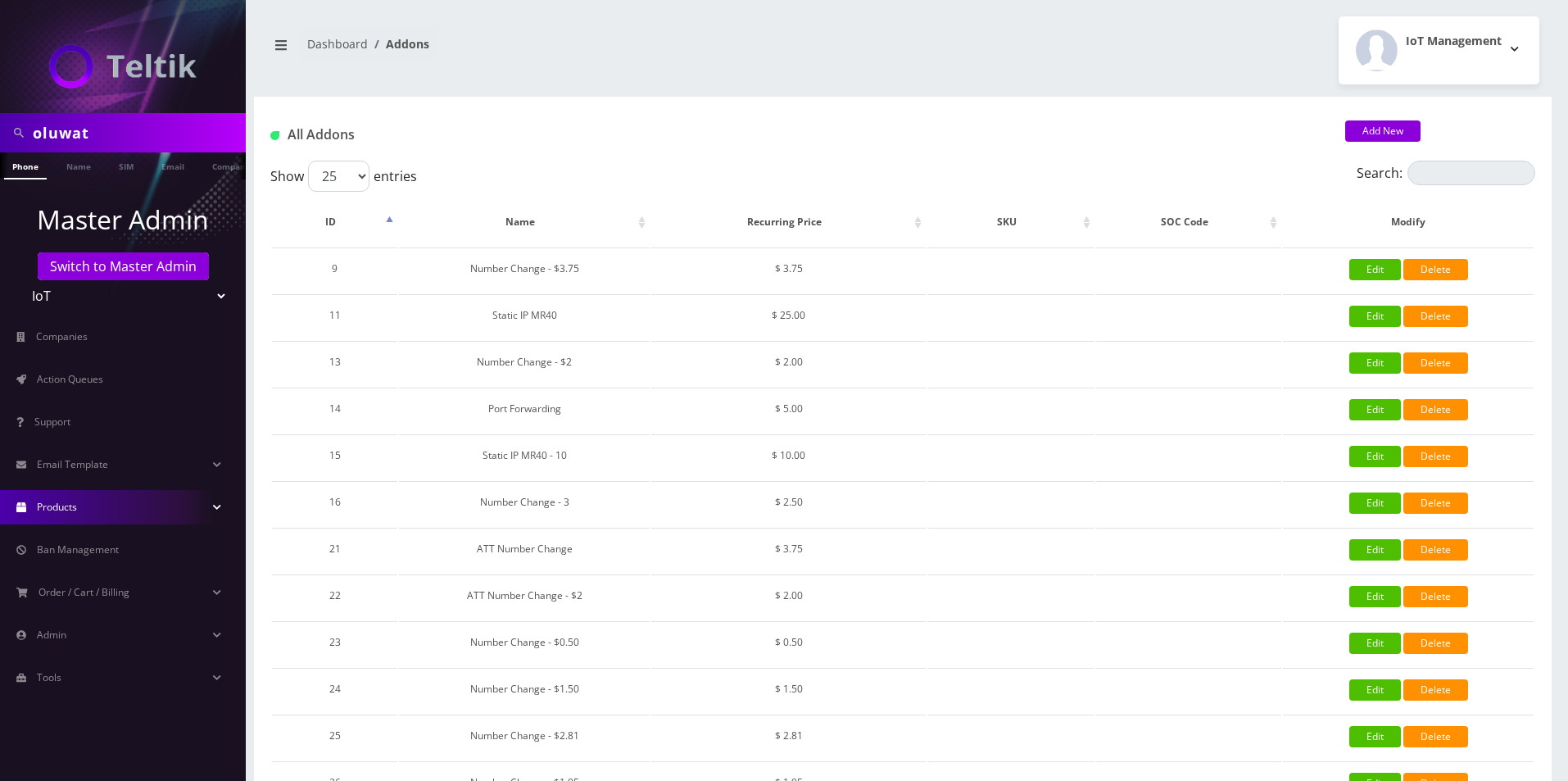
click at [62, 512] on span "Products" at bounding box center [57, 506] width 40 height 14
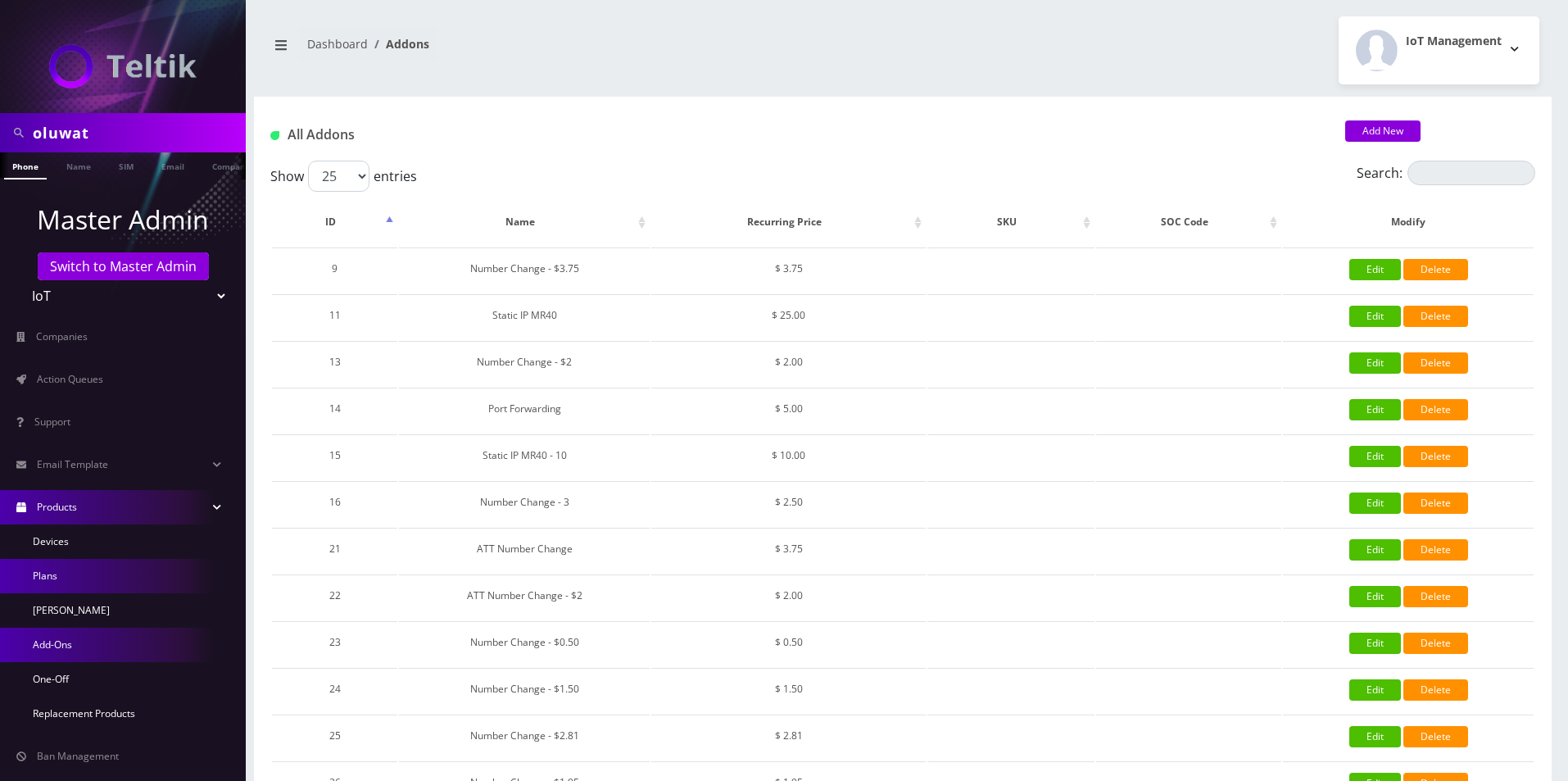
click at [60, 587] on link "Plans" at bounding box center [122, 575] width 246 height 34
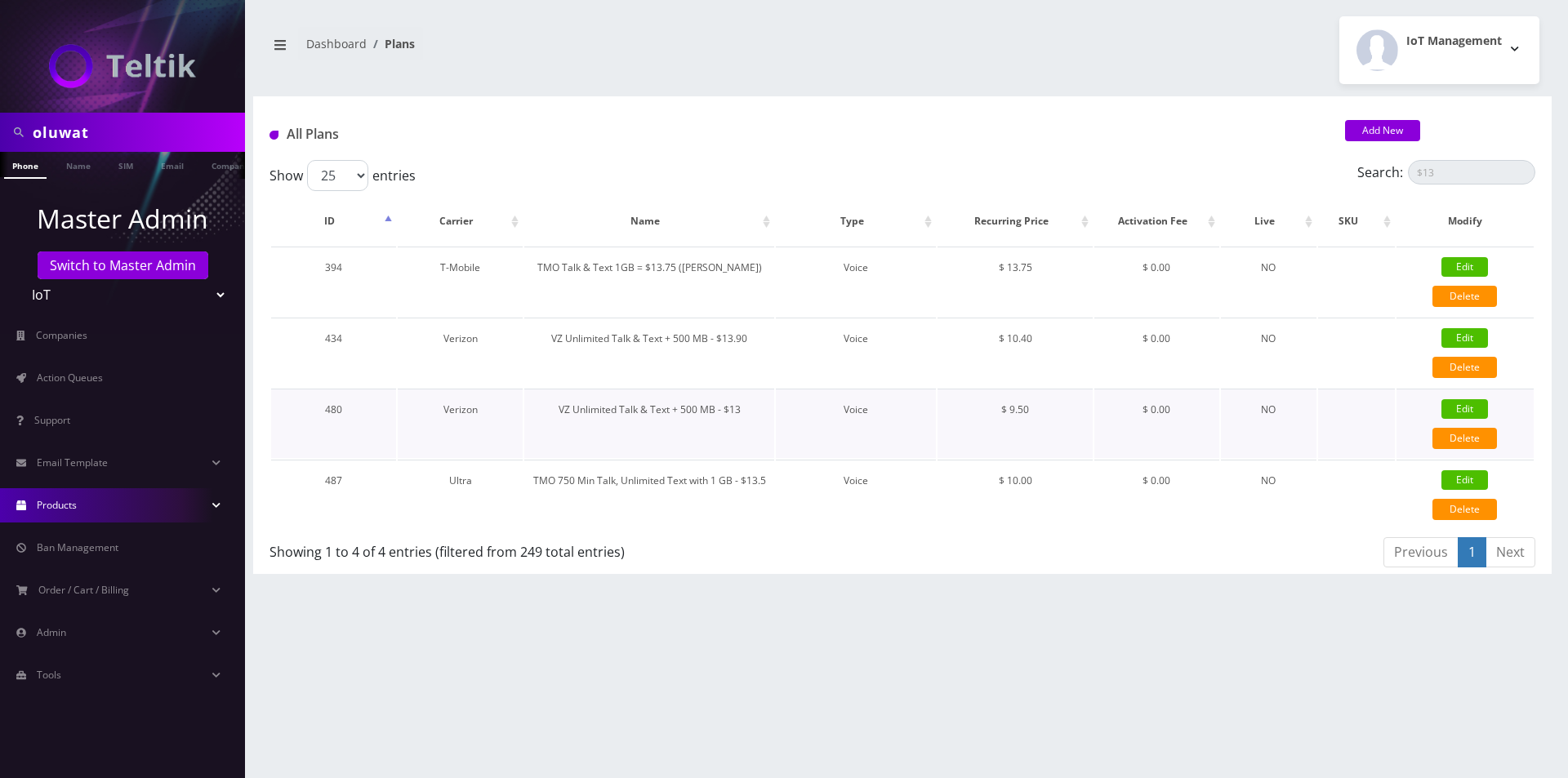
type input "$13"
click at [1448, 405] on link "Edit" at bounding box center [1463, 409] width 46 height 19
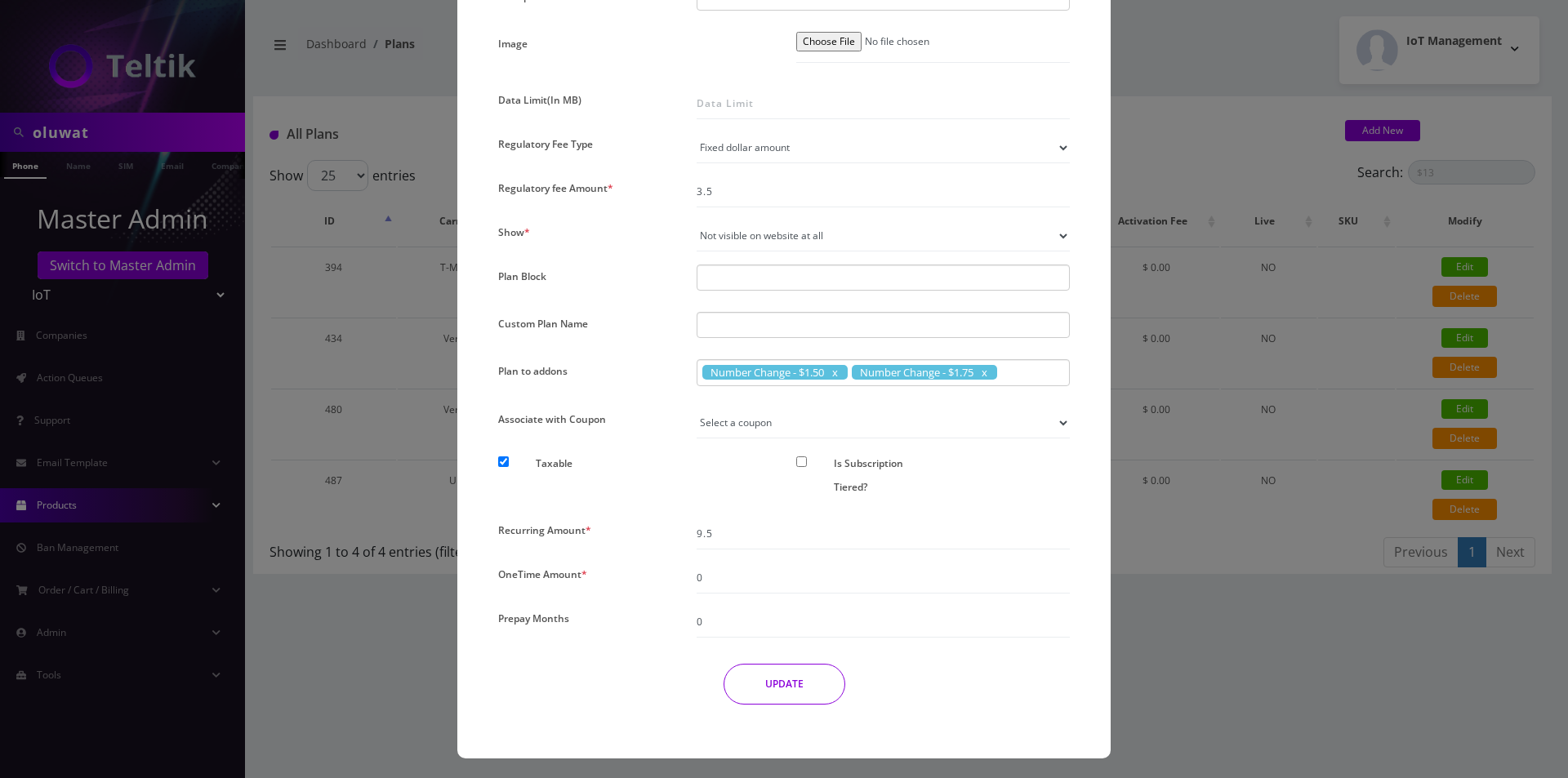
scroll to position [1080, 0]
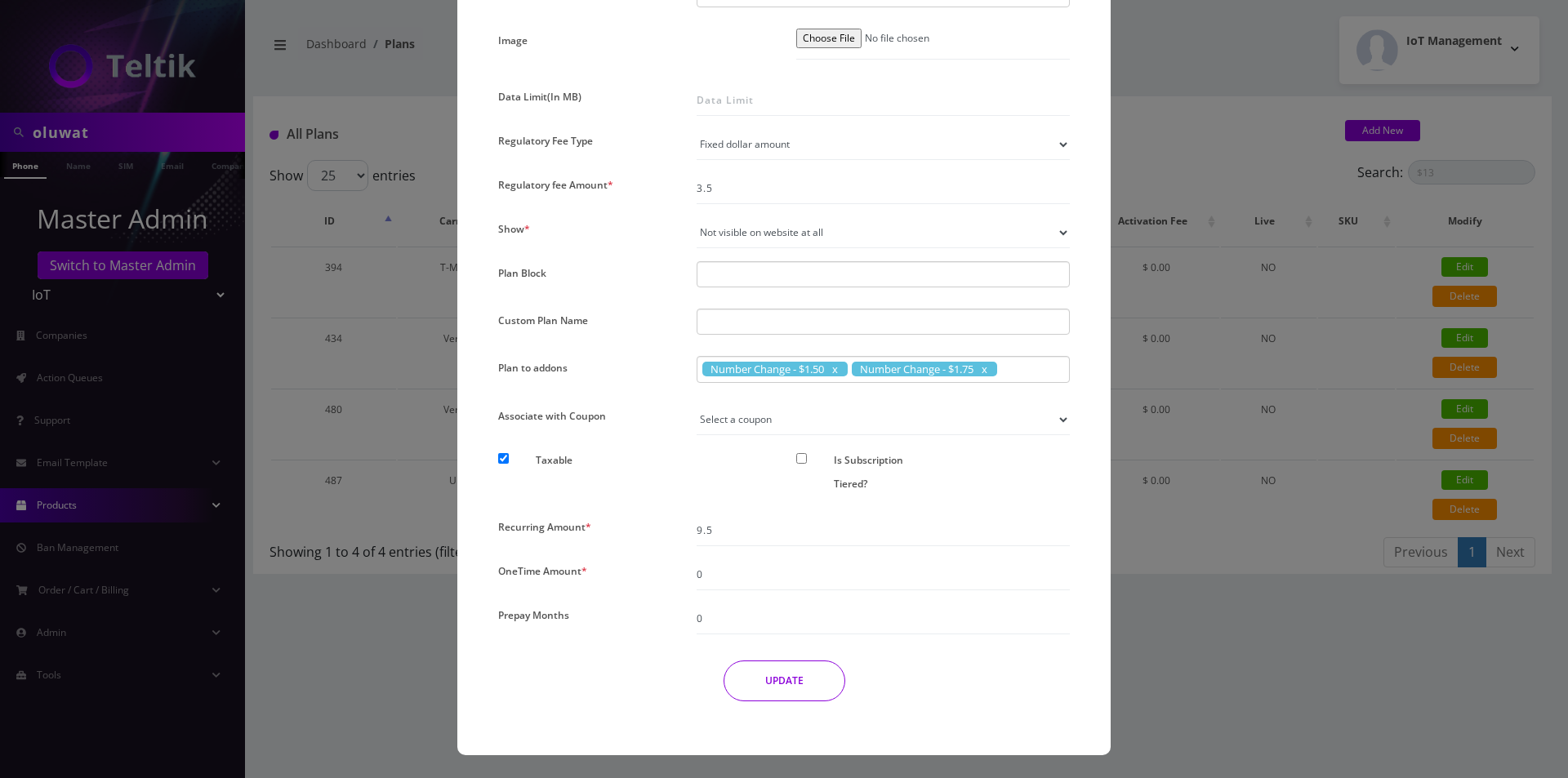
click at [1047, 369] on div "Number Change - $1.50 Number Change - $1.75" at bounding box center [883, 369] width 373 height 27
paste input "Number Change - $0.00"
type input "Number Change - $0.00"
click at [1042, 398] on div "Number Change - $0.00" at bounding box center [1036, 410] width 71 height 64
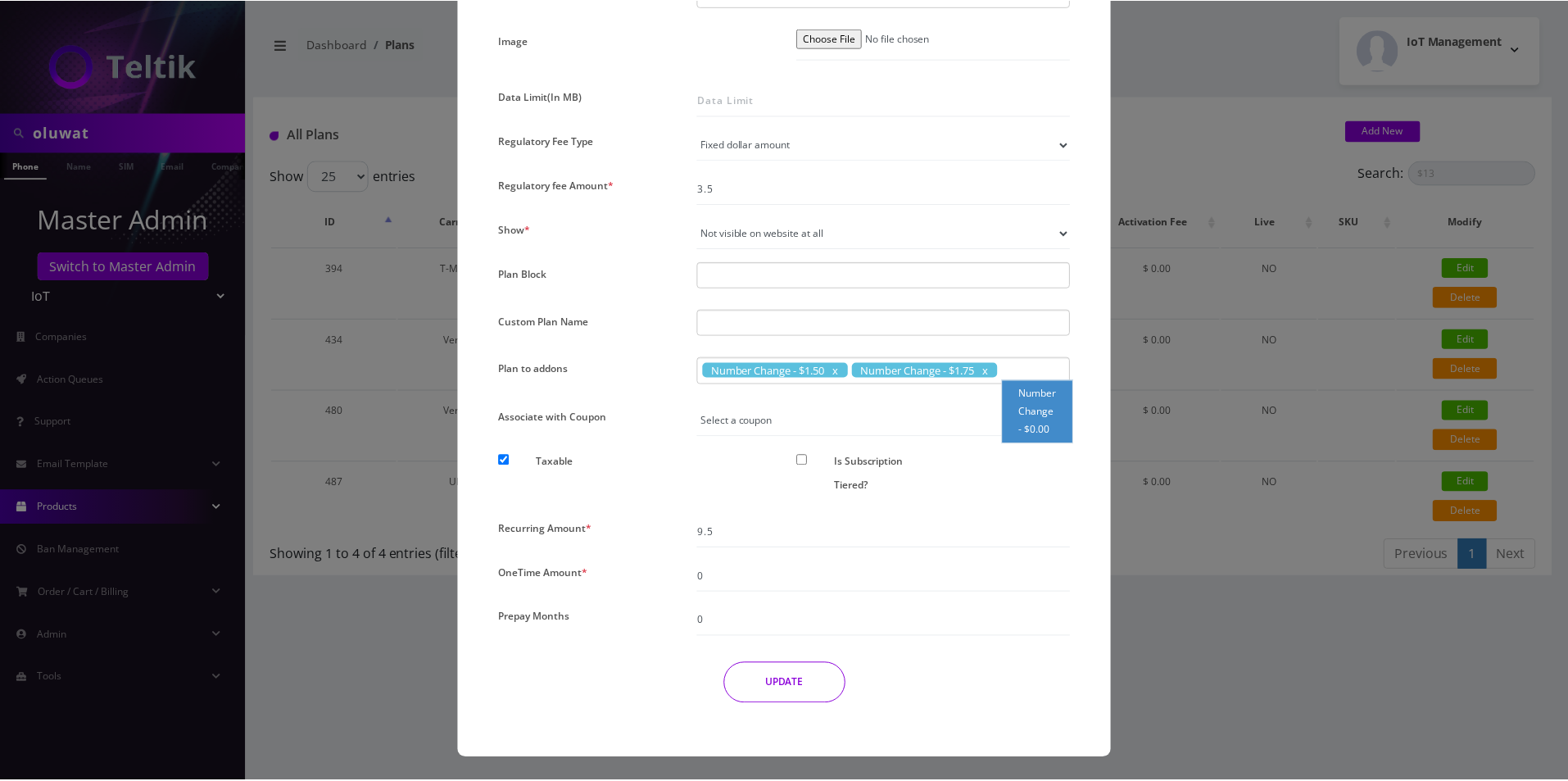
scroll to position [0, 0]
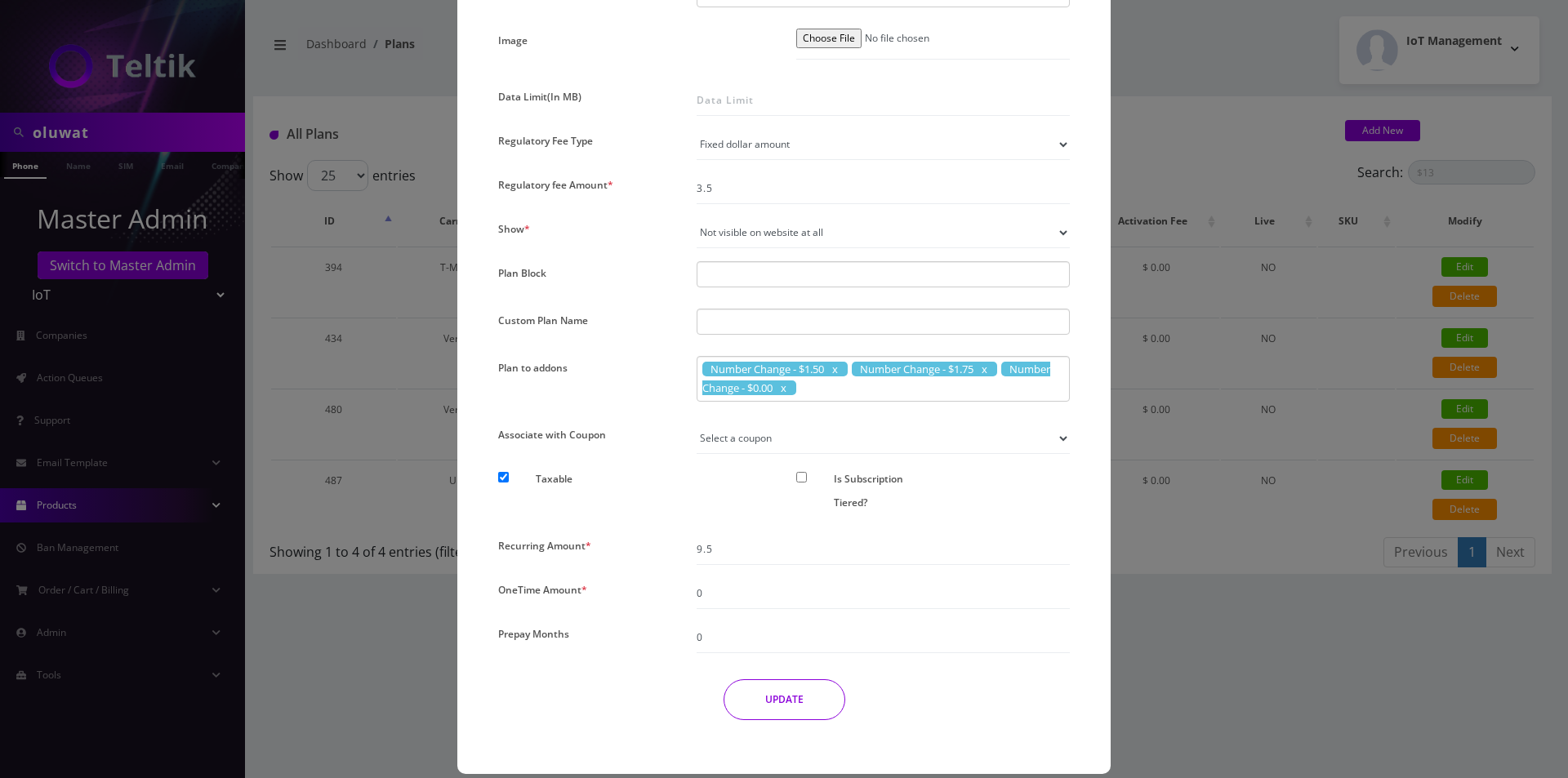
click at [819, 701] on button "UPDATE" at bounding box center [784, 699] width 122 height 41
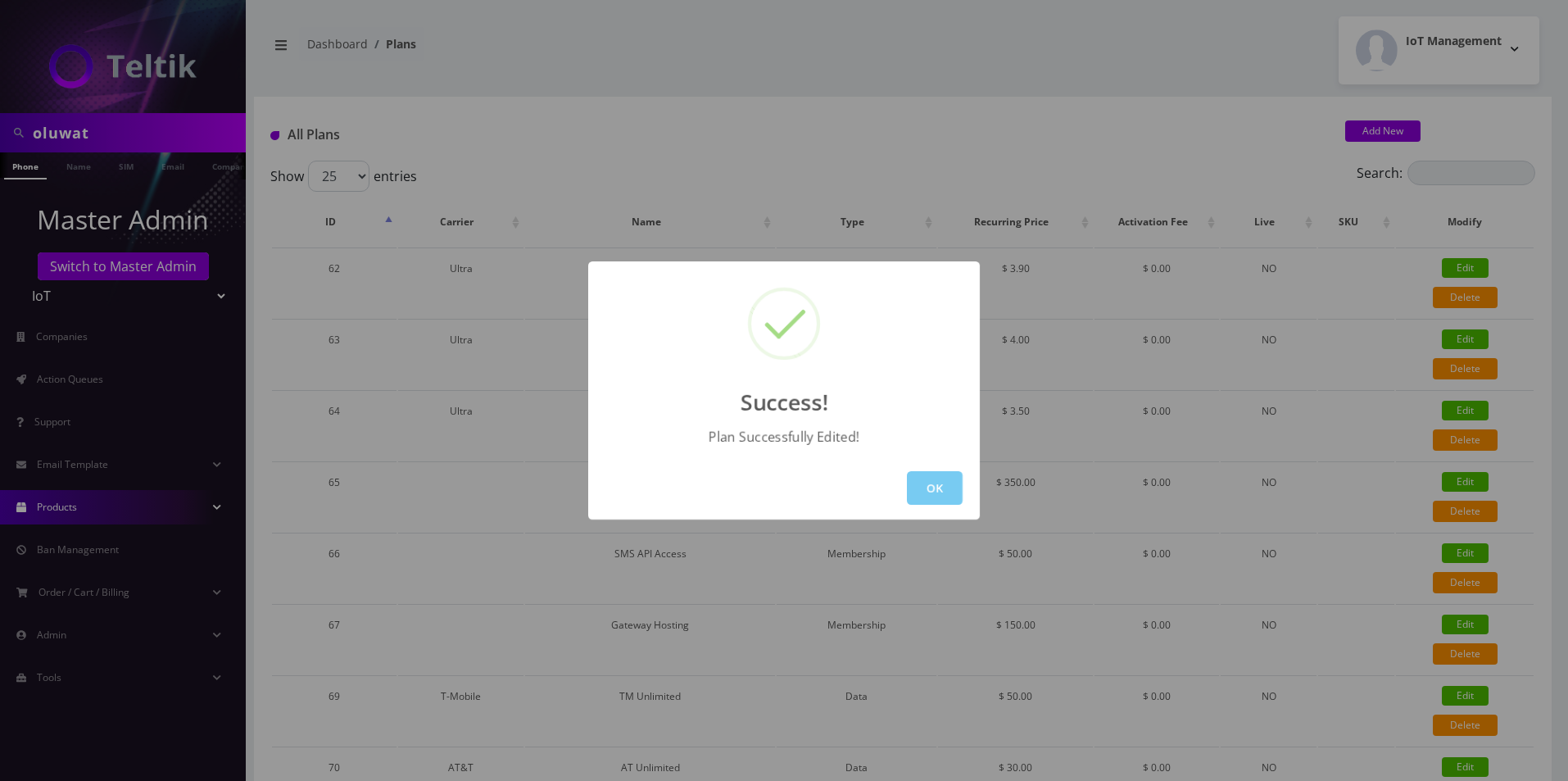
click at [923, 490] on button "OK" at bounding box center [935, 488] width 56 height 33
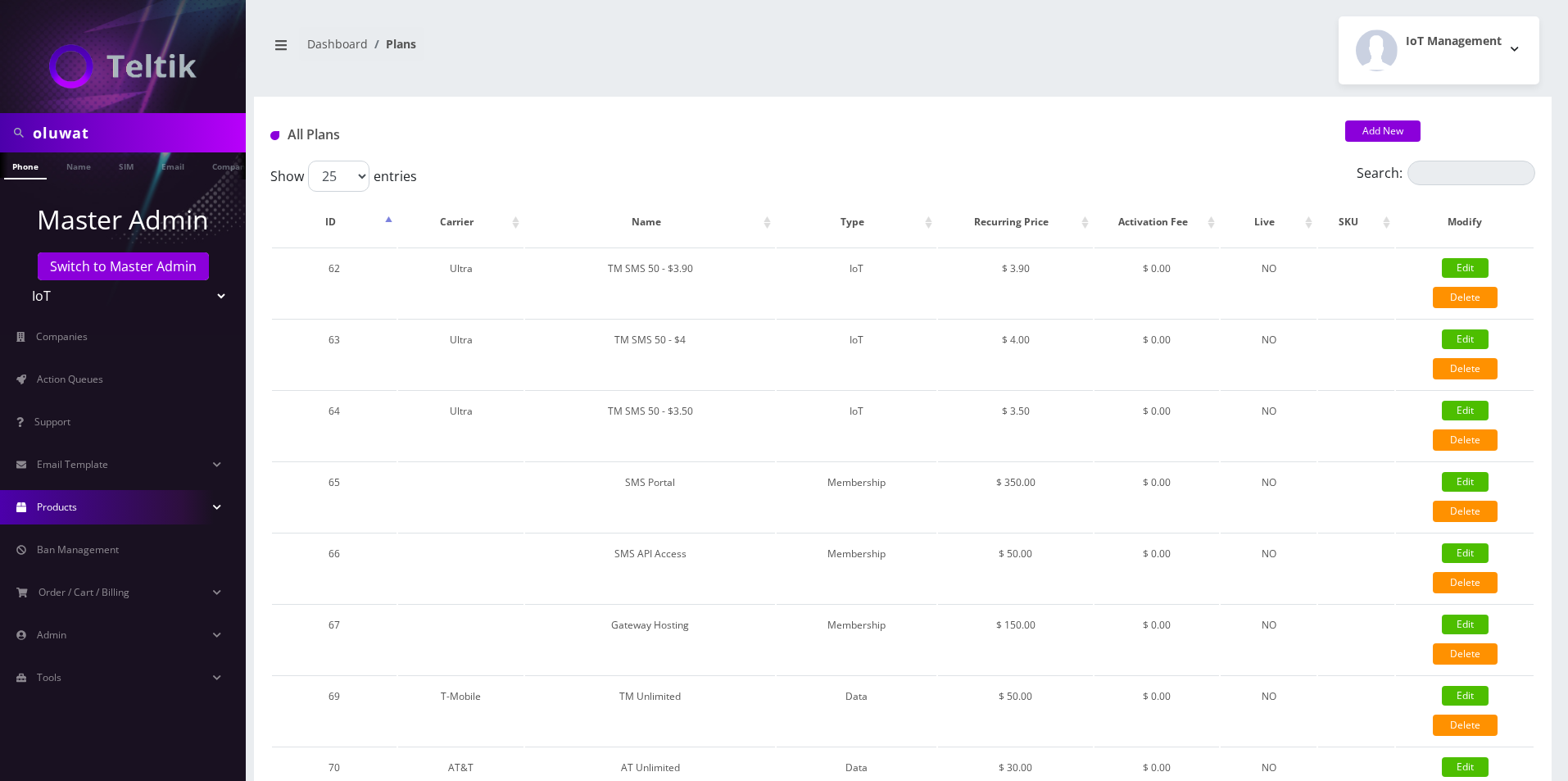
click at [100, 148] on input "oluwat" at bounding box center [136, 133] width 209 height 31
type input "atrigos"
drag, startPoint x: 101, startPoint y: 165, endPoint x: 86, endPoint y: 166, distance: 15.0
click at [98, 165] on li "Name" at bounding box center [79, 165] width 49 height 27
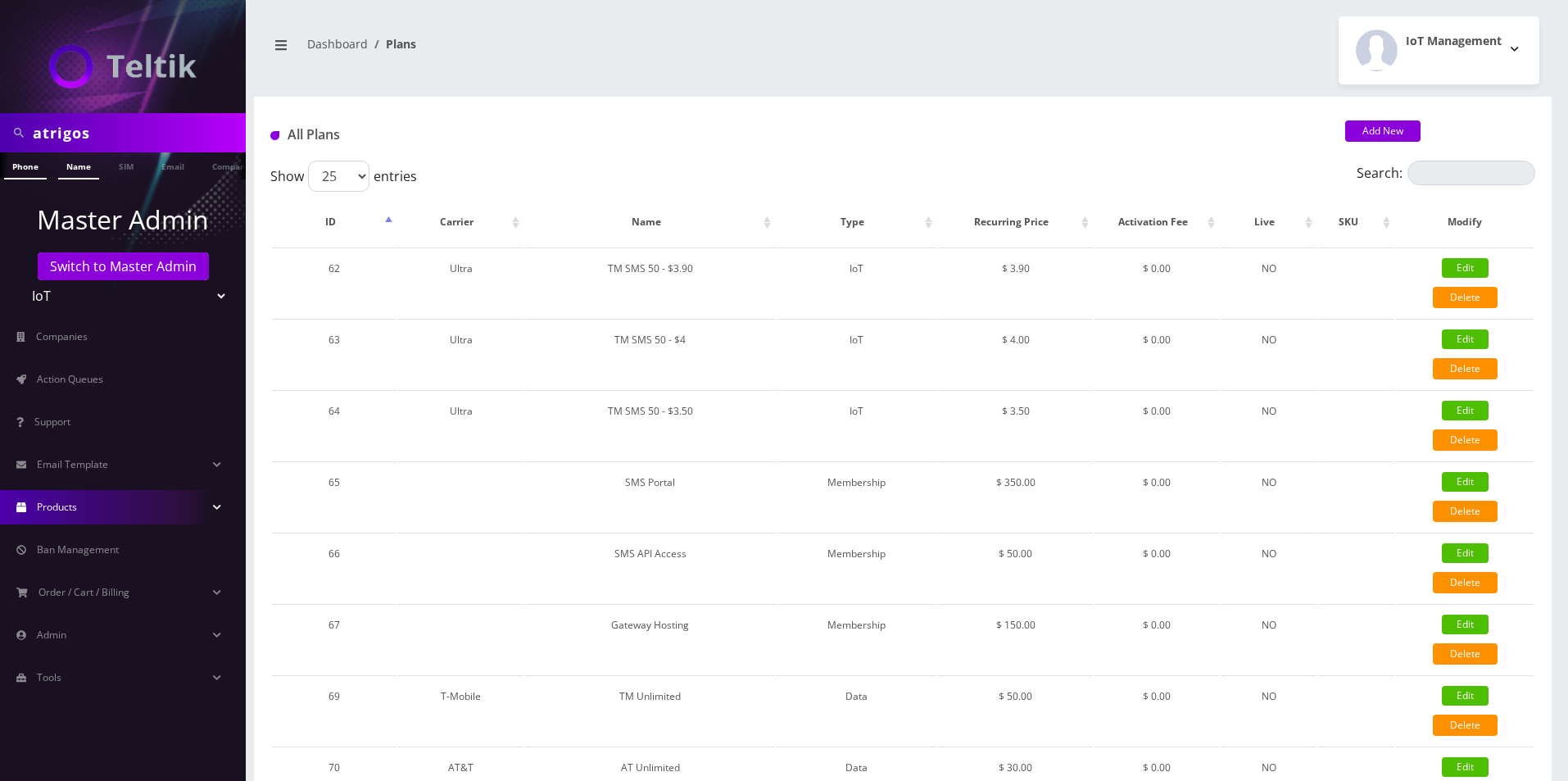
click at [86, 166] on link "Name" at bounding box center [79, 165] width 41 height 27
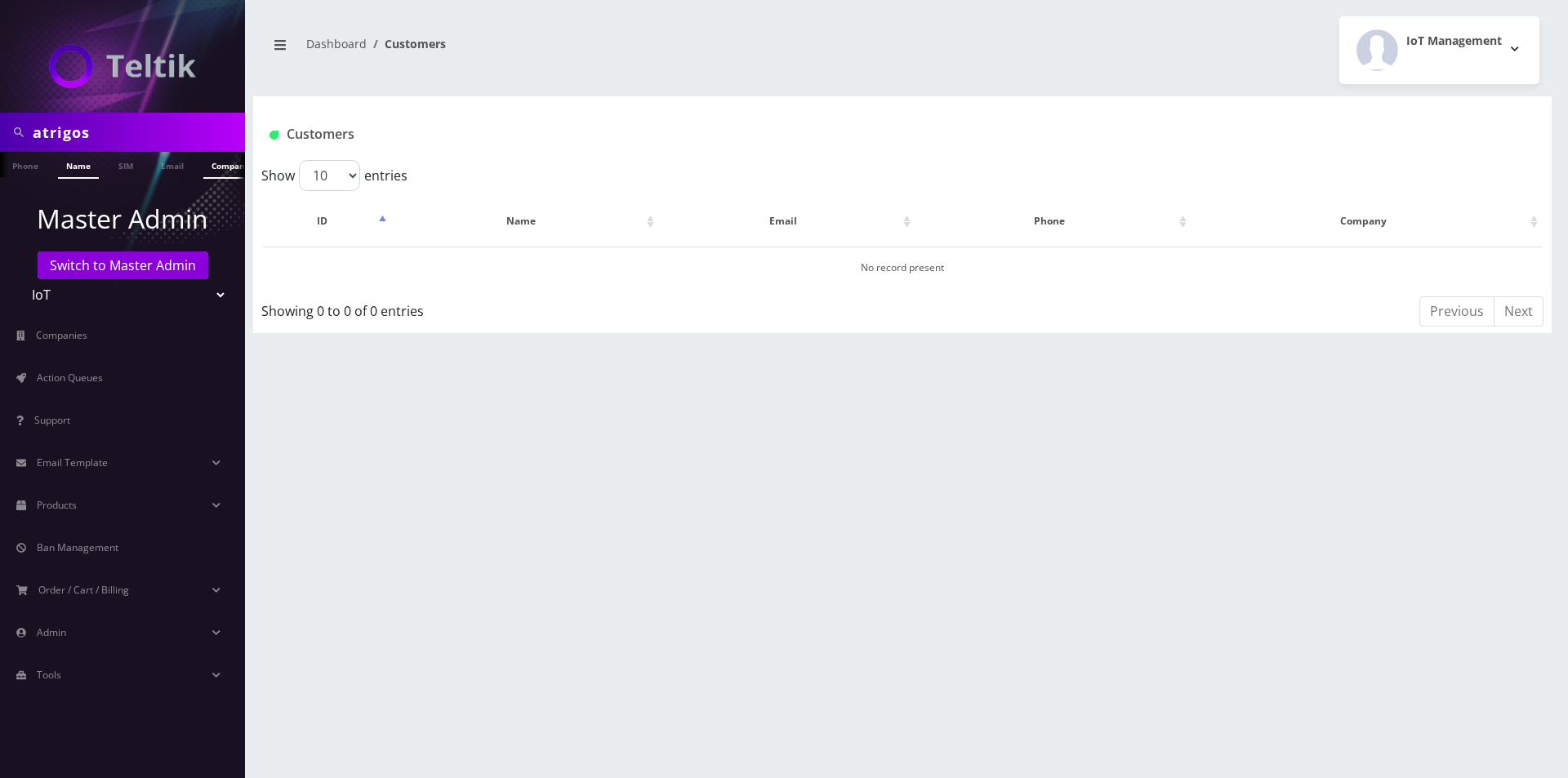
click at [210, 159] on link "Company" at bounding box center [230, 165] width 55 height 27
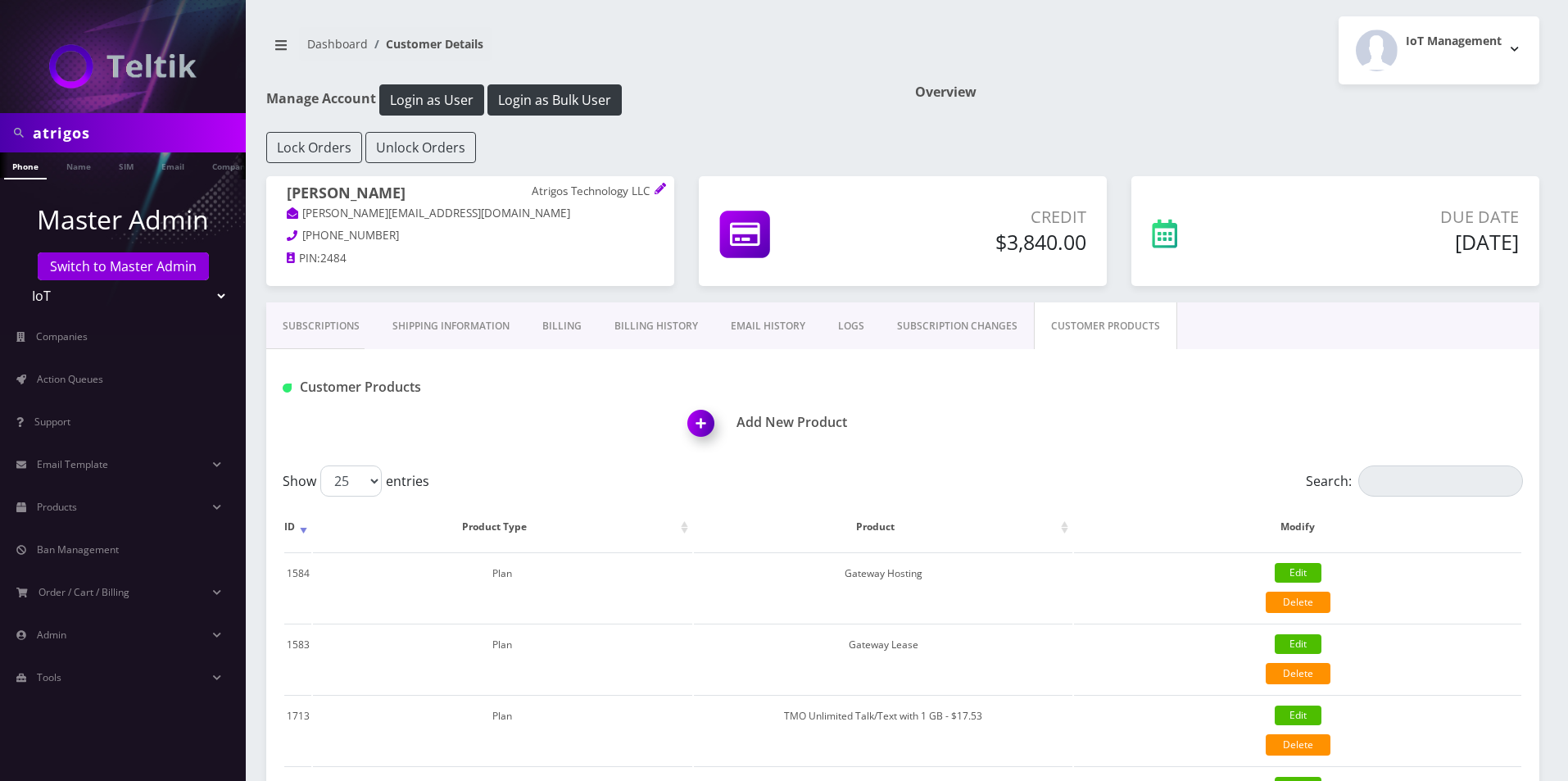
click at [695, 426] on img at bounding box center [704, 429] width 48 height 48
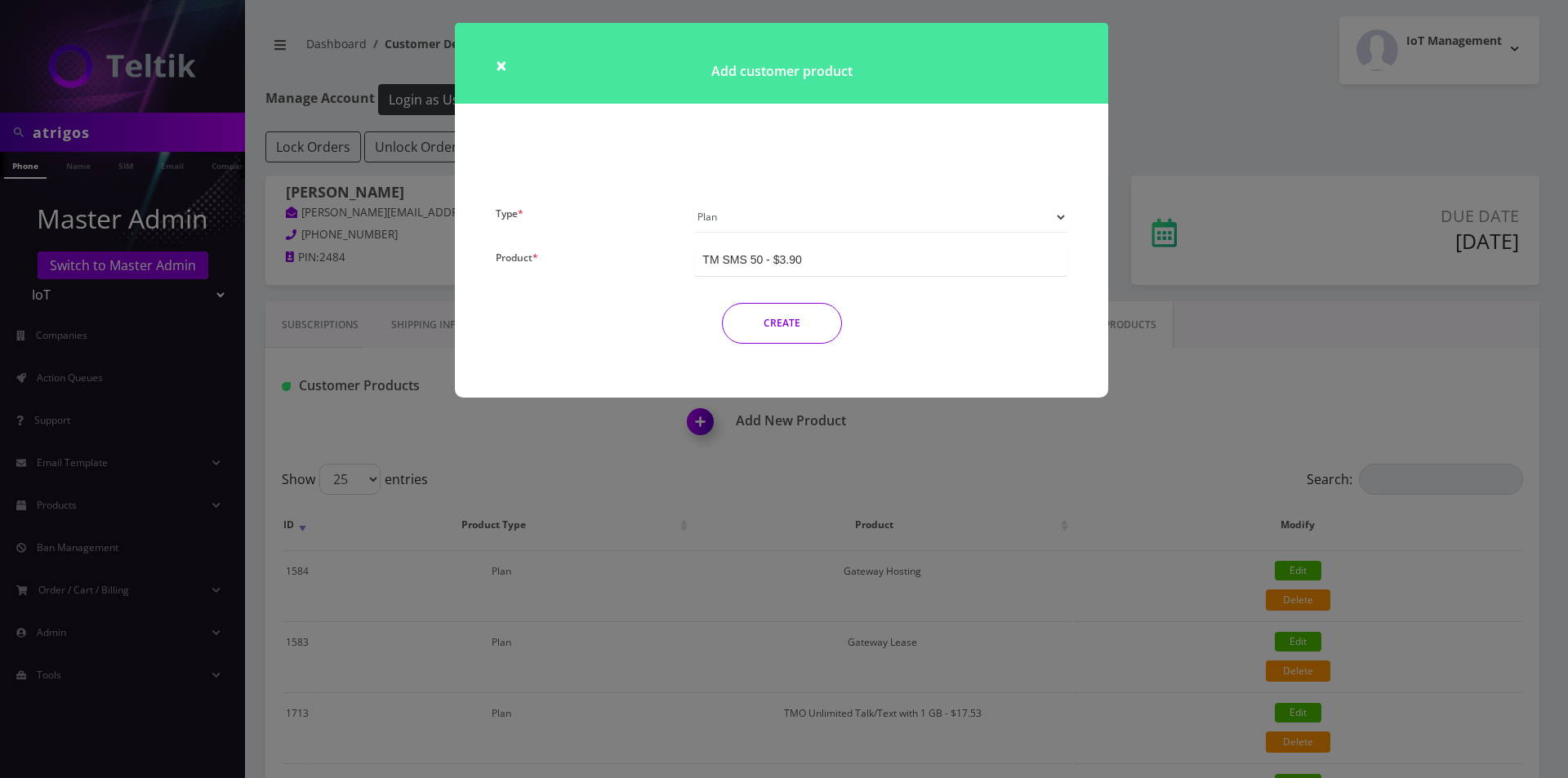
click at [730, 215] on select "Plan Device Sim Addon One-off" at bounding box center [880, 217] width 373 height 31
select select "4"
click at [694, 201] on select "Plan Device Sim Addon One-off" at bounding box center [880, 217] width 373 height 31
click at [845, 256] on div "Number Change - $3.75" at bounding box center [880, 260] width 373 height 30
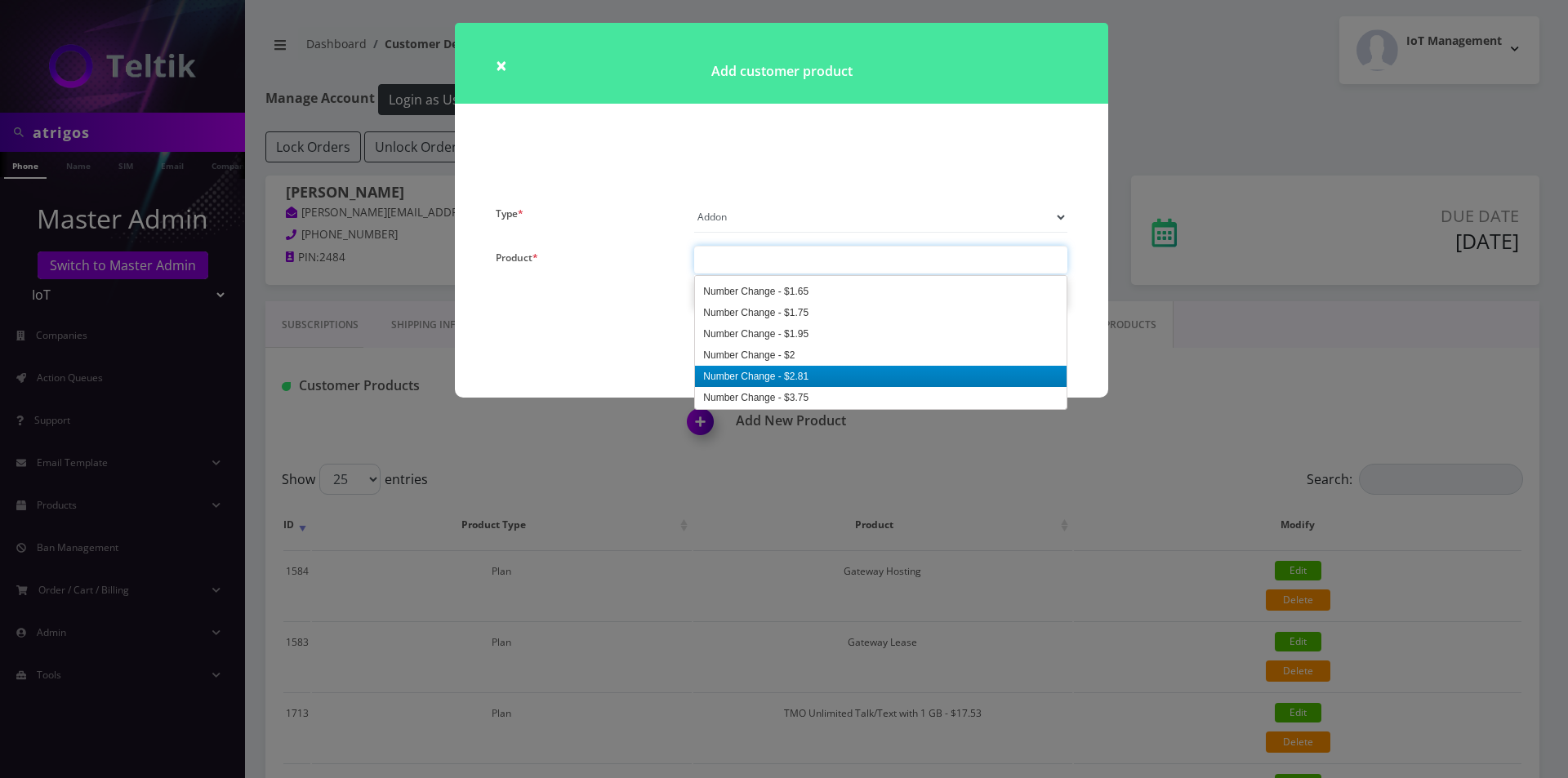
paste input "Number Change - $0.00"
type input "Number Change - $0.00"
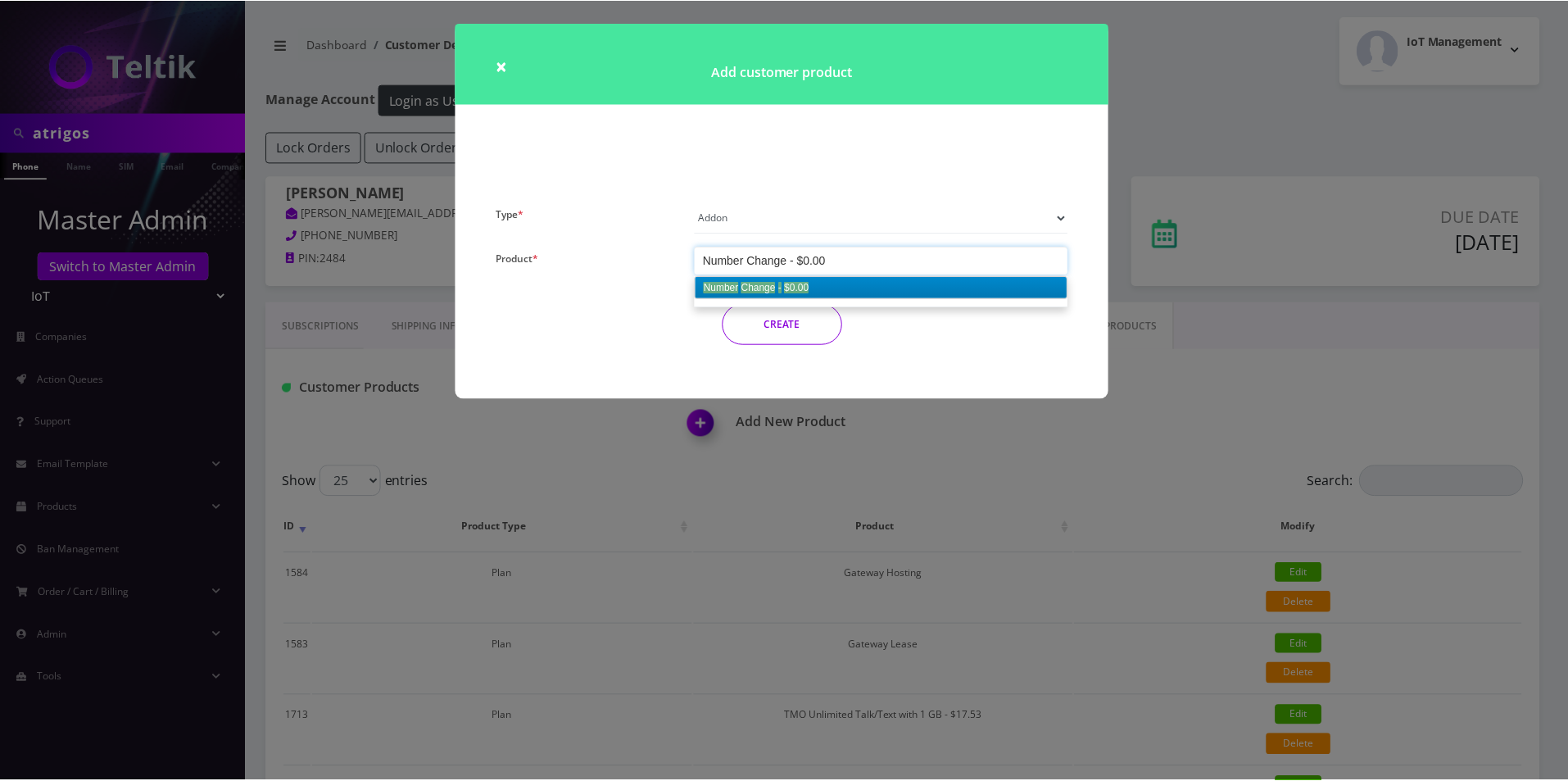
scroll to position [0, 0]
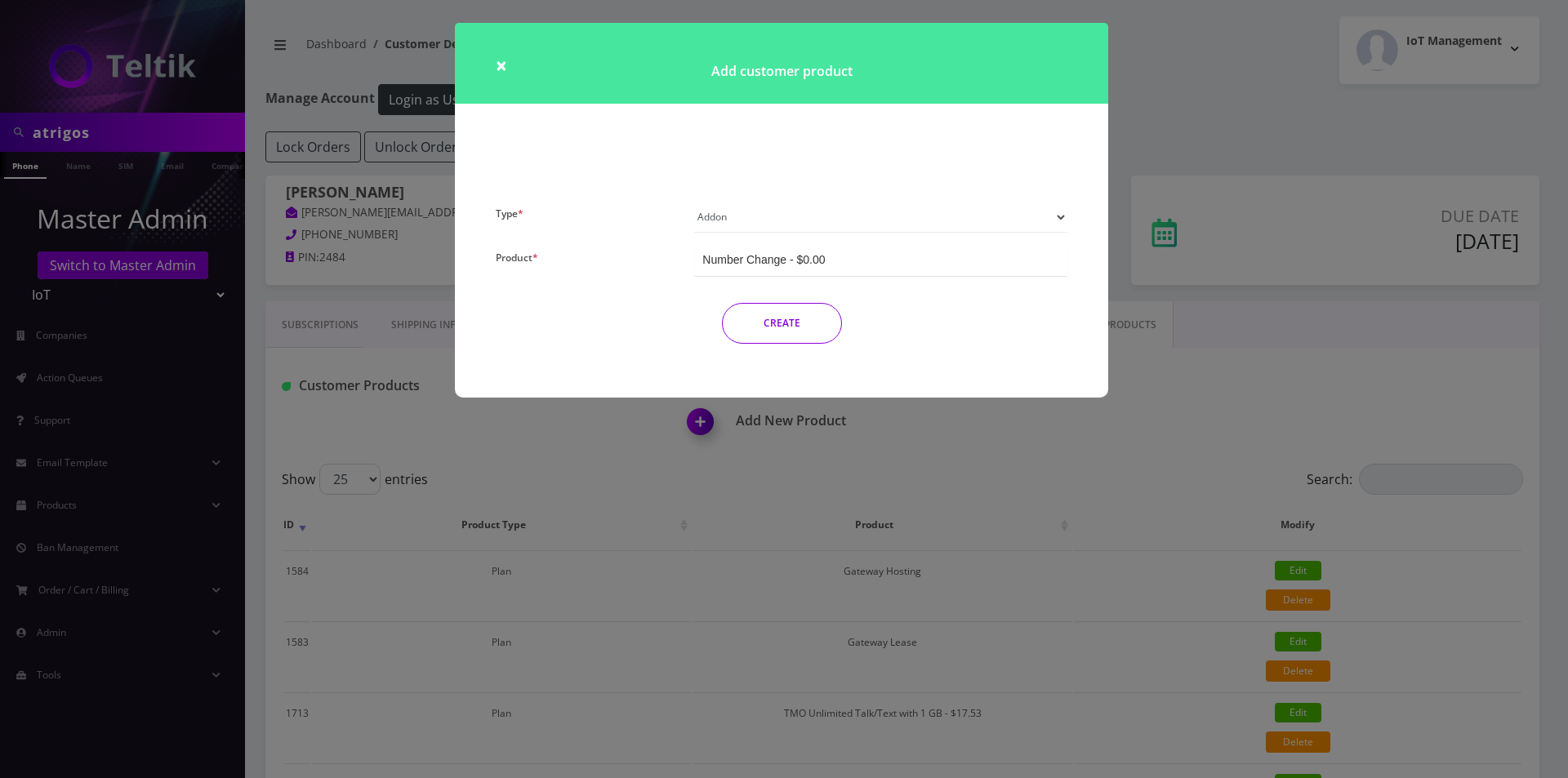
drag, startPoint x: 827, startPoint y: 286, endPoint x: 820, endPoint y: 300, distance: 15.7
click at [804, 323] on button "CREATE" at bounding box center [782, 323] width 120 height 41
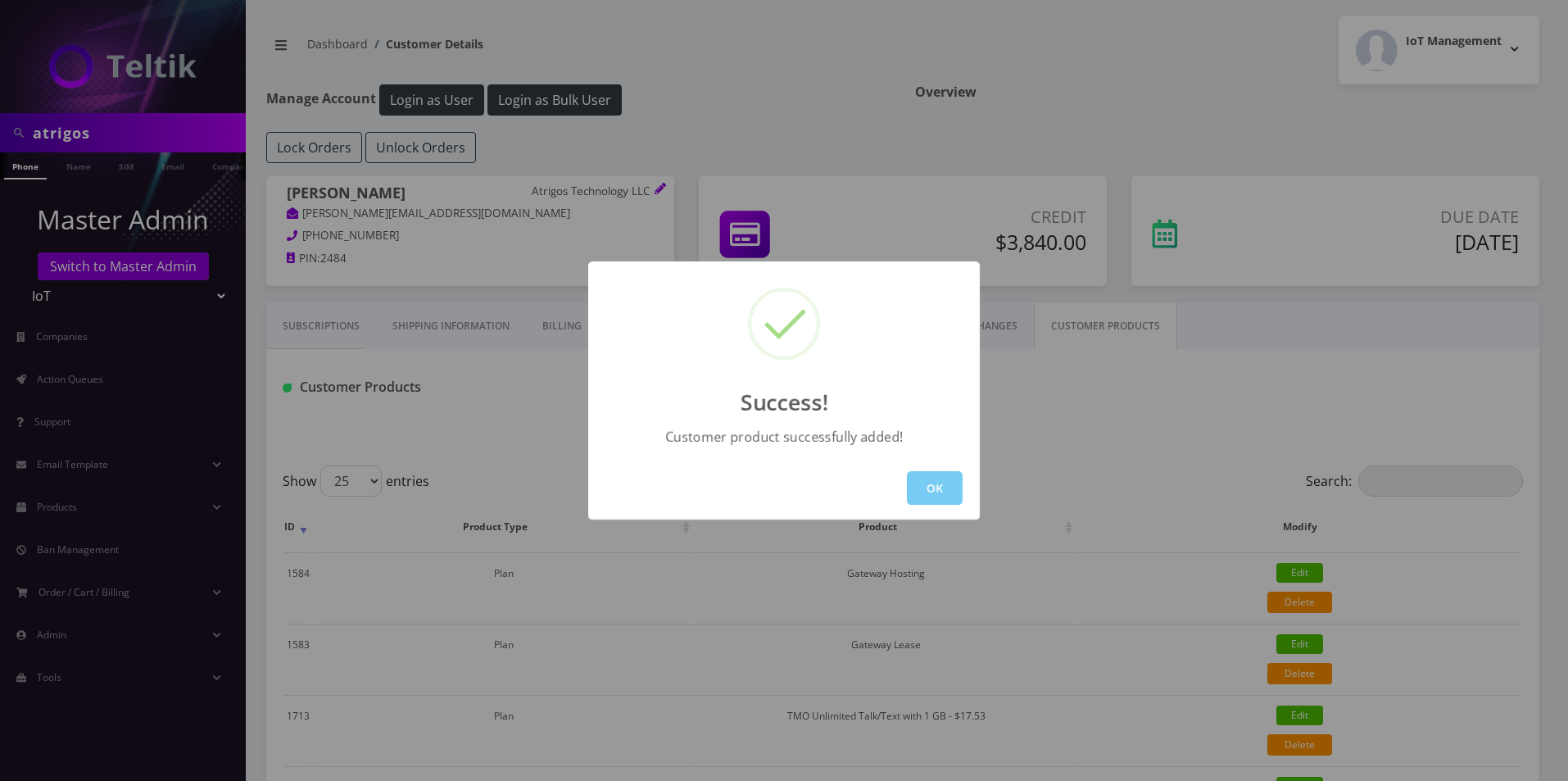
click at [939, 484] on button "OK" at bounding box center [935, 488] width 56 height 33
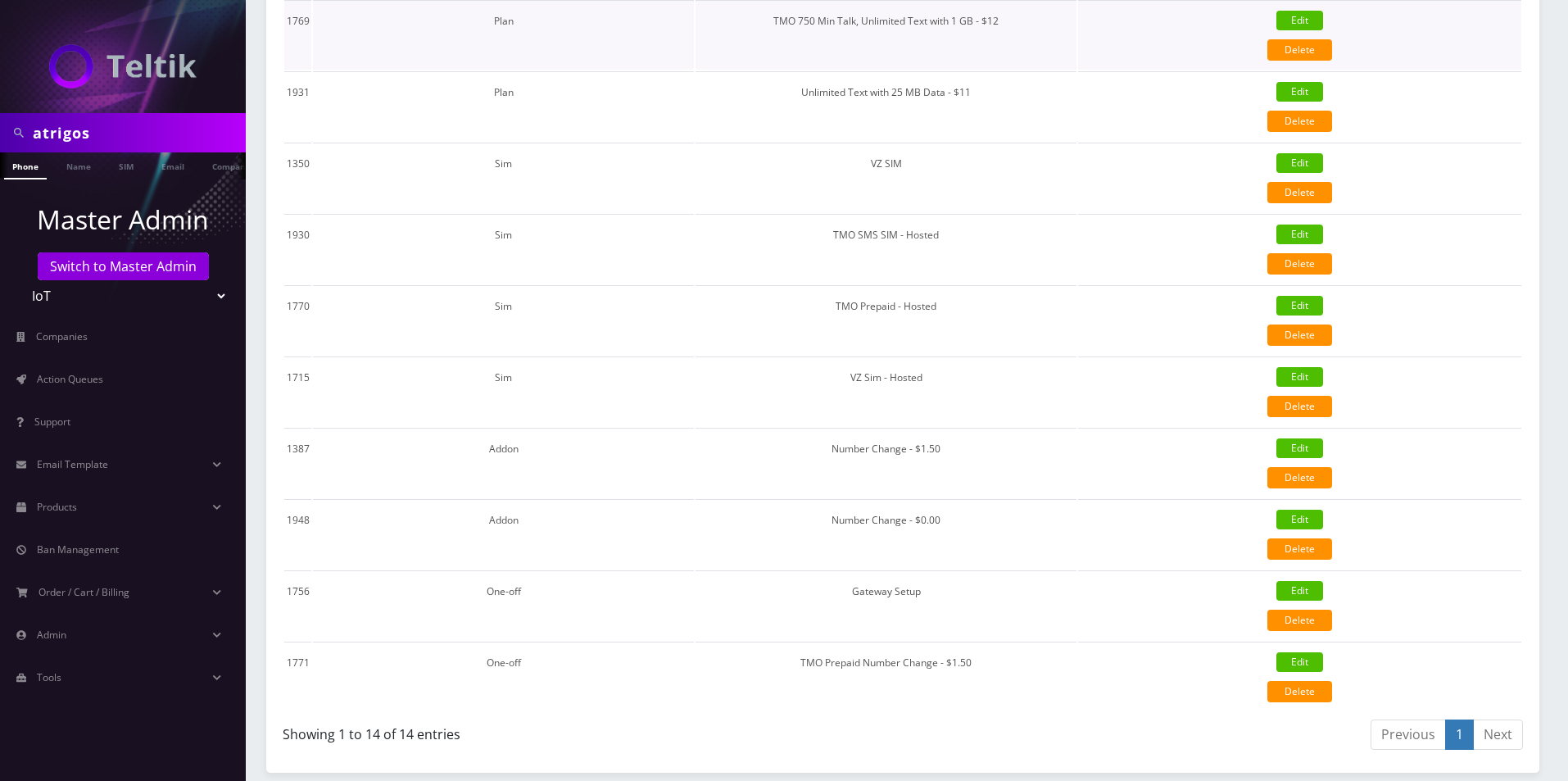
scroll to position [1064, 0]
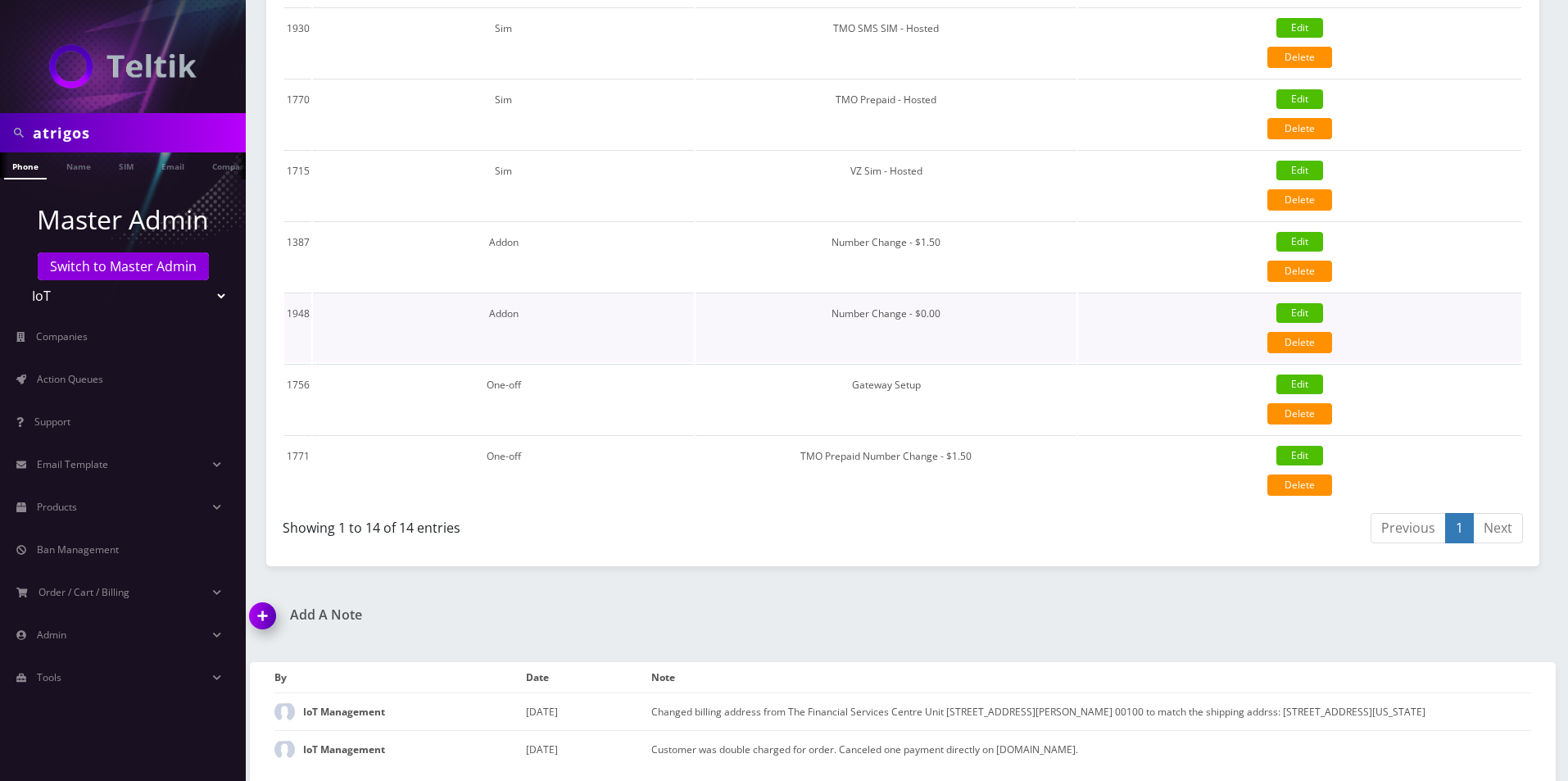
click at [501, 294] on td "Addon" at bounding box center [504, 327] width 381 height 70
copy td "Addon"
click at [1301, 261] on link "Delete" at bounding box center [1300, 271] width 65 height 21
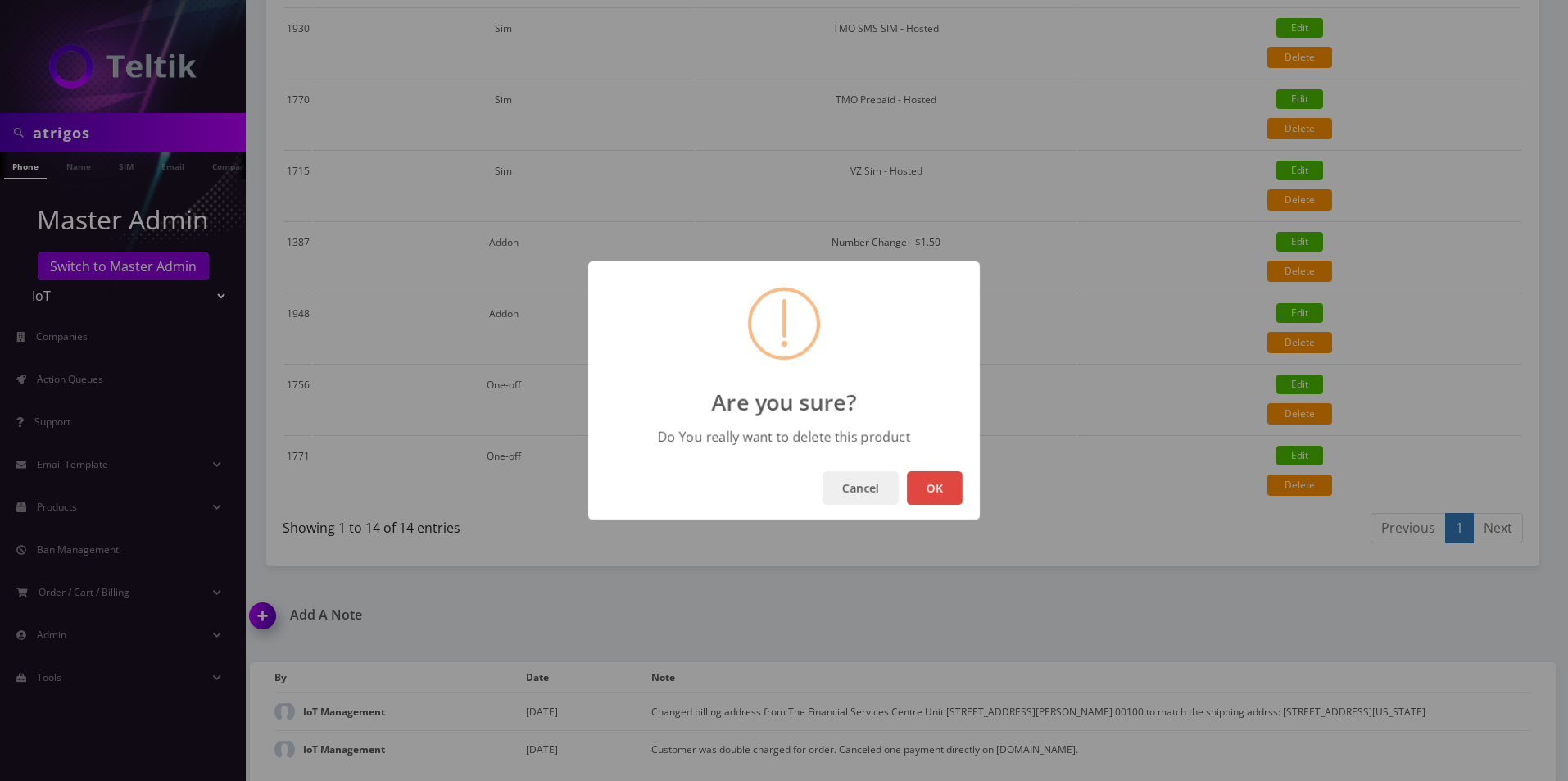
click at [942, 487] on button "OK" at bounding box center [935, 488] width 56 height 33
click at [944, 500] on button "OK" at bounding box center [935, 488] width 56 height 33
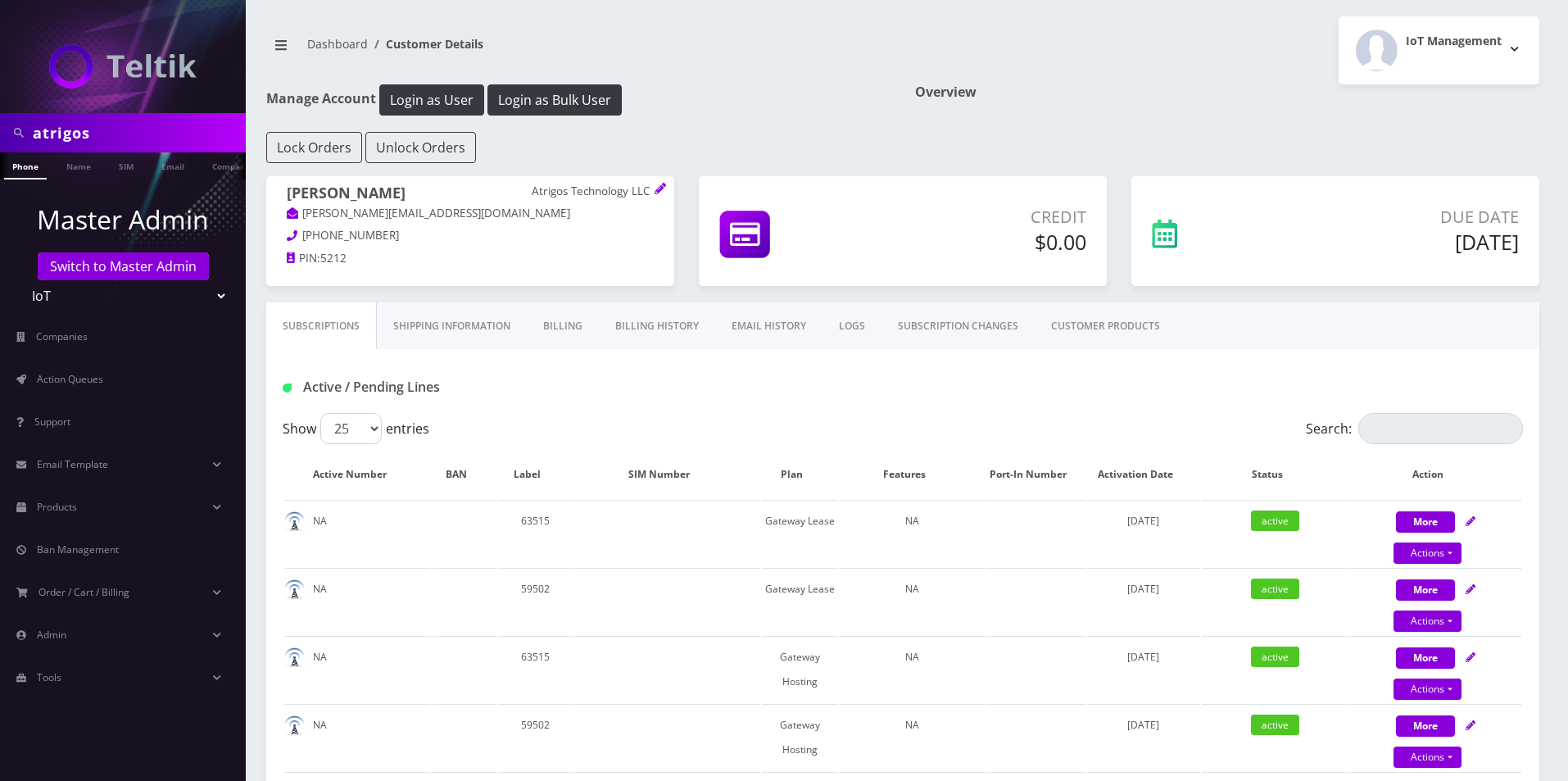
click at [1090, 319] on link "CUSTOMER PRODUCTS" at bounding box center [1105, 326] width 142 height 47
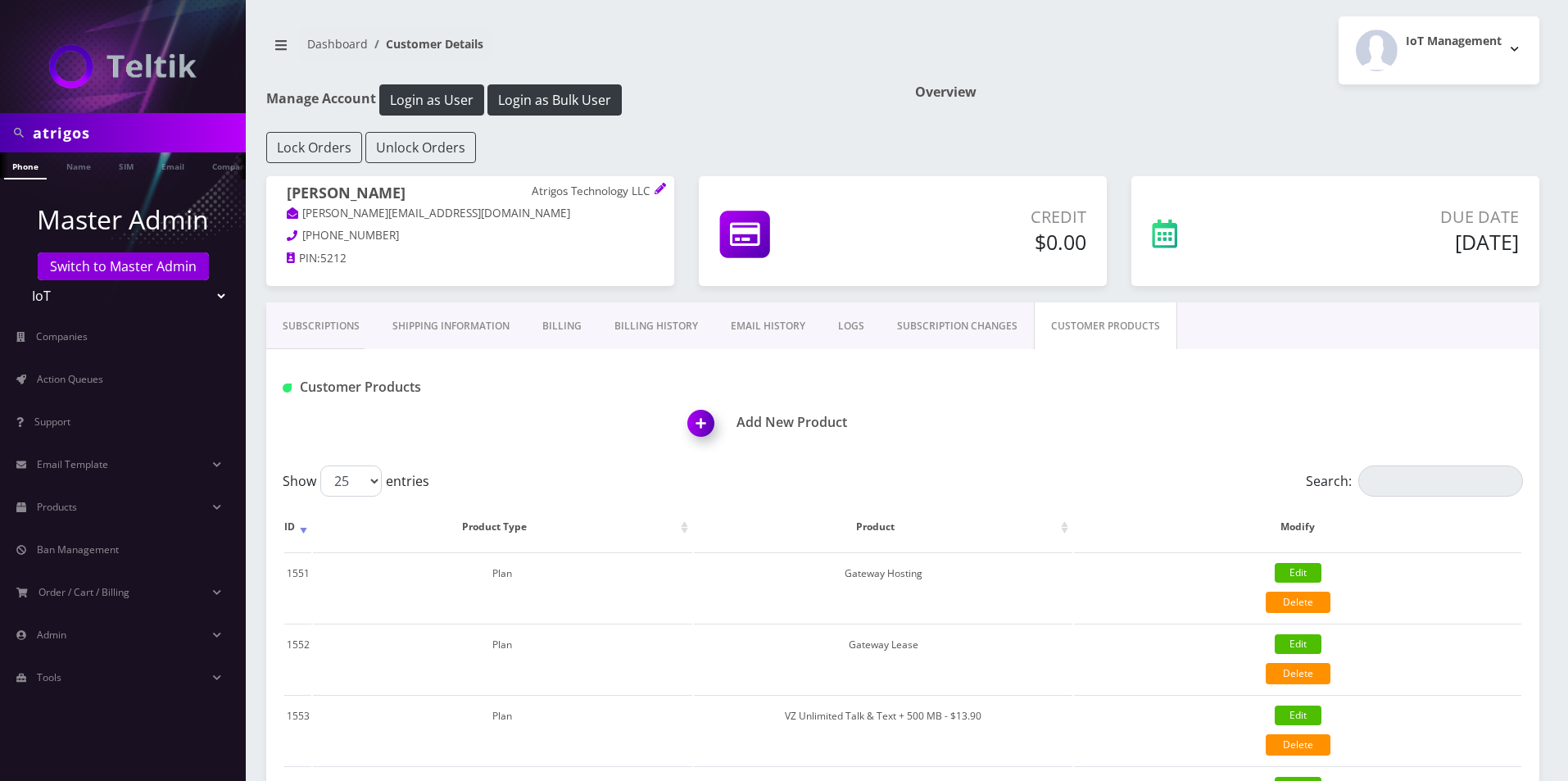
click at [688, 416] on img at bounding box center [704, 429] width 48 height 48
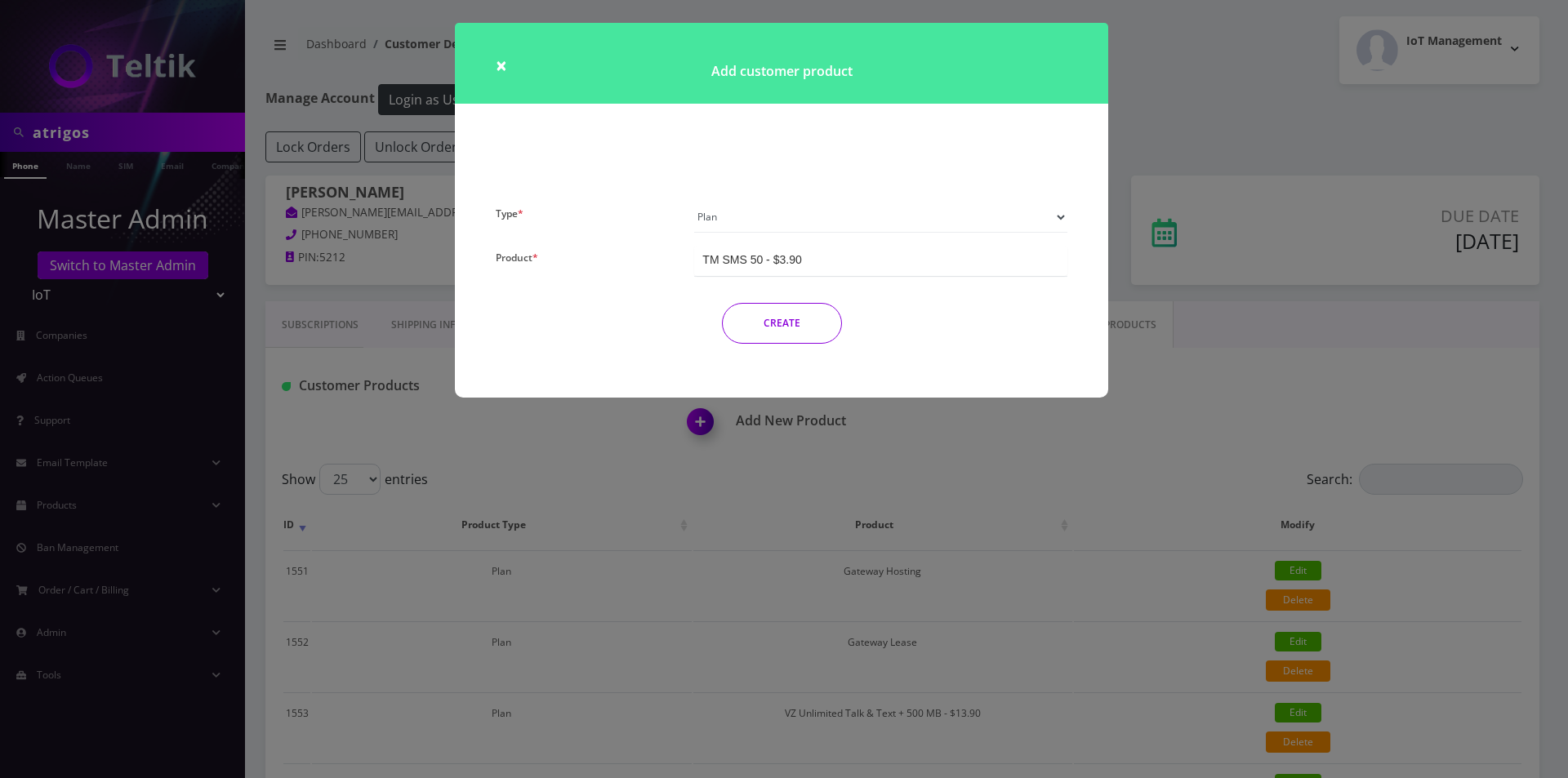
click at [766, 220] on select "Plan Device Sim Addon One-off" at bounding box center [880, 217] width 373 height 31
select select "4"
click at [694, 201] on select "Plan Device Sim Addon One-off" at bounding box center [880, 217] width 373 height 31
click at [865, 254] on div "Number Change - $3.75" at bounding box center [880, 260] width 373 height 30
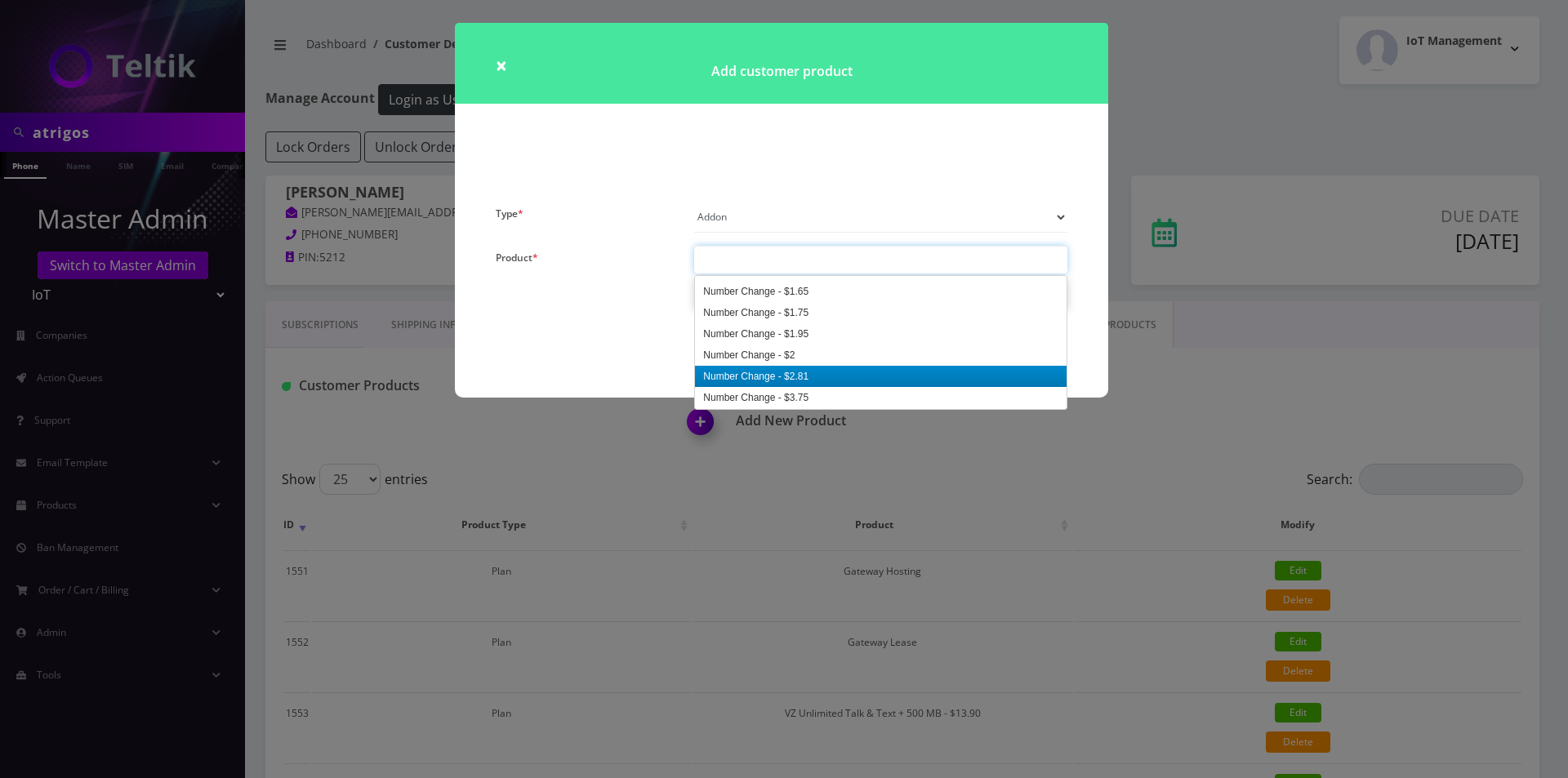
paste input "Number Change - $0.00"
type input "Number Change - $0.00"
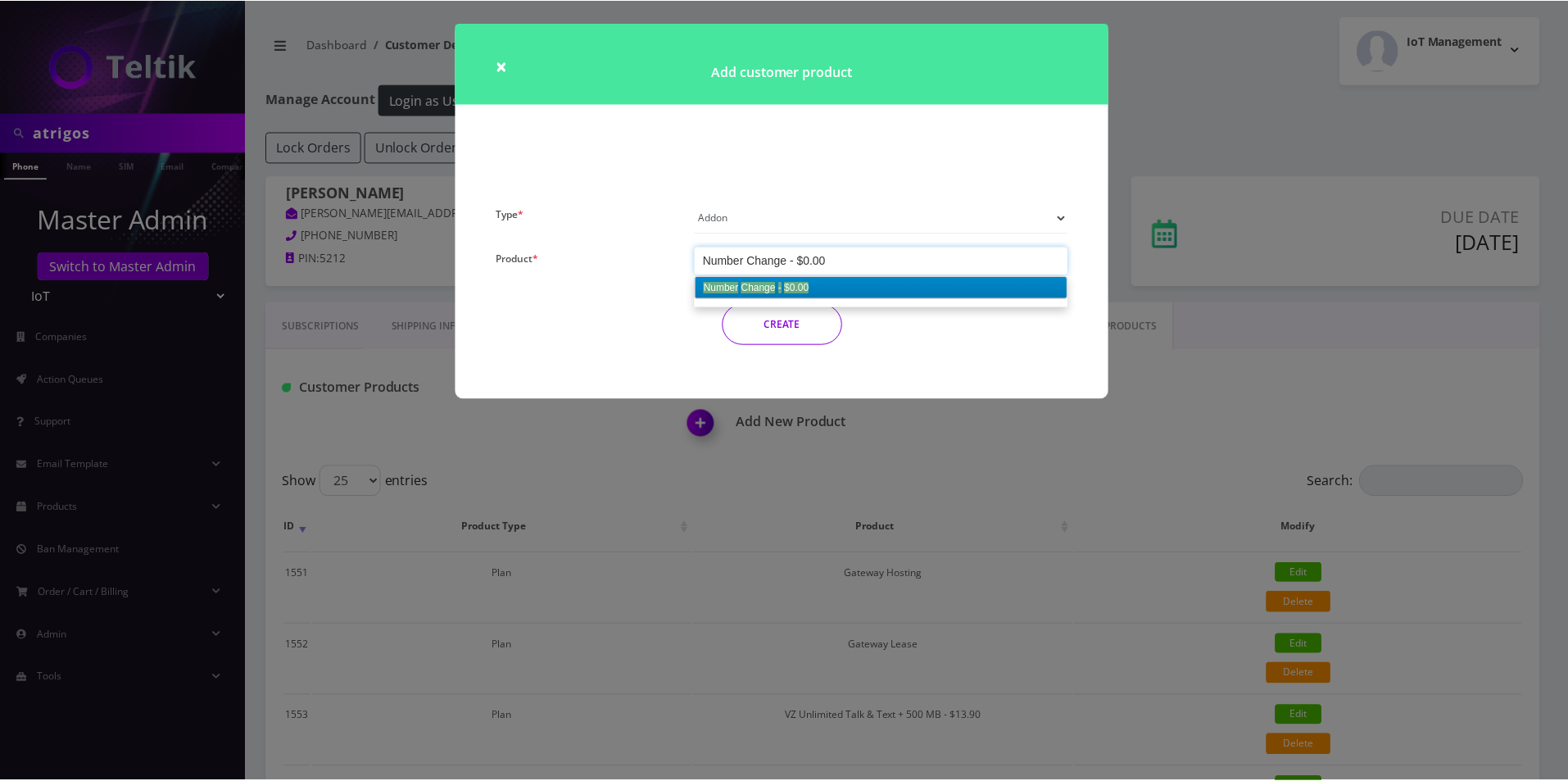
scroll to position [0, 0]
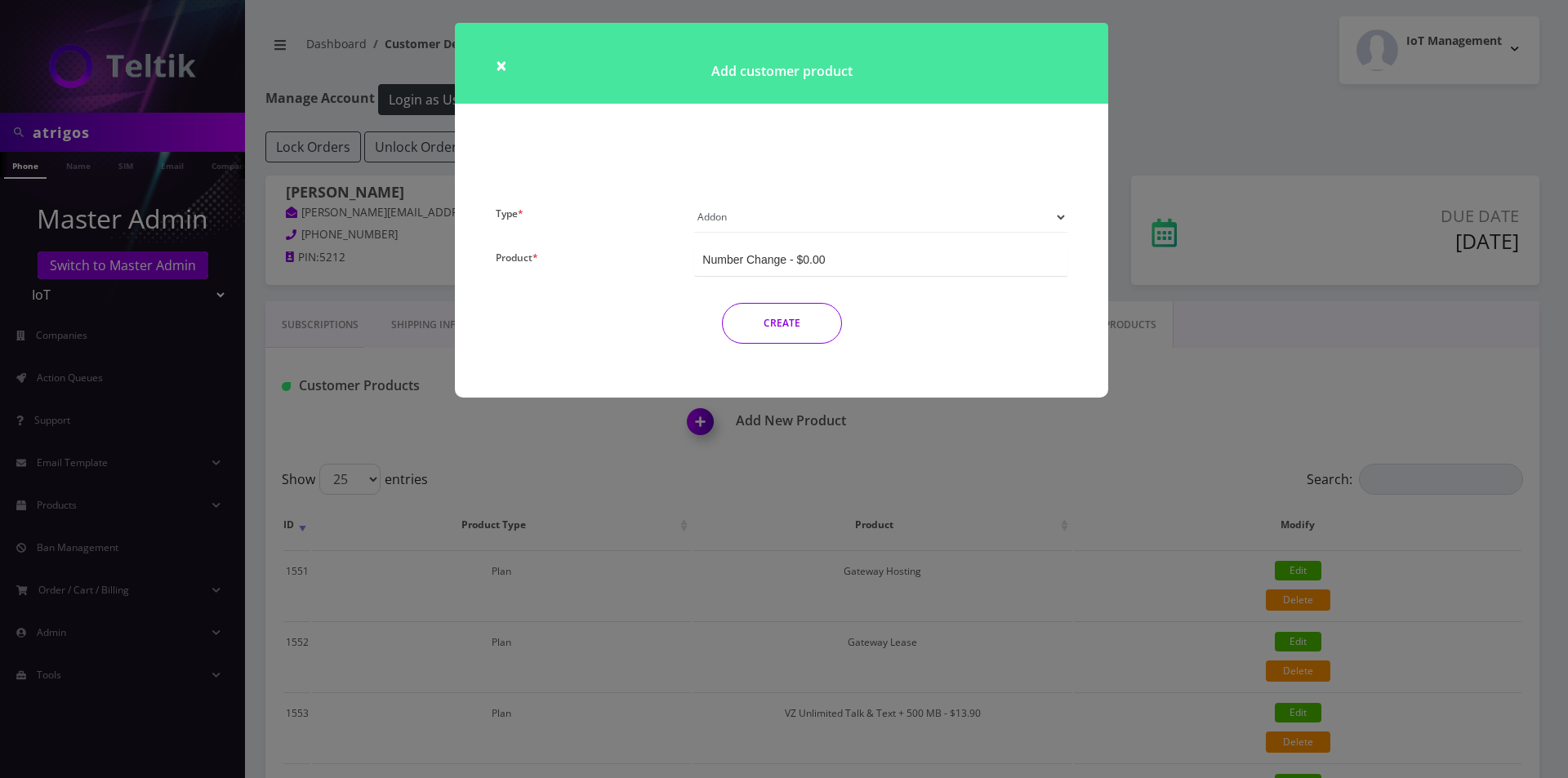
click at [810, 319] on button "CREATE" at bounding box center [782, 323] width 120 height 41
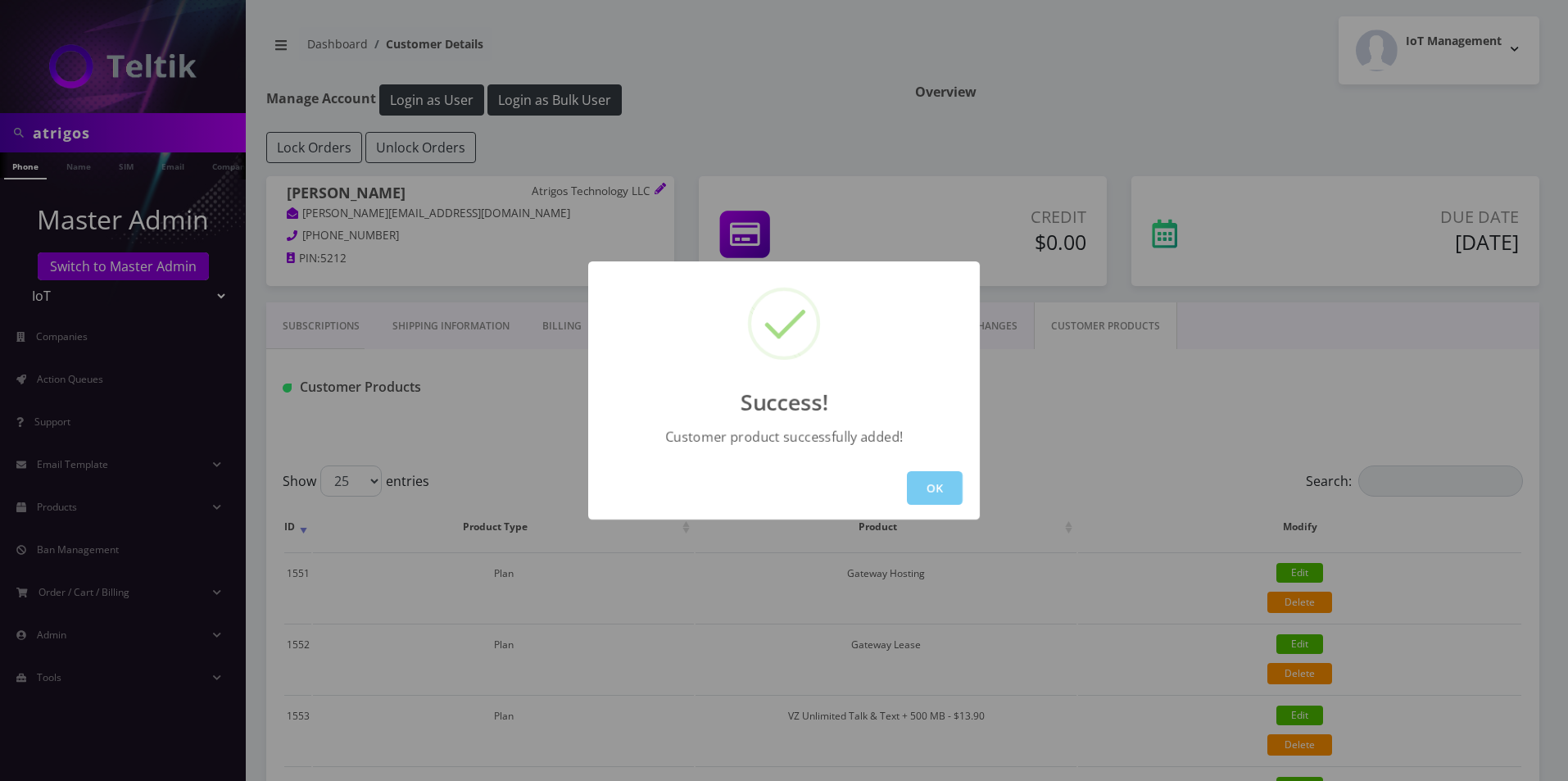
click at [935, 494] on button "OK" at bounding box center [935, 488] width 56 height 33
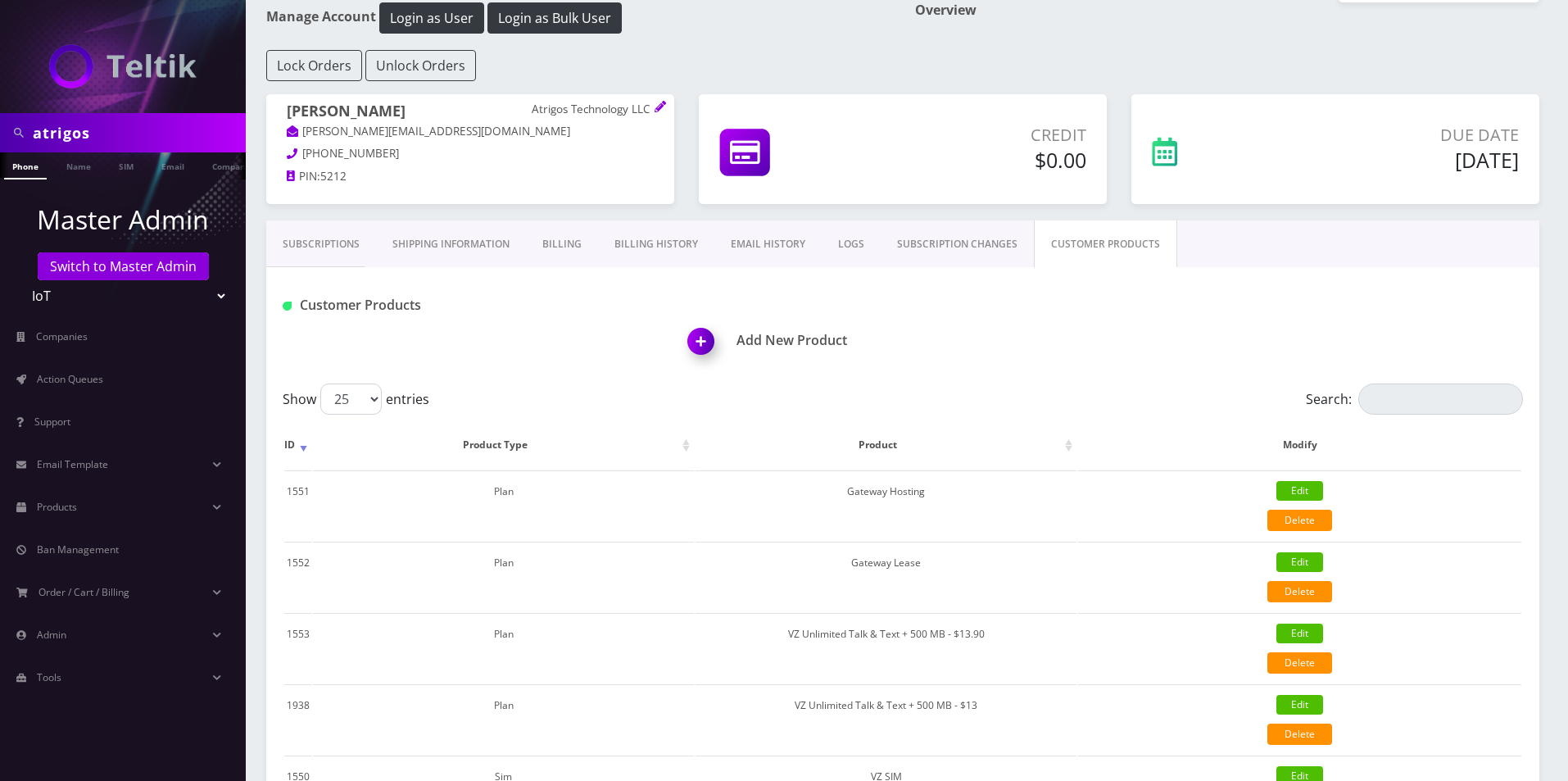
scroll to position [481, 0]
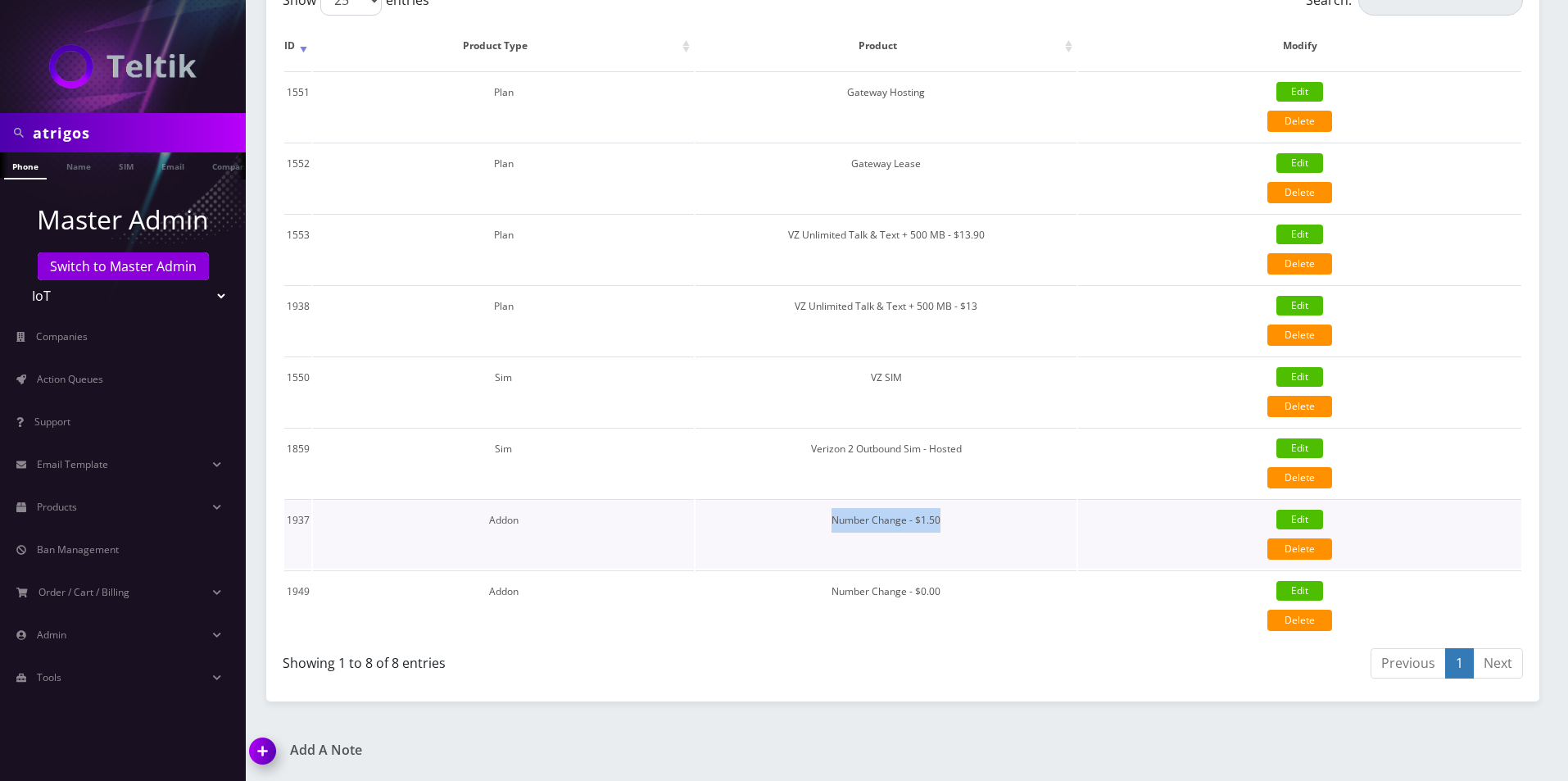
drag, startPoint x: 956, startPoint y: 520, endPoint x: 828, endPoint y: 527, distance: 128.2
click at [828, 527] on td "Number Change - $1.50" at bounding box center [886, 534] width 381 height 70
click at [1277, 549] on link "Delete" at bounding box center [1300, 548] width 65 height 21
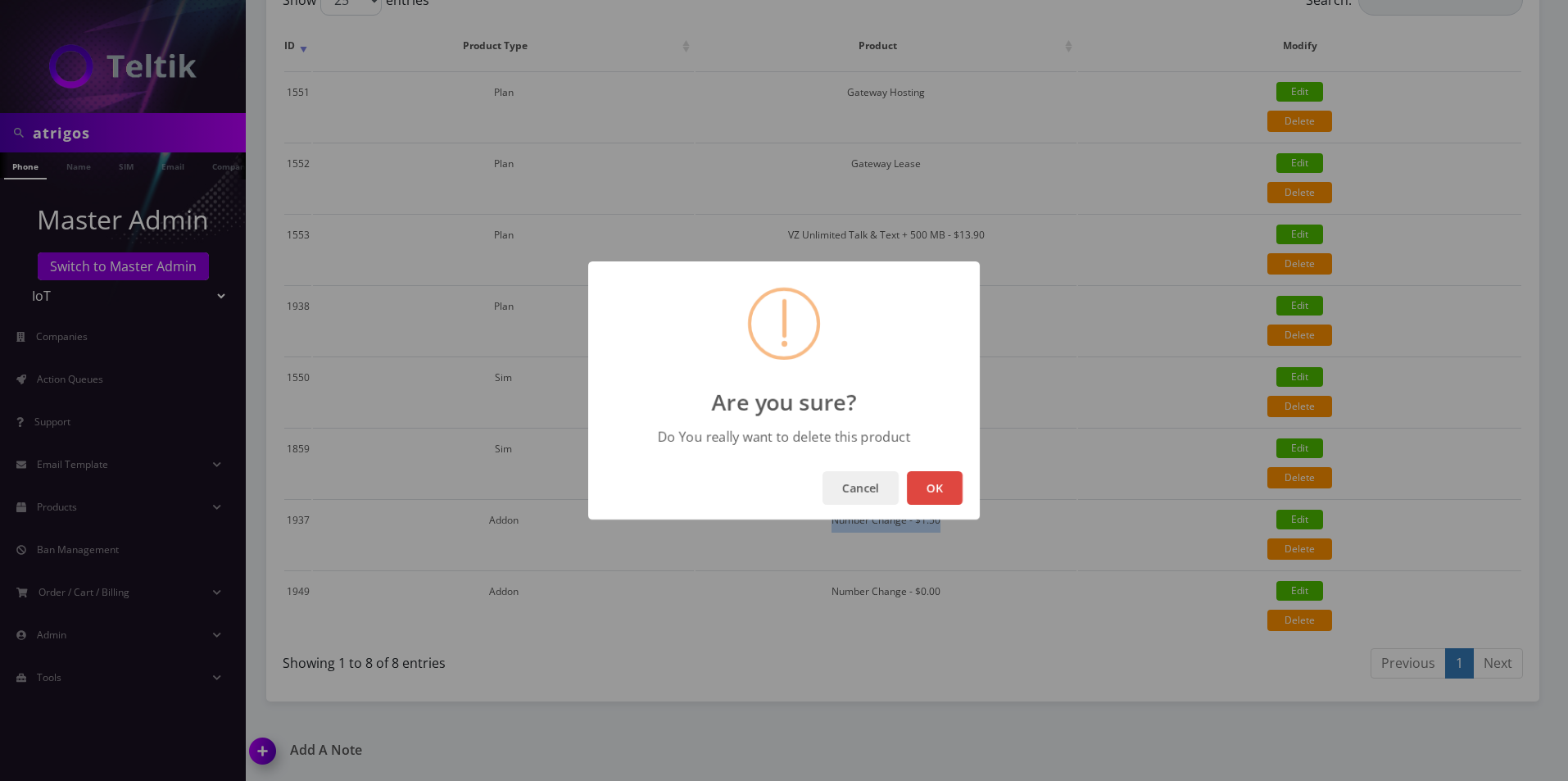
click at [952, 490] on button "OK" at bounding box center [935, 488] width 56 height 33
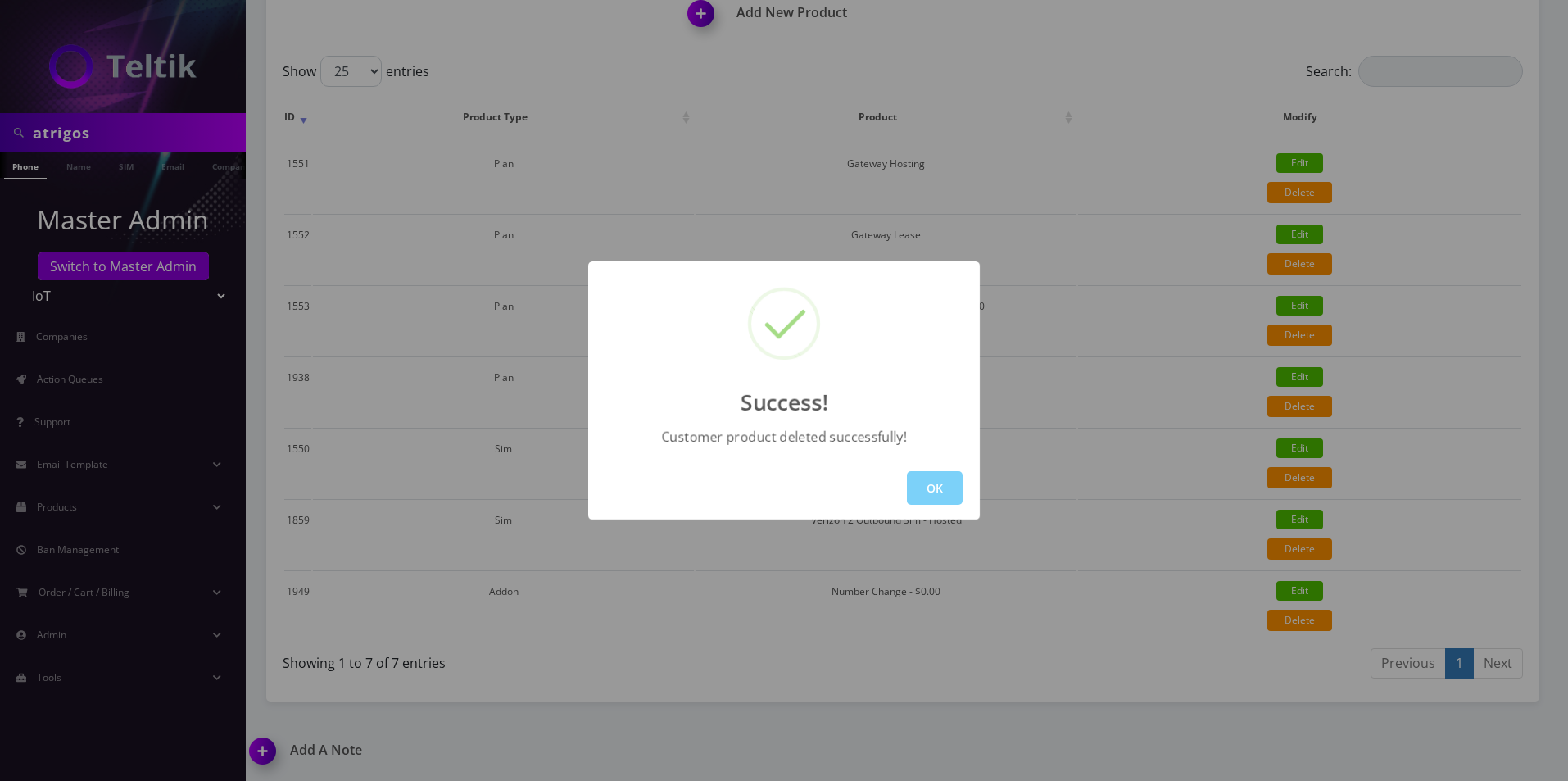
scroll to position [409, 0]
click at [940, 483] on button "OK" at bounding box center [935, 488] width 56 height 33
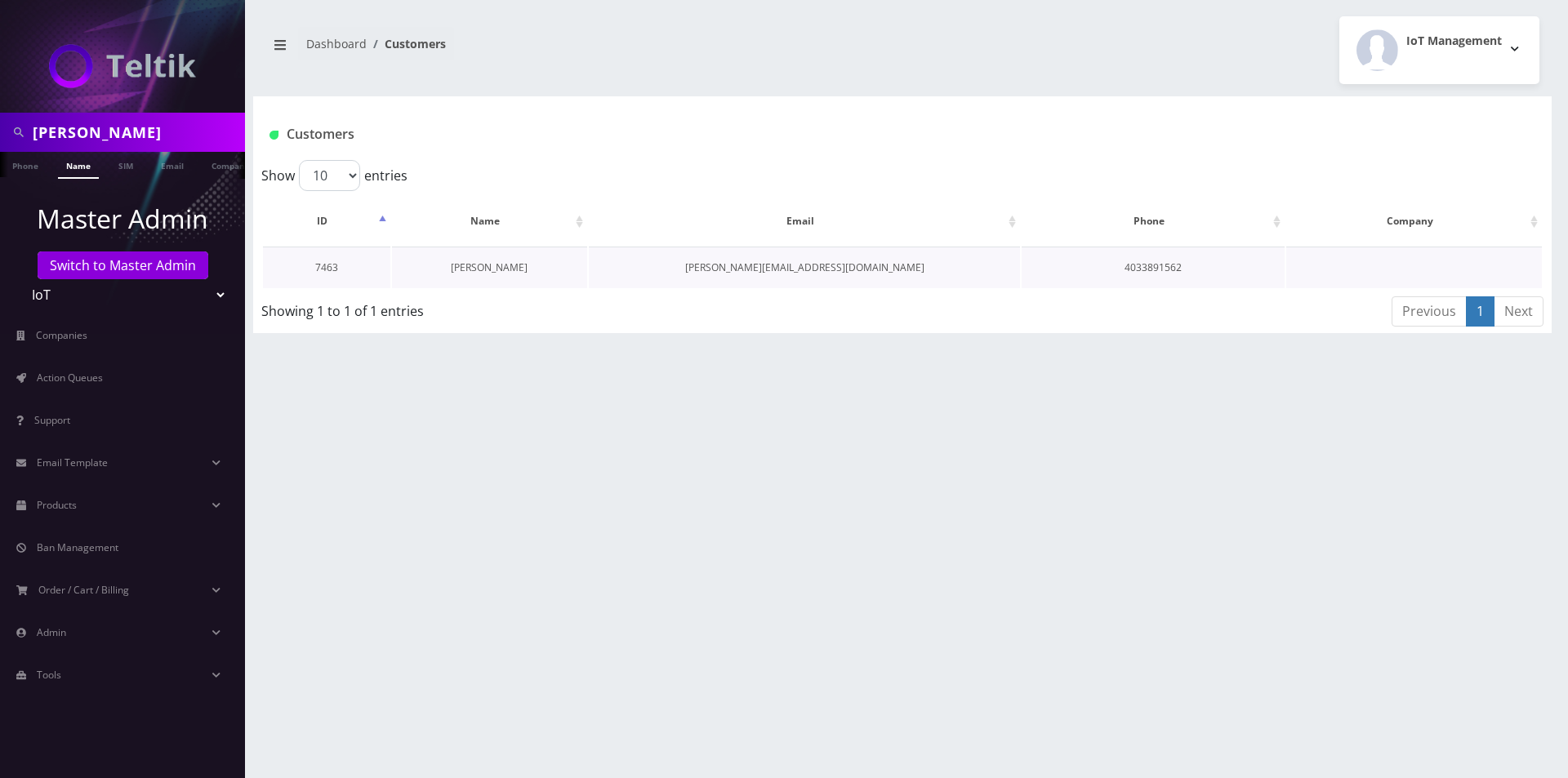
click at [485, 263] on link "[PERSON_NAME]" at bounding box center [489, 267] width 77 height 14
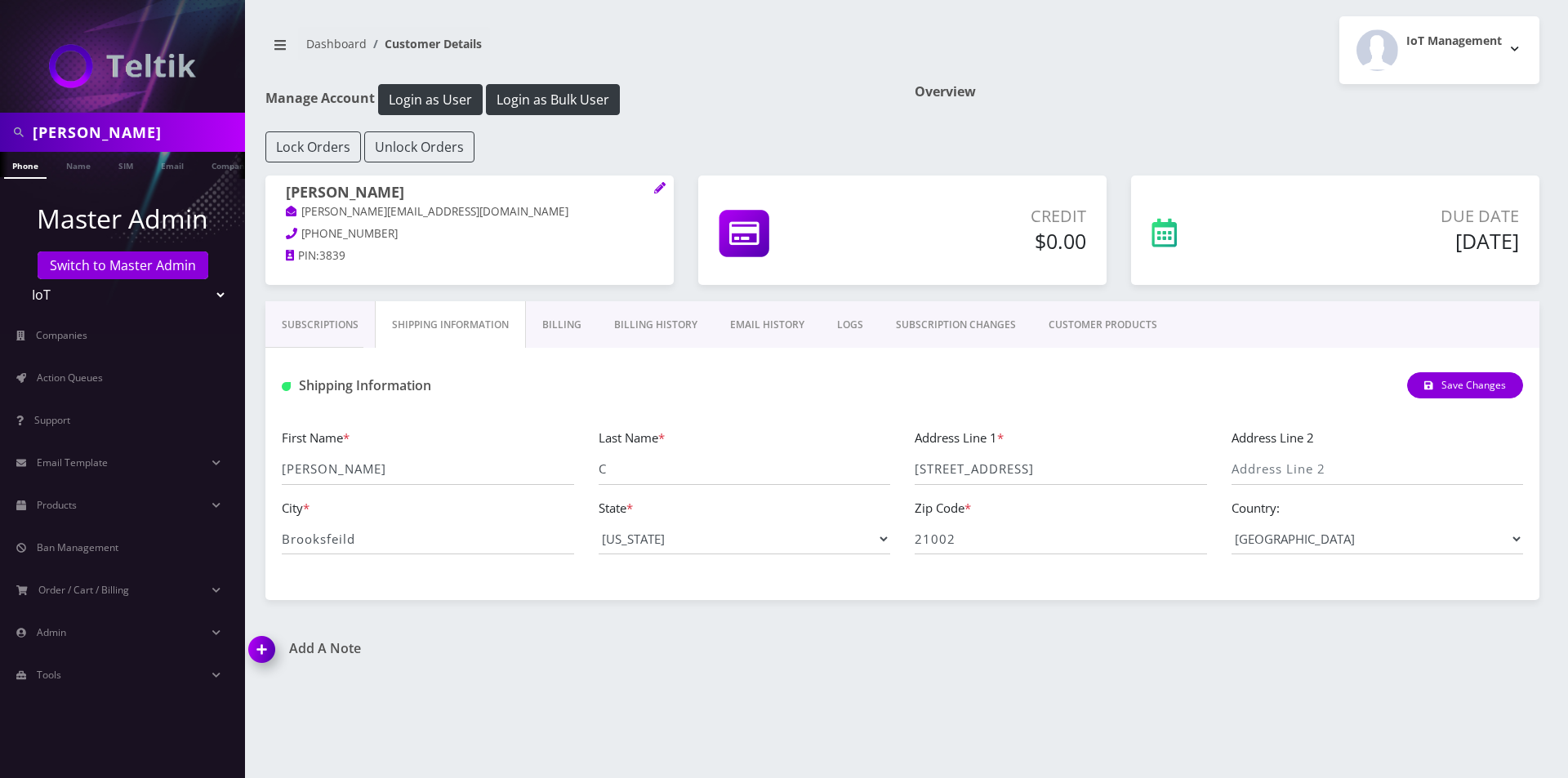
click at [543, 321] on link "Billing" at bounding box center [561, 325] width 71 height 47
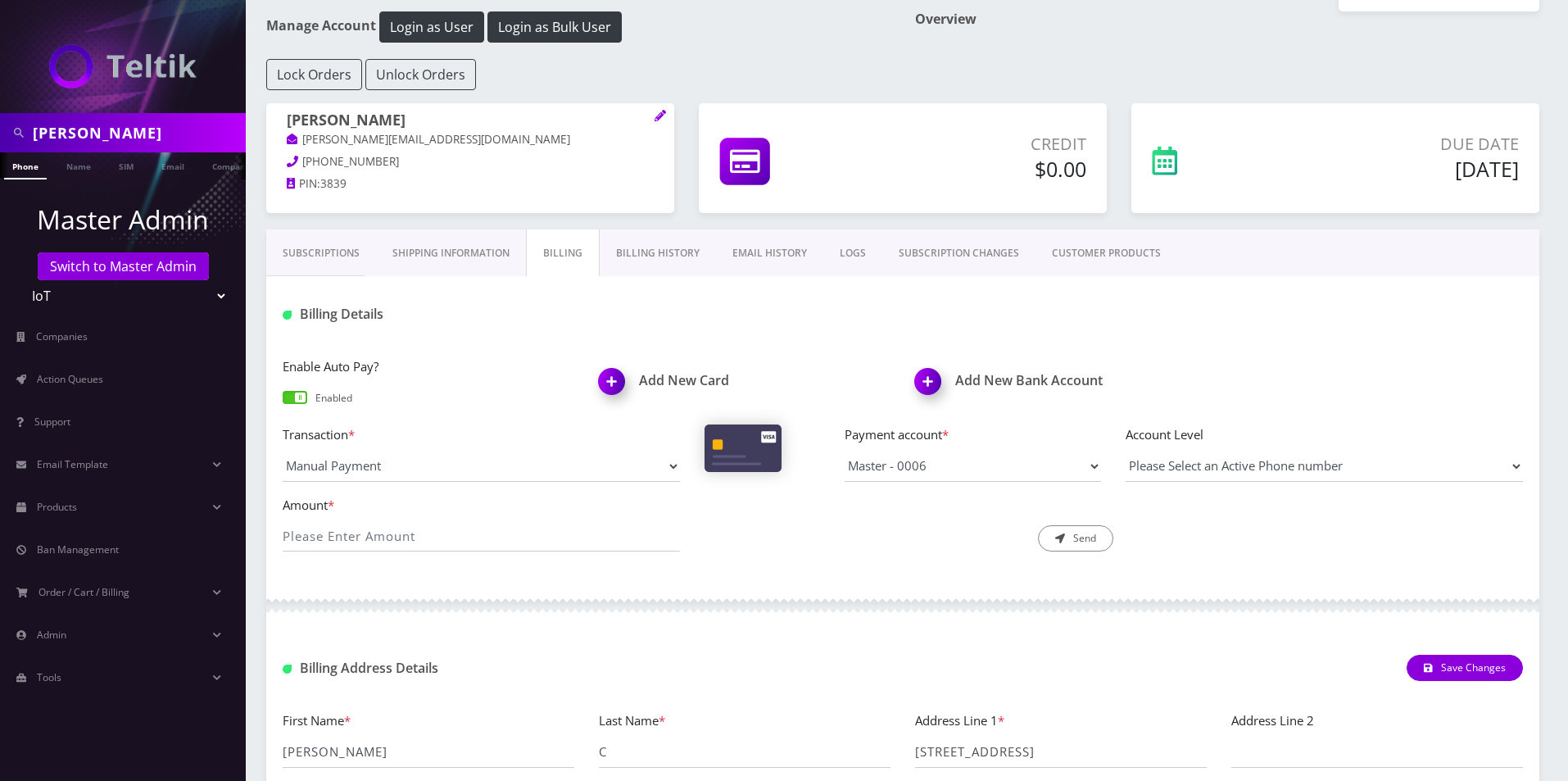
scroll to position [255, 0]
